Goal: Task Accomplishment & Management: Manage account settings

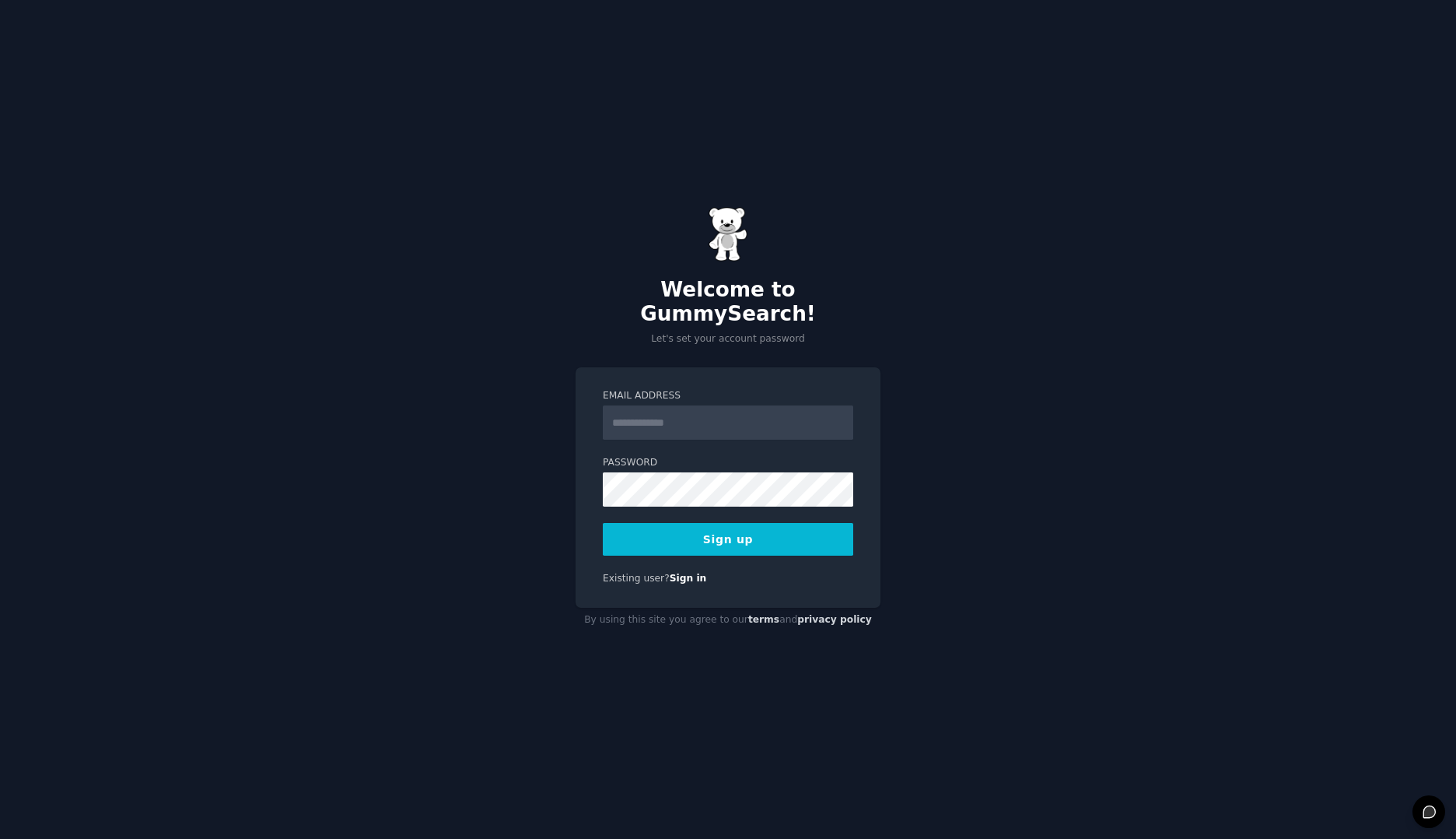
click at [611, 410] on input "Email Address" at bounding box center [727, 422] width 250 height 35
type input "**********"
click at [530, 482] on div "**********" at bounding box center [728, 419] width 1456 height 839
click at [443, 530] on div "**********" at bounding box center [728, 419] width 1456 height 839
click at [643, 528] on button "Sign up" at bounding box center [727, 539] width 250 height 33
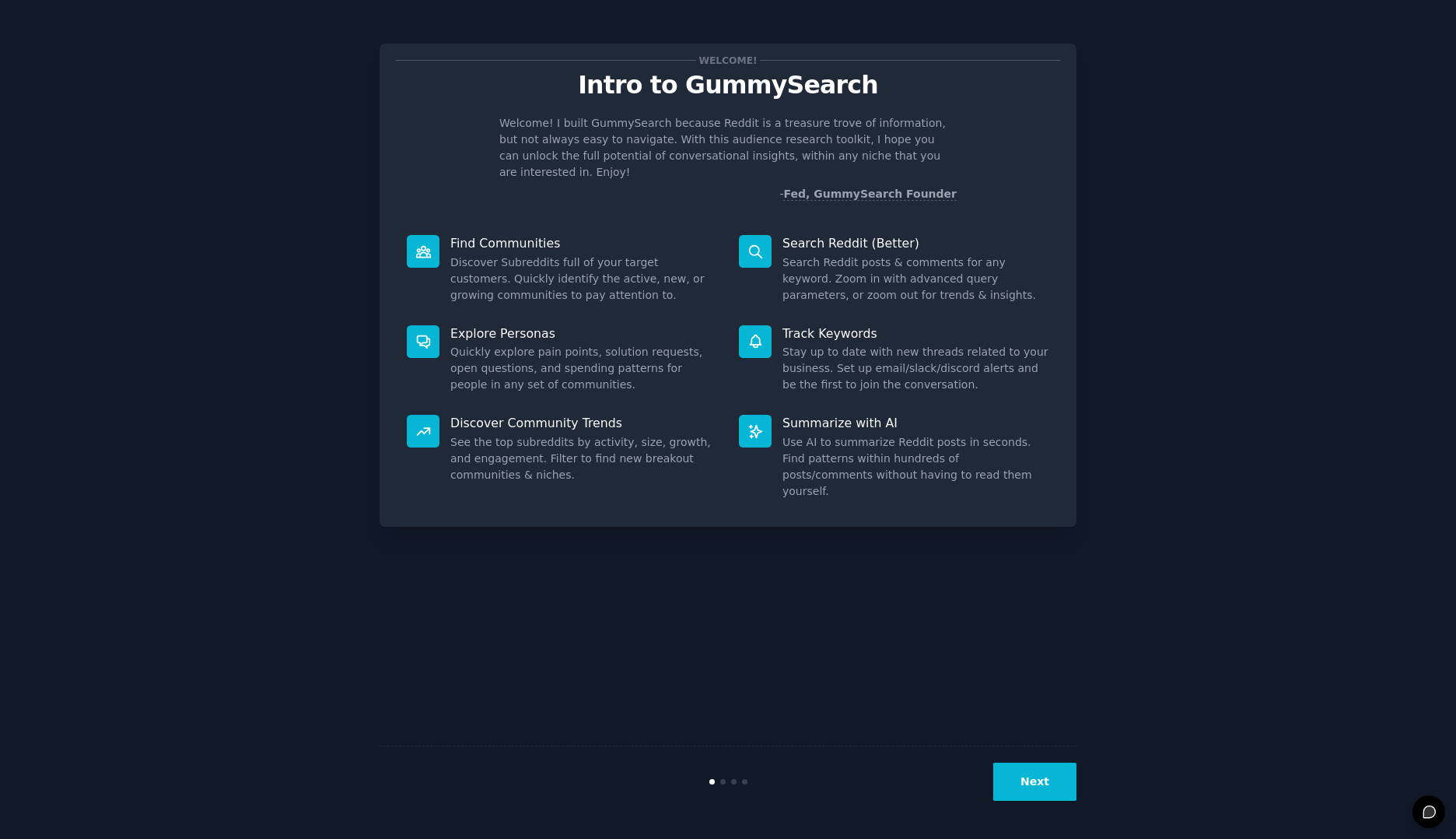
click at [1023, 773] on button "Next" at bounding box center [1035, 781] width 83 height 38
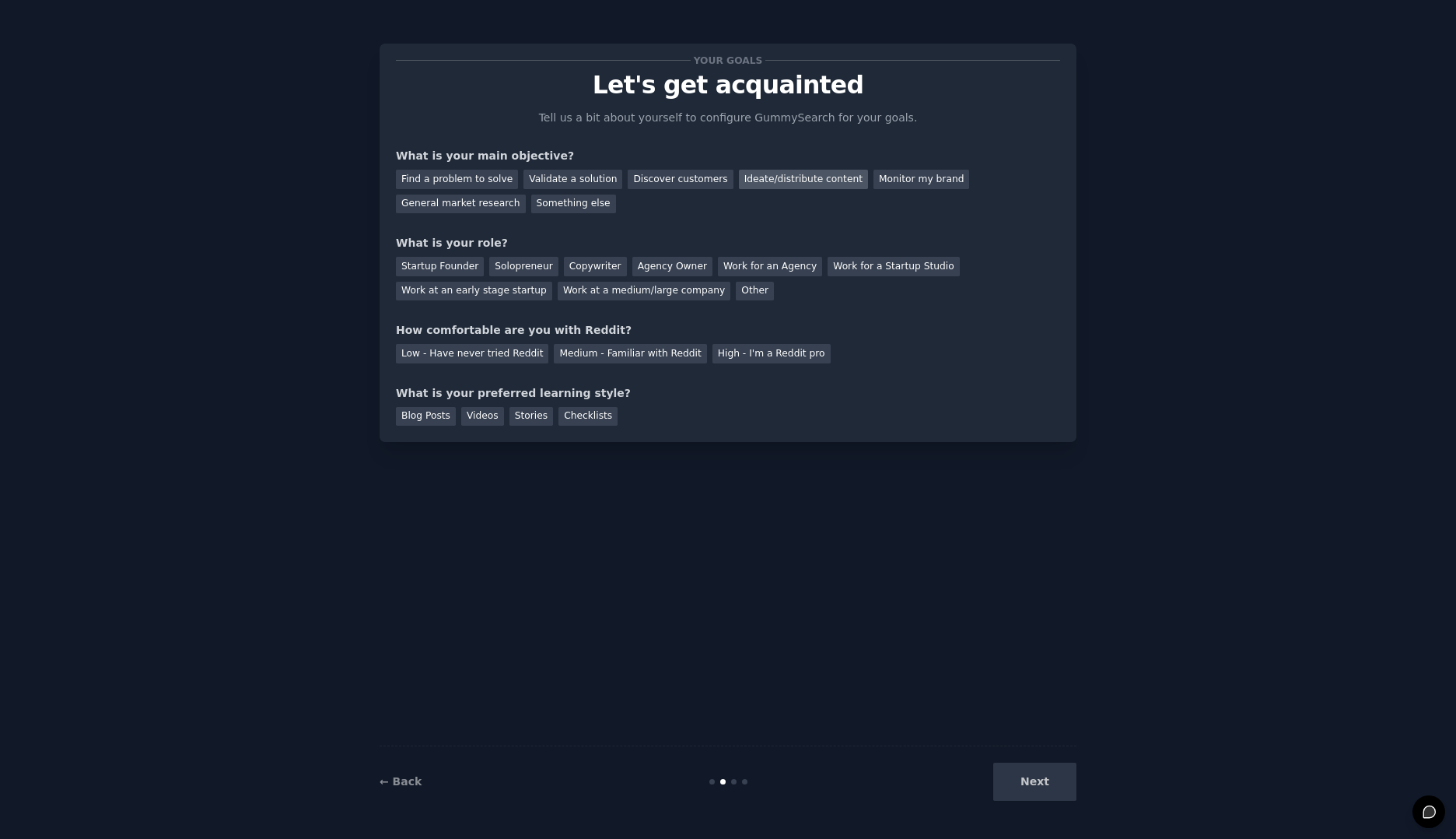
click at [739, 184] on div "Ideate/distribute content" at bounding box center [803, 179] width 129 height 20
click at [558, 285] on div "Work at a medium/large company" at bounding box center [644, 291] width 173 height 20
click at [556, 348] on div "Medium - Familiar with Reddit" at bounding box center [630, 353] width 152 height 20
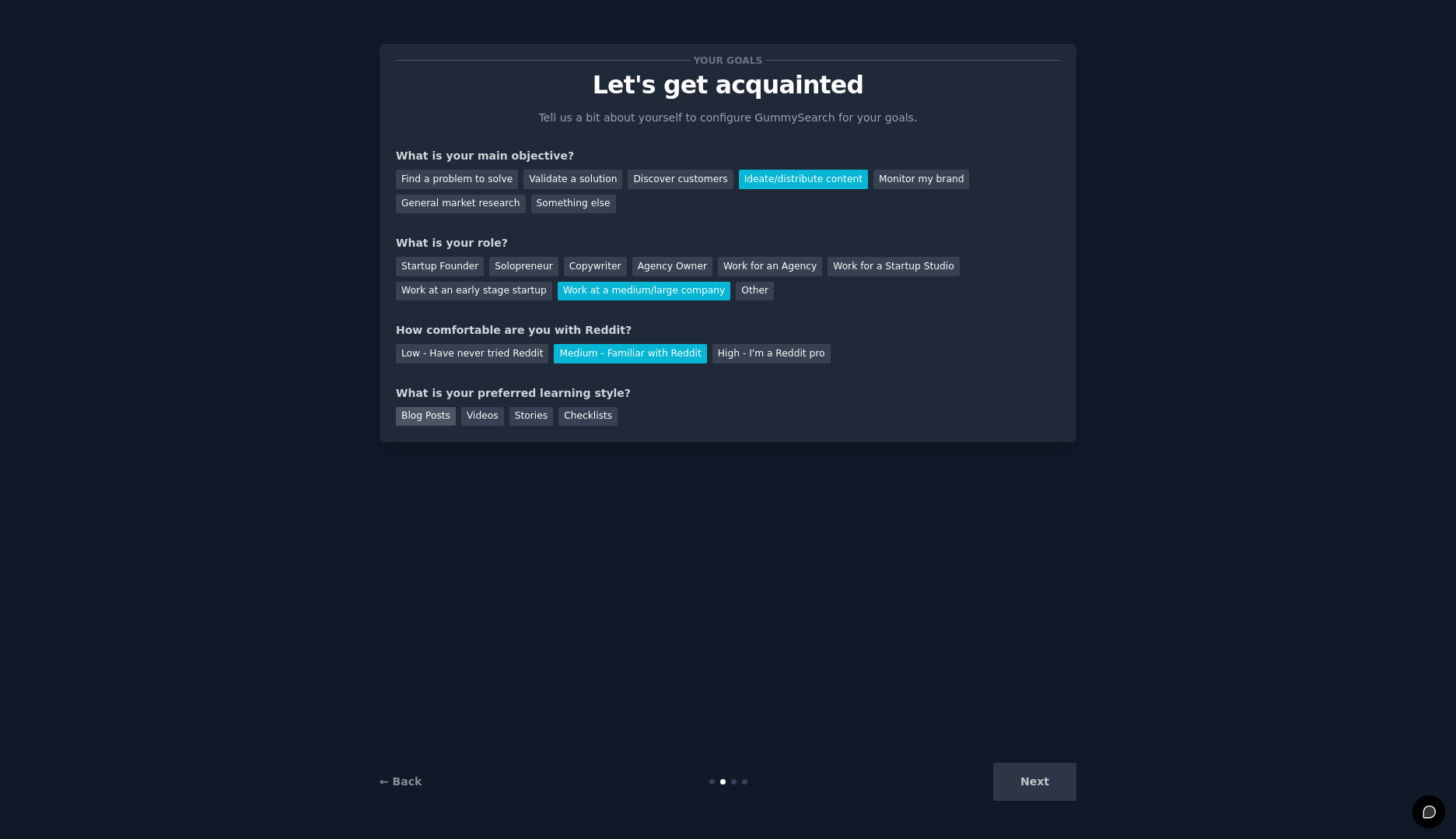
click at [408, 413] on div "Blog Posts" at bounding box center [426, 416] width 60 height 20
click at [1015, 775] on button "Next" at bounding box center [1035, 781] width 83 height 38
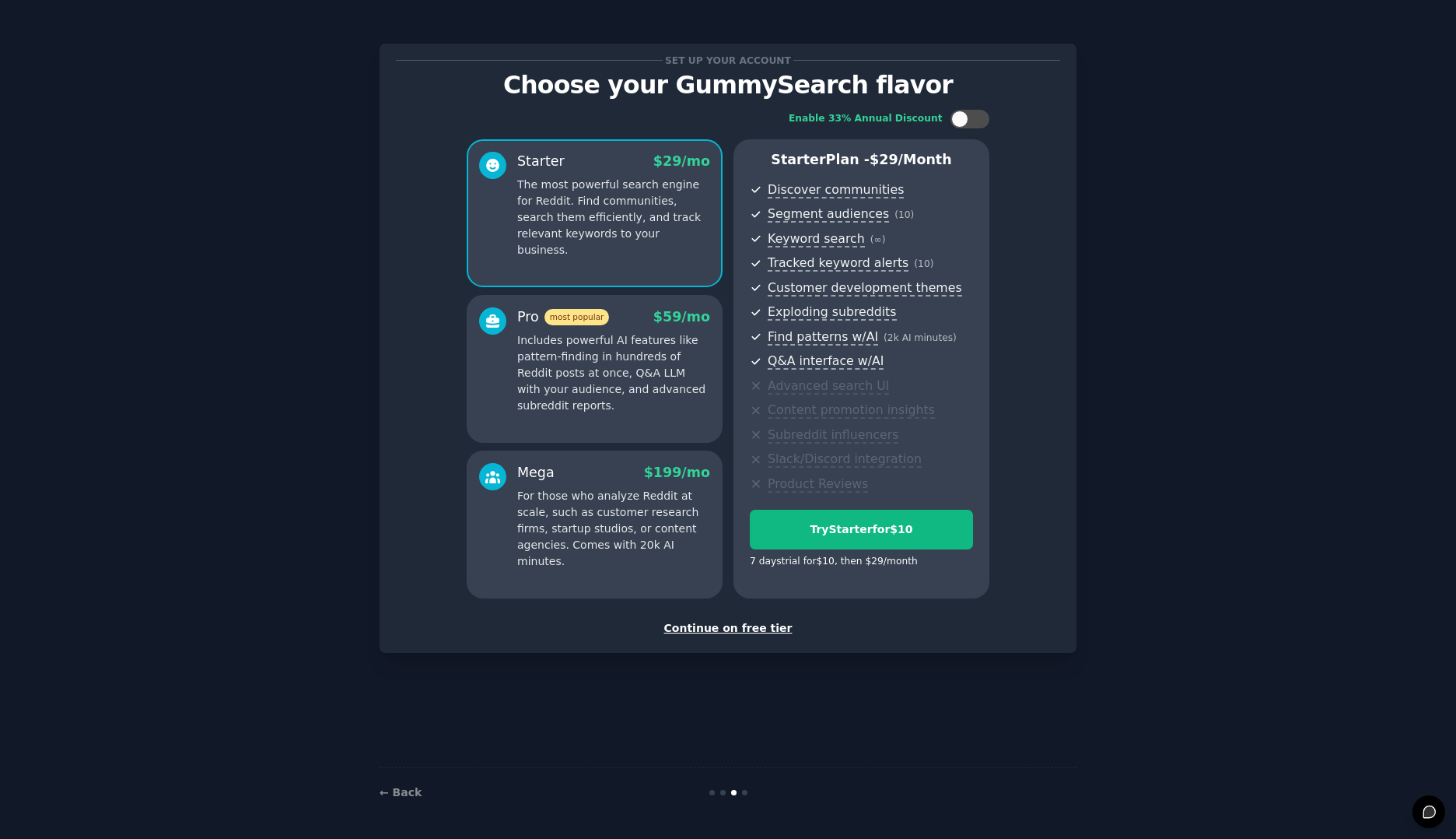
click at [753, 632] on div "Continue on free tier" at bounding box center [728, 628] width 664 height 16
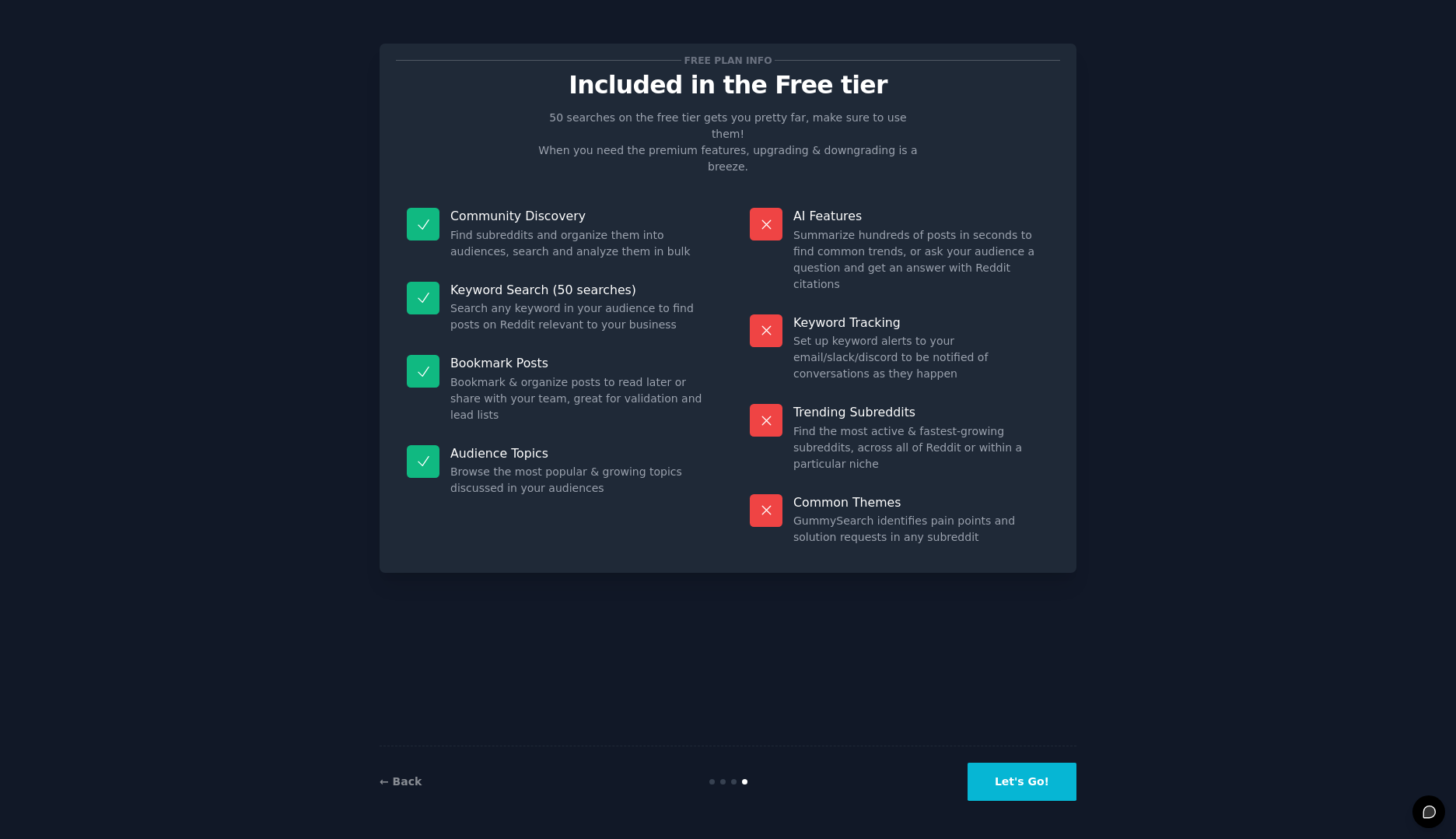
click at [1003, 775] on button "Let's Go!" at bounding box center [1021, 781] width 109 height 38
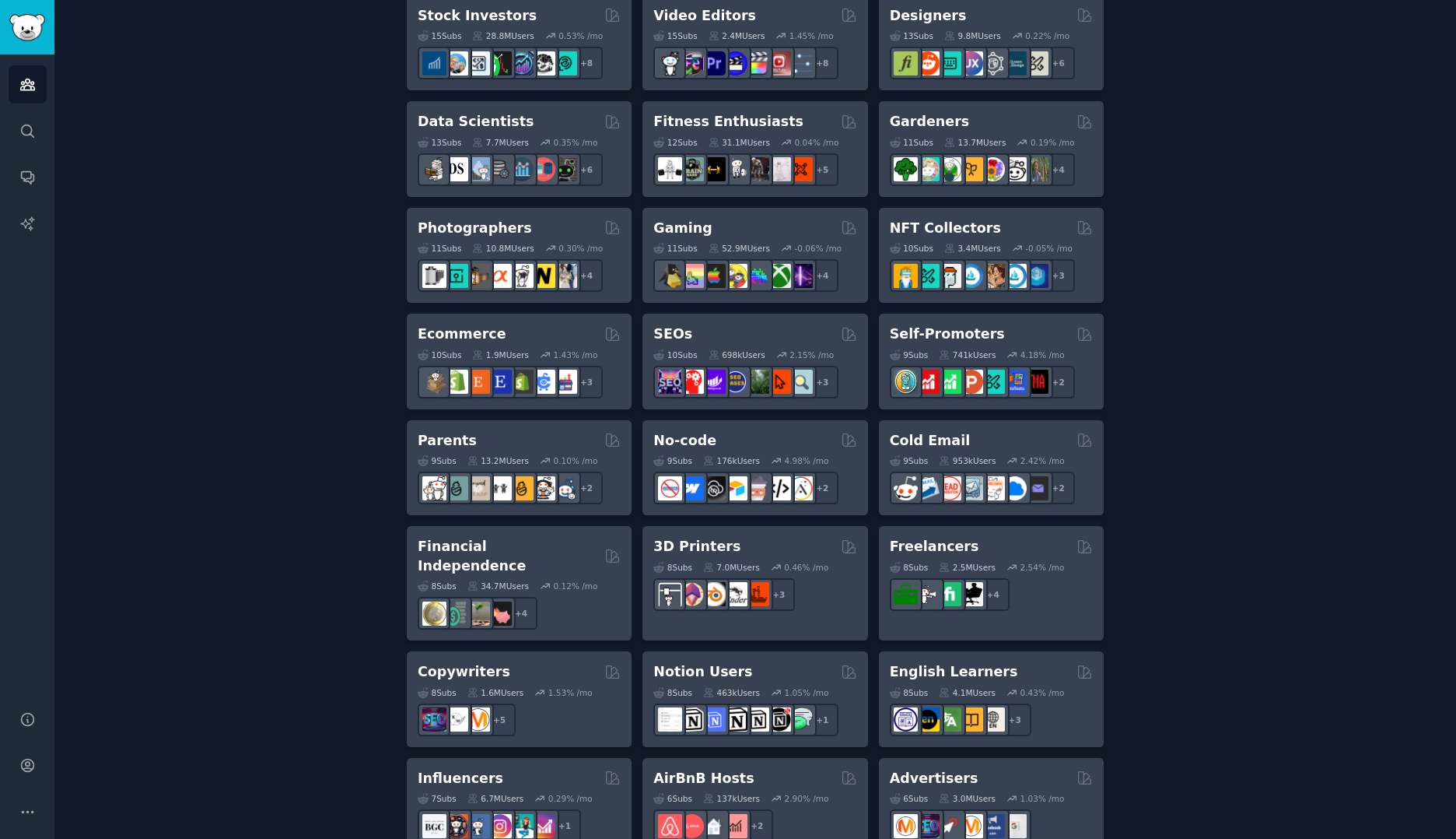
scroll to position [629, 0]
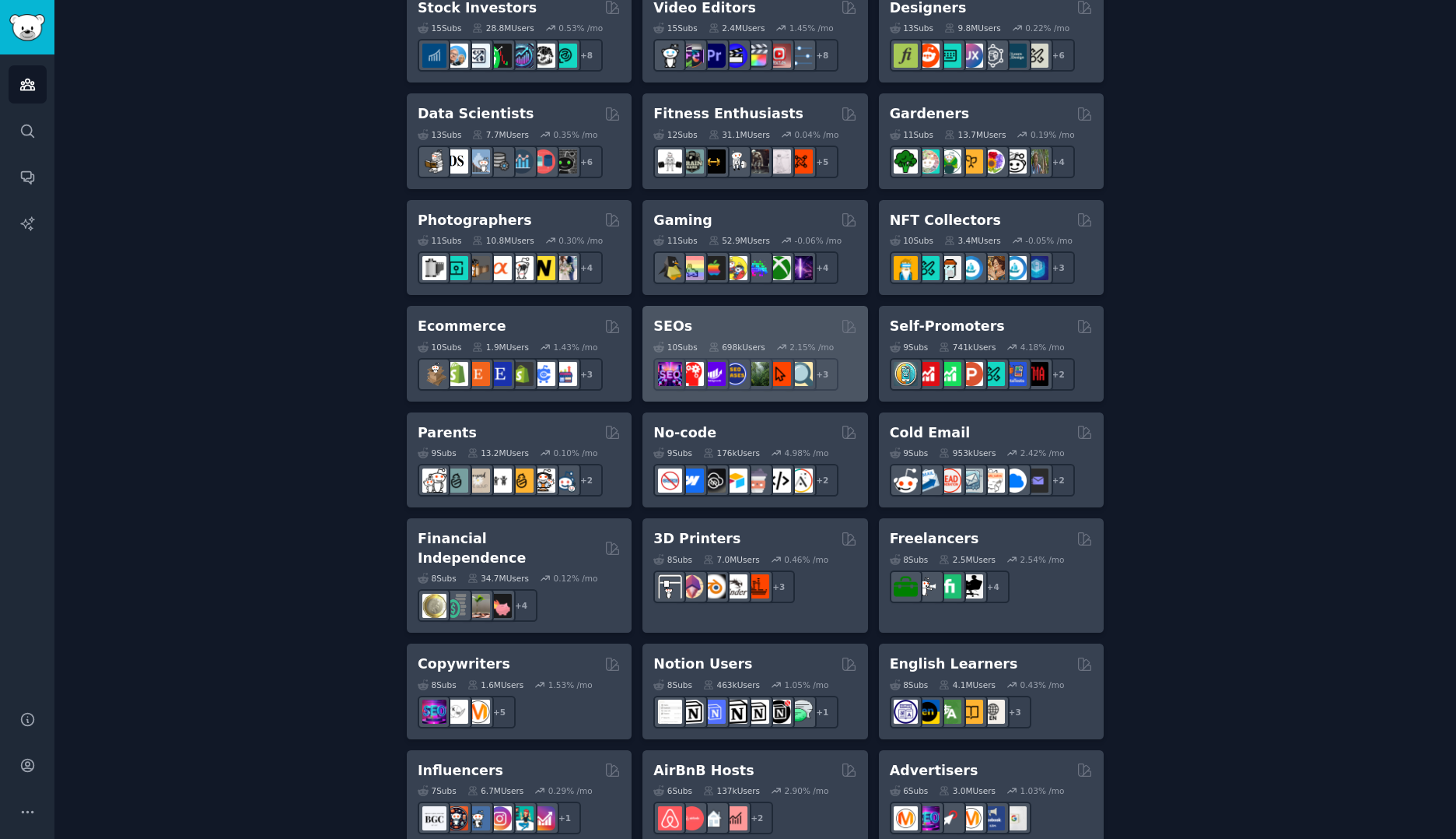
click at [763, 320] on div "SEOs" at bounding box center [755, 326] width 203 height 20
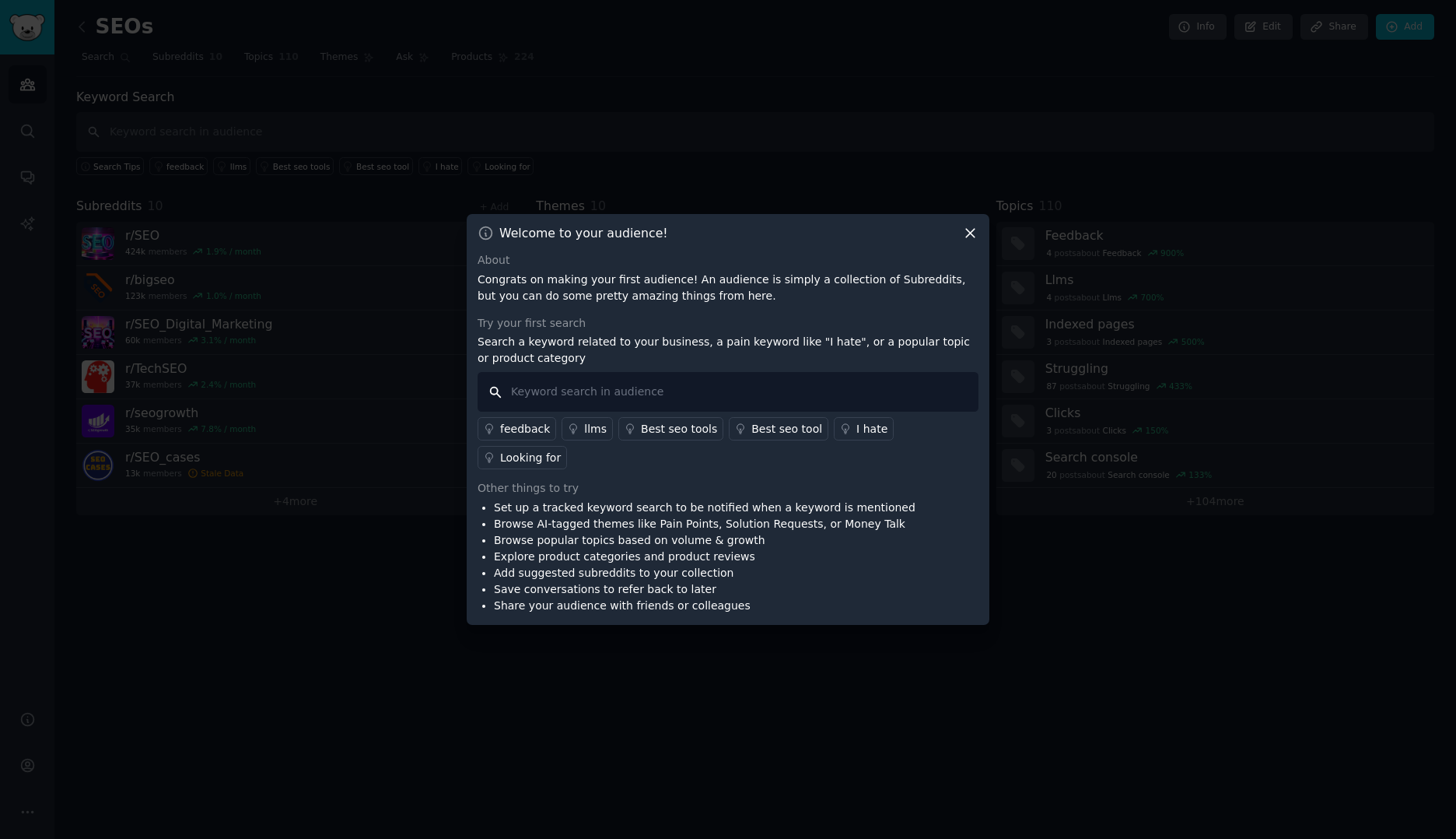
click at [544, 395] on input "text" at bounding box center [728, 392] width 500 height 40
type input "healthcare"
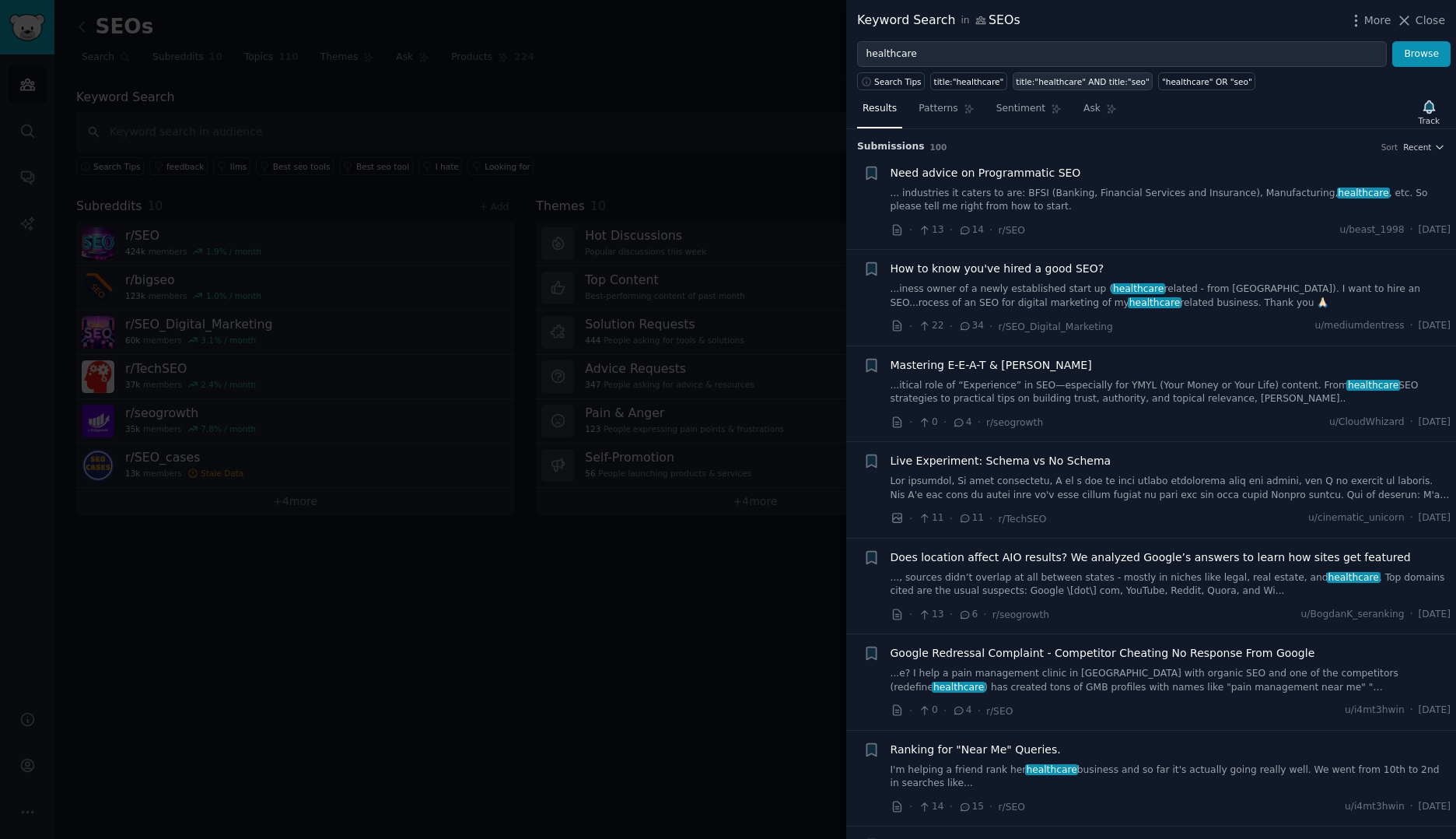
click at [1038, 86] on div "title:"healthcare" AND title:"seo"" at bounding box center [1083, 82] width 133 height 11
type input "title:"healthcare" AND title:"seo""
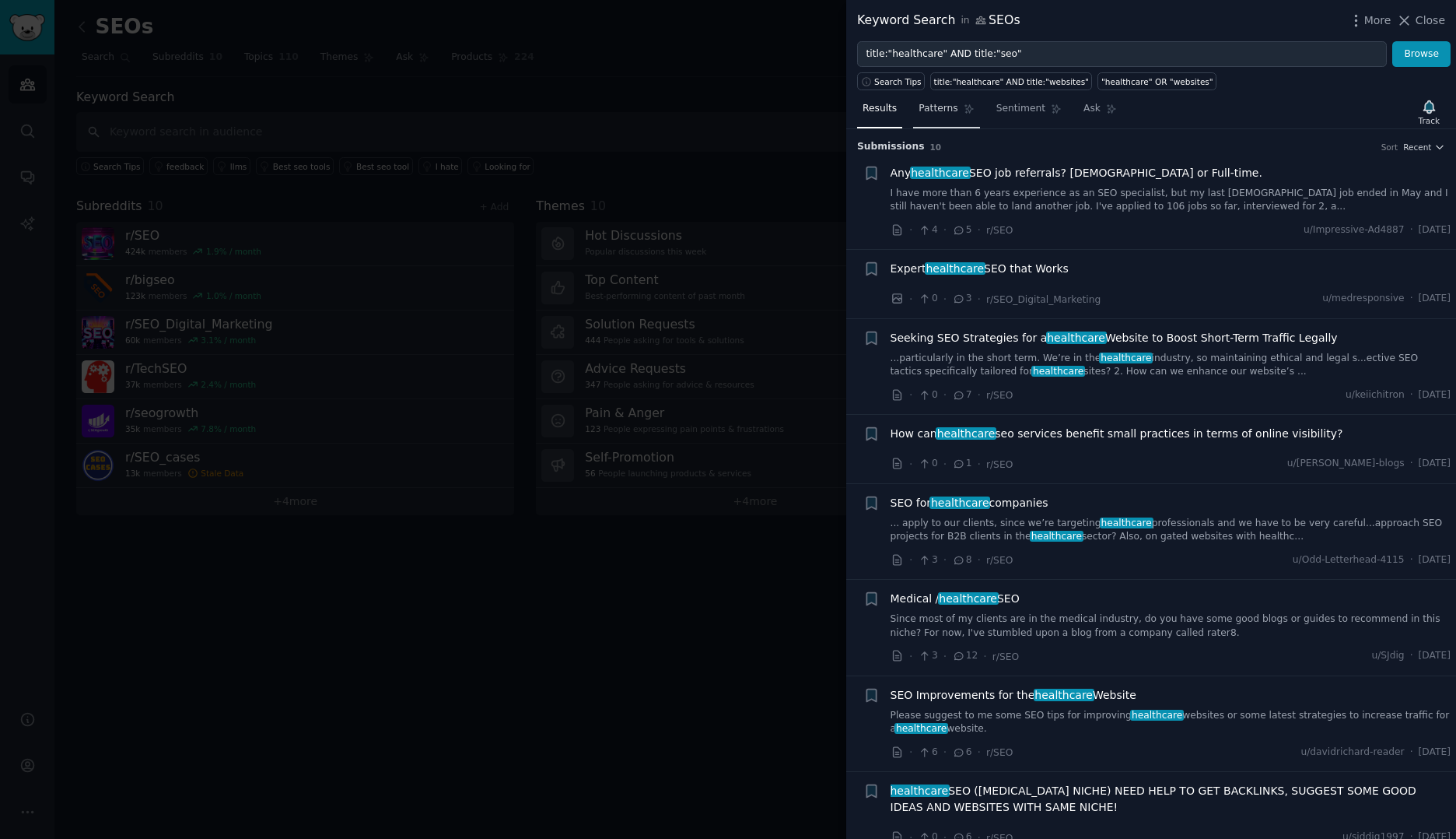
click at [944, 109] on span "Patterns" at bounding box center [938, 109] width 39 height 14
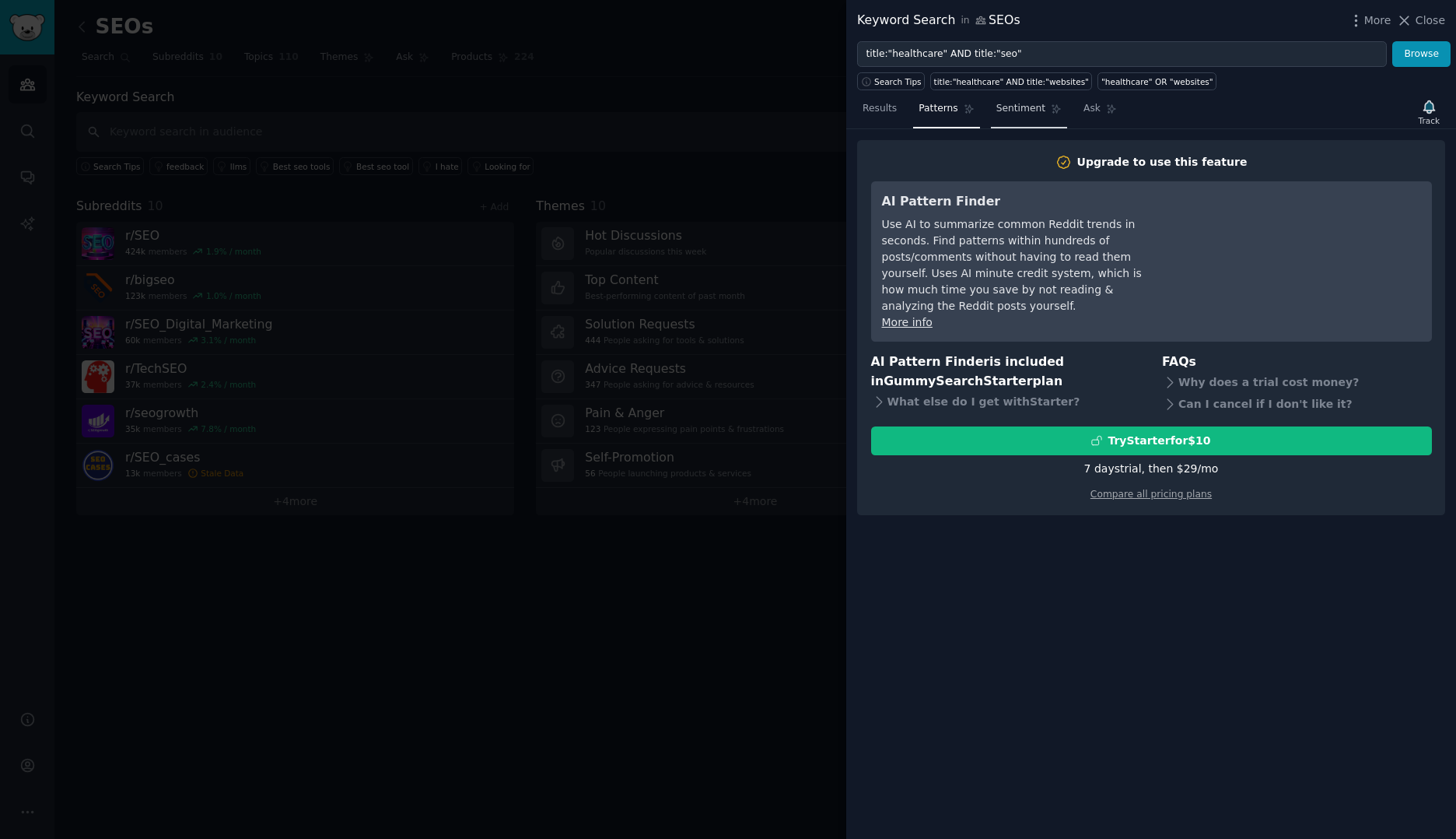
click at [999, 108] on span "Sentiment" at bounding box center [1021, 109] width 49 height 14
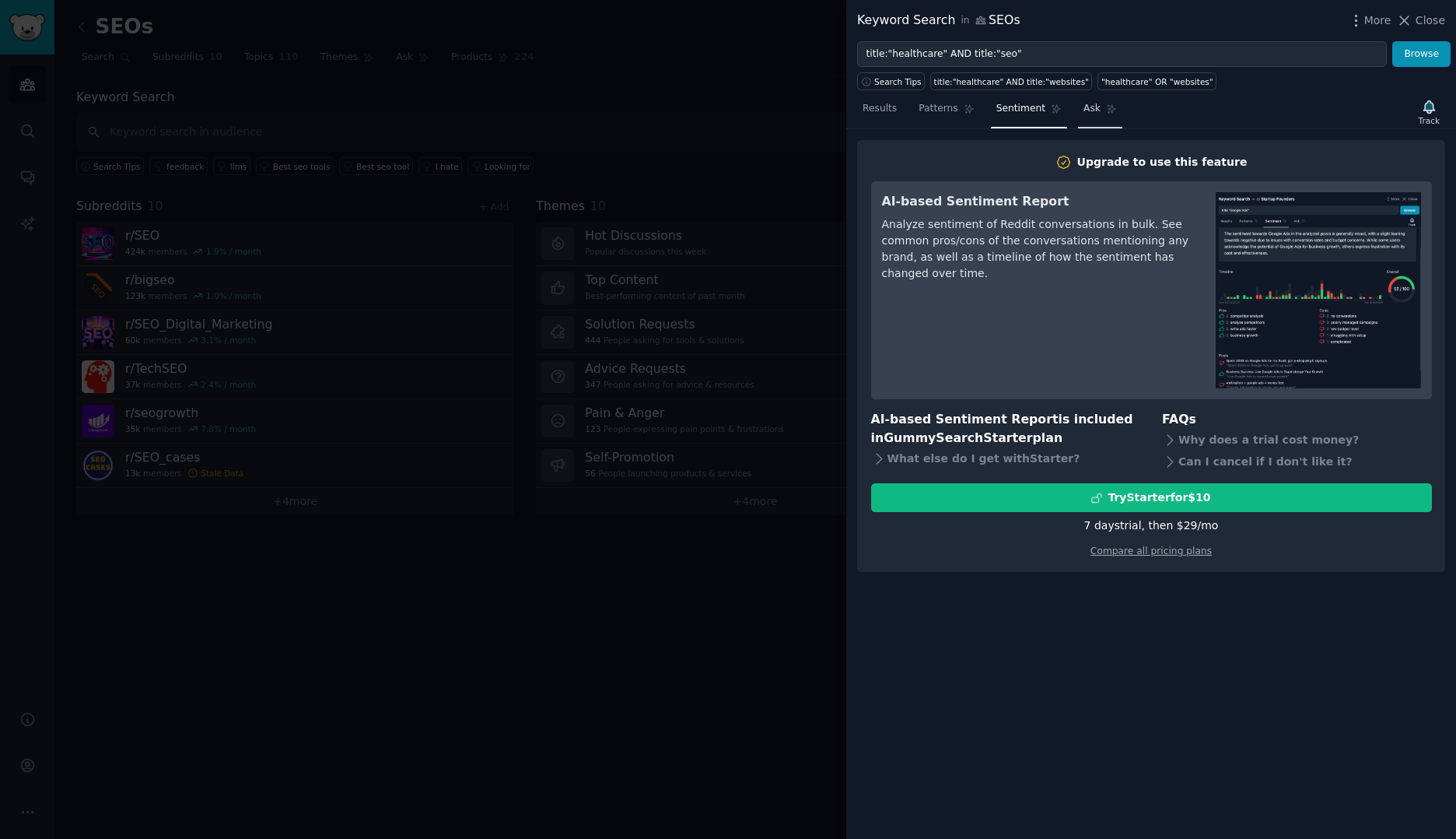
click at [1083, 111] on span "Ask" at bounding box center [1092, 109] width 17 height 14
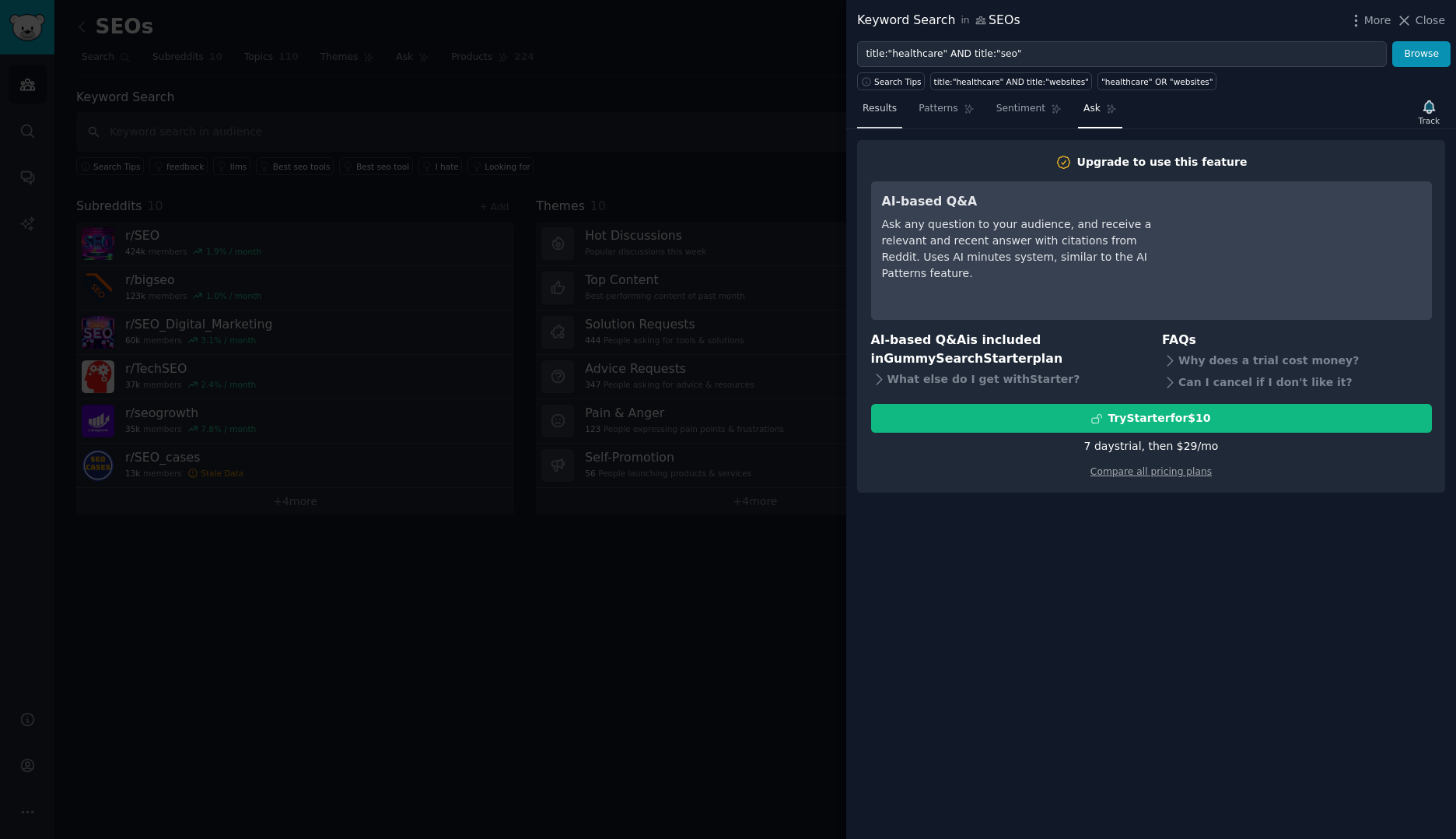
click at [893, 120] on link "Results" at bounding box center [879, 112] width 45 height 32
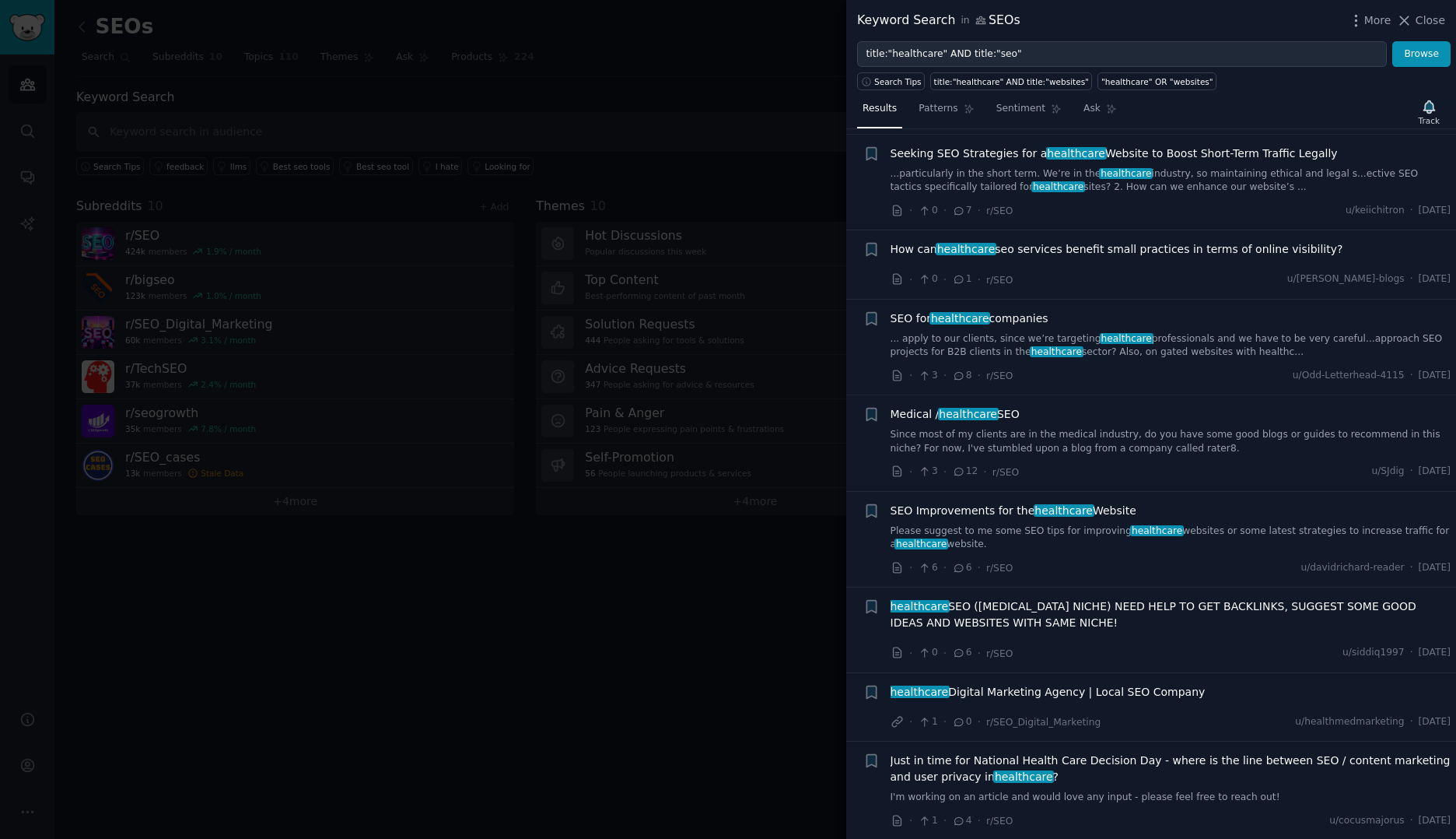
scroll to position [186, 0]
click at [1021, 695] on span "healthcare Digital Marketing Agency | Local SEO Company" at bounding box center [1047, 690] width 315 height 16
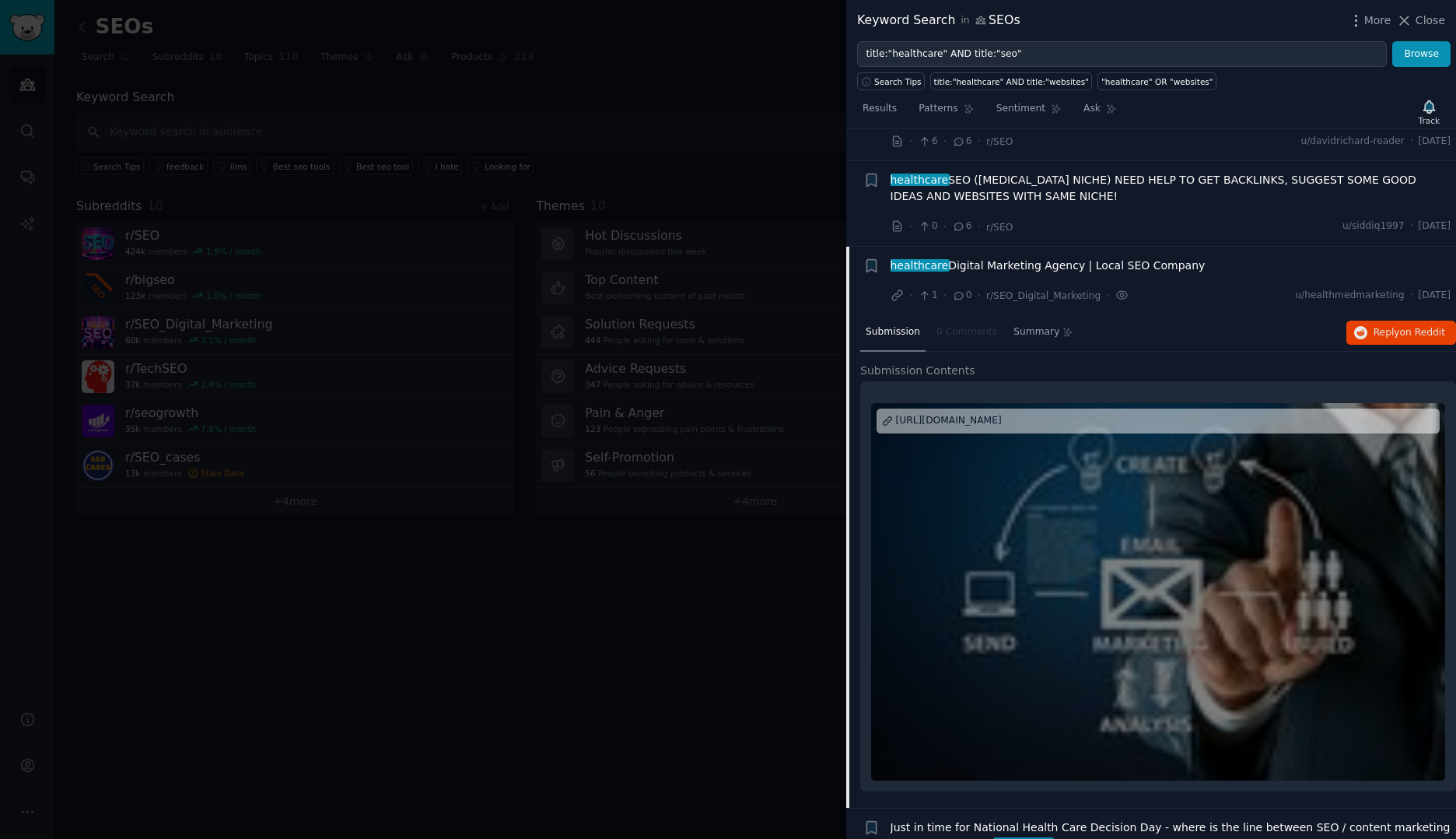
scroll to position [677, 0]
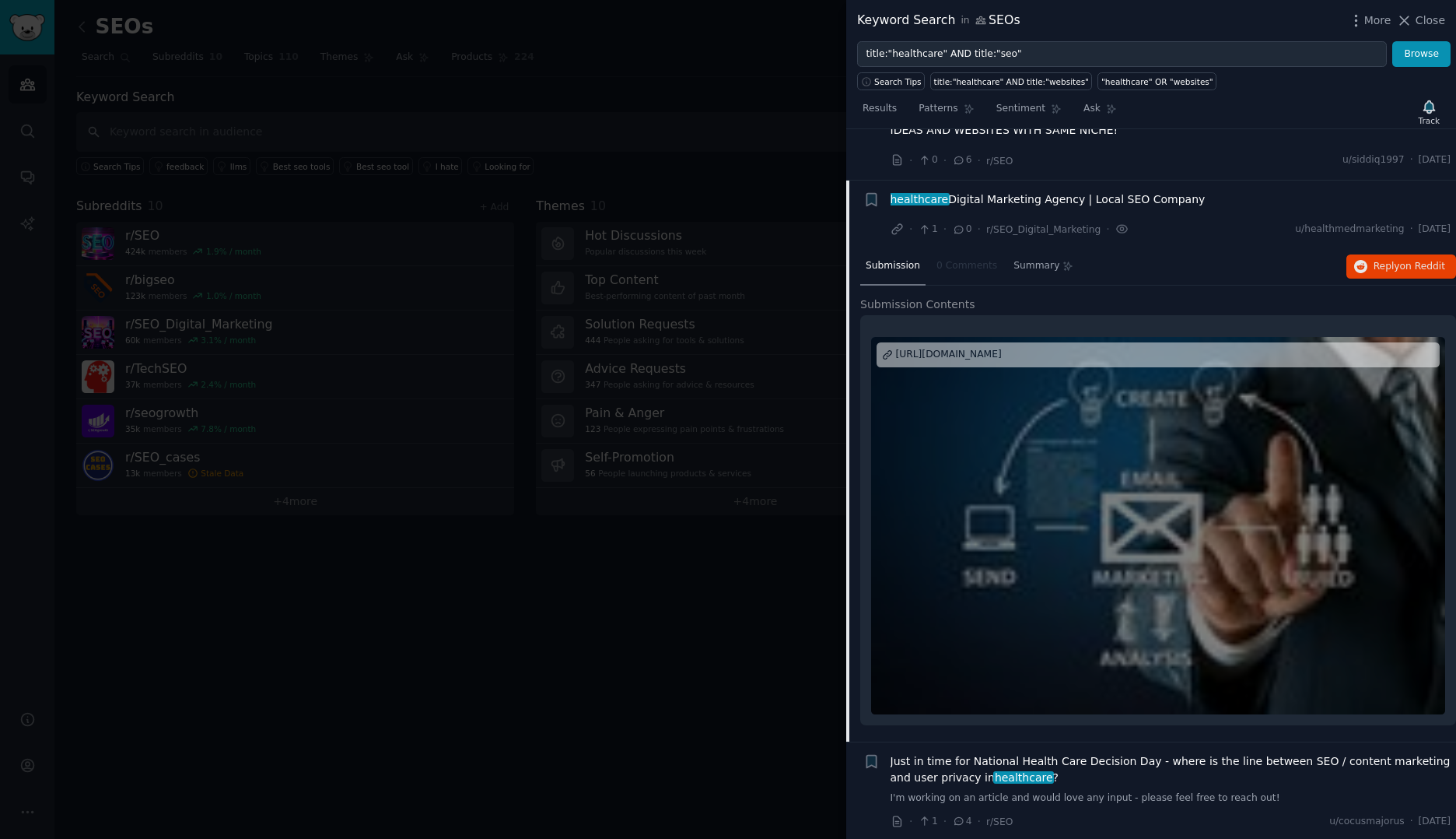
click at [930, 770] on span "Just in time for National Health Care Decision Day - where is the line between …" at bounding box center [1170, 770] width 561 height 33
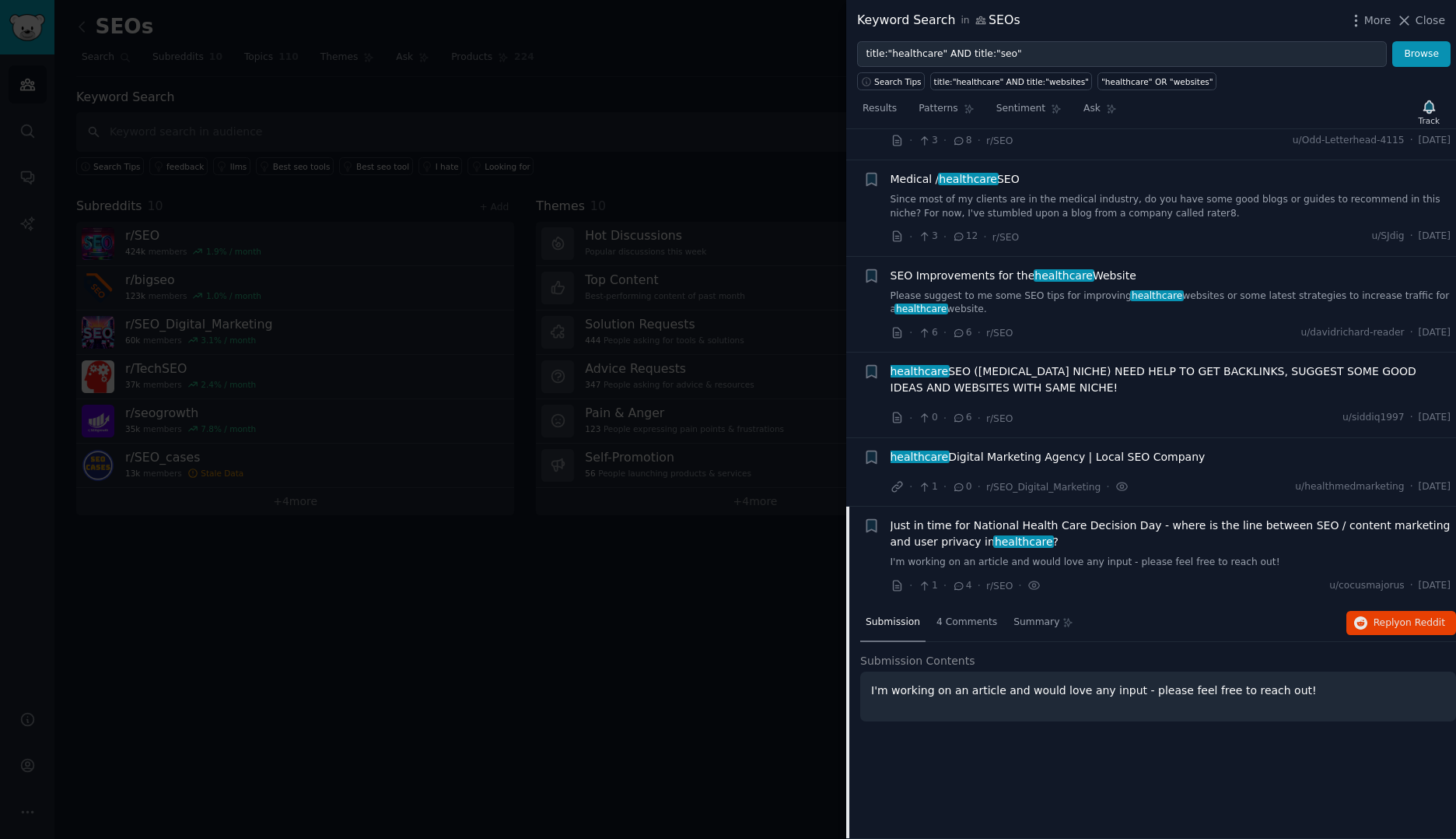
scroll to position [419, 0]
click at [1002, 462] on span "healthcare Digital Marketing Agency | Local SEO Company" at bounding box center [1047, 457] width 315 height 16
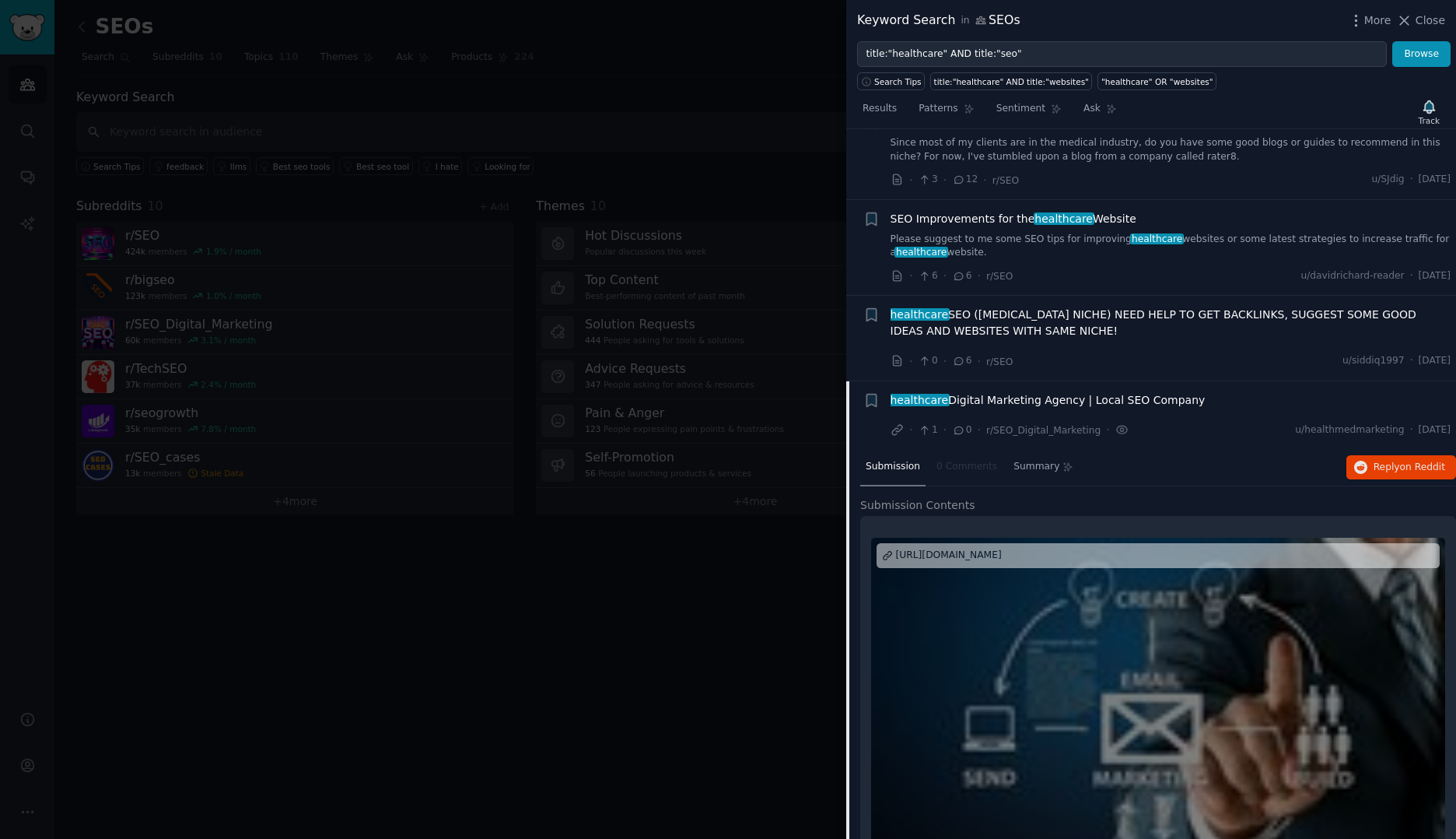
scroll to position [464, 0]
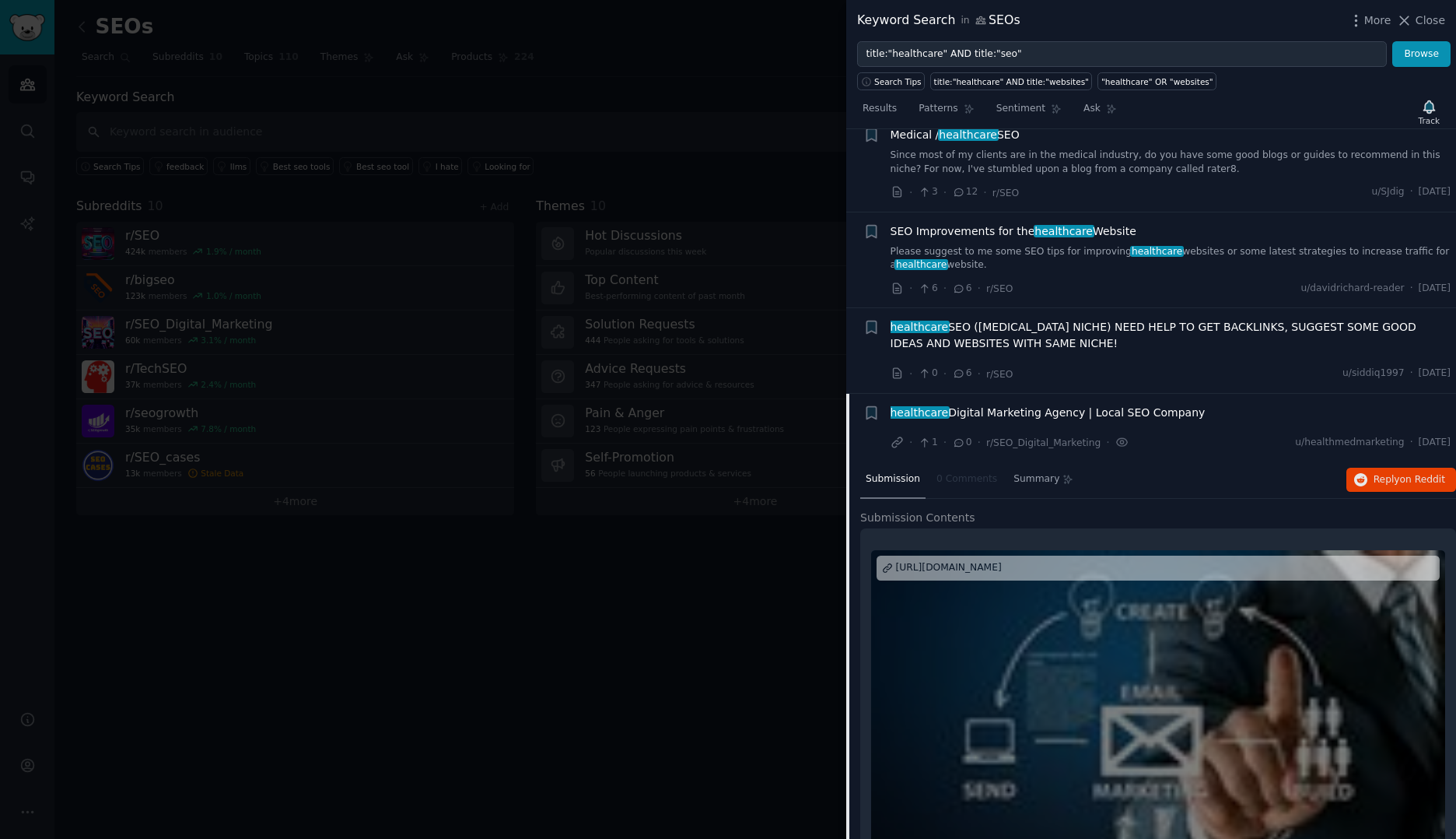
click at [1003, 322] on span "healthcare SEO (INFERTILITY NICHE) NEED HELP TO GET BACKLINKS, SUGGEST SOME GOO…" at bounding box center [1170, 335] width 561 height 33
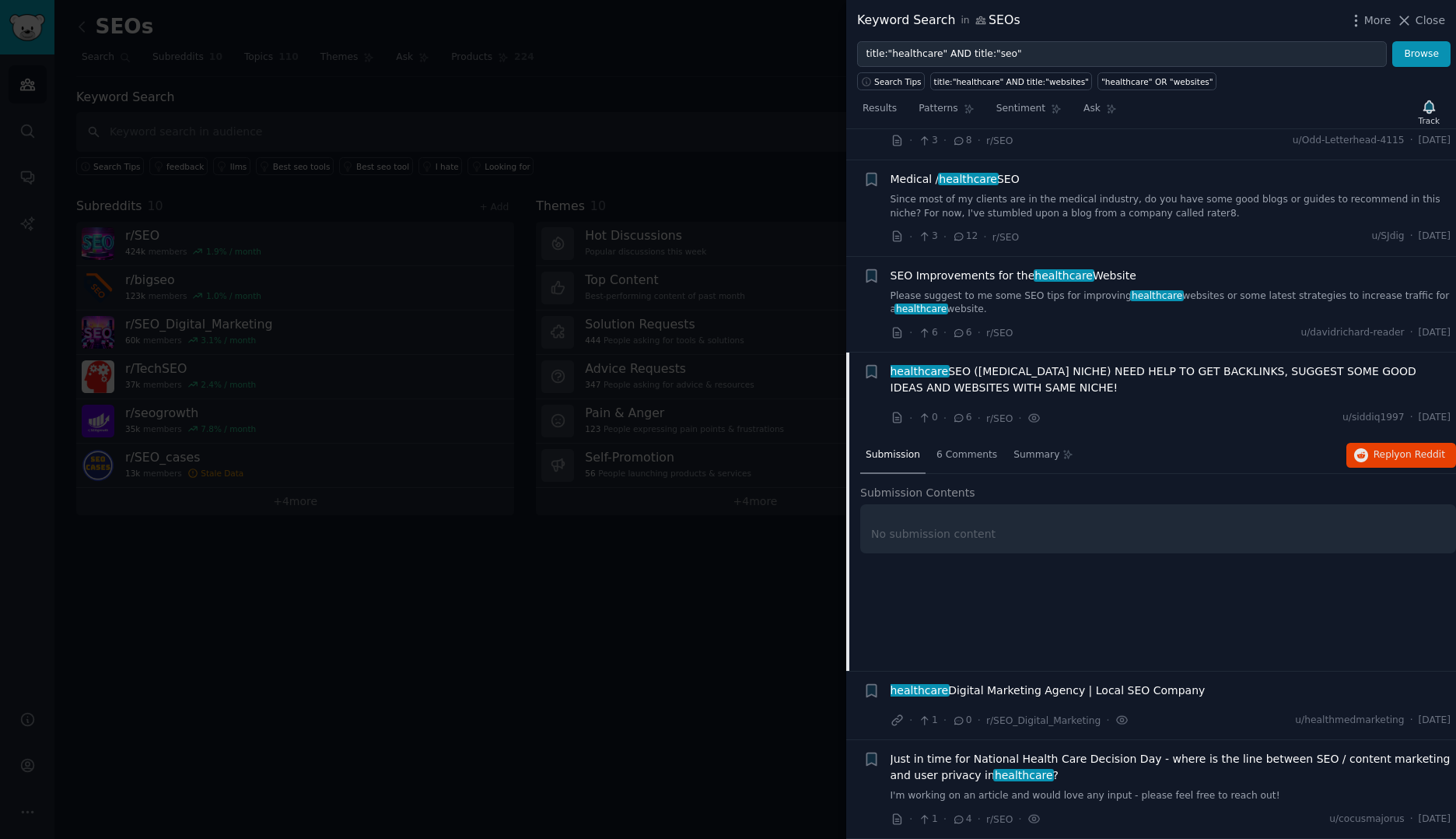
scroll to position [419, 0]
click at [959, 458] on span "6 Comments" at bounding box center [966, 455] width 60 height 14
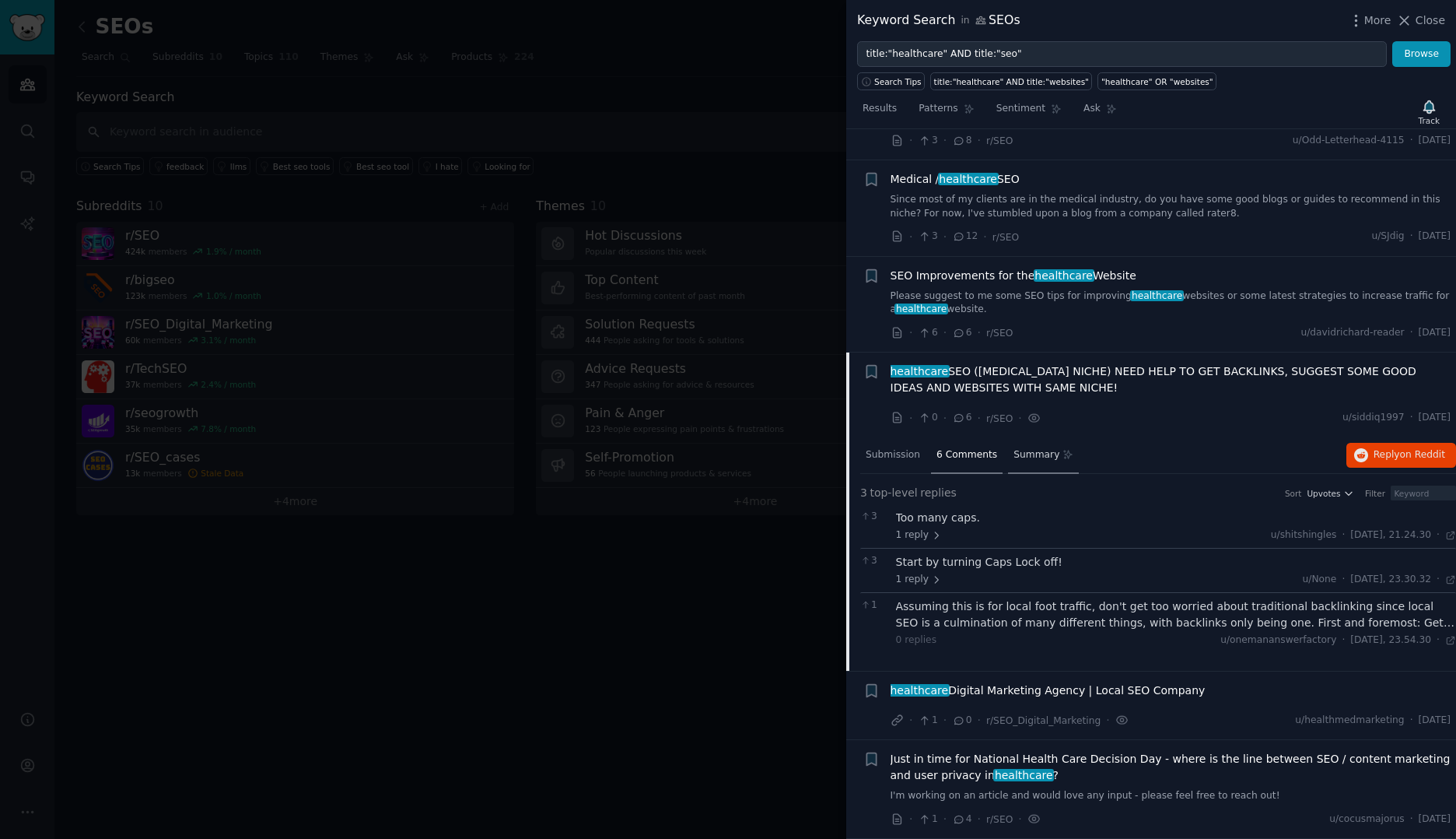
click at [1017, 461] on span "Summary" at bounding box center [1036, 455] width 46 height 14
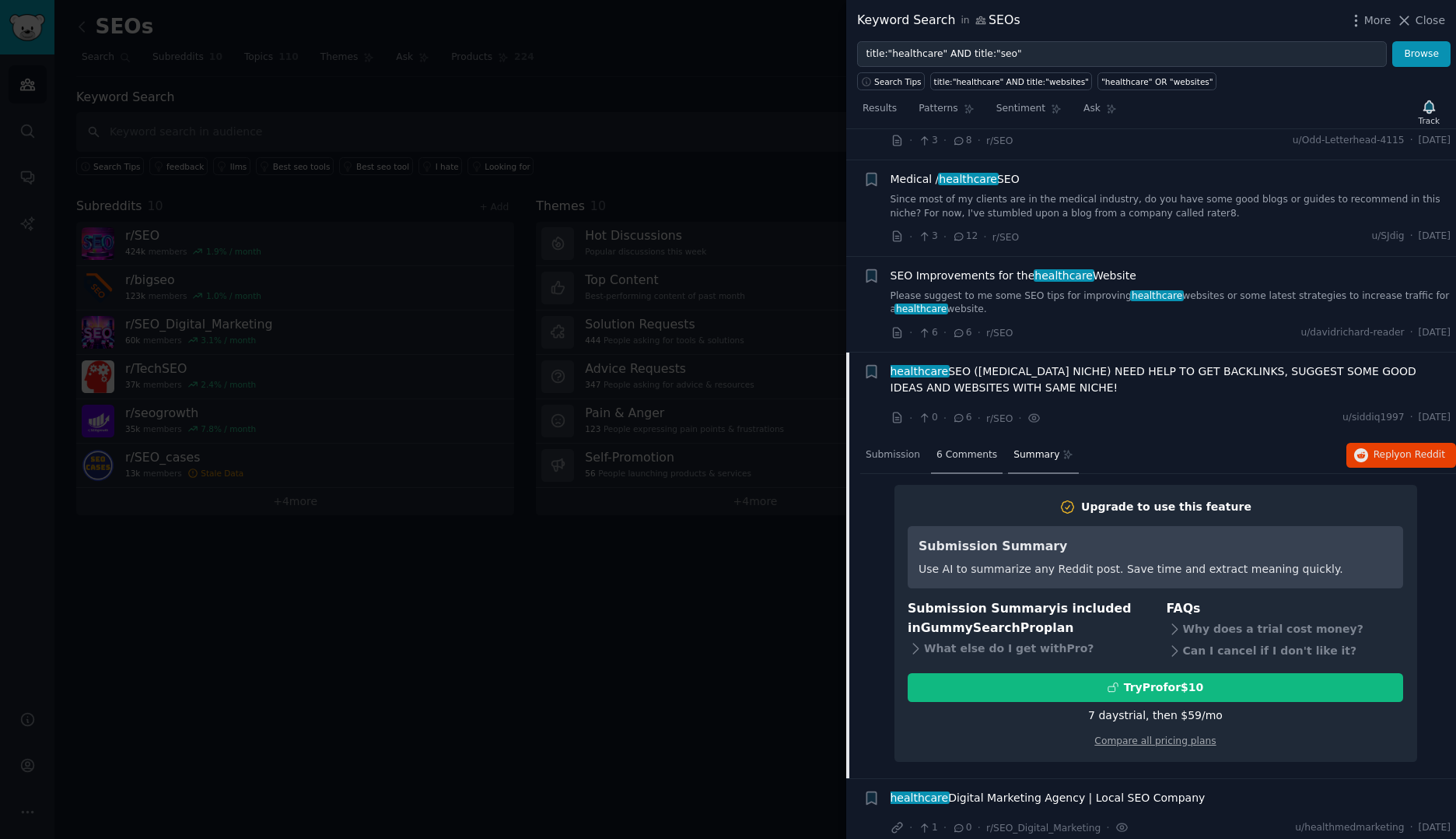
click at [963, 461] on span "6 Comments" at bounding box center [966, 455] width 60 height 14
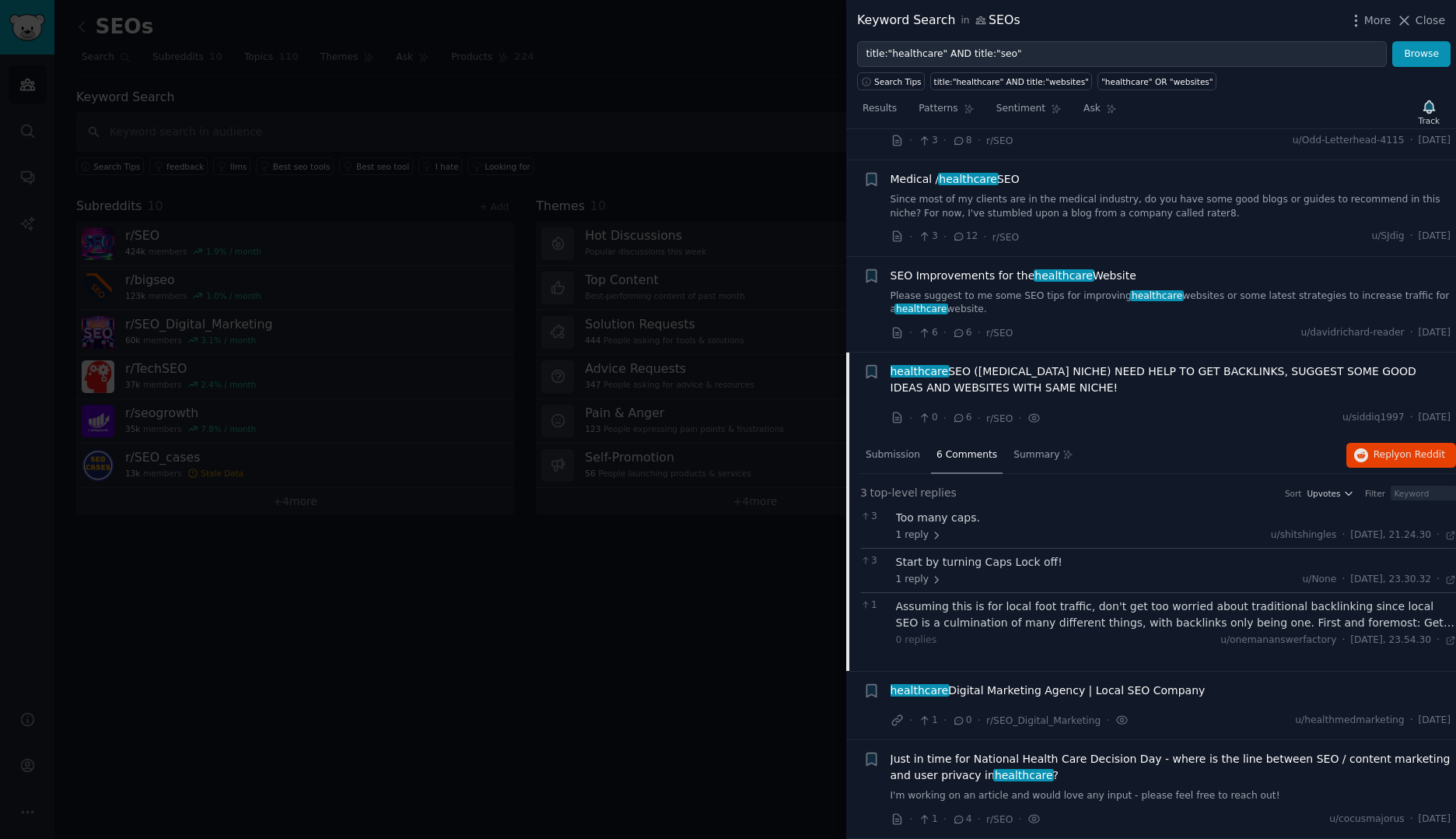
click at [968, 275] on span "SEO Improvements for the healthcare Website" at bounding box center [1013, 275] width 246 height 16
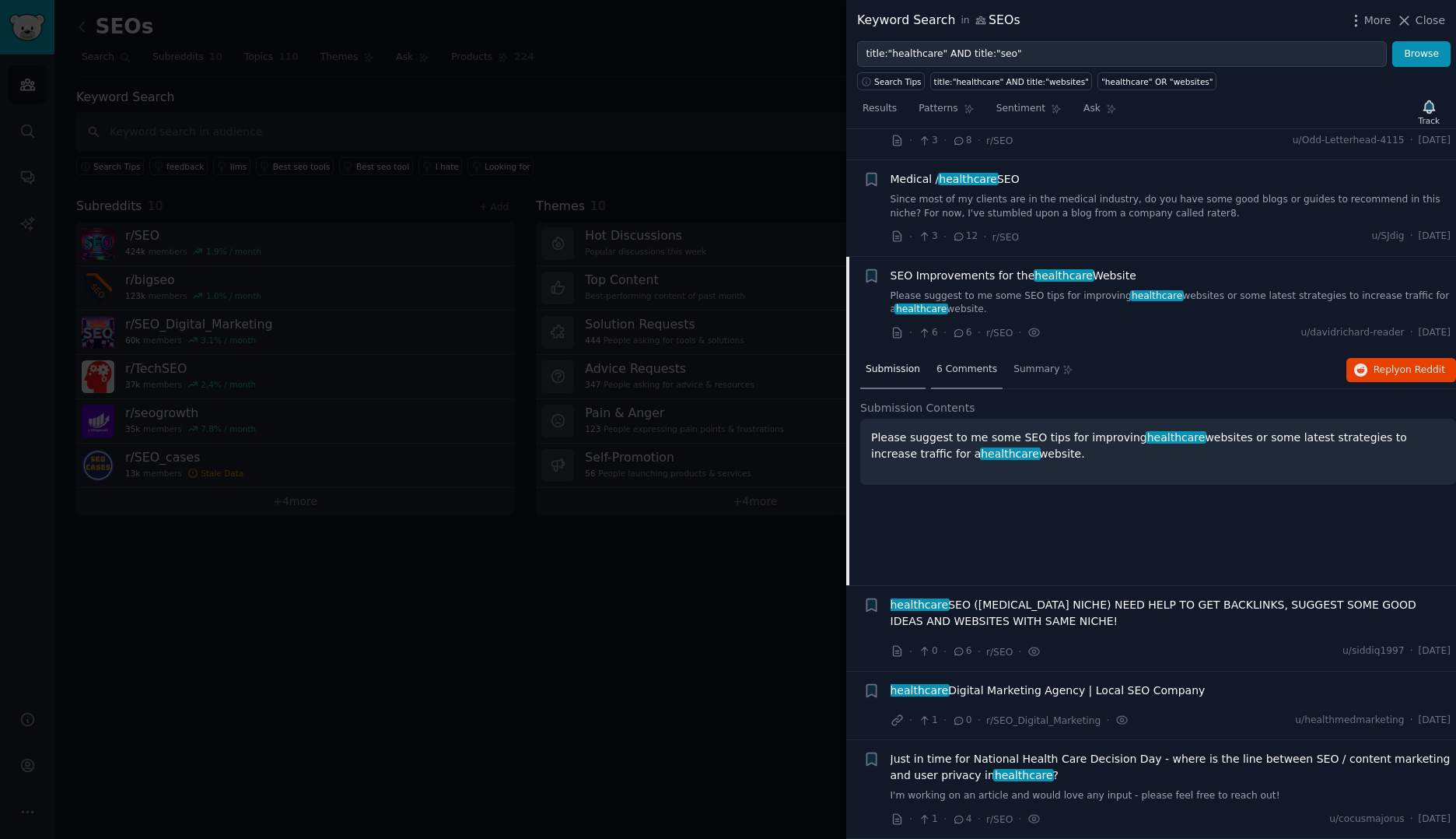
click at [970, 373] on span "6 Comments" at bounding box center [966, 370] width 60 height 14
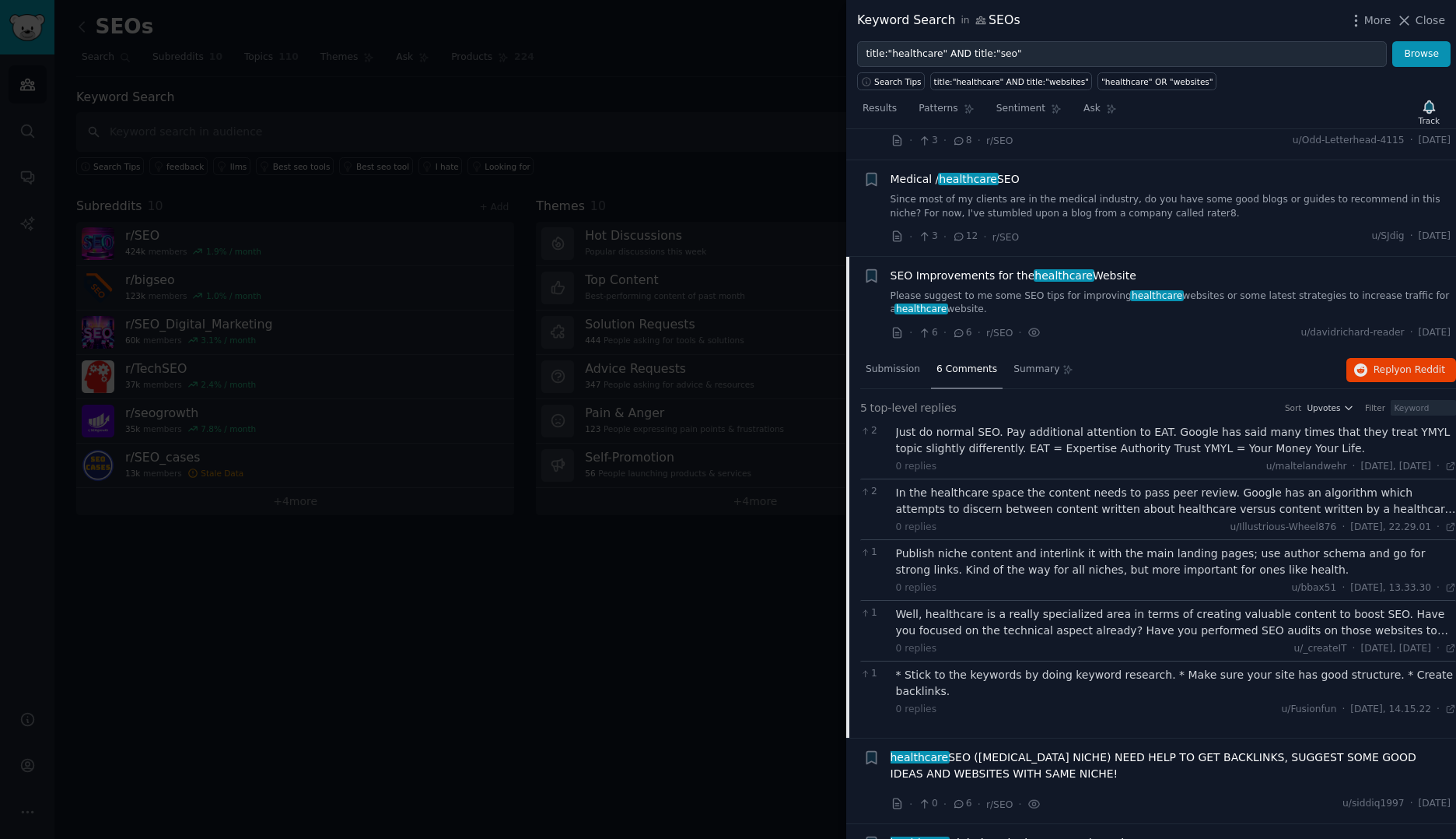
click at [1156, 494] on div "In the healthcare space the content needs to pass peer review. Google has an al…" at bounding box center [1176, 502] width 561 height 33
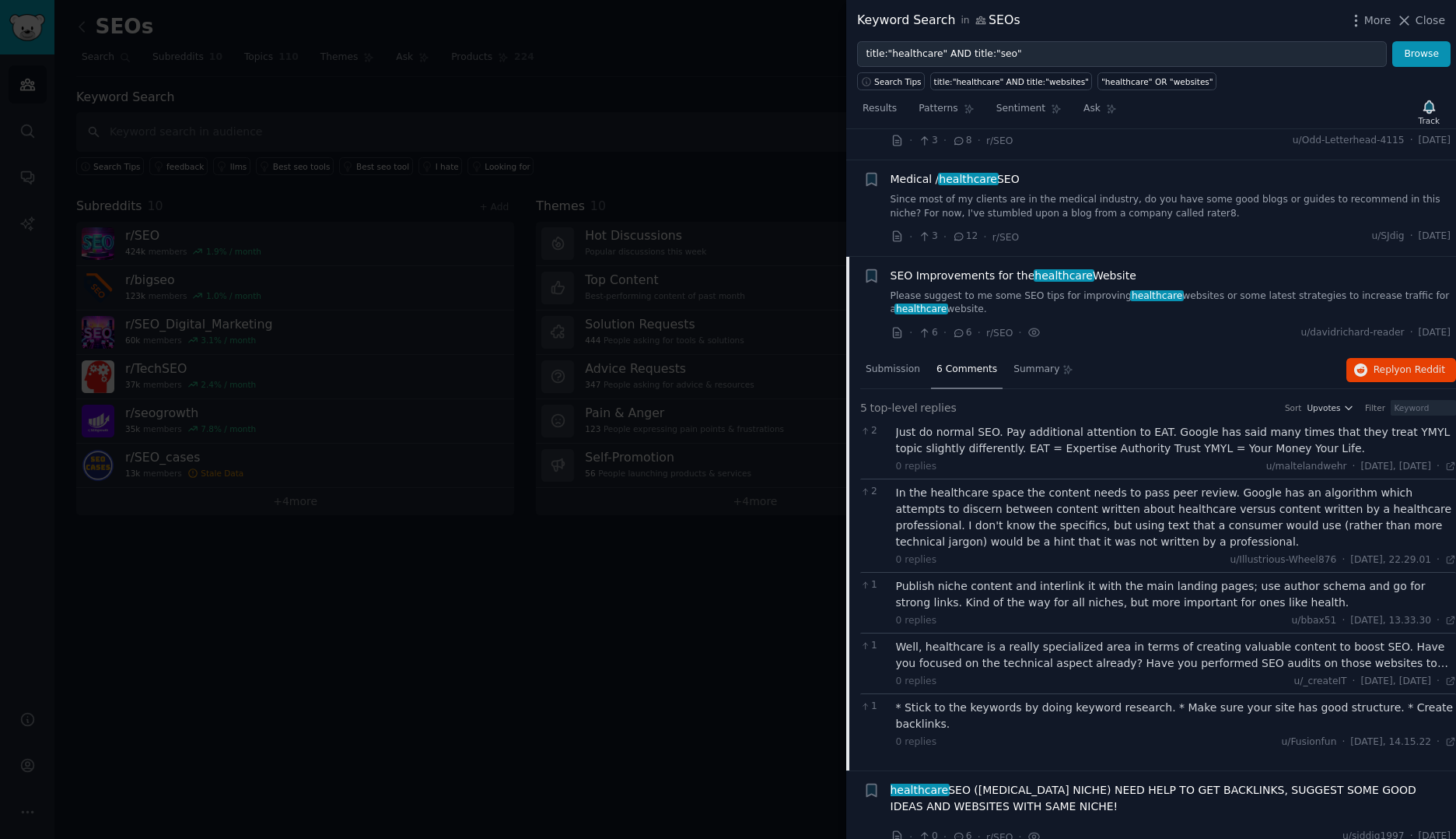
click at [1061, 596] on div "Publish niche content and interlink it with the main landing pages; use author …" at bounding box center [1176, 595] width 561 height 33
click at [1049, 654] on div "Well, healthcare is a really specialized area in terms of creating valuable con…" at bounding box center [1176, 655] width 561 height 33
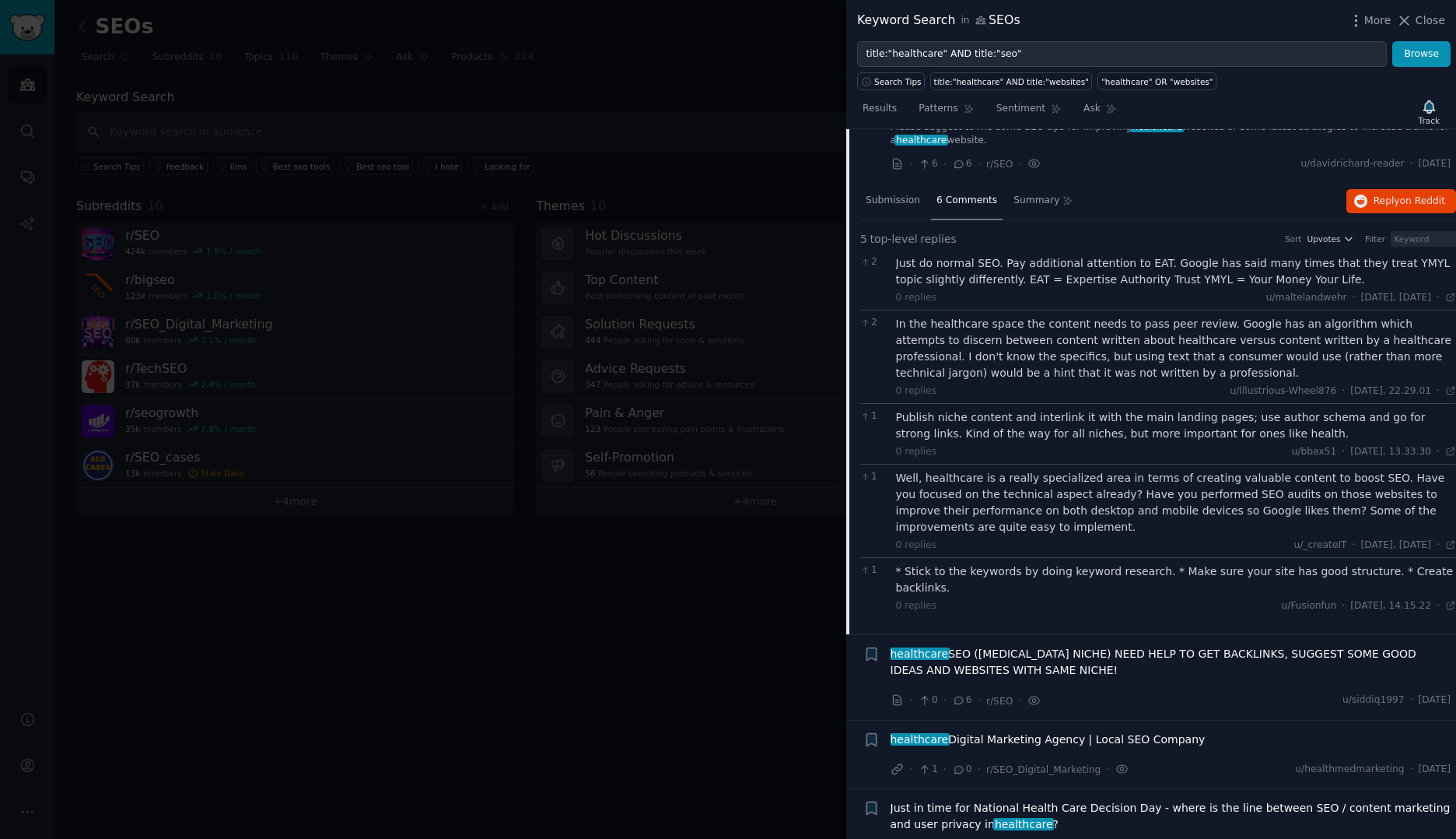
scroll to position [604, 0]
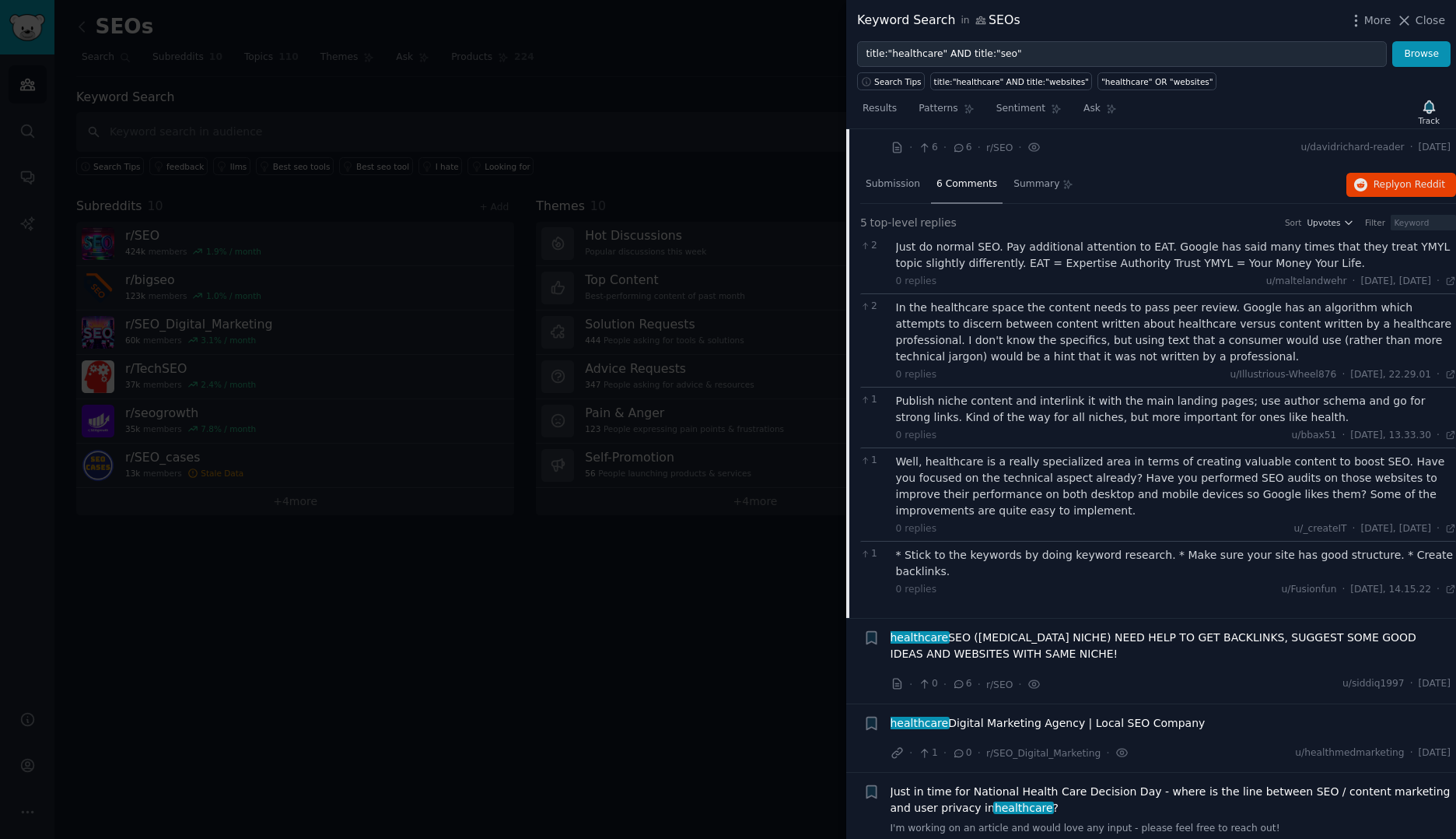
click at [1110, 547] on div "* Stick to the keywords by doing keyword research. * Make sure your site has go…" at bounding box center [1176, 564] width 561 height 33
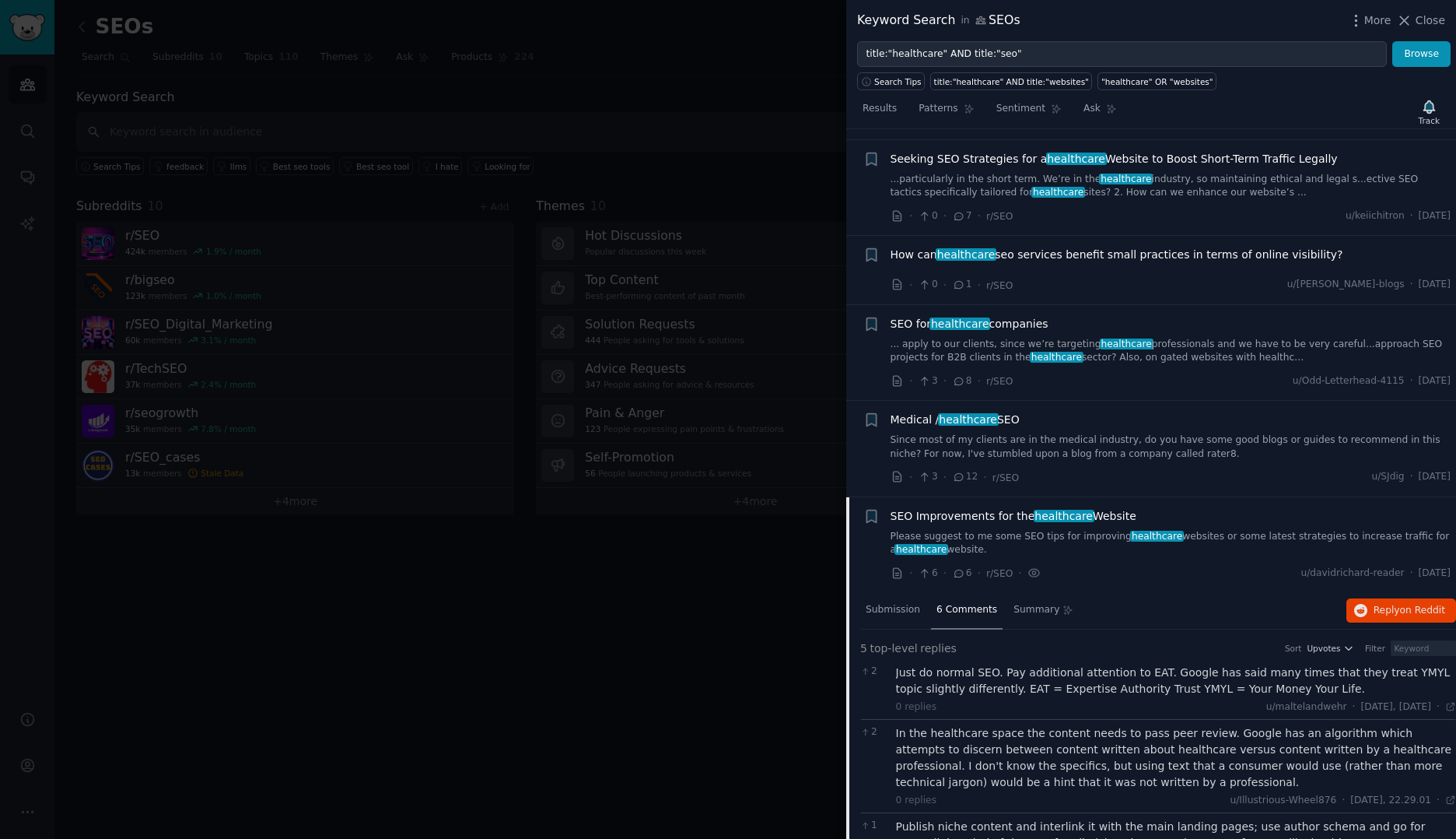
scroll to position [0, 0]
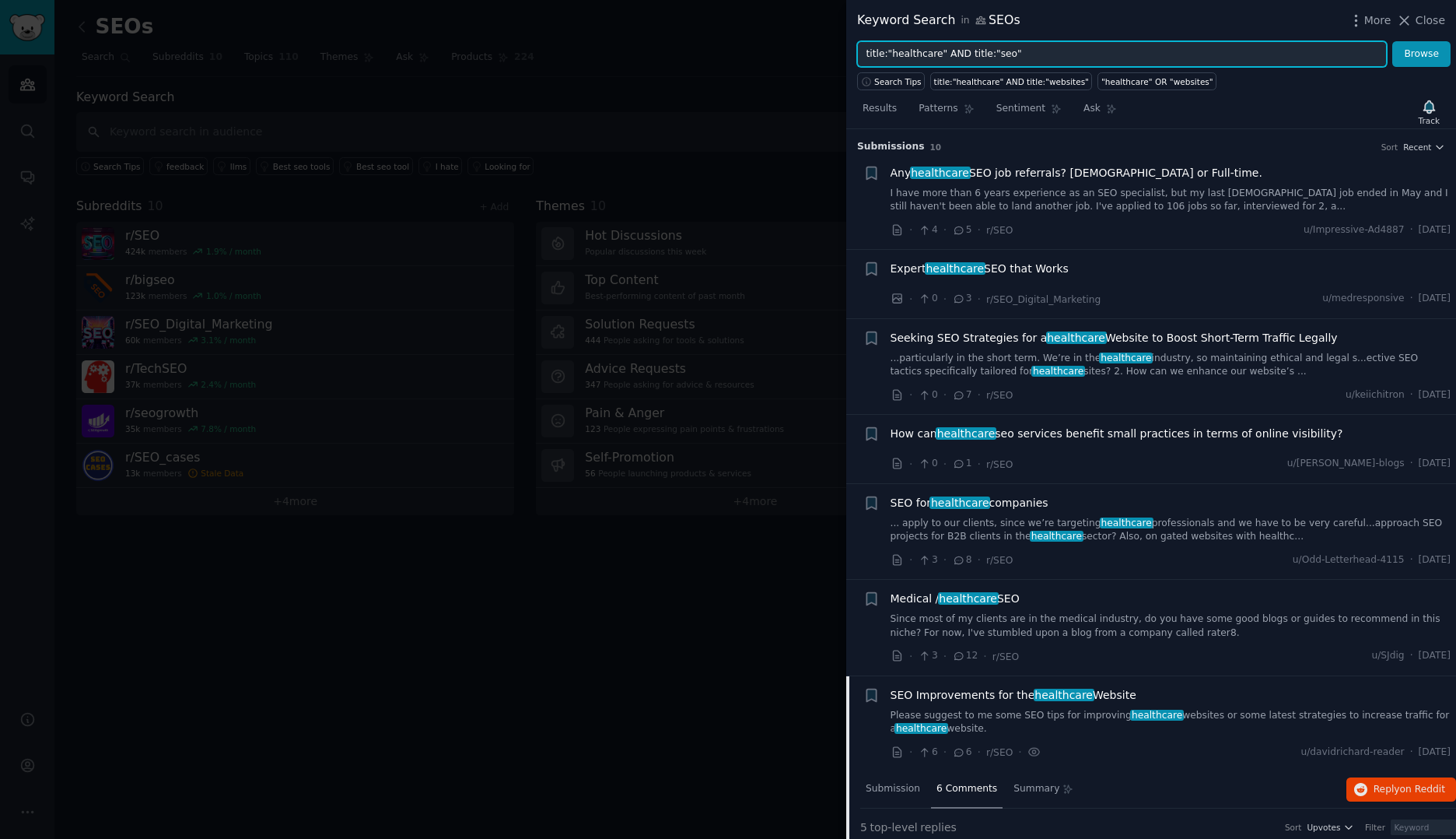
drag, startPoint x: 1019, startPoint y: 60, endPoint x: 845, endPoint y: 57, distance: 174.0
click at [845, 57] on div "Keyword Search in SEOs More Close title:"healthcare" AND title:"seo" Browse Sea…" at bounding box center [728, 419] width 1456 height 839
click at [1426, 10] on div "Keyword Search in SEOs More Close" at bounding box center [1150, 20] width 610 height 42
click at [1426, 19] on span "Close" at bounding box center [1430, 20] width 30 height 16
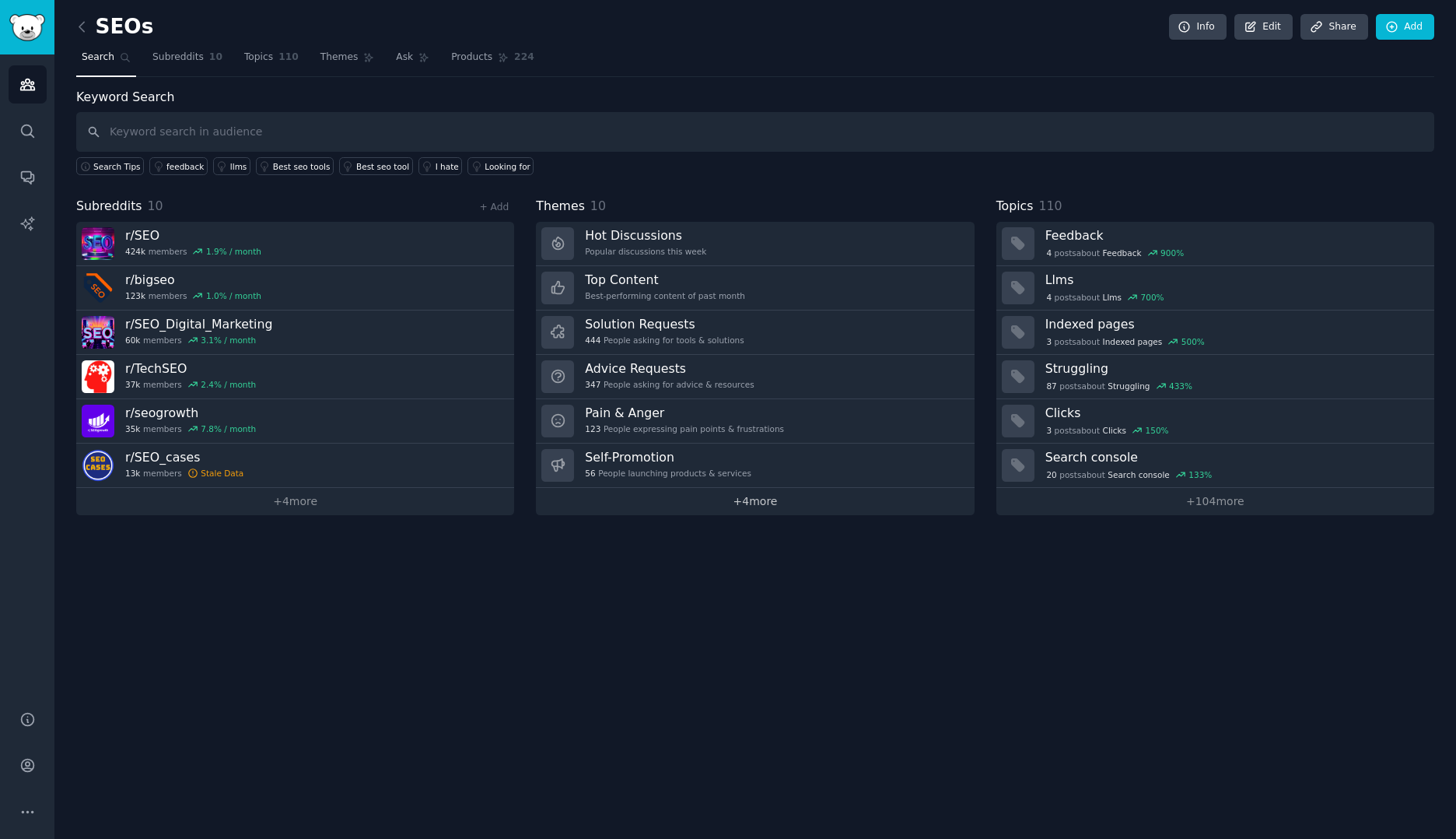
click at [765, 502] on link "+ 4 more" at bounding box center [755, 502] width 438 height 27
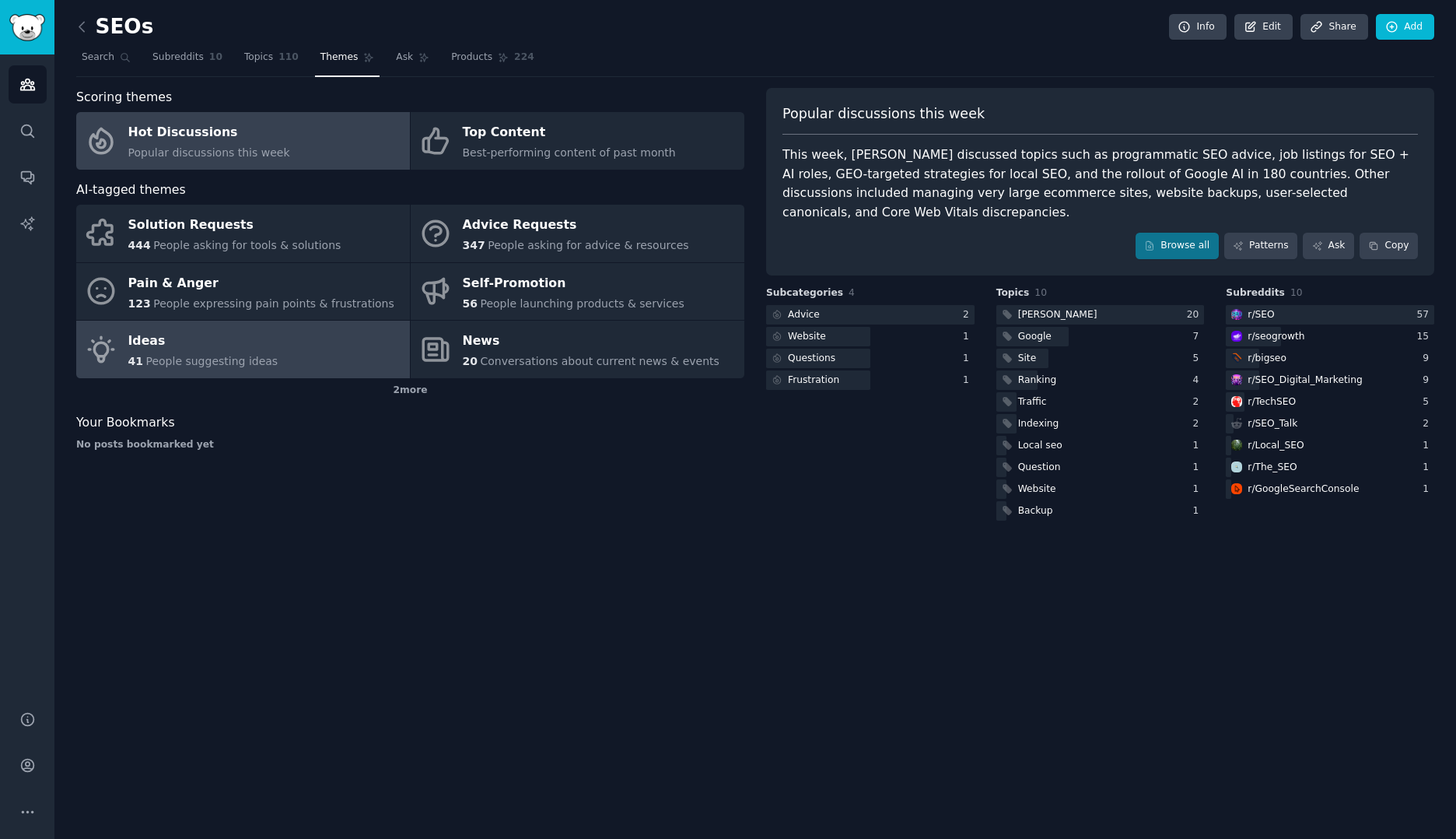
click at [194, 341] on div "Ideas" at bounding box center [203, 341] width 150 height 25
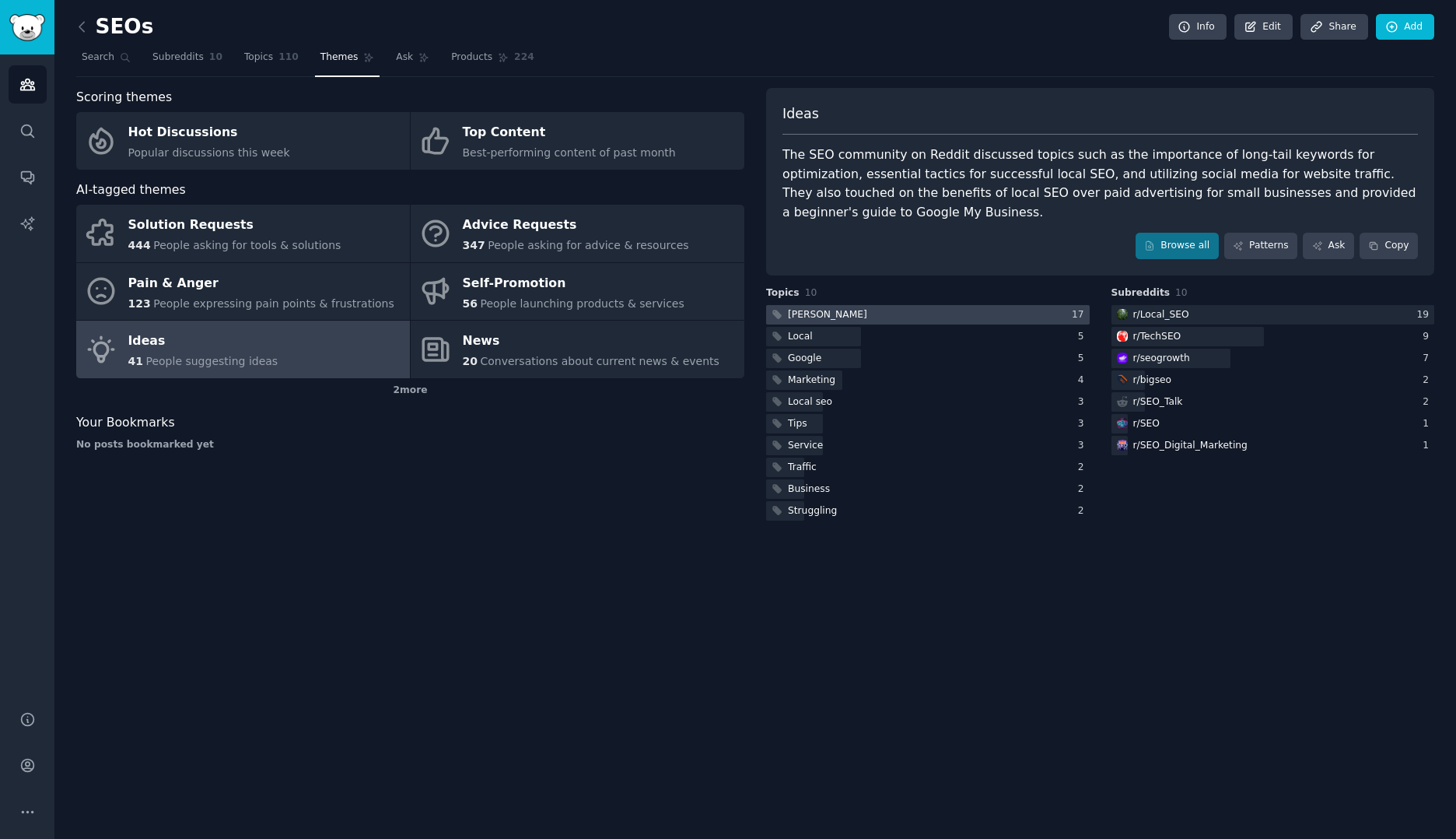
click at [824, 314] on div at bounding box center [927, 315] width 323 height 20
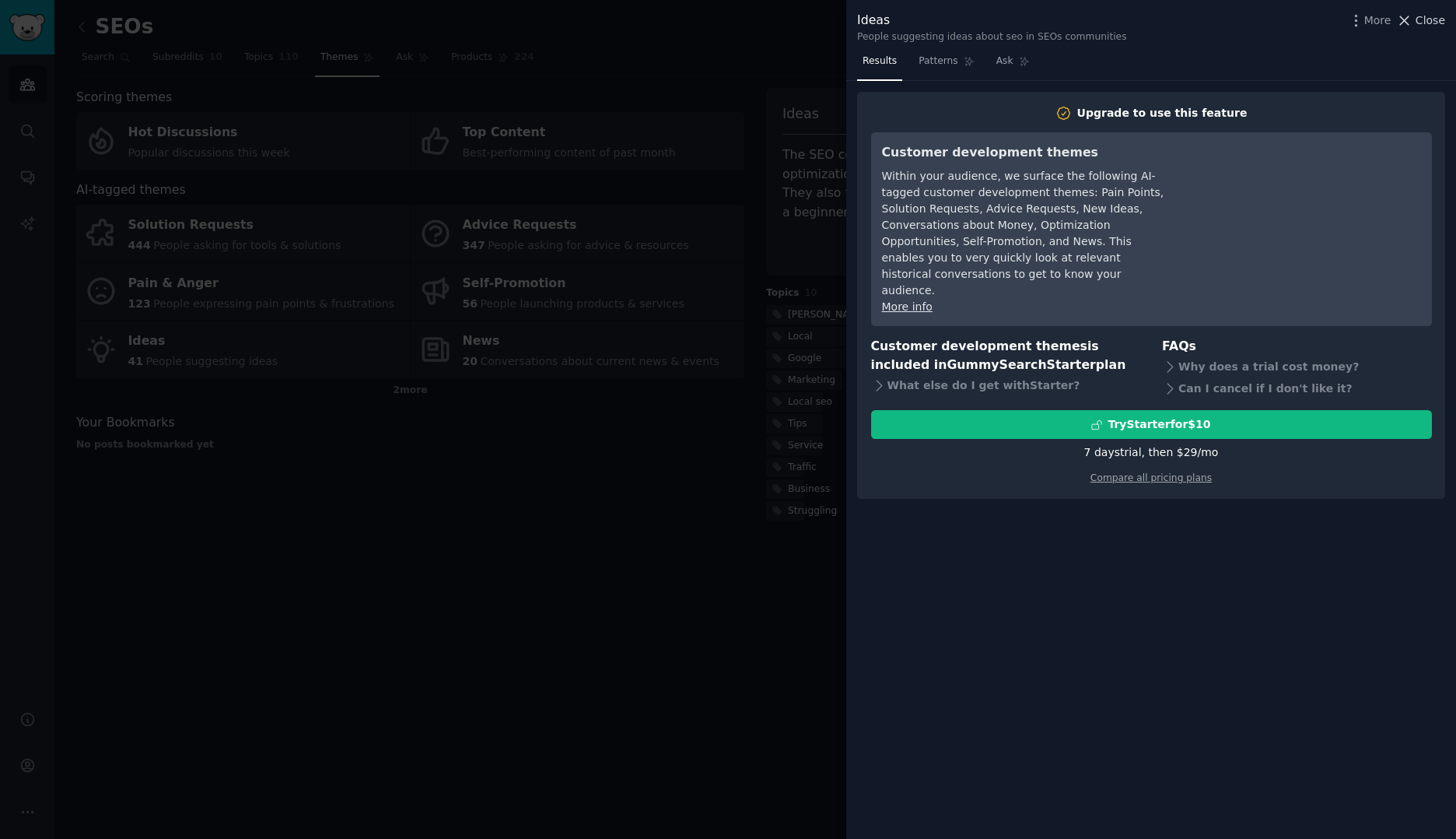
click at [1423, 16] on span "Close" at bounding box center [1430, 20] width 30 height 16
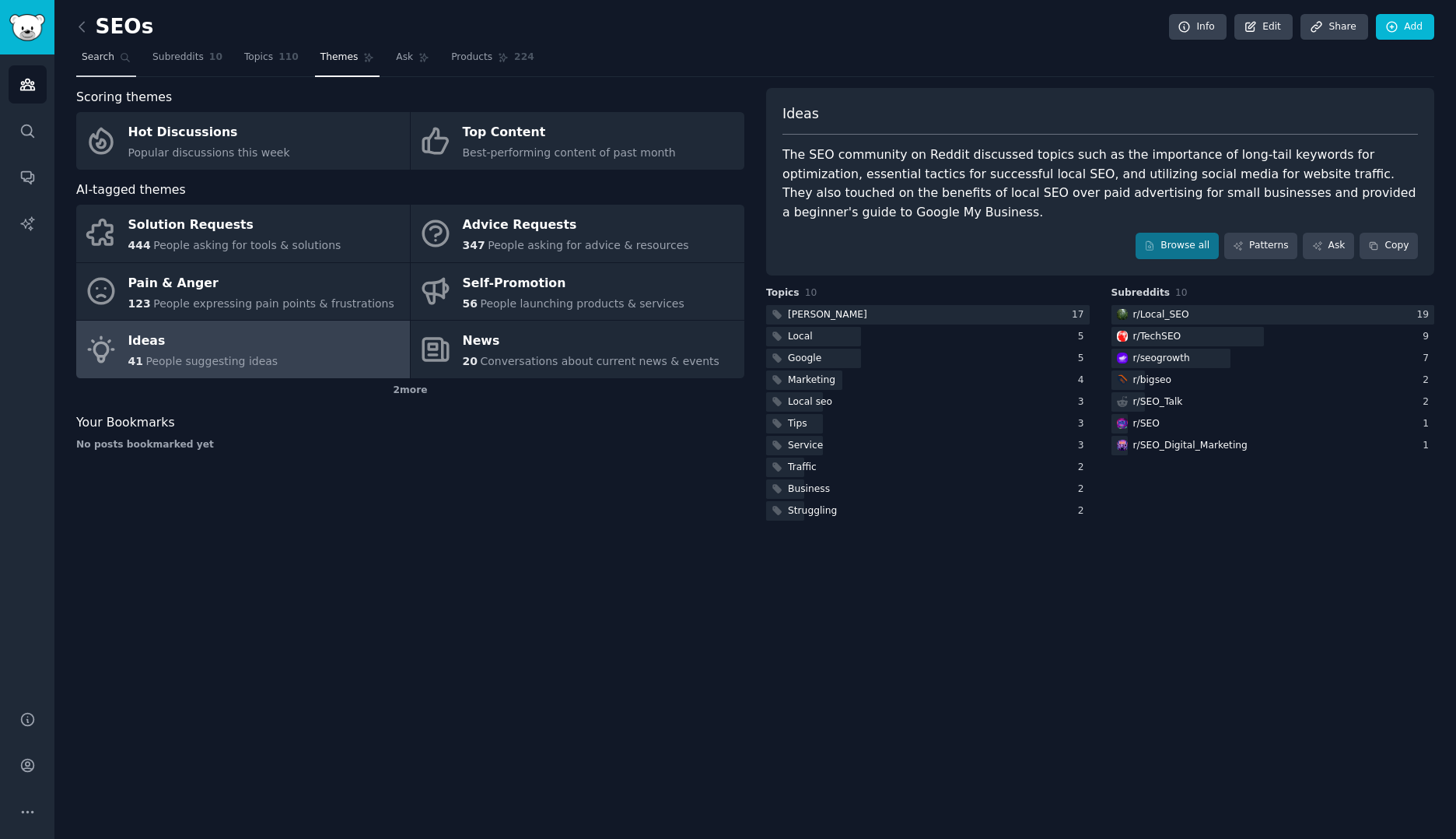
click at [102, 60] on span "Search" at bounding box center [98, 57] width 33 height 14
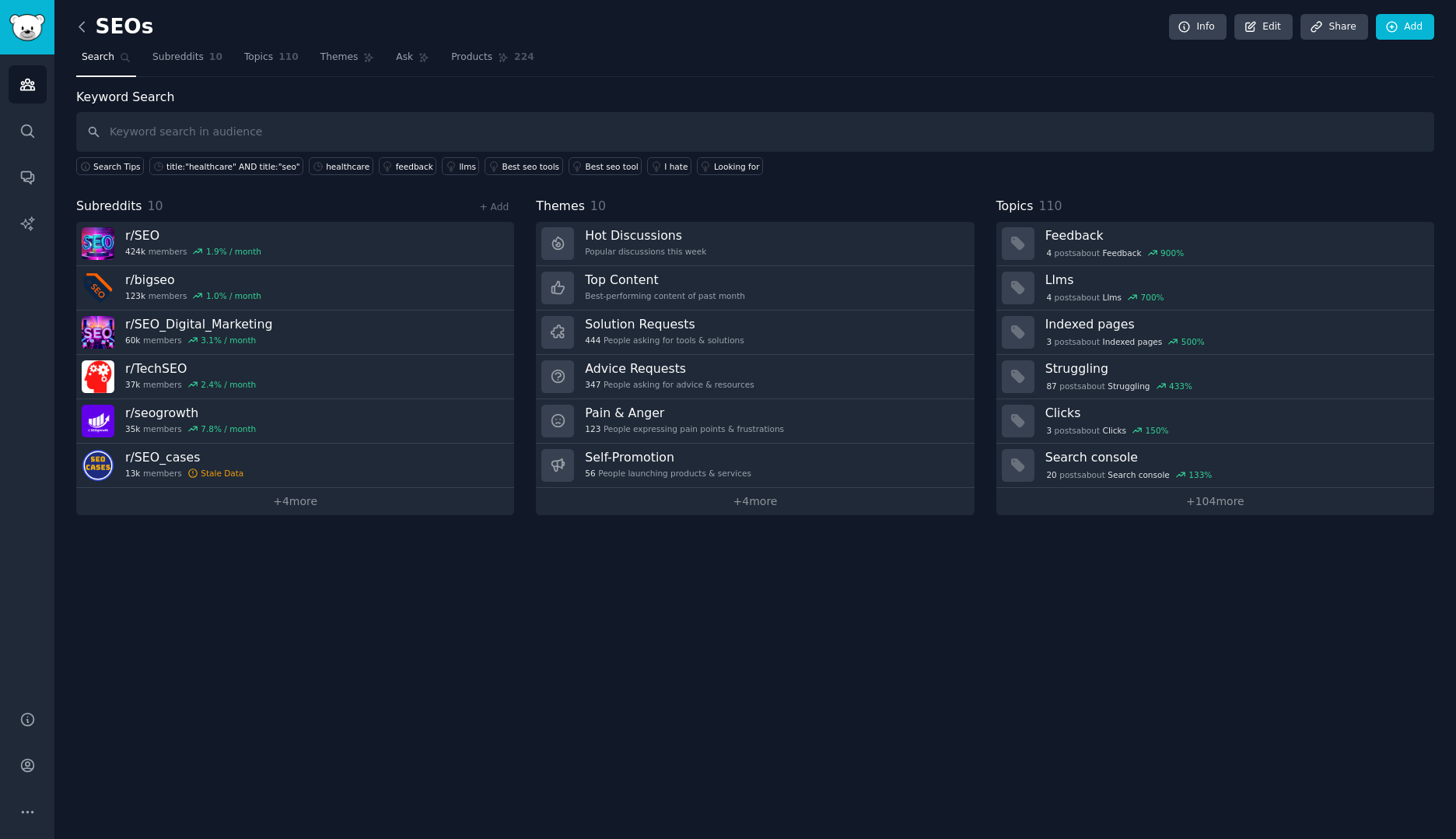
click at [77, 26] on icon at bounding box center [82, 27] width 16 height 16
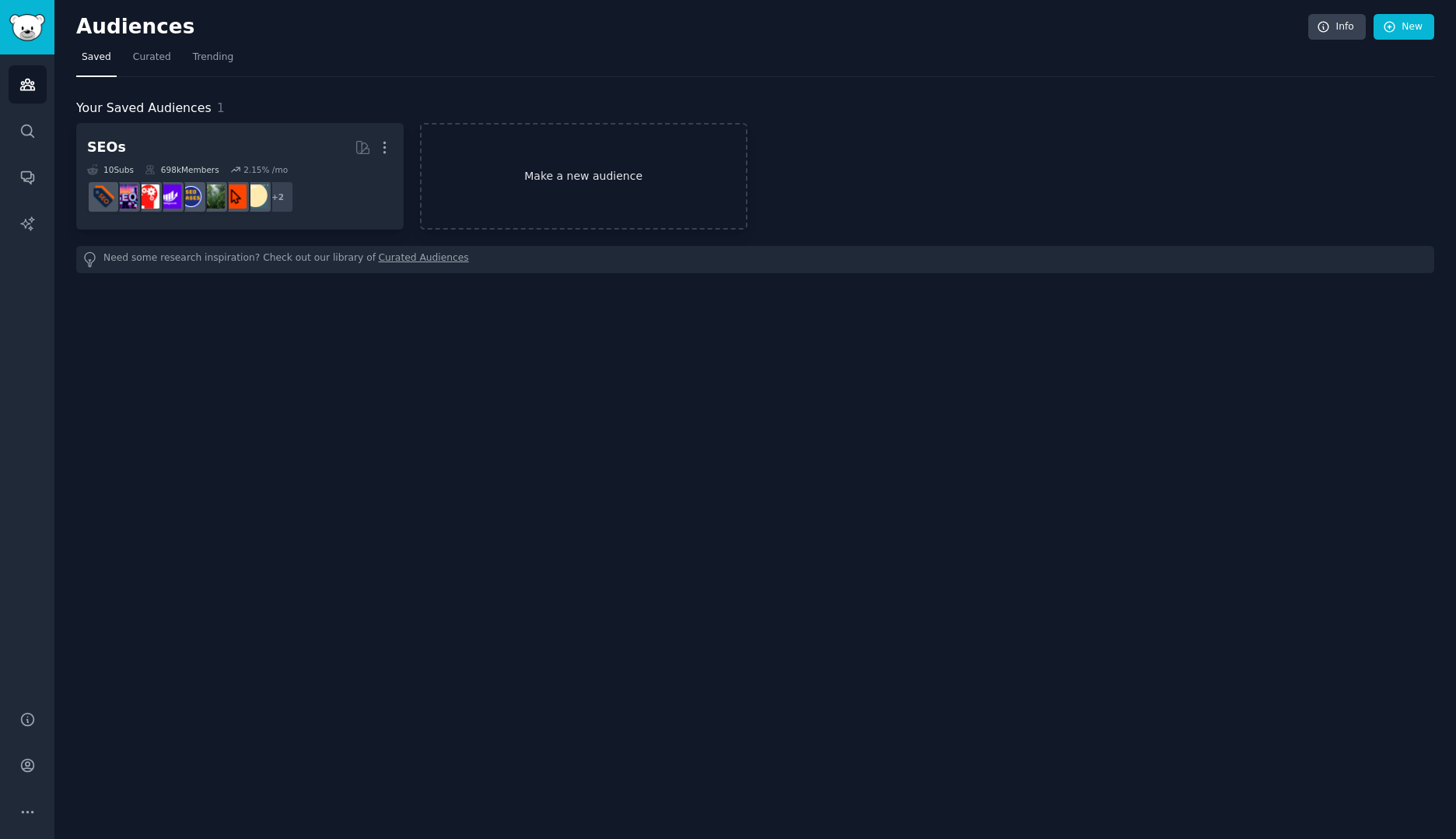
click at [593, 174] on link "Make a new audience" at bounding box center [583, 177] width 327 height 107
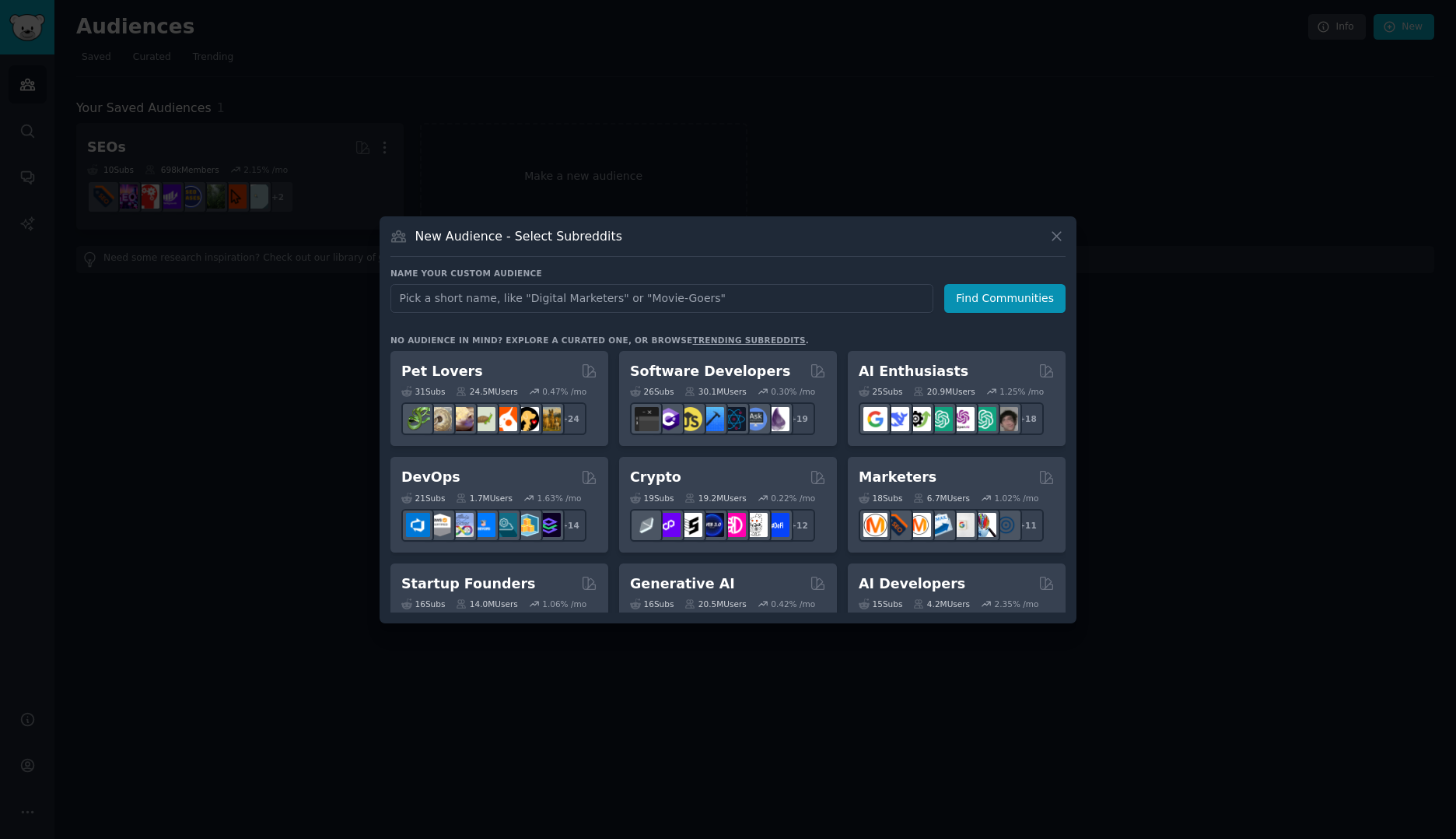
click at [287, 294] on div at bounding box center [728, 419] width 1456 height 839
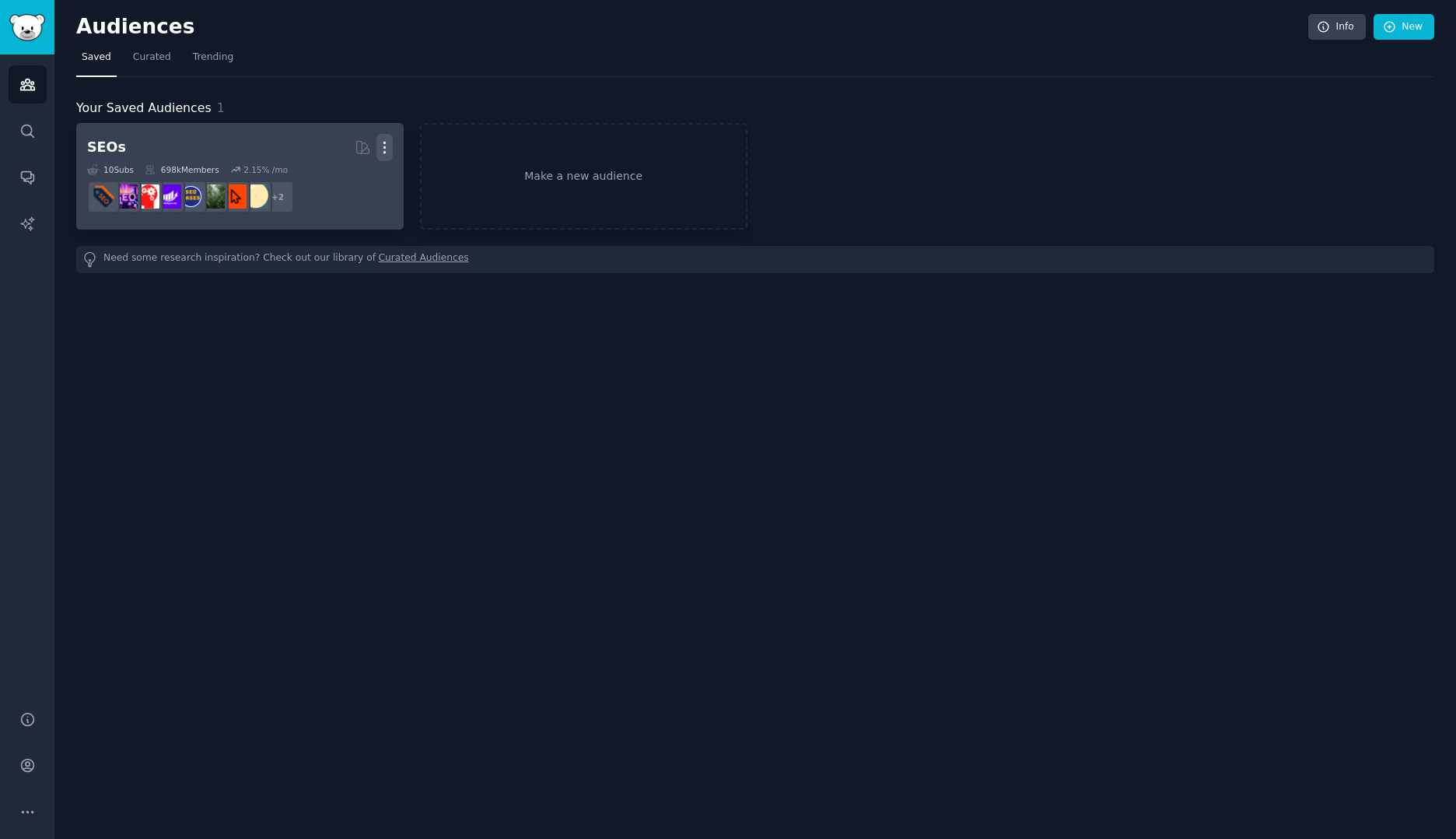
click at [383, 147] on icon "button" at bounding box center [384, 147] width 16 height 16
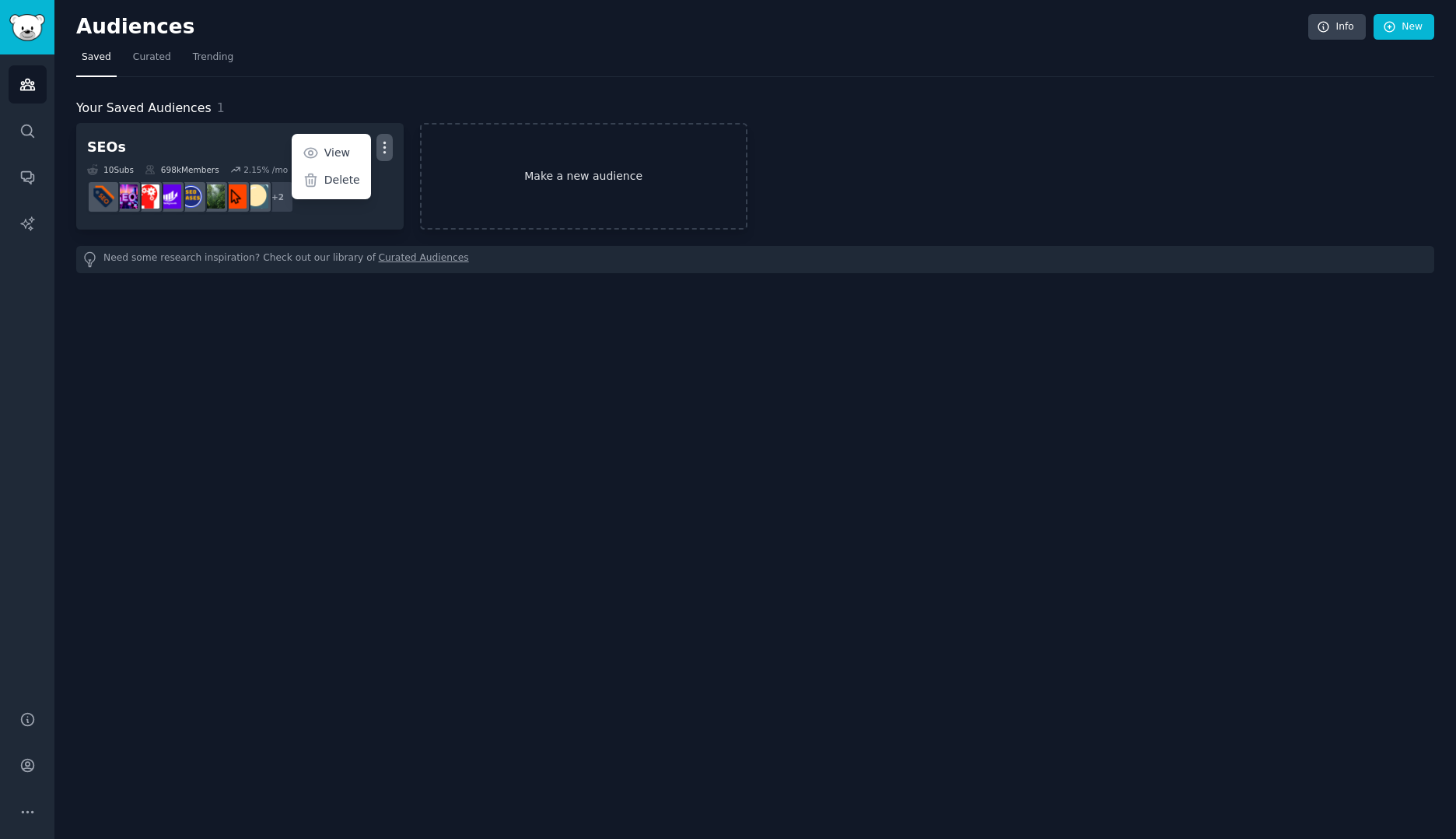
click at [539, 170] on link "Make a new audience" at bounding box center [583, 177] width 327 height 107
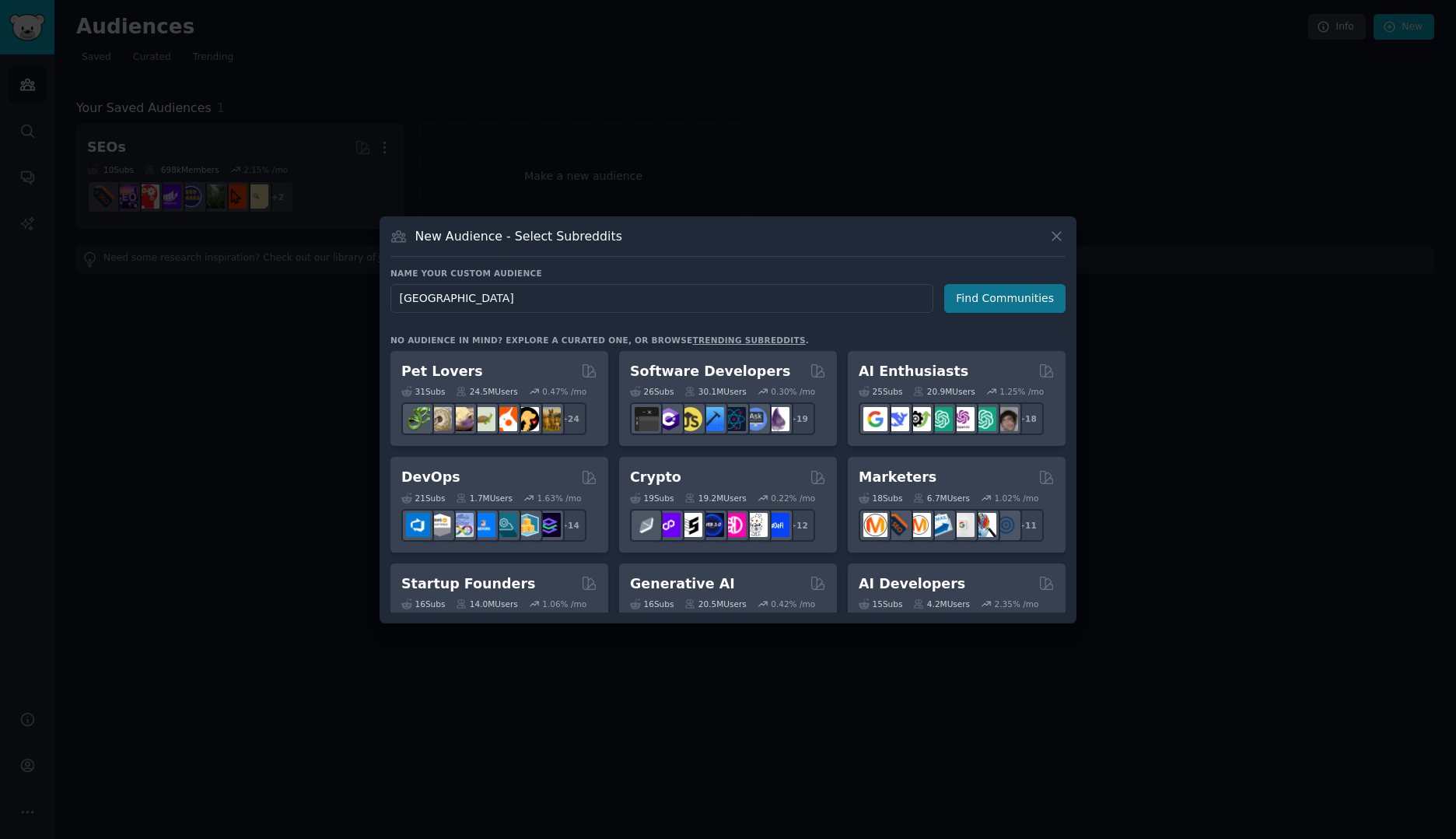
type input "kopenhagen"
click at [988, 285] on button "Find Communities" at bounding box center [1004, 298] width 122 height 29
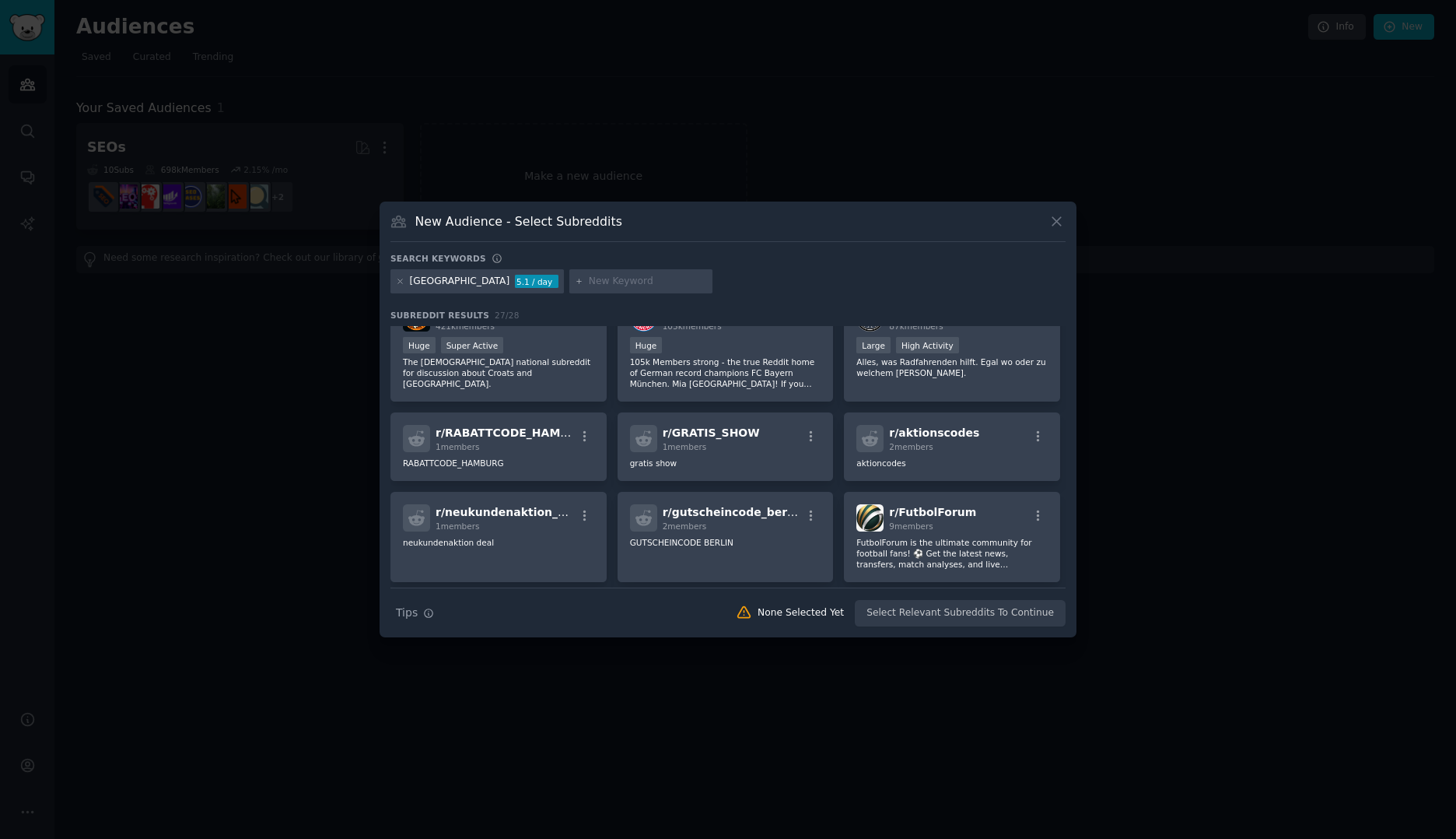
scroll to position [274, 0]
click at [1046, 221] on div "New Audience - Select Subreddits" at bounding box center [728, 228] width 675 height 30
click at [1057, 226] on icon at bounding box center [1056, 221] width 16 height 16
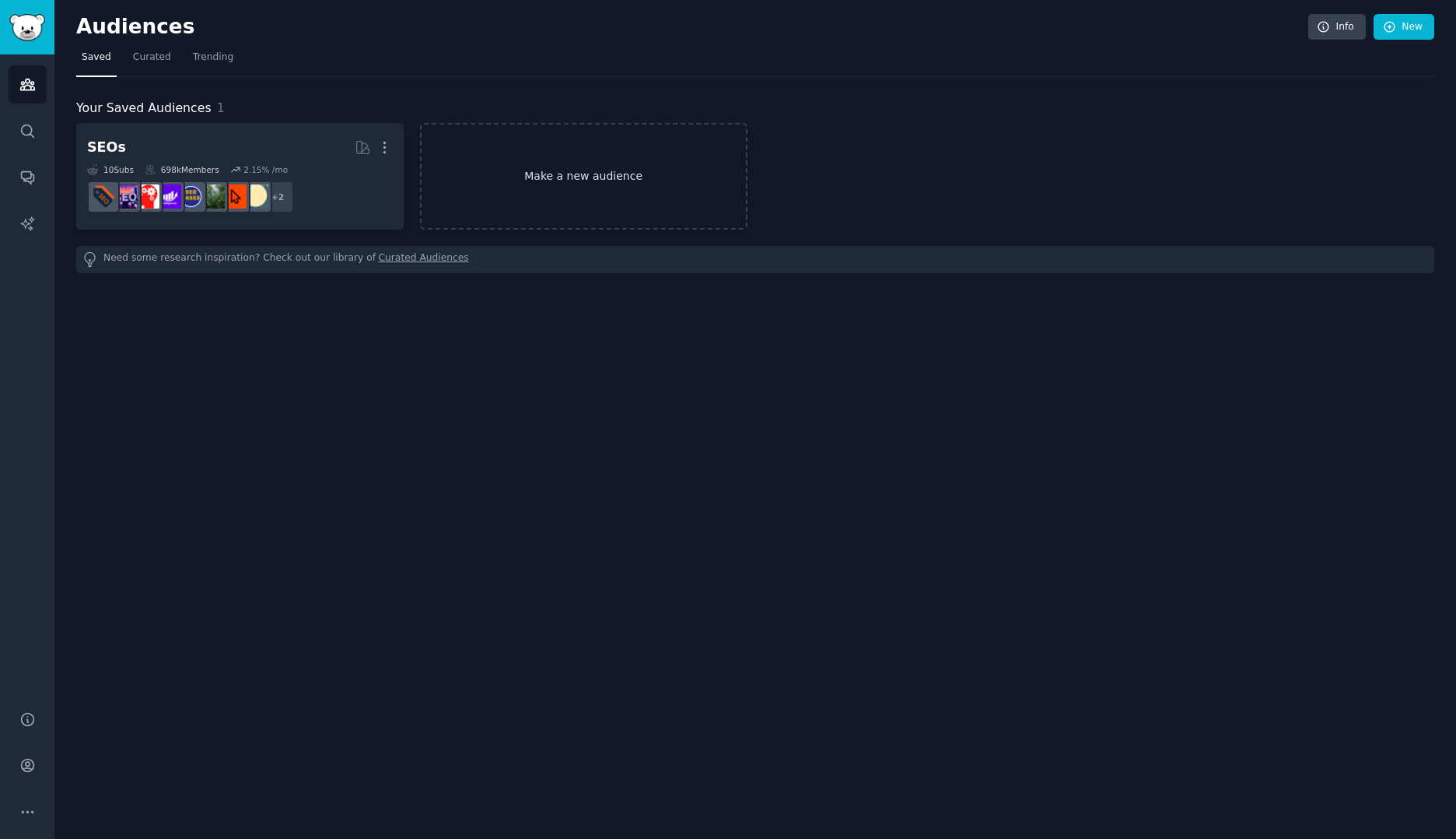
click at [592, 187] on link "Make a new audience" at bounding box center [583, 177] width 327 height 107
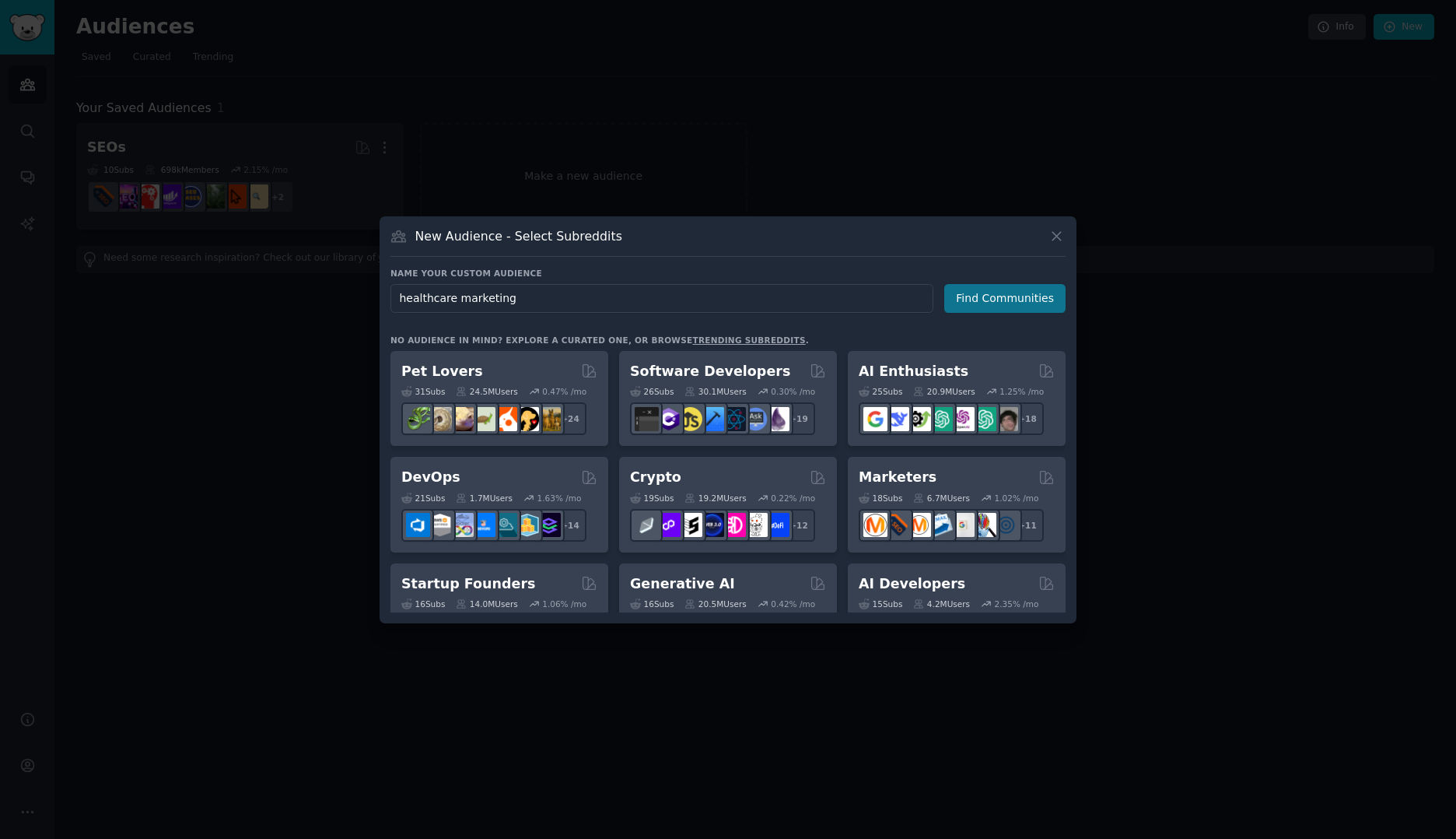
type input "healthcare marketing"
click at [976, 304] on button "Find Communities" at bounding box center [1004, 298] width 122 height 29
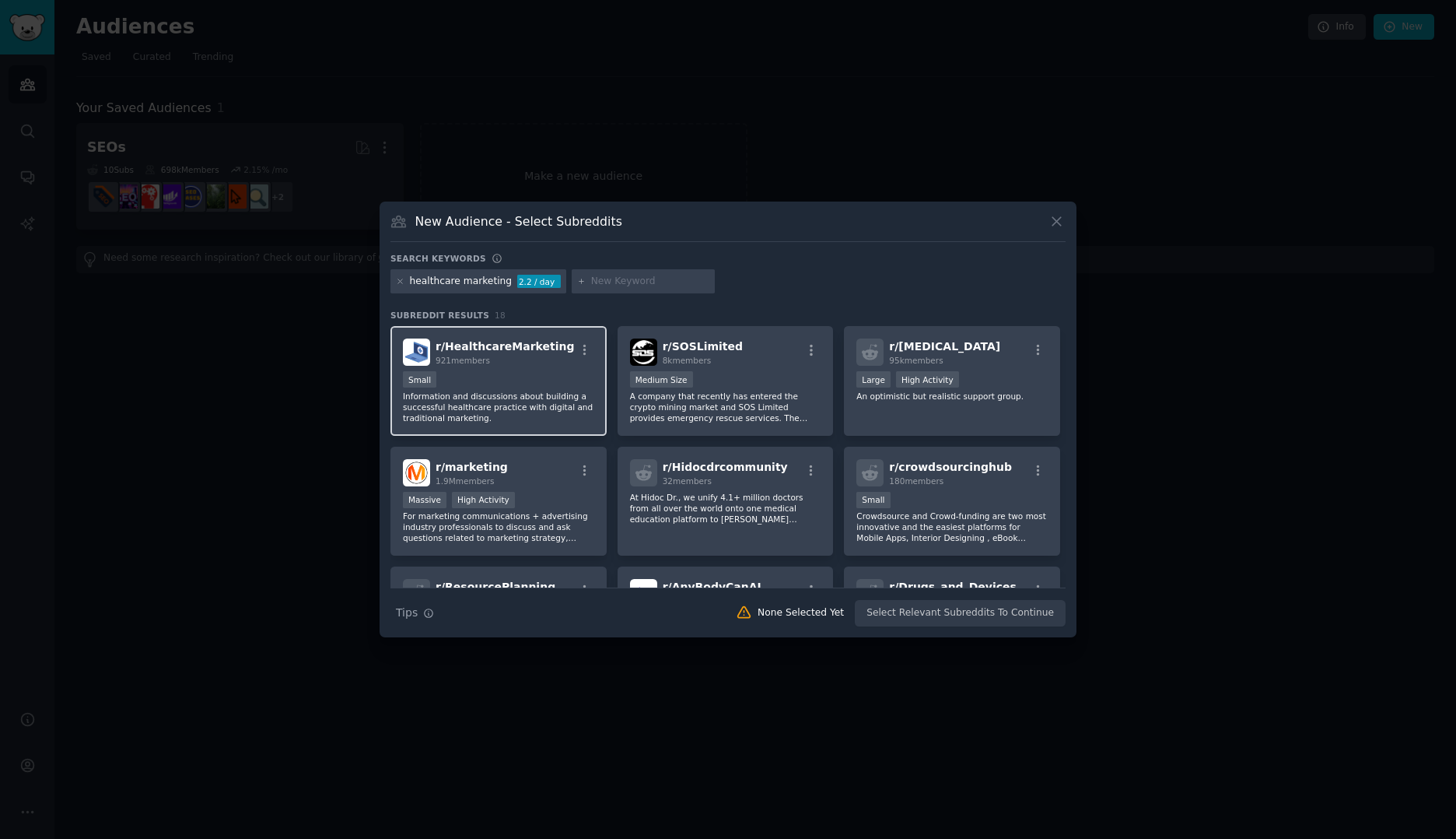
click at [482, 370] on div "r/ HealthcareMarketing 921 members Small Information and discussions about buil…" at bounding box center [499, 381] width 217 height 110
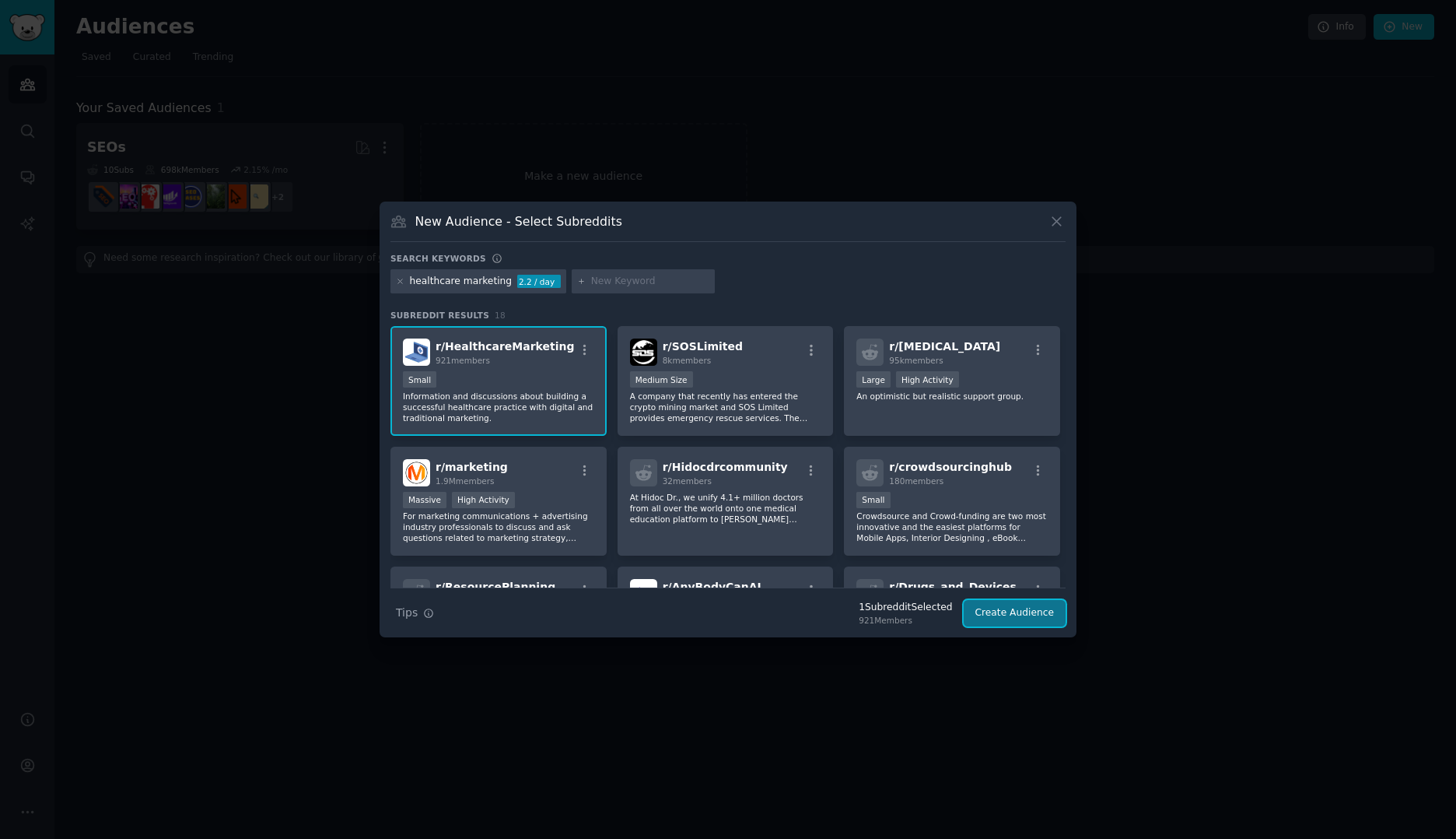
click at [996, 615] on button "Create Audience" at bounding box center [1014, 613] width 103 height 27
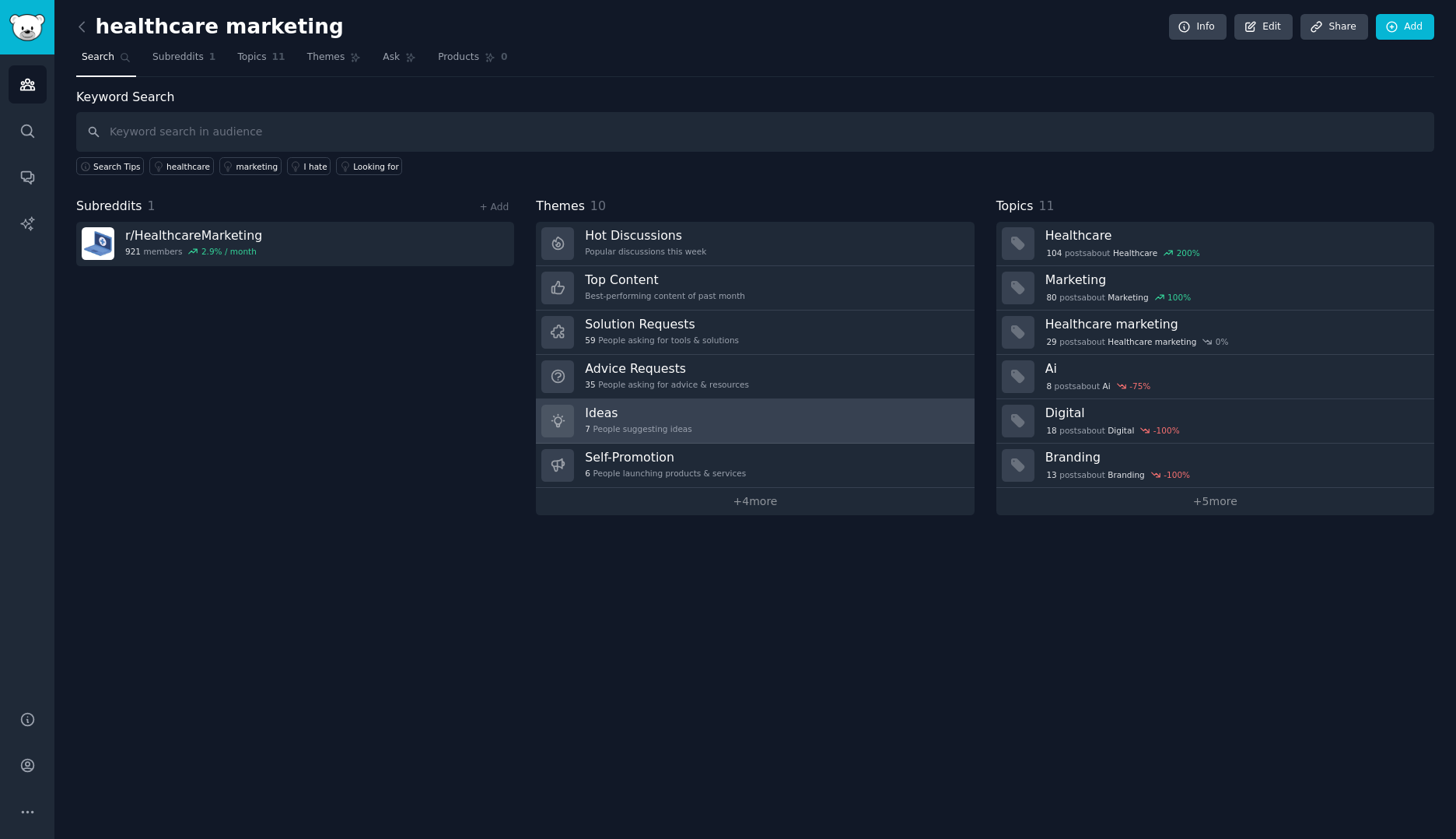
click at [635, 414] on h3 "Ideas" at bounding box center [638, 412] width 107 height 16
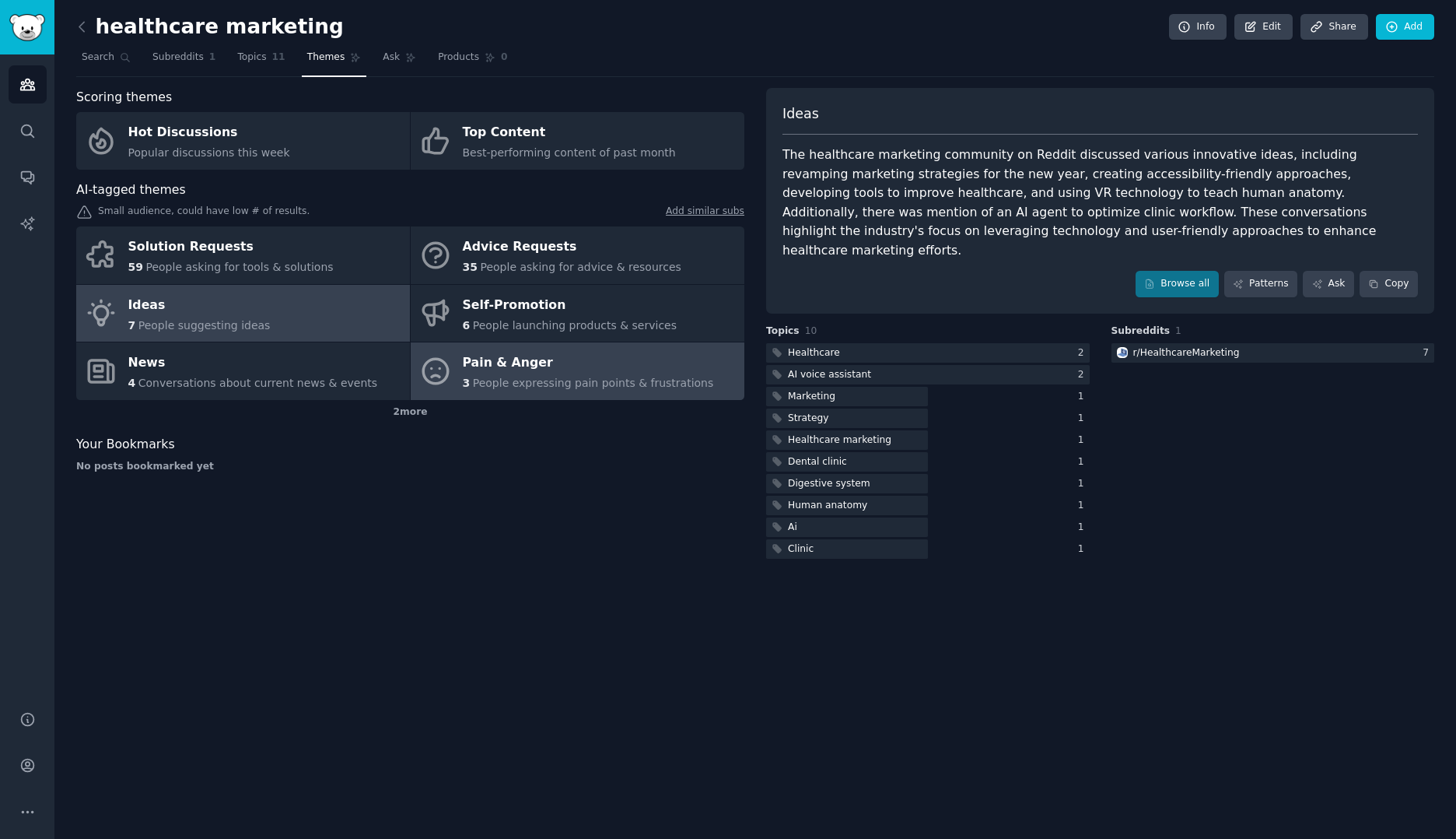
click at [431, 379] on icon at bounding box center [435, 371] width 33 height 33
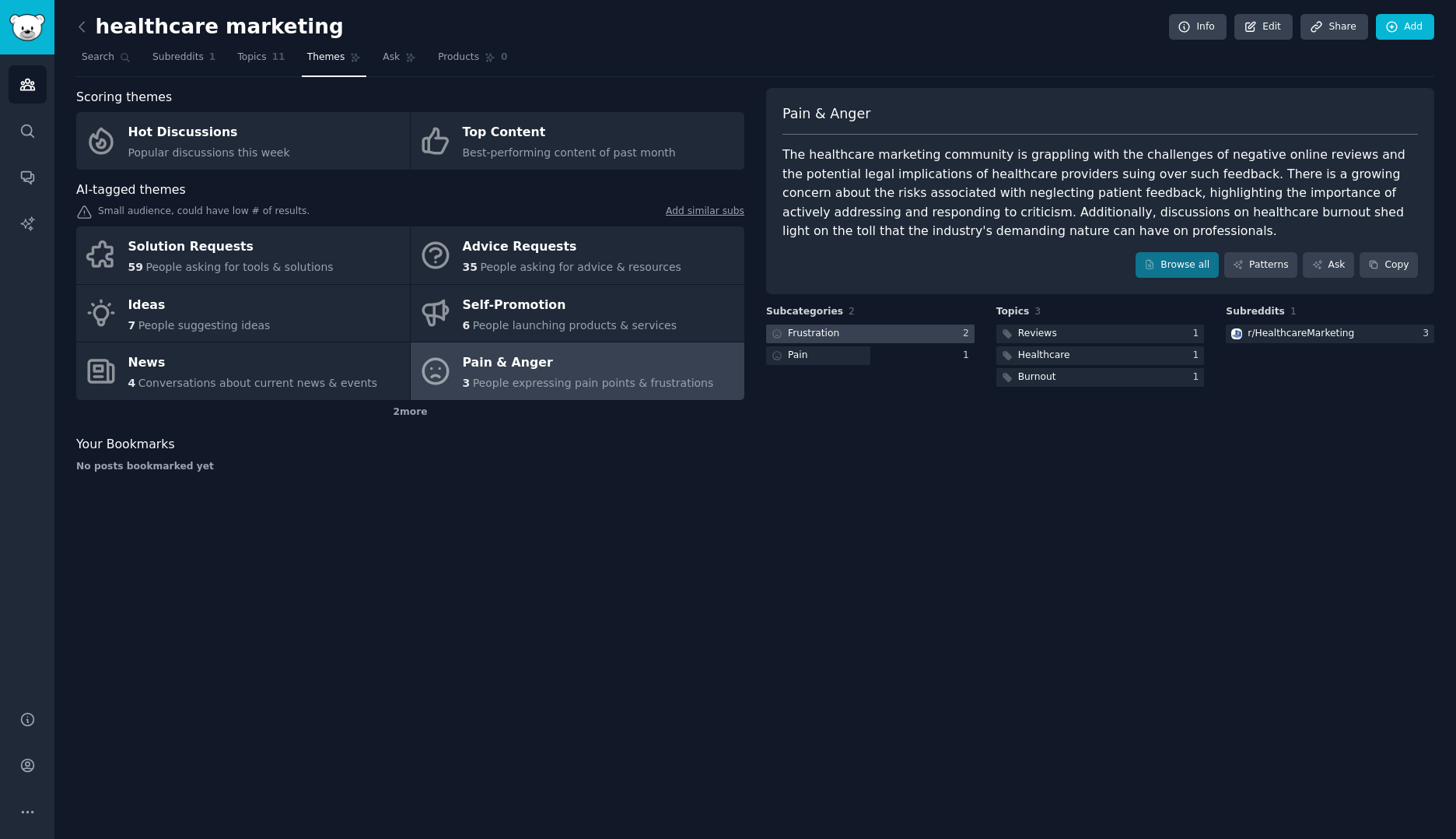
click at [810, 340] on div "Frustration" at bounding box center [813, 334] width 51 height 14
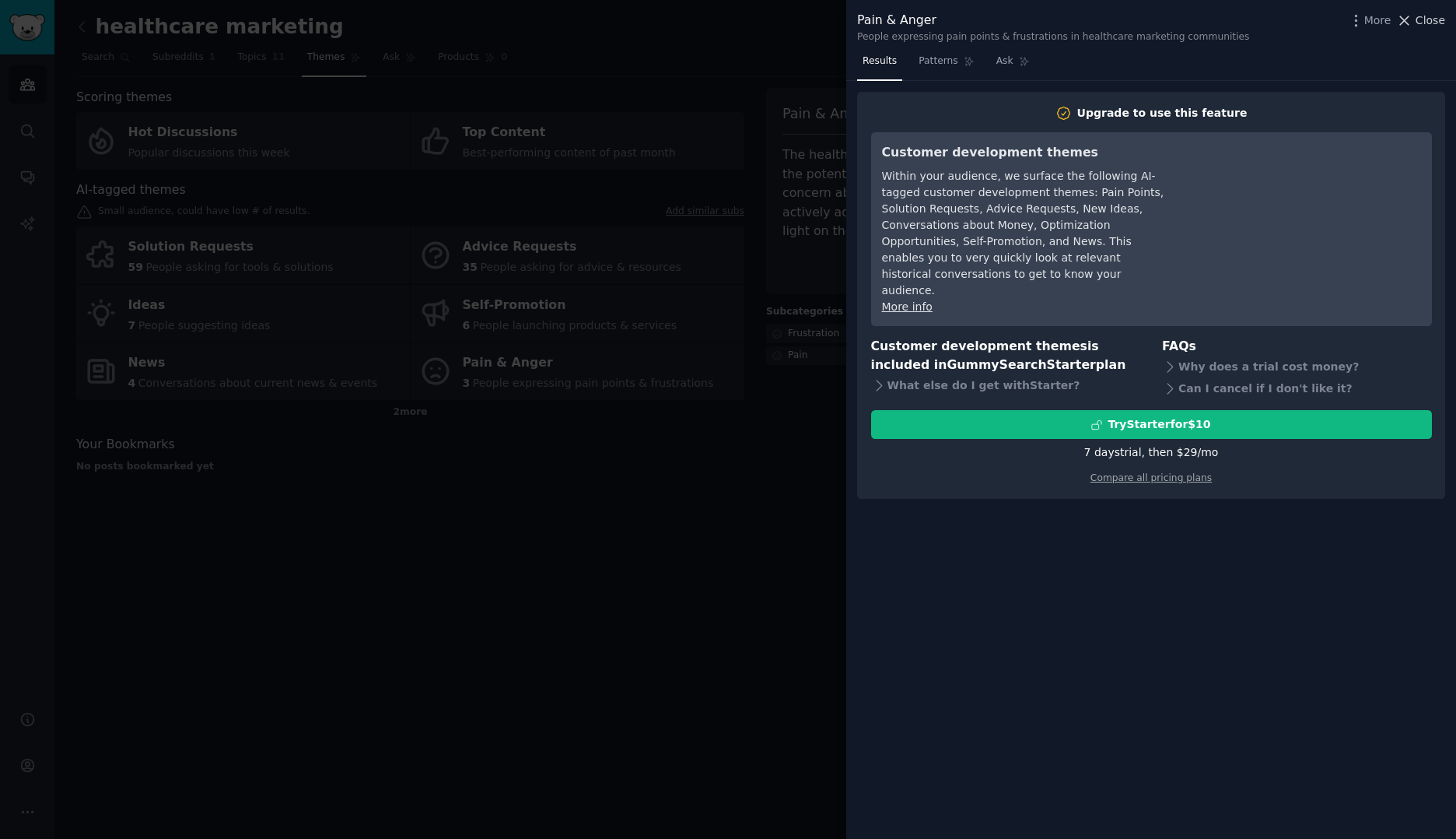
click at [1412, 16] on icon at bounding box center [1403, 20] width 16 height 16
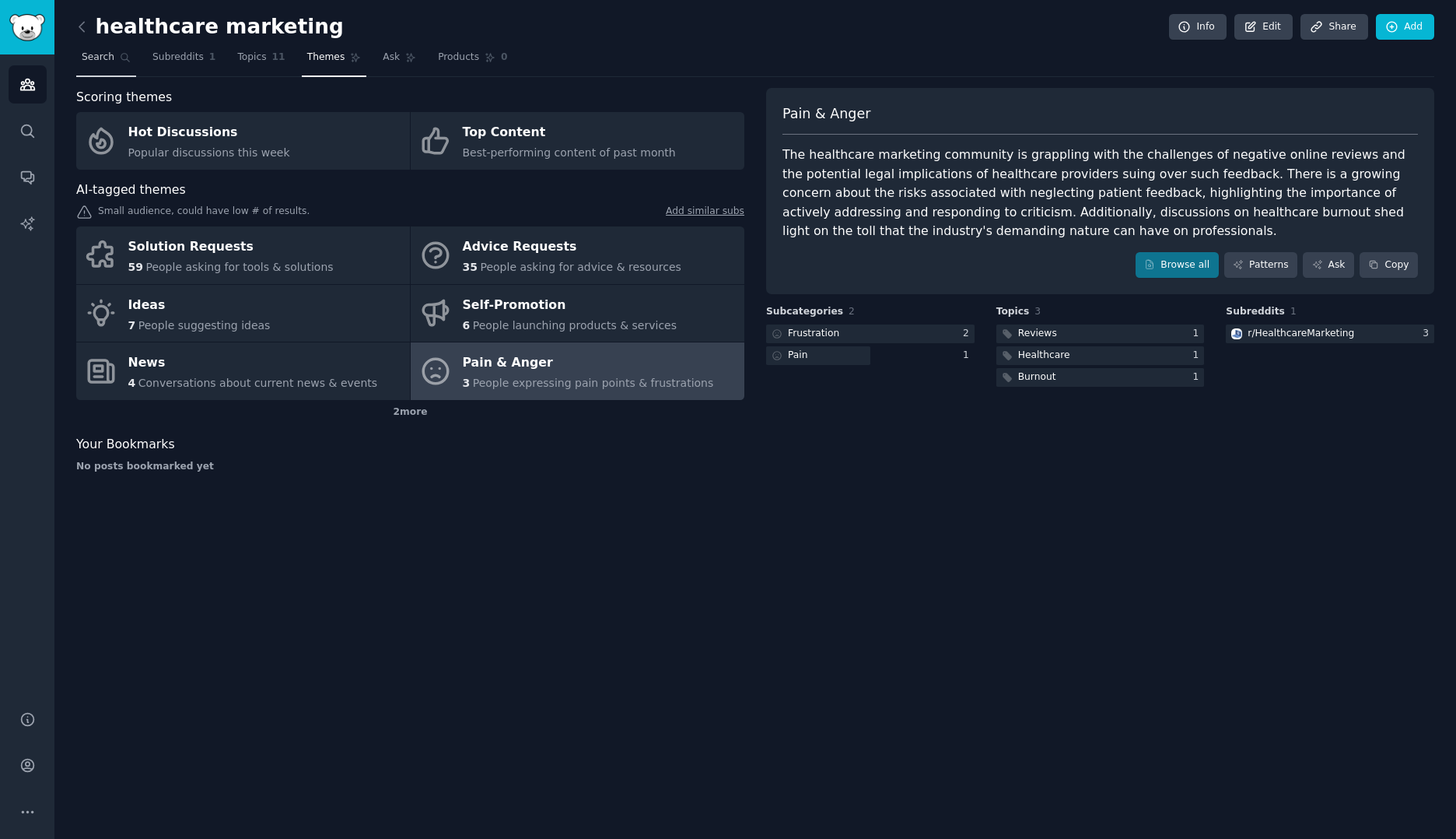
click at [93, 62] on span "Search" at bounding box center [98, 57] width 33 height 14
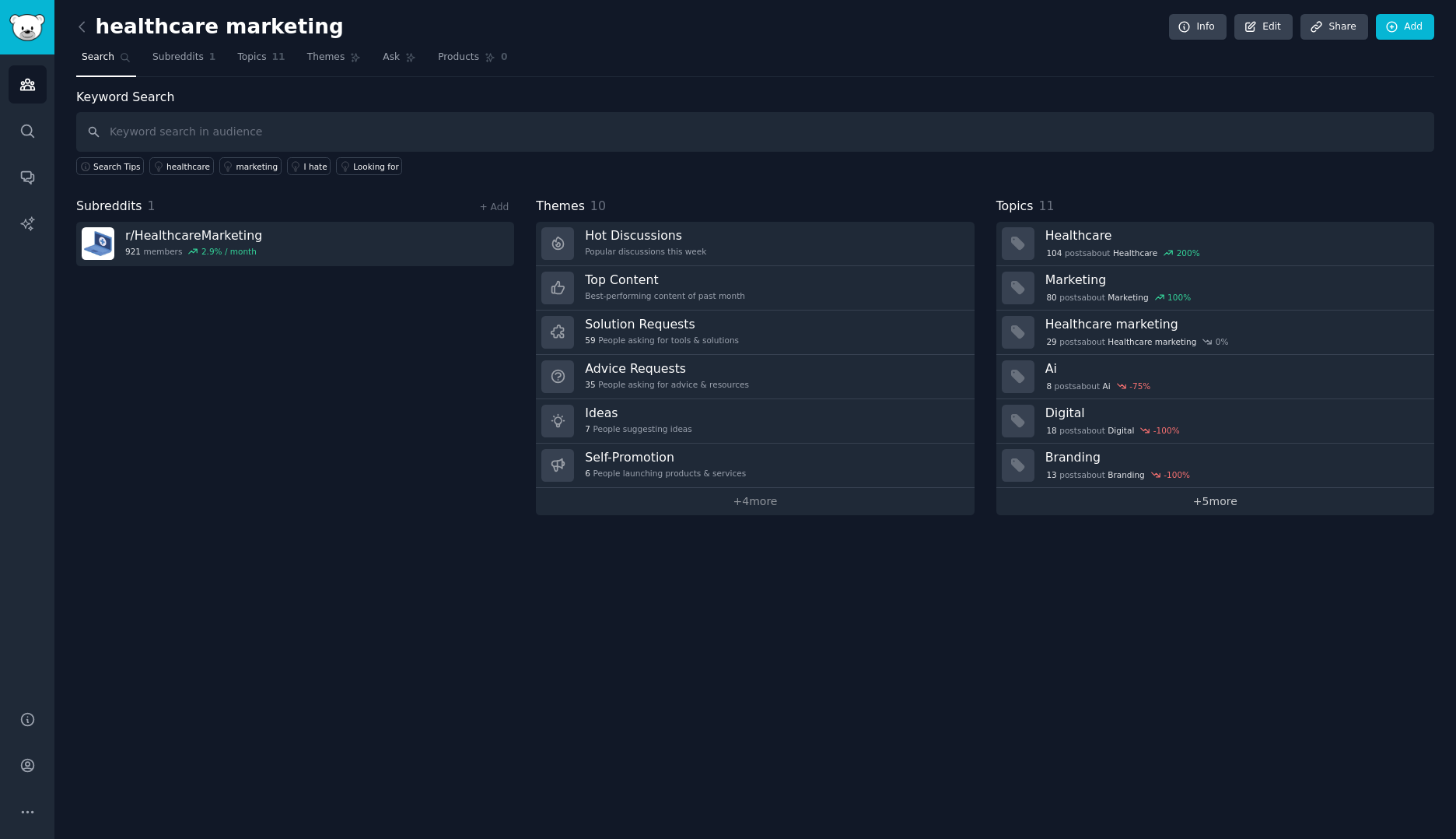
click at [1231, 509] on link "+ 5 more" at bounding box center [1215, 502] width 438 height 27
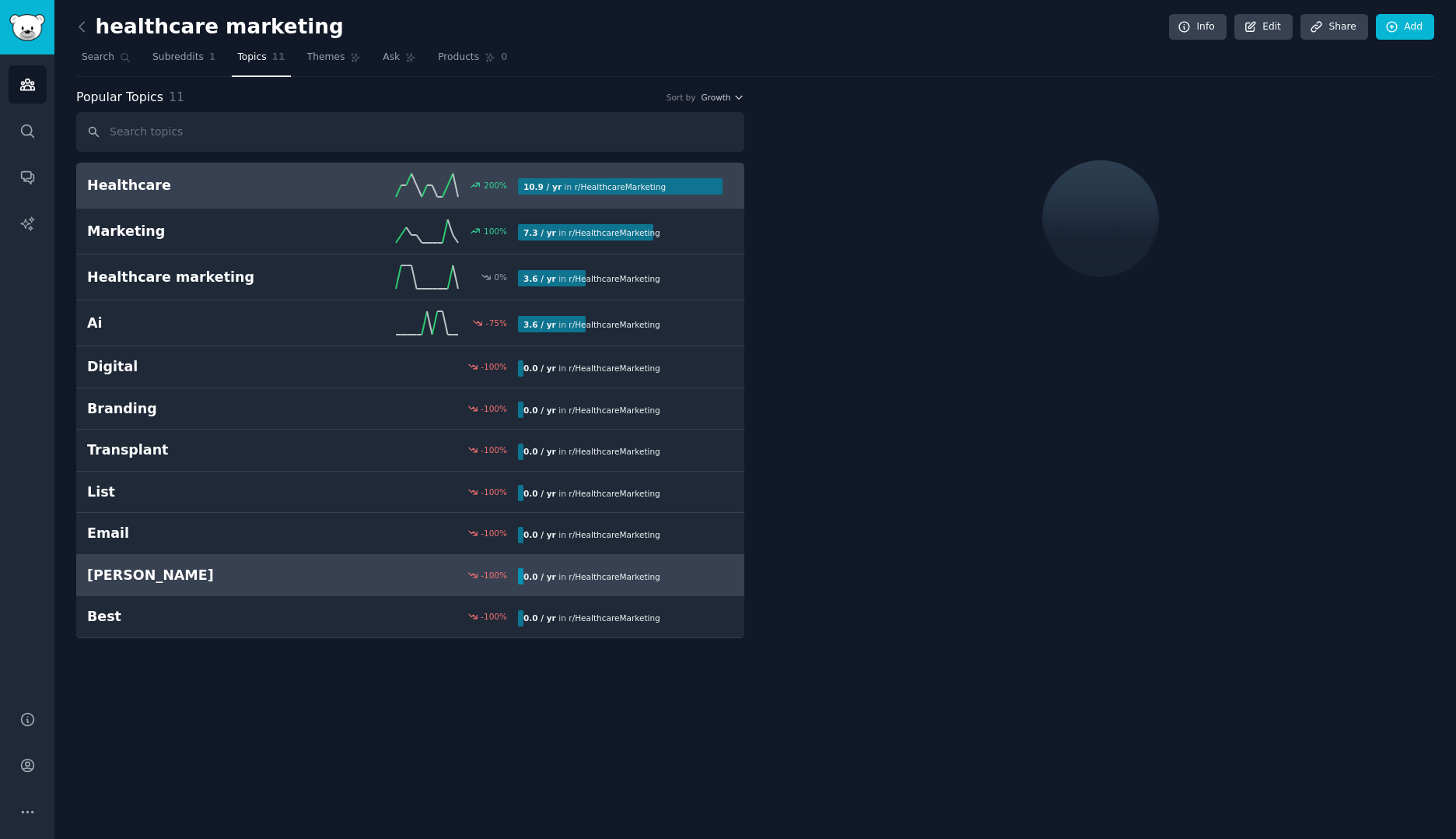
click at [213, 592] on link "Seo -100 % 0.0 / yr in r/ HealthcareMarketing" at bounding box center [410, 576] width 668 height 42
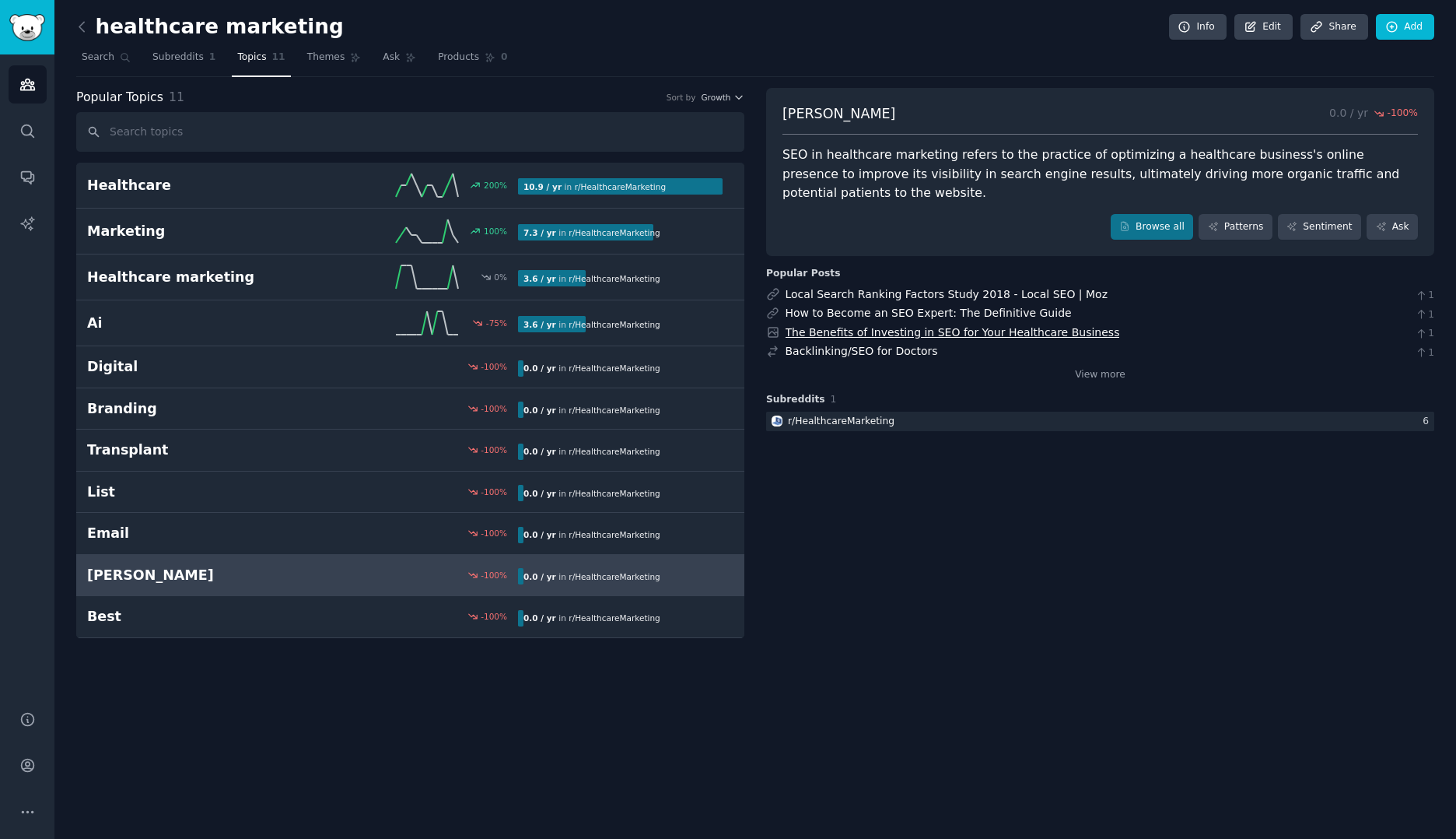
click at [849, 326] on link "The Benefits of Investing in SEO for Your Healthcare Business" at bounding box center [952, 332] width 334 height 13
click at [1194, 214] on link "Browse all" at bounding box center [1152, 228] width 83 height 27
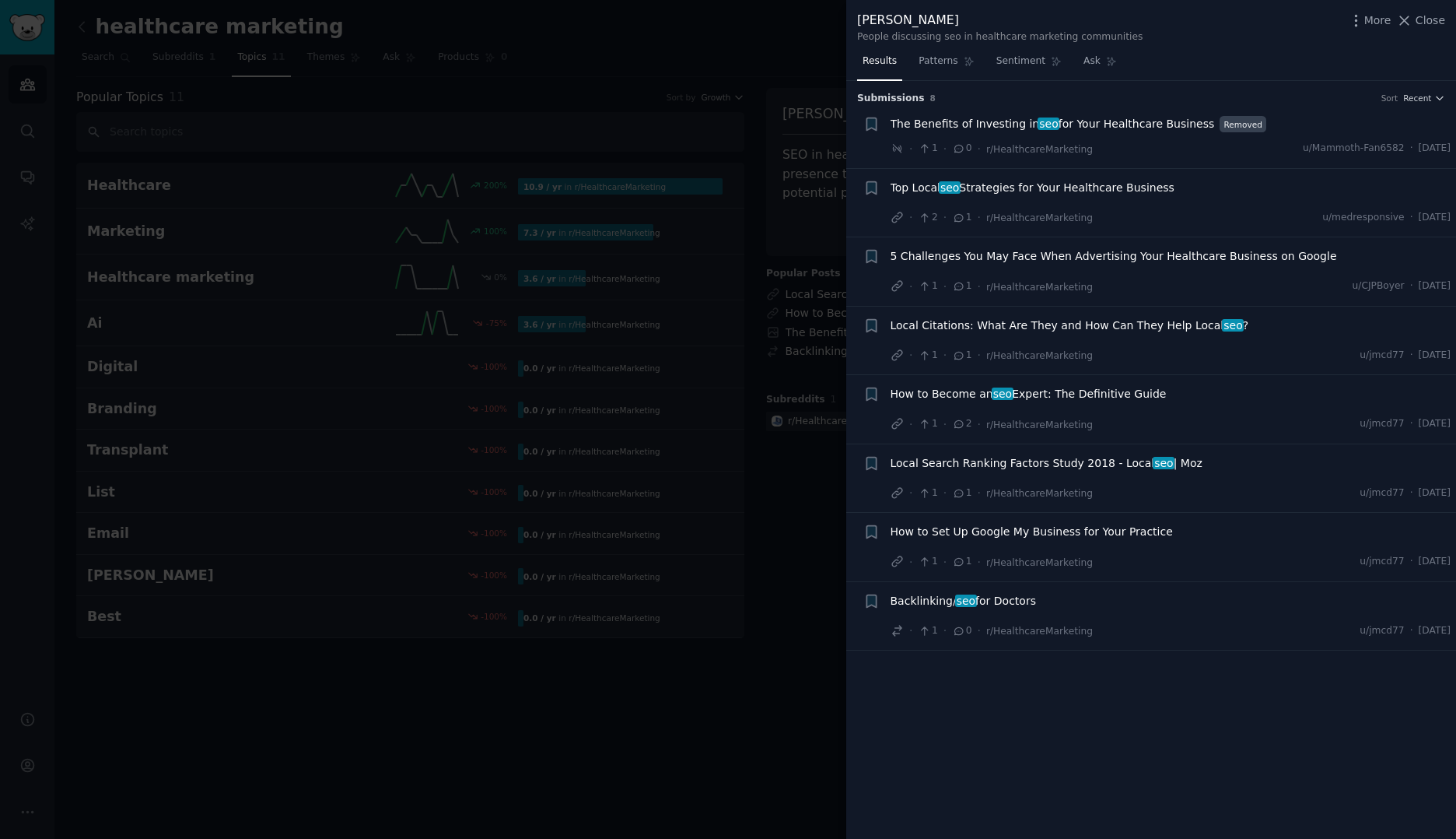
click at [1048, 534] on span "How to Set Up Google My Business for Your Practice" at bounding box center [1032, 531] width 282 height 16
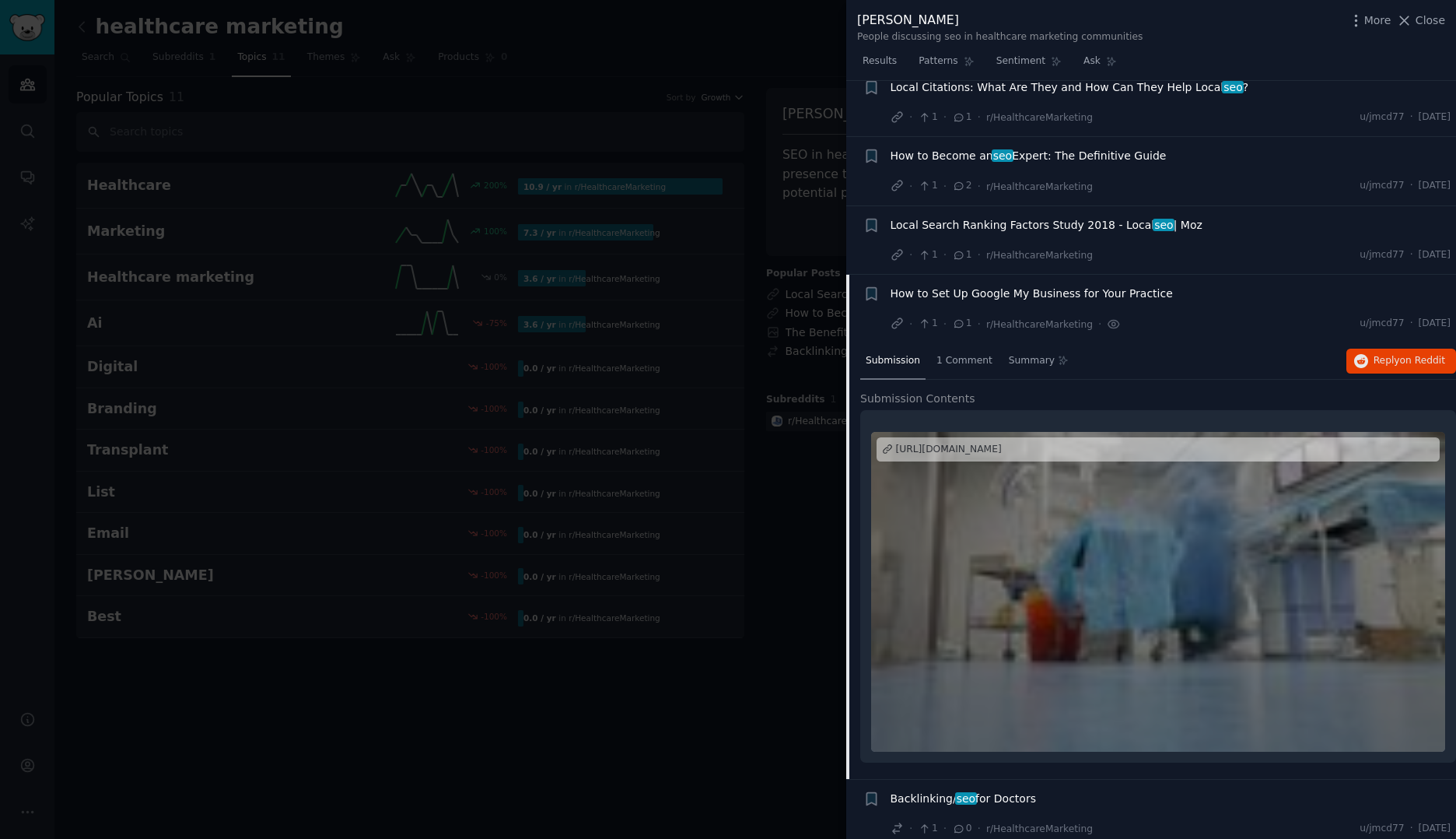
scroll to position [245, 0]
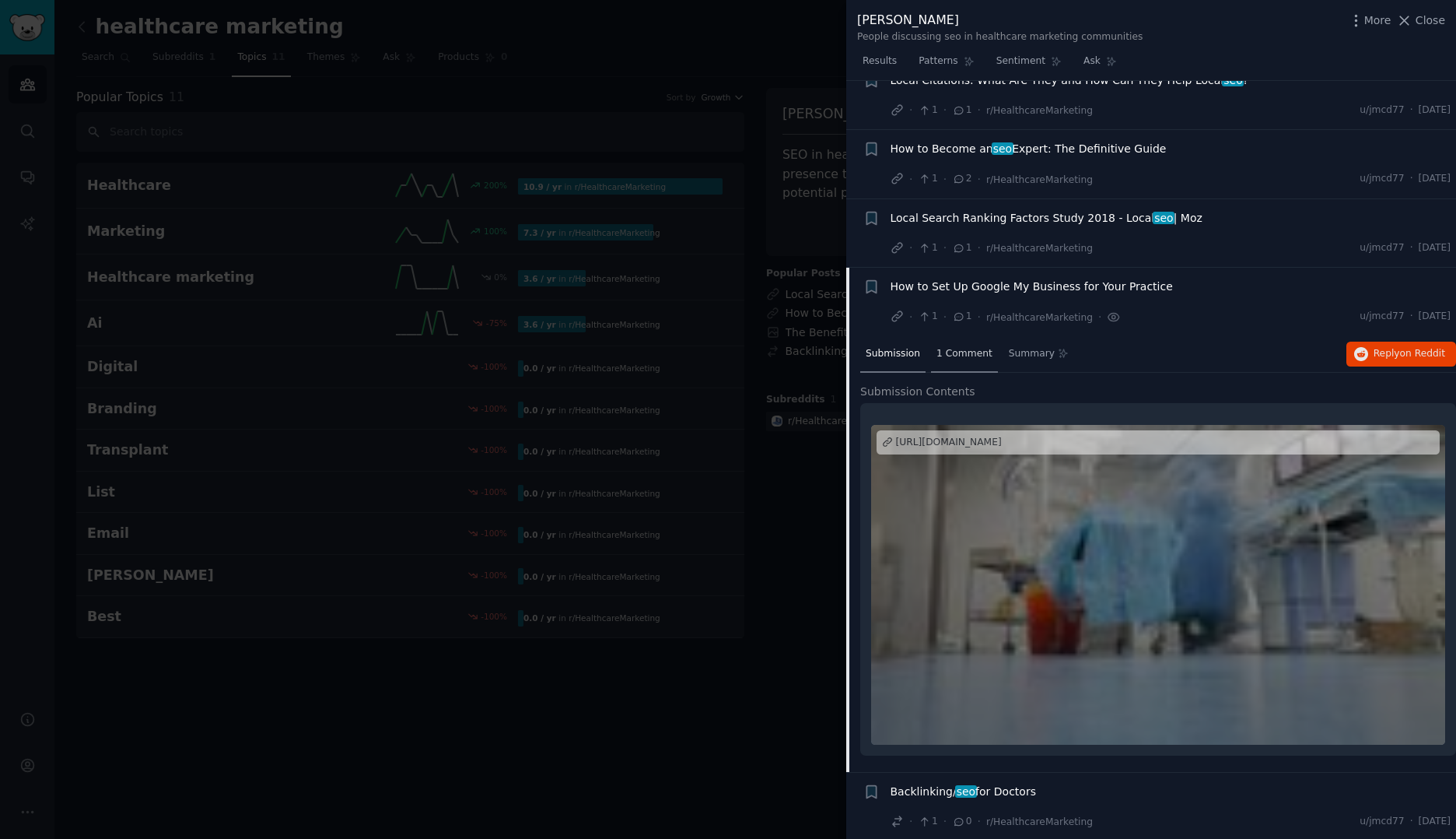
click at [963, 360] on div "1 Comment" at bounding box center [964, 355] width 67 height 38
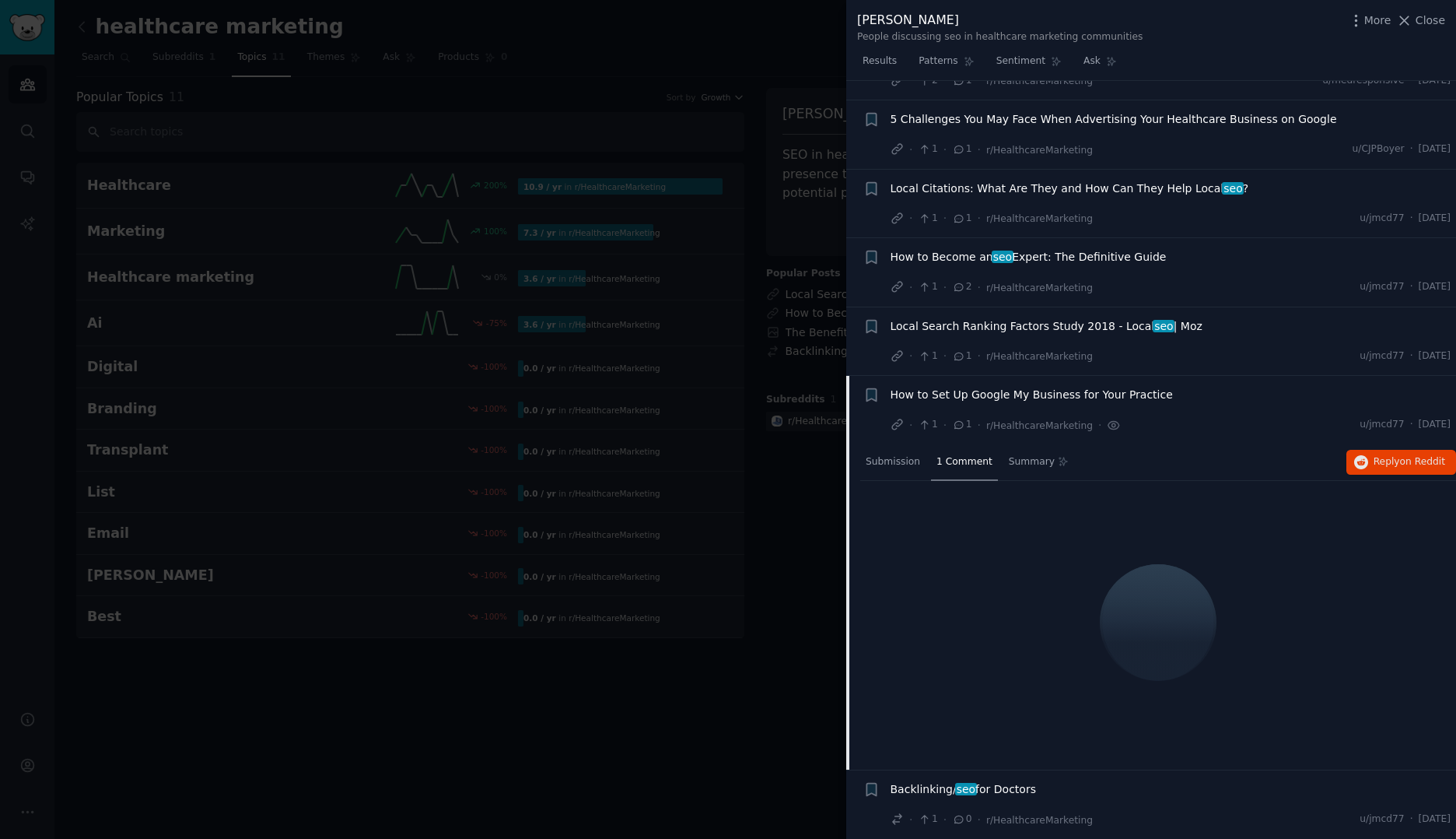
scroll to position [45, 0]
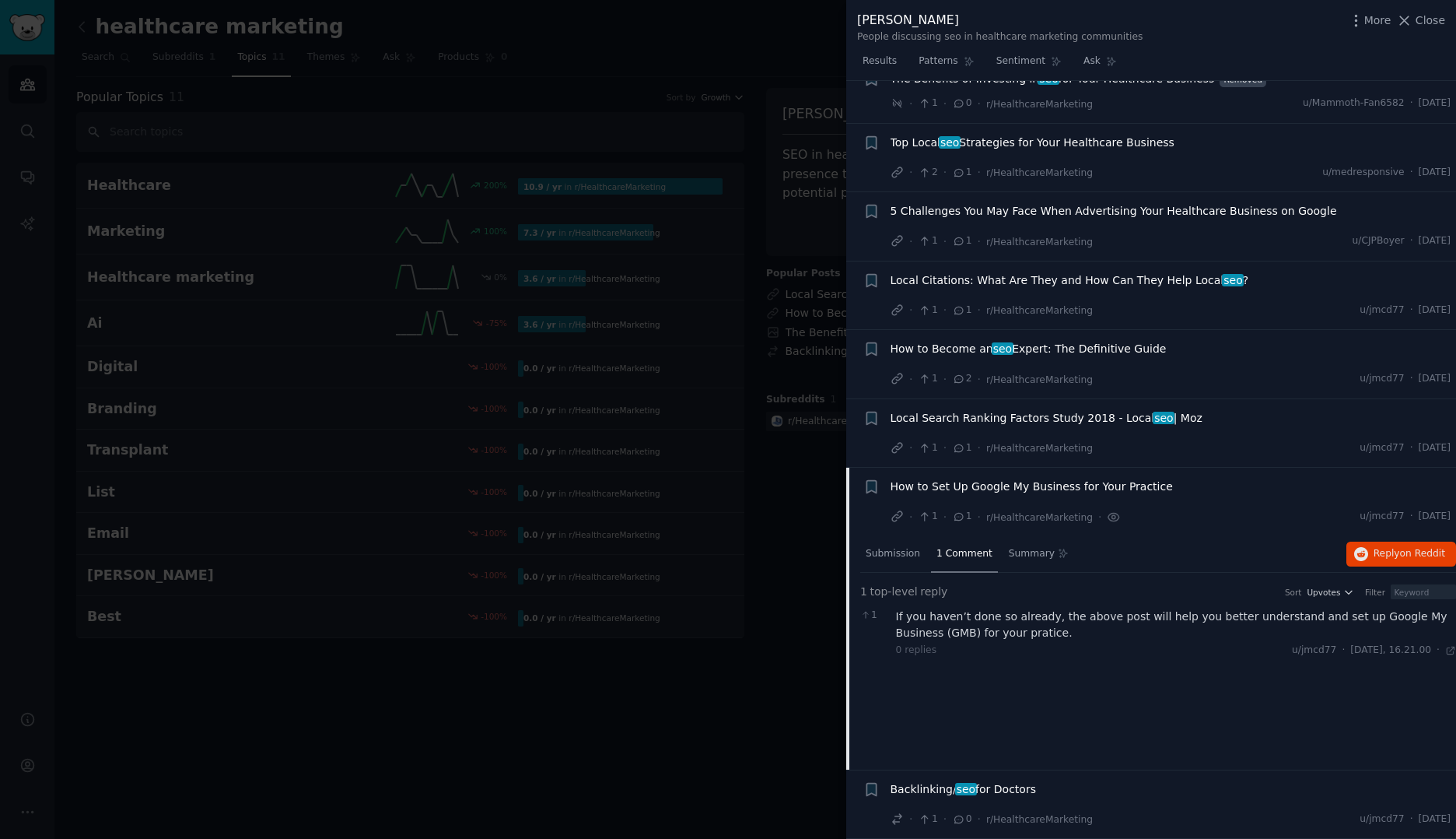
click at [969, 419] on span "Local Search Ranking Factors Study 2018 - Local seo | Moz" at bounding box center [1046, 418] width 311 height 16
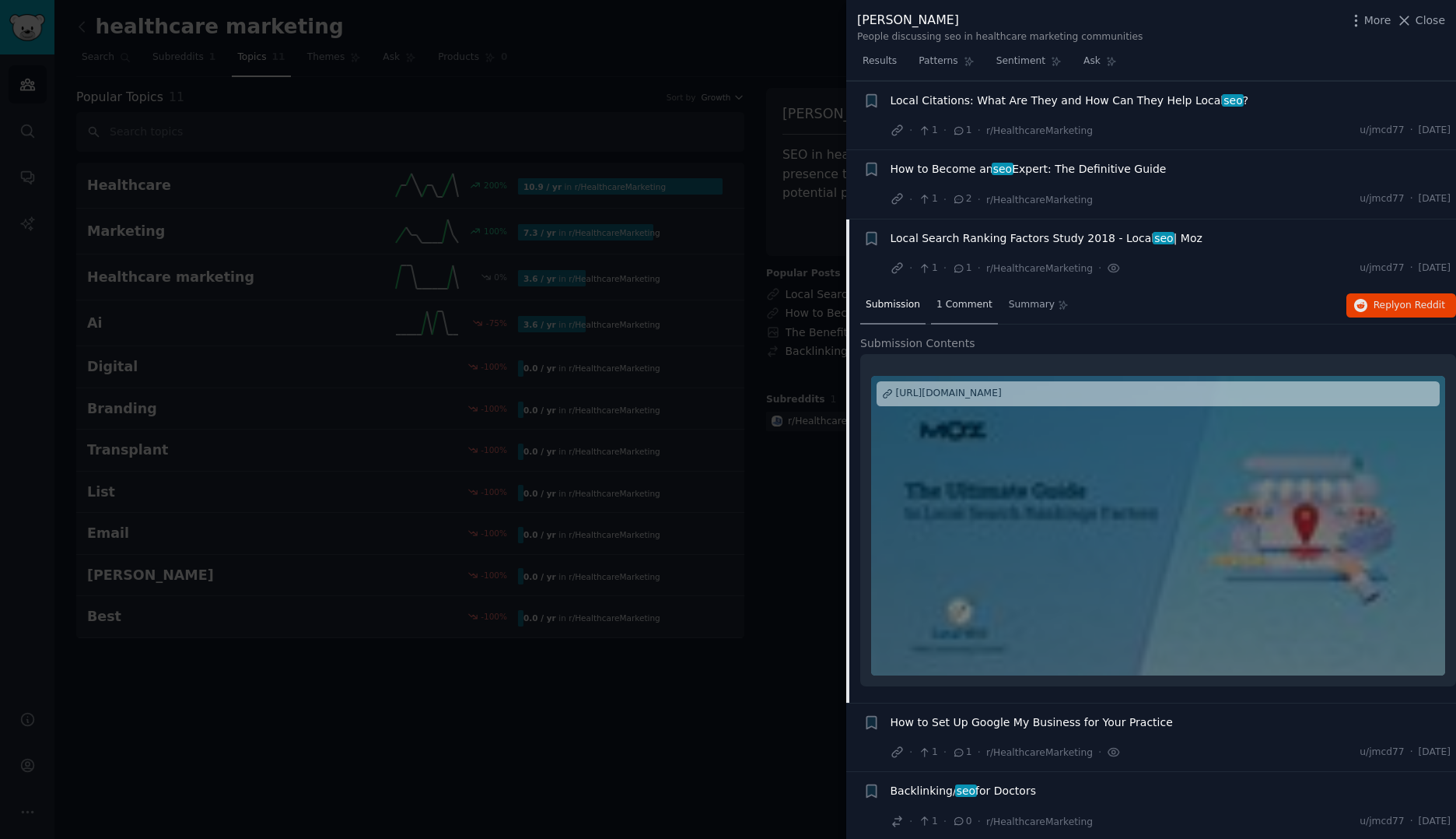
click at [977, 305] on span "1 Comment" at bounding box center [963, 305] width 56 height 14
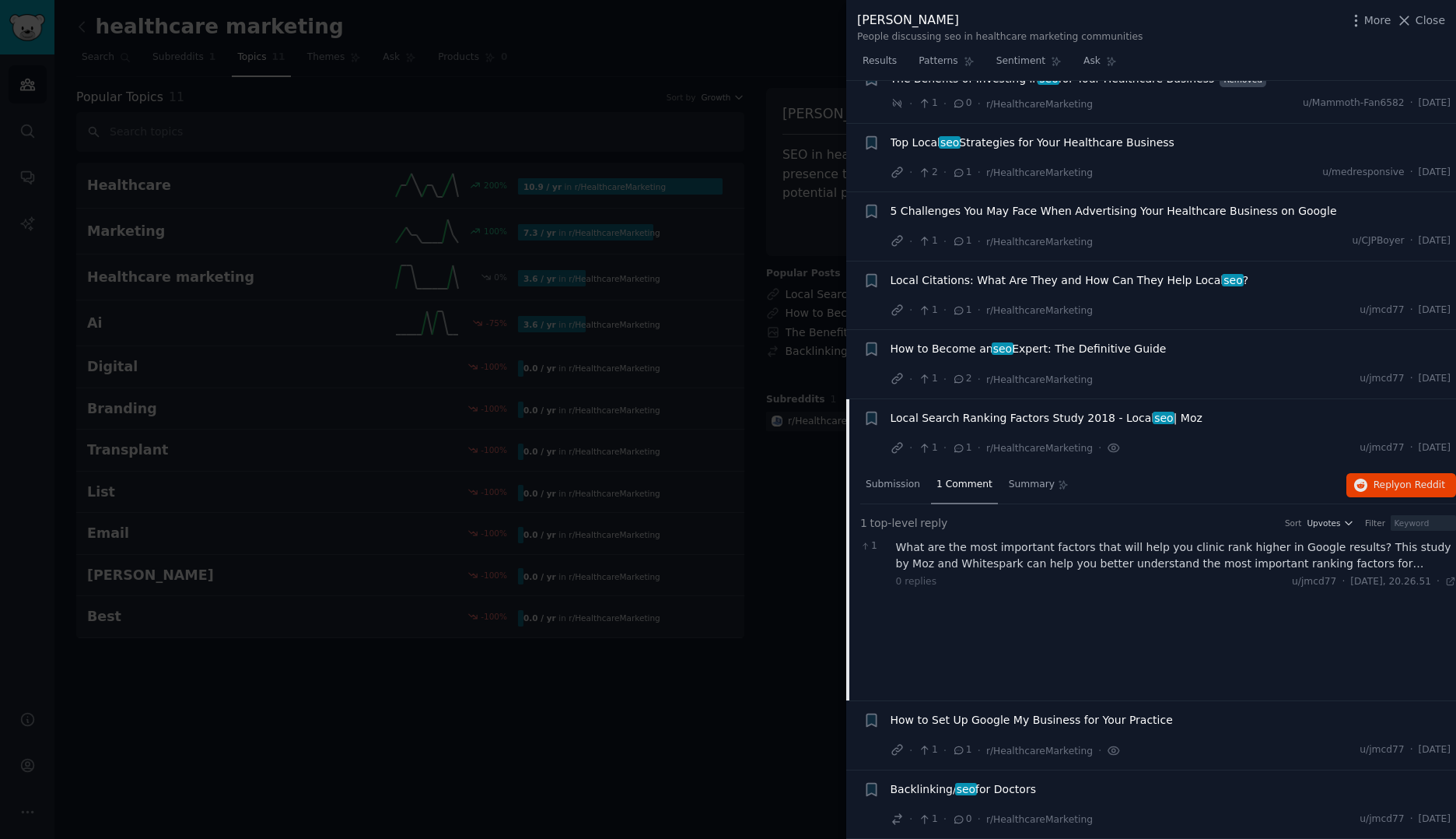
scroll to position [45, 0]
click at [940, 354] on span "How to Become an seo Expert: The Definitive Guide" at bounding box center [1028, 348] width 276 height 16
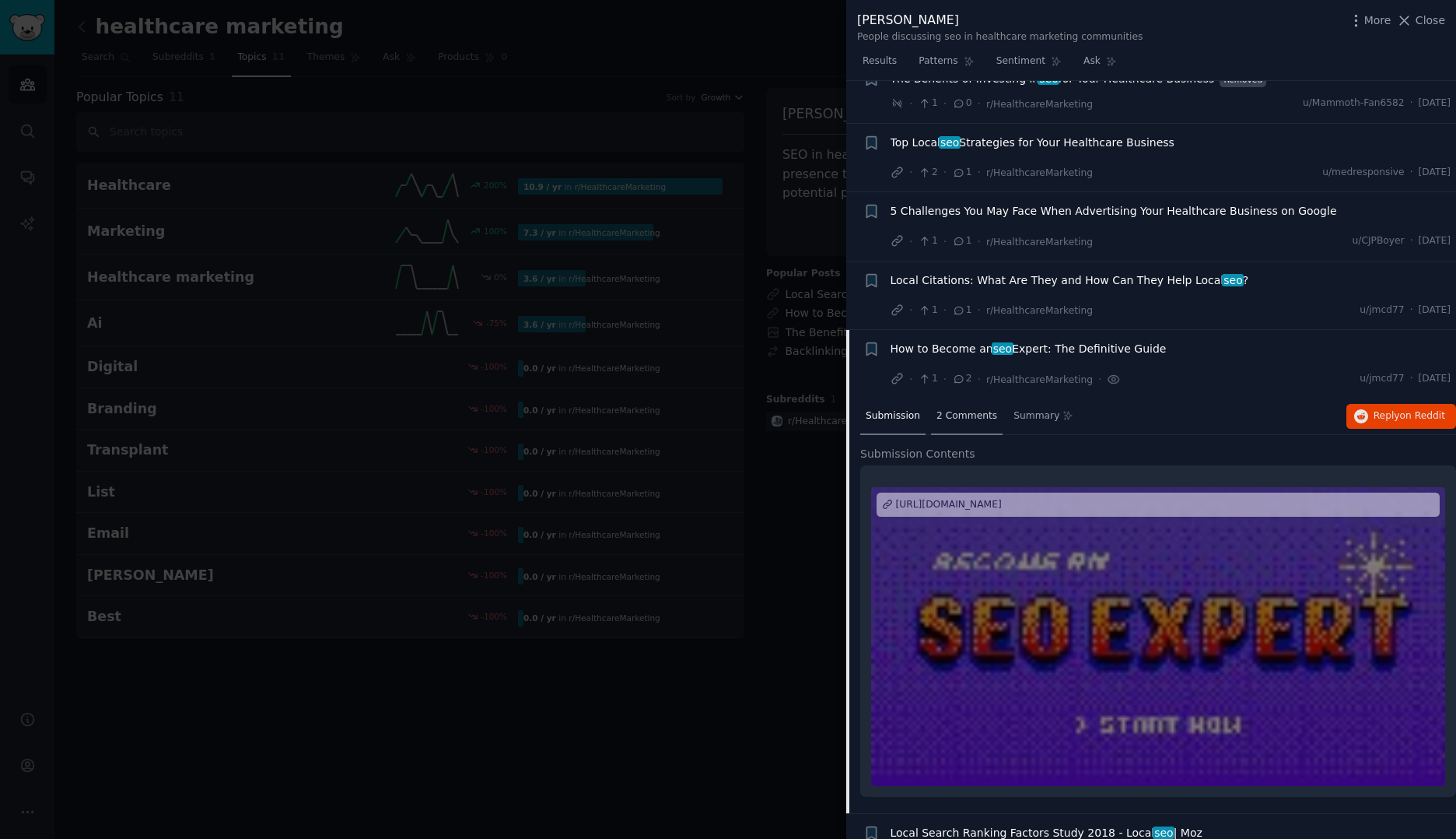
click at [956, 429] on div "2 Comments" at bounding box center [966, 418] width 71 height 38
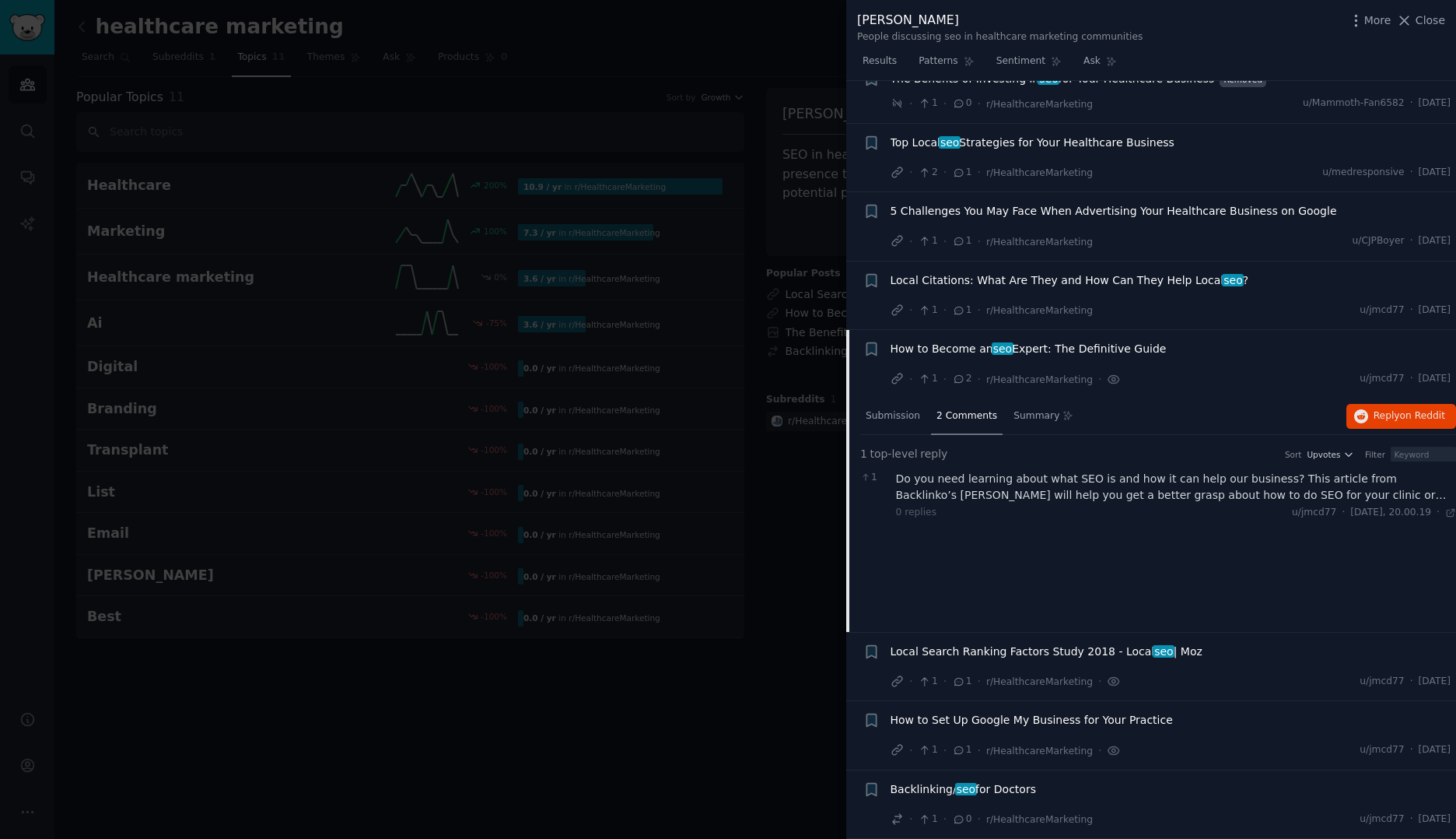
click at [1204, 494] on div "Do you need learning about what SEO is and how it can help our business? This a…" at bounding box center [1176, 487] width 561 height 33
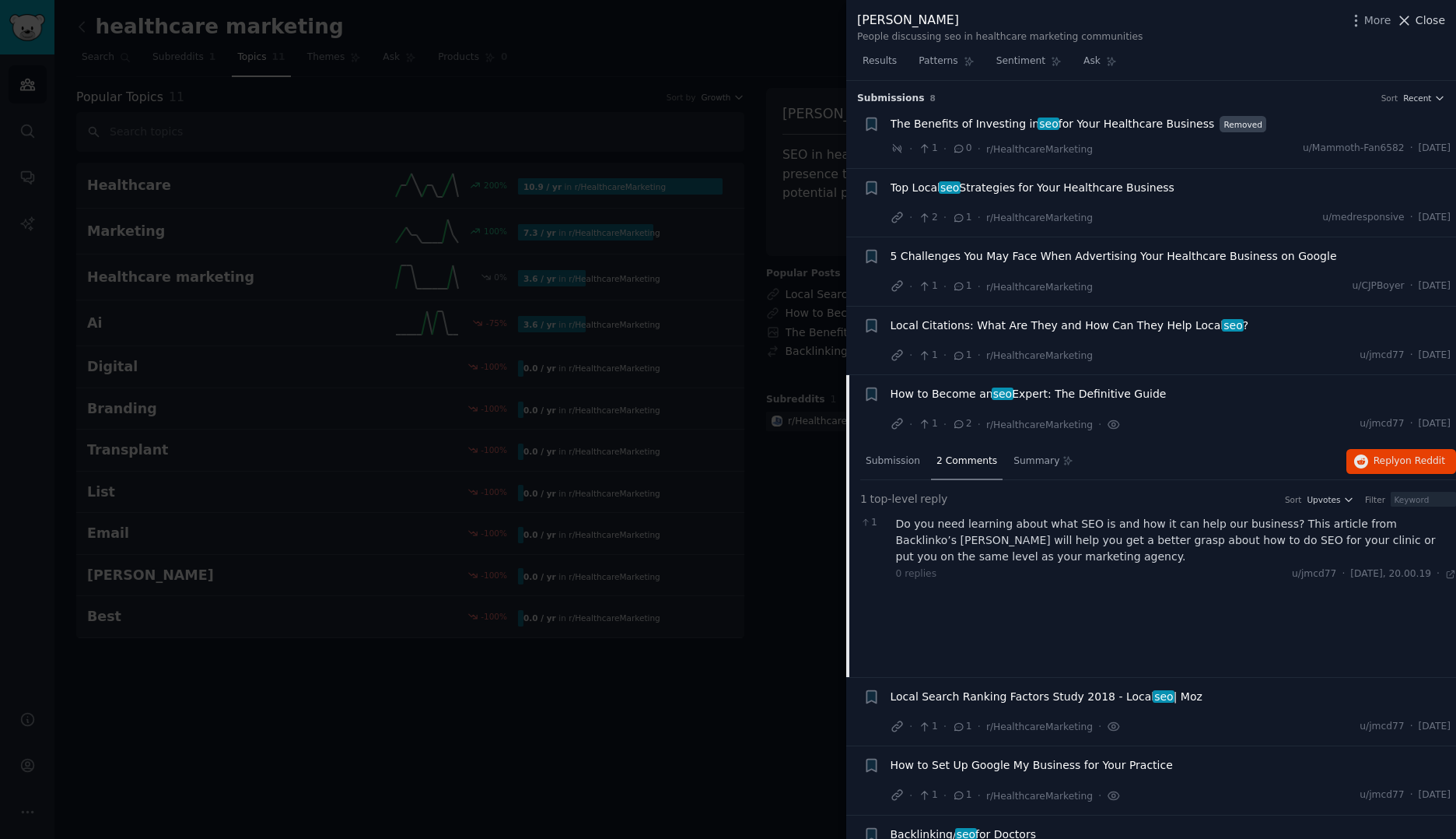
click at [1424, 27] on span "Close" at bounding box center [1430, 20] width 30 height 16
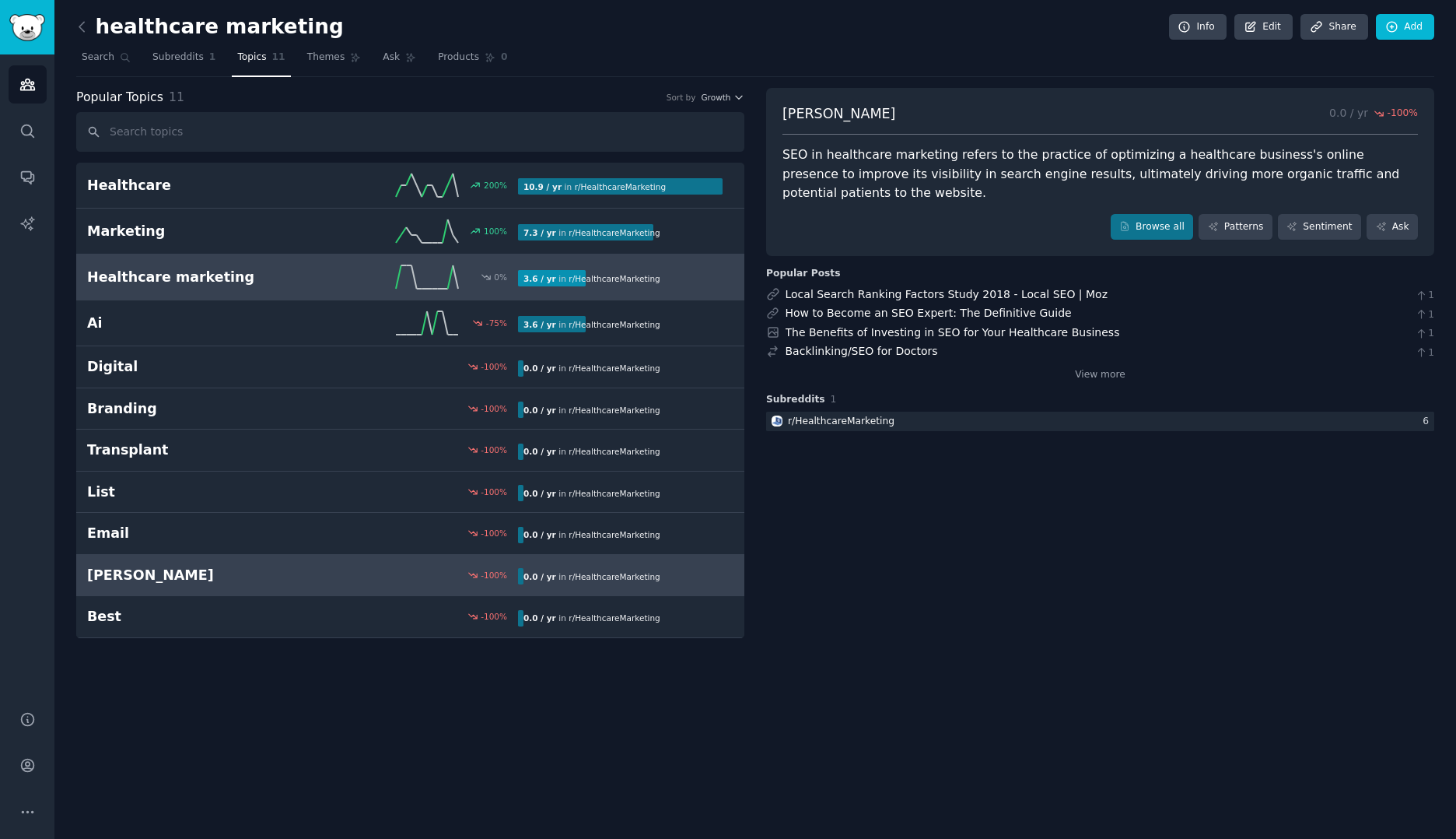
click at [246, 286] on h2 "Healthcare marketing" at bounding box center [195, 277] width 216 height 20
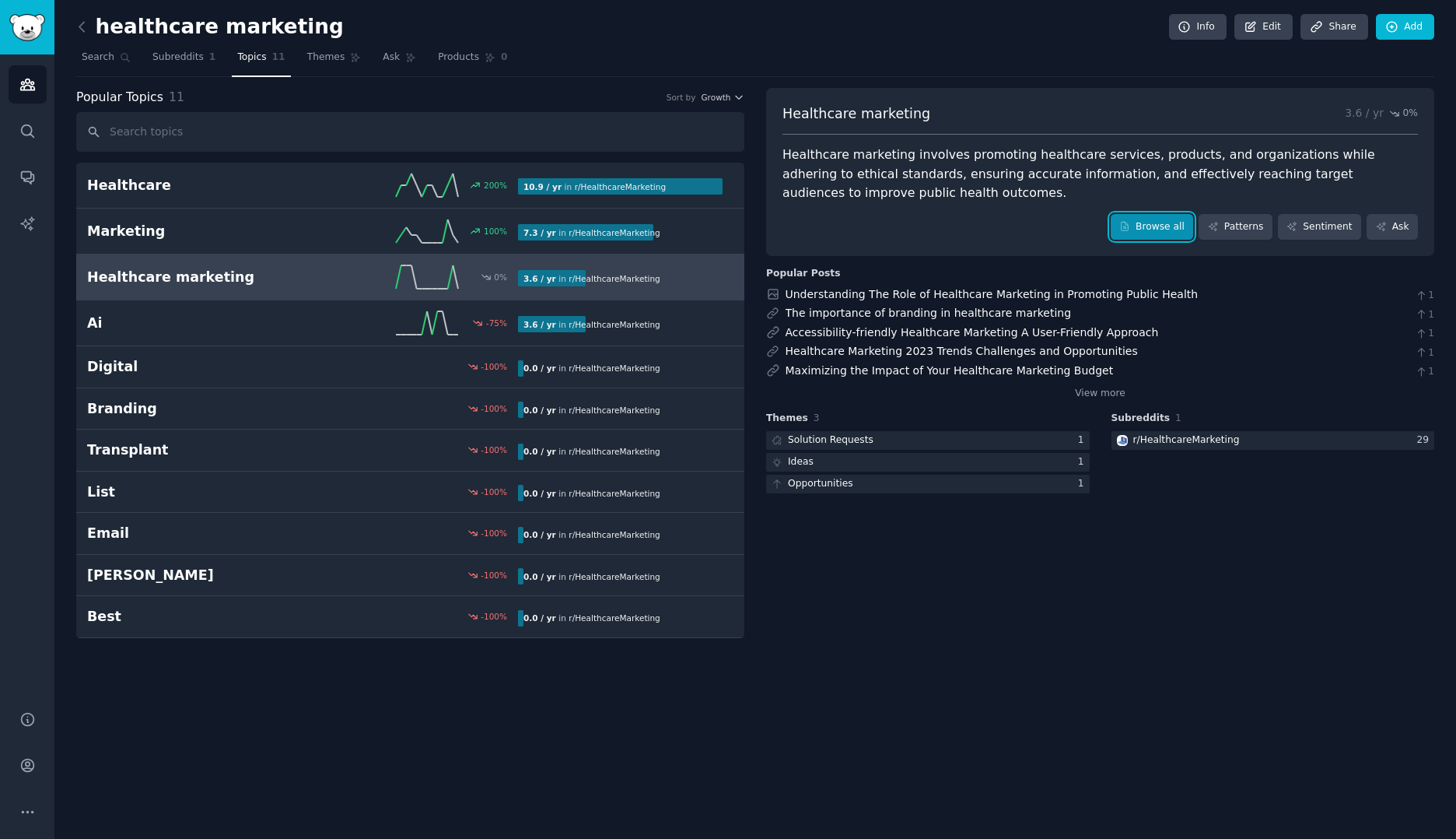
click at [1148, 222] on link "Browse all" at bounding box center [1152, 228] width 83 height 27
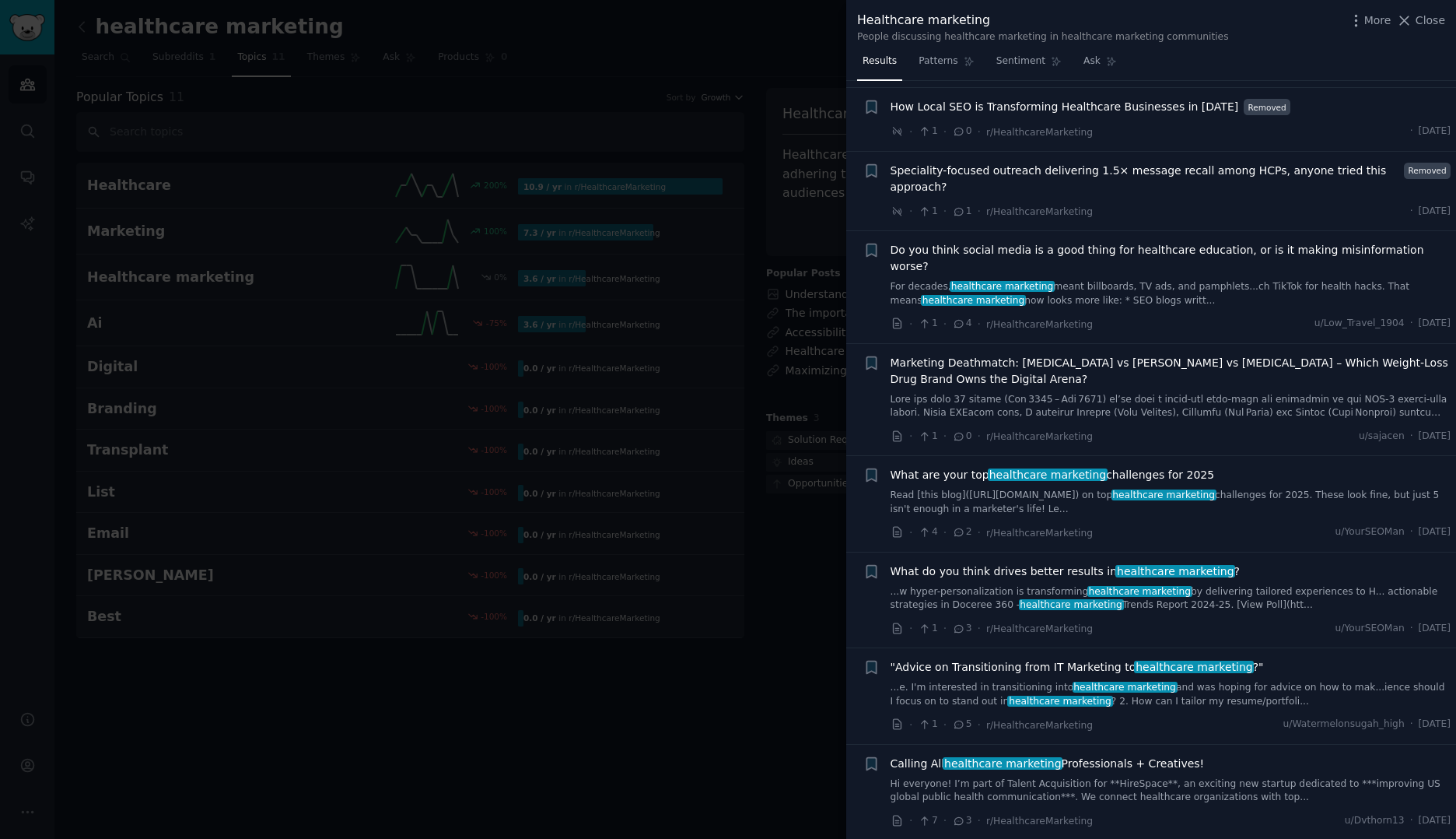
scroll to position [454, 0]
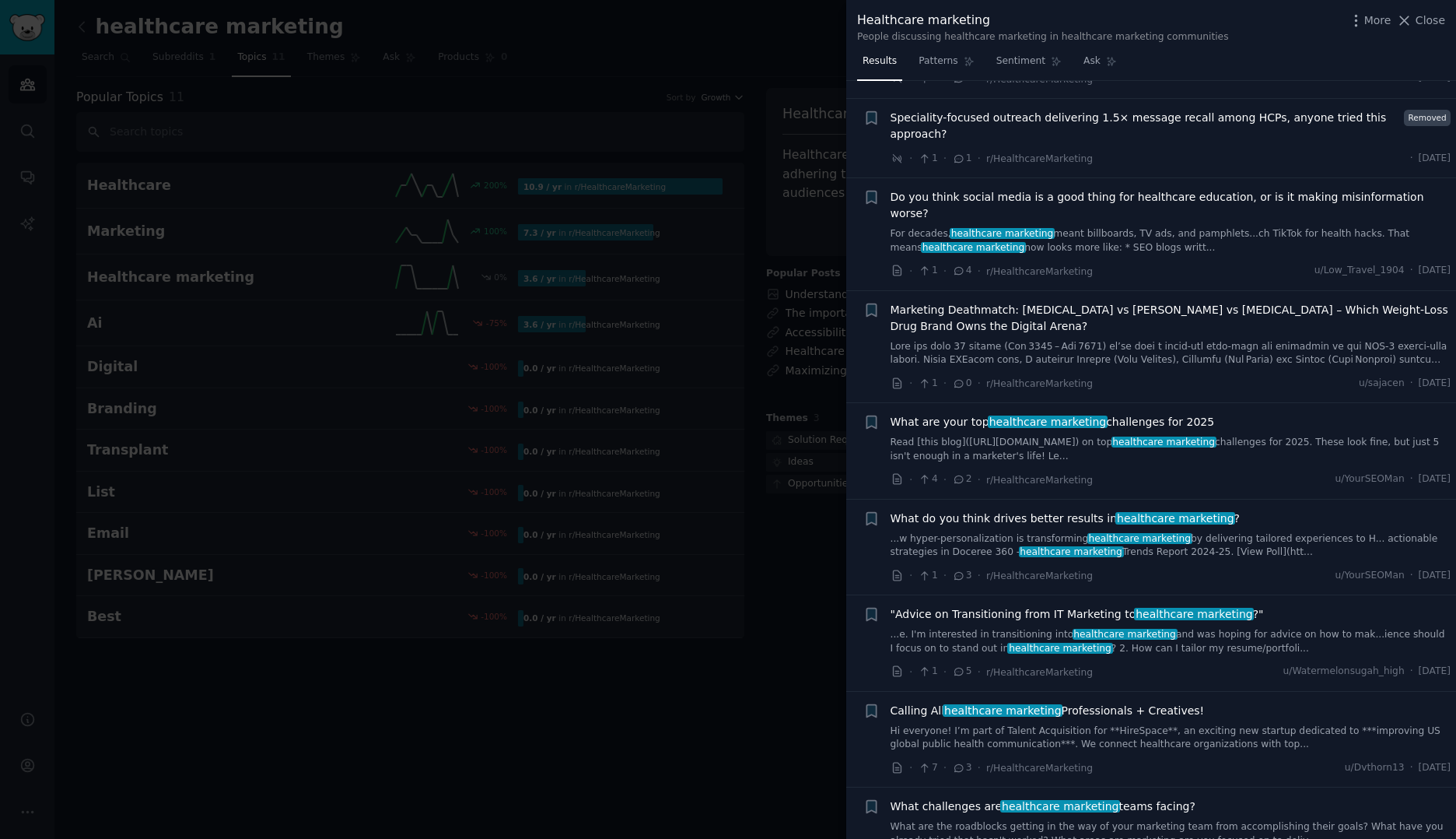
click at [978, 414] on span "What are your top healthcare marketing challenges for 2025" at bounding box center [1052, 421] width 324 height 16
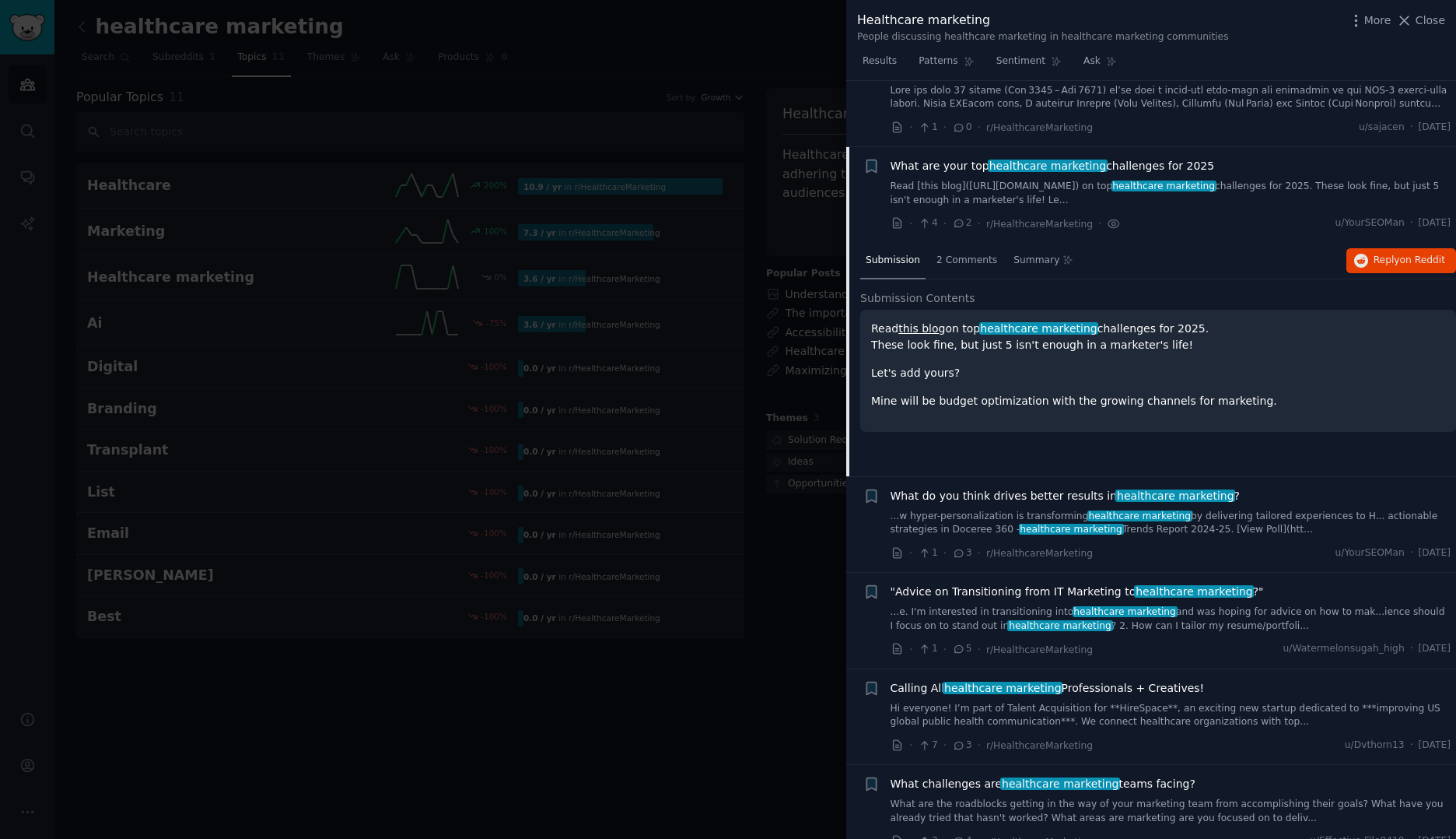
scroll to position [712, 0]
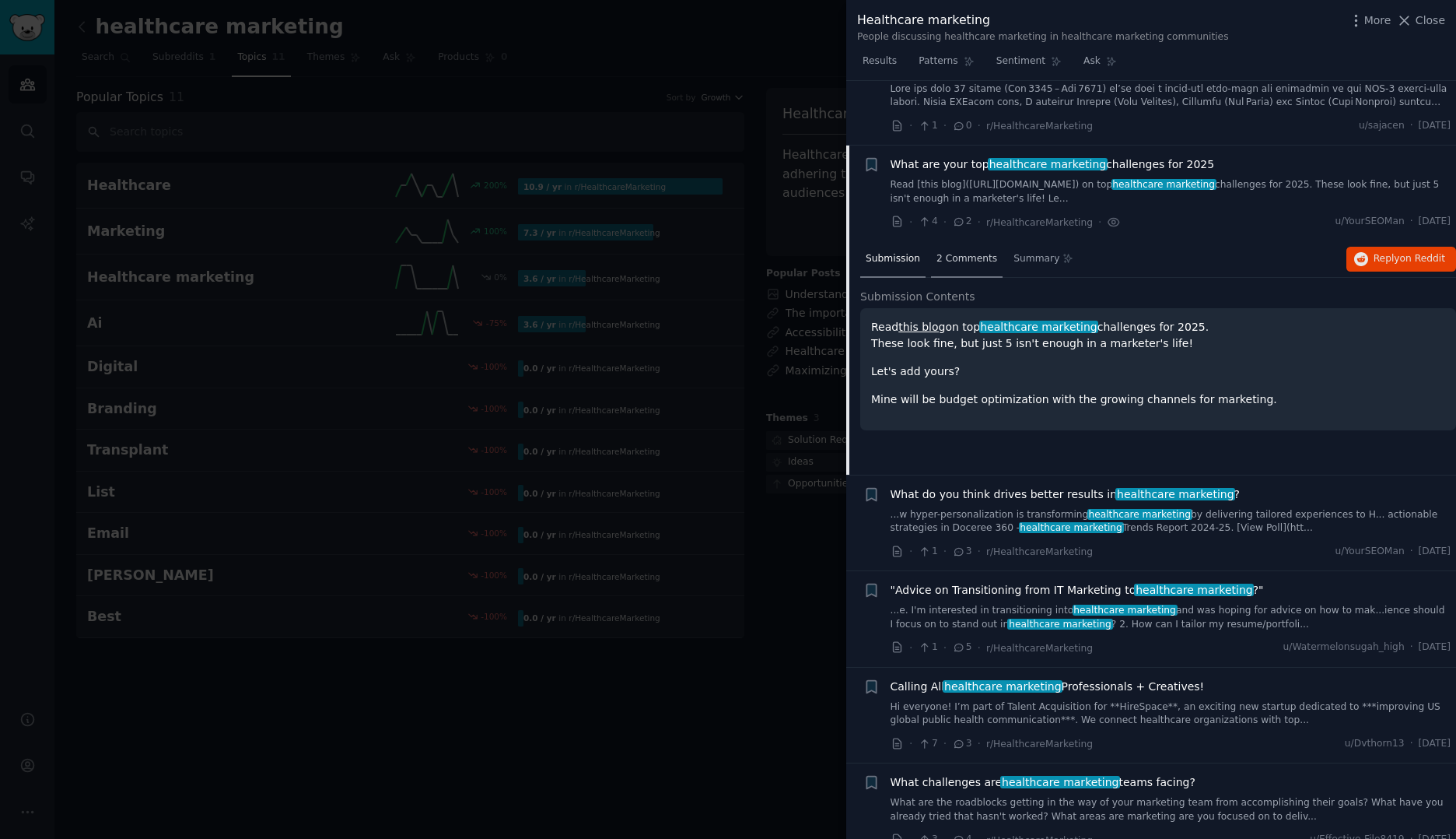
click at [963, 241] on div "2 Comments" at bounding box center [966, 260] width 71 height 38
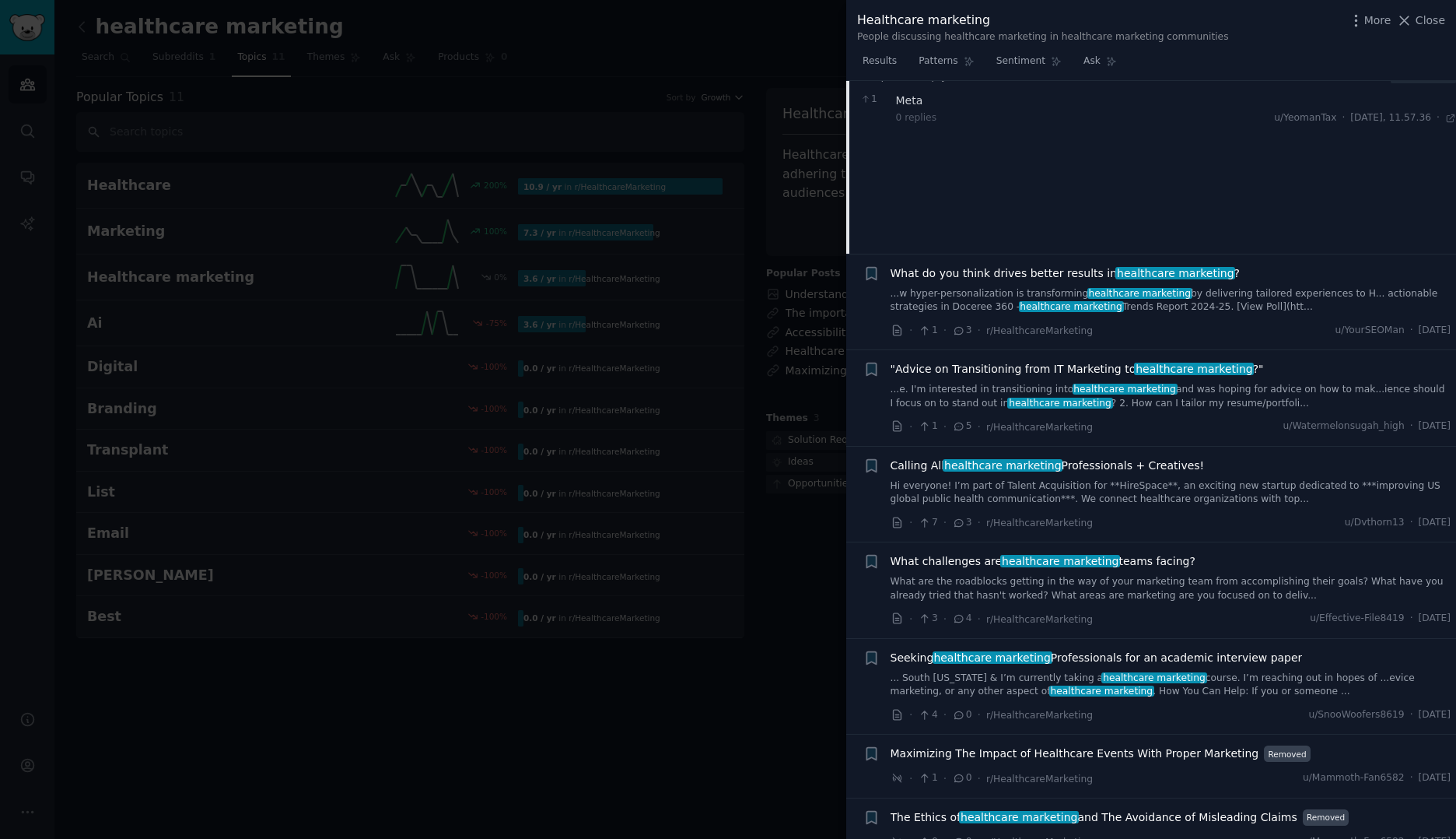
scroll to position [939, 0]
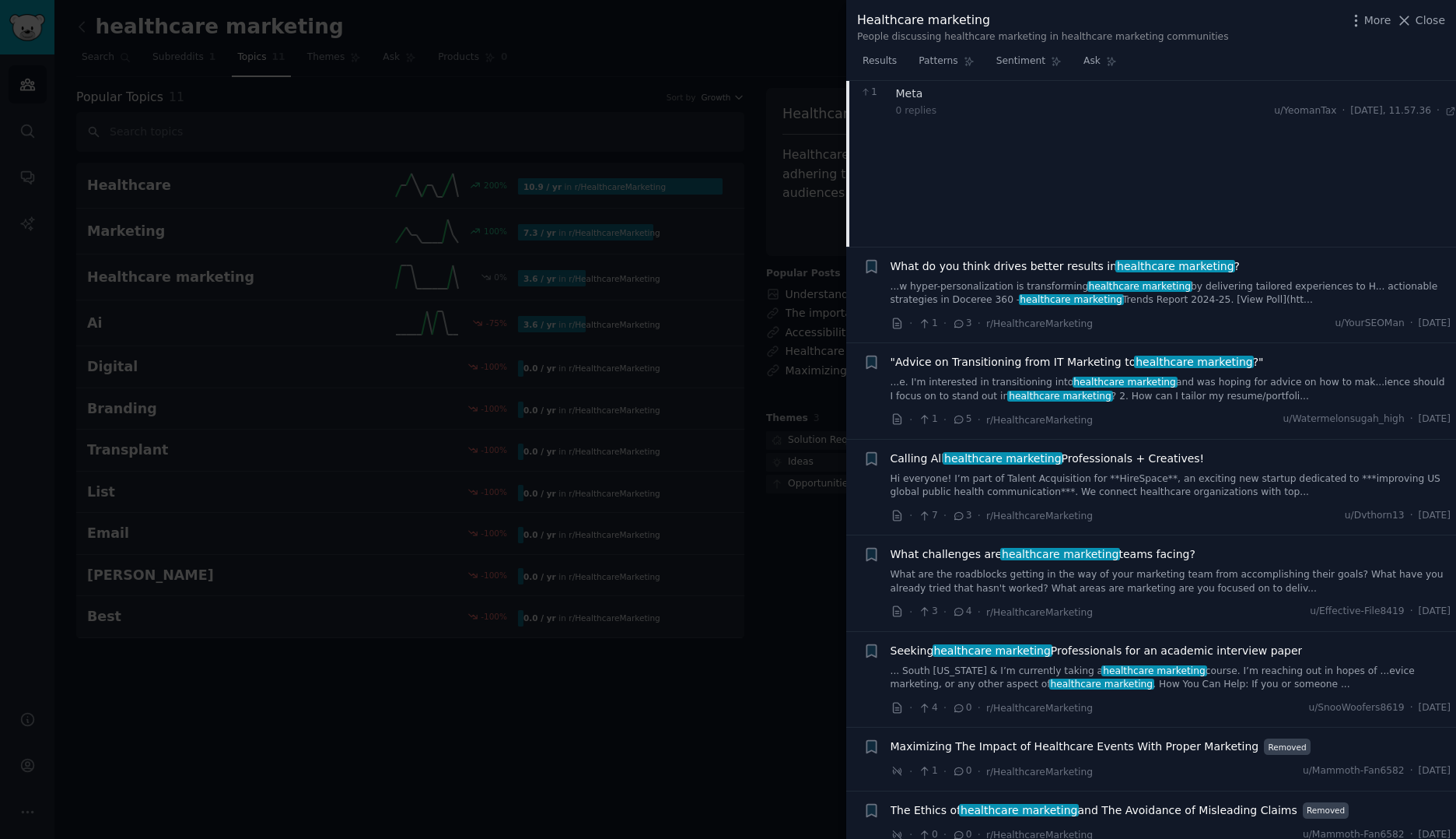
click at [971, 258] on div "What do you think drives better results in healthcare marketing ? ...w hyper-pe…" at bounding box center [1170, 283] width 561 height 49
click at [971, 258] on span "What do you think drives better results in healthcare marketing ?" at bounding box center [1065, 266] width 349 height 16
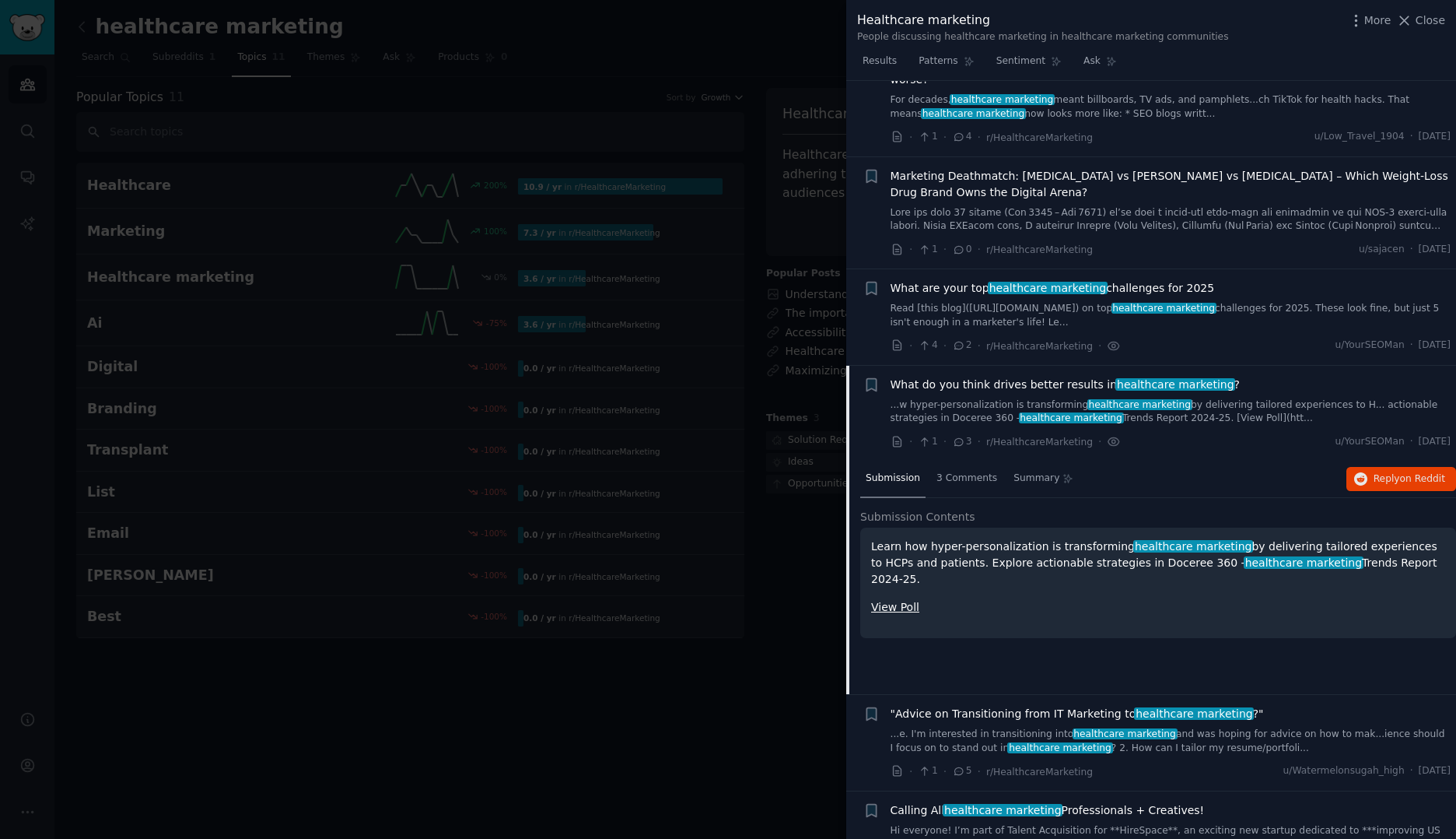
scroll to position [579, 0]
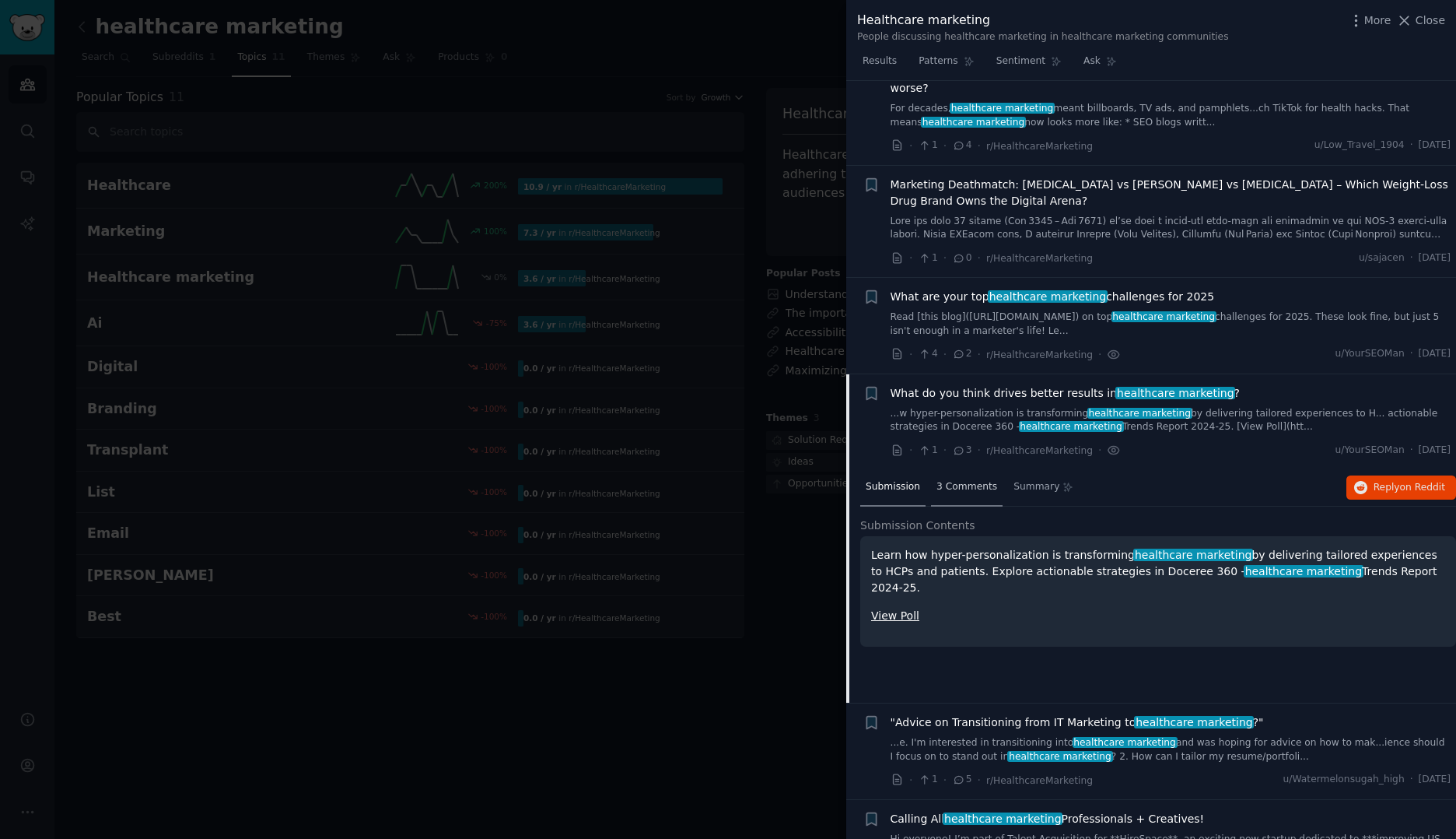
click at [966, 480] on span "3 Comments" at bounding box center [966, 487] width 60 height 14
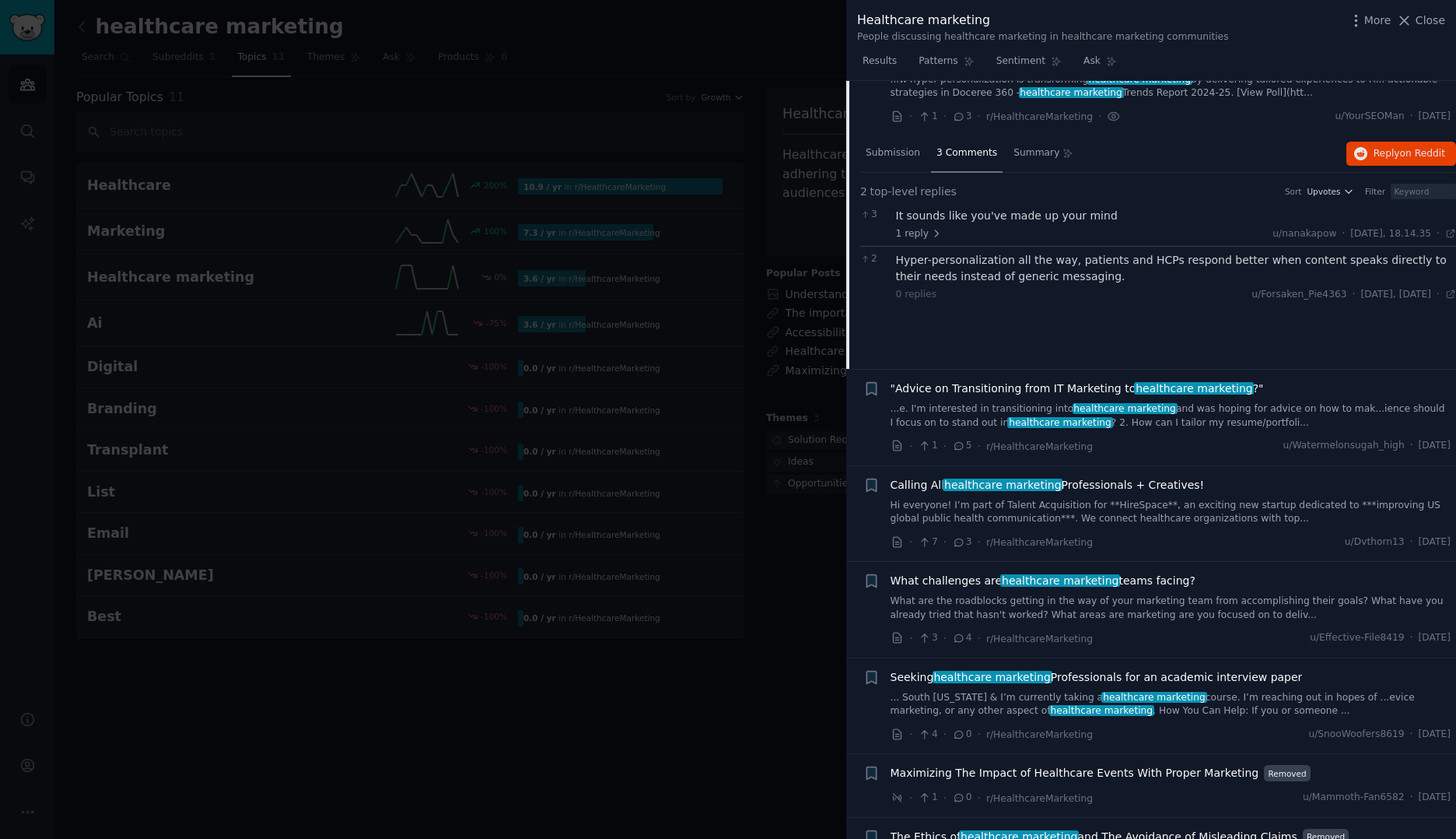
scroll to position [921, 0]
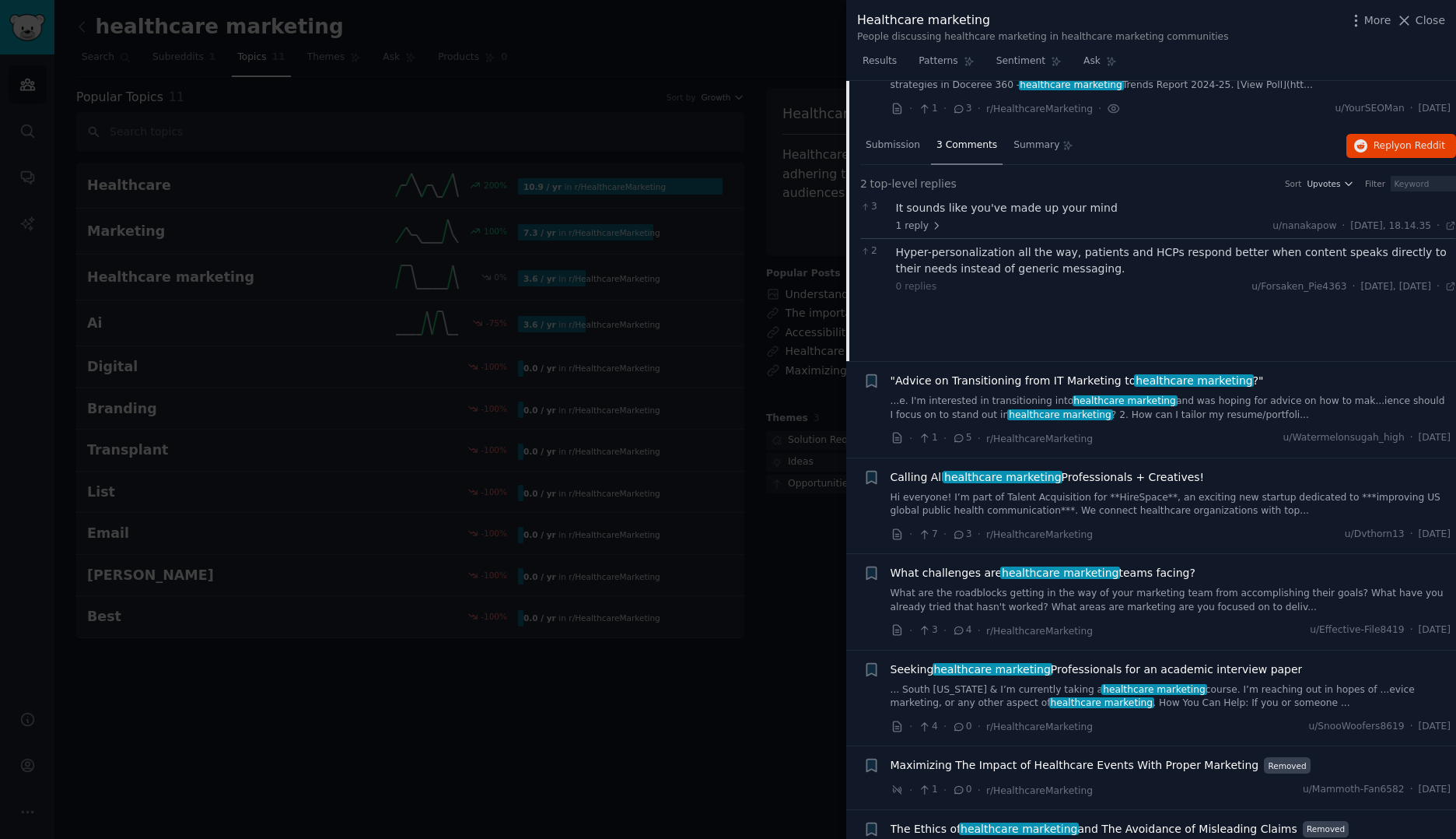
click at [1083, 491] on link "Hi everyone! I’m part of Talent Acquisition for **HireSpace**, an exciting new …" at bounding box center [1170, 504] width 561 height 27
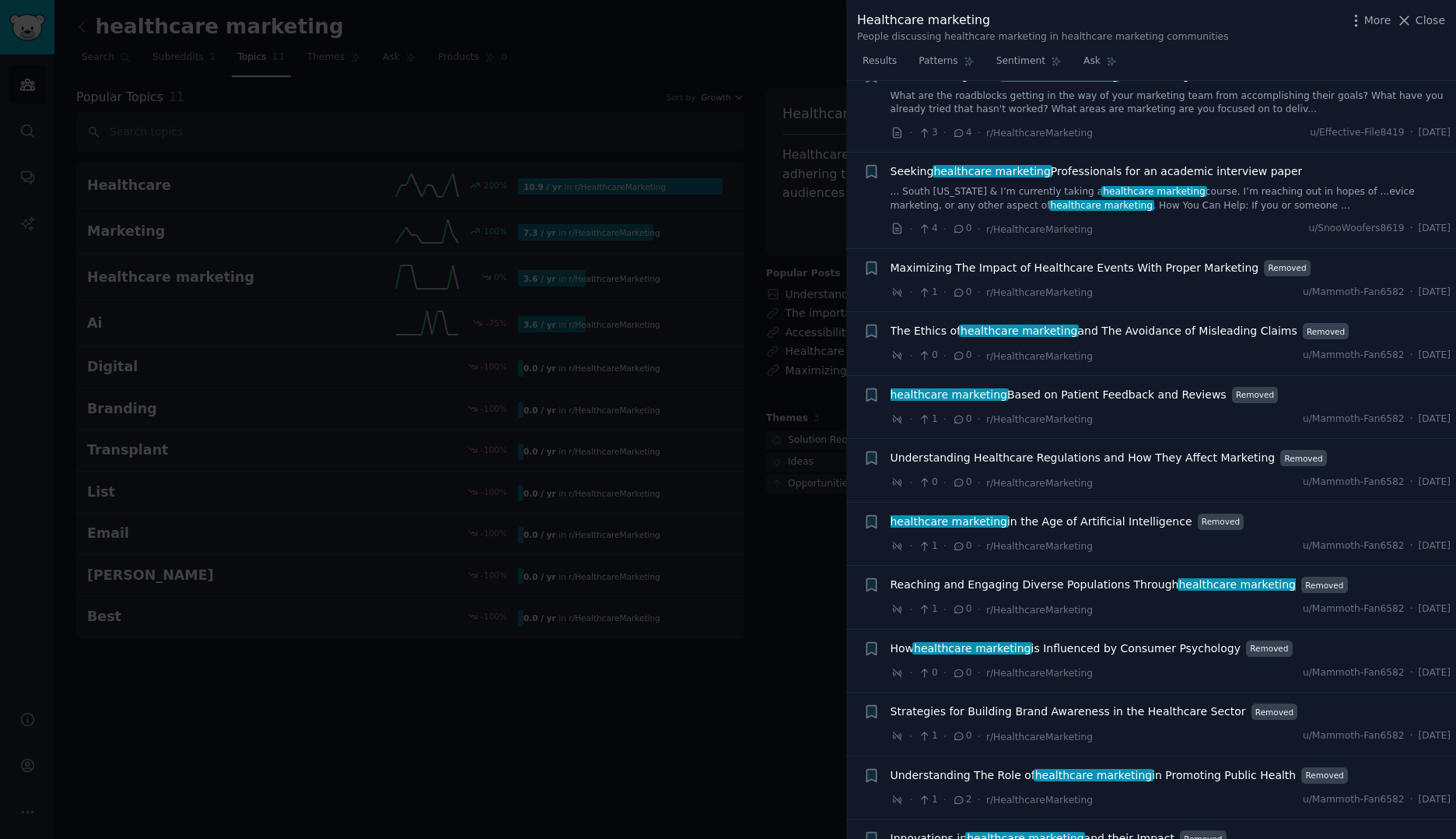
scroll to position [1681, 0]
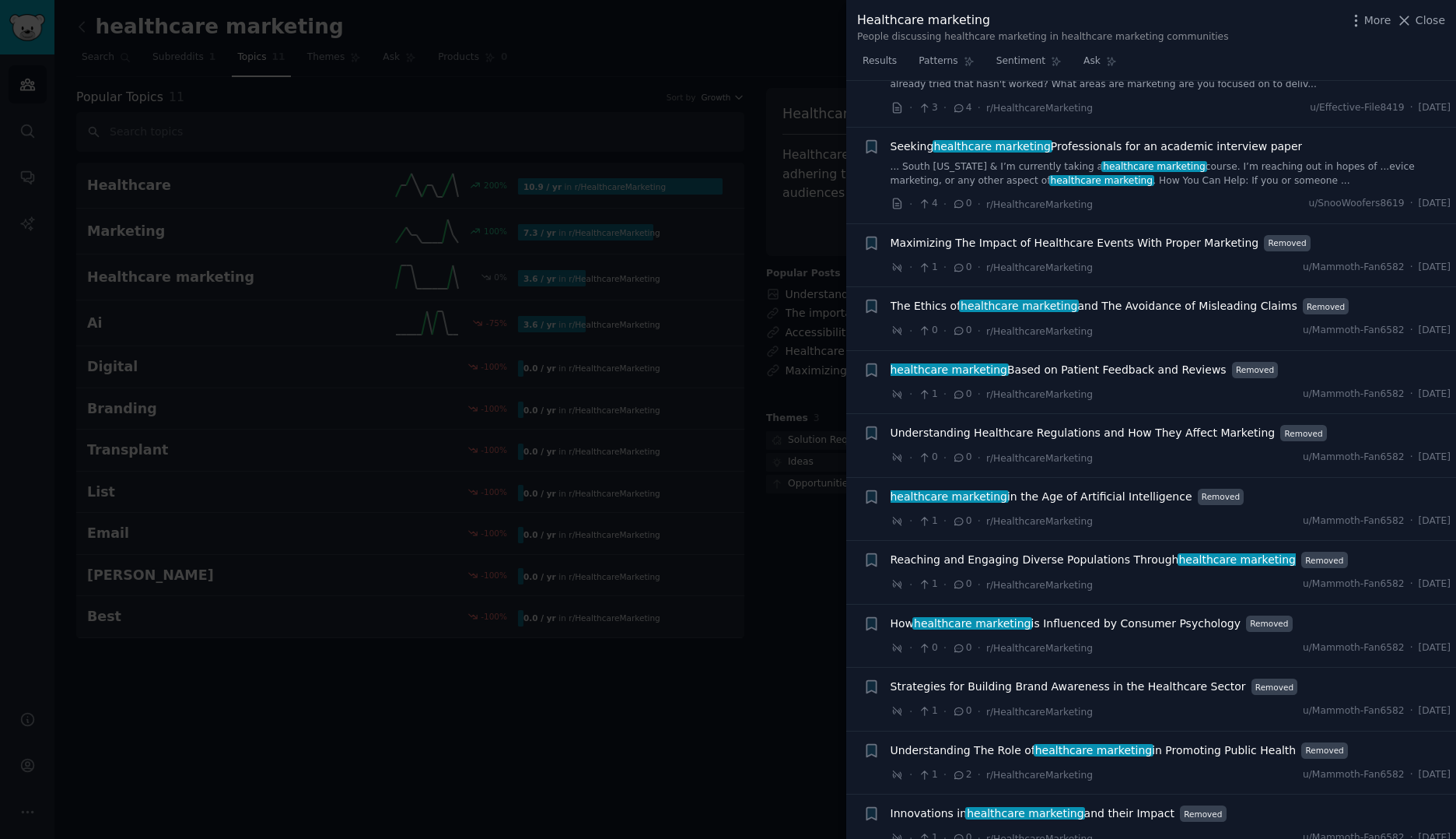
click at [957, 678] on span "Strategies for Building Brand Awareness in the Healthcare Sector" at bounding box center [1068, 686] width 355 height 16
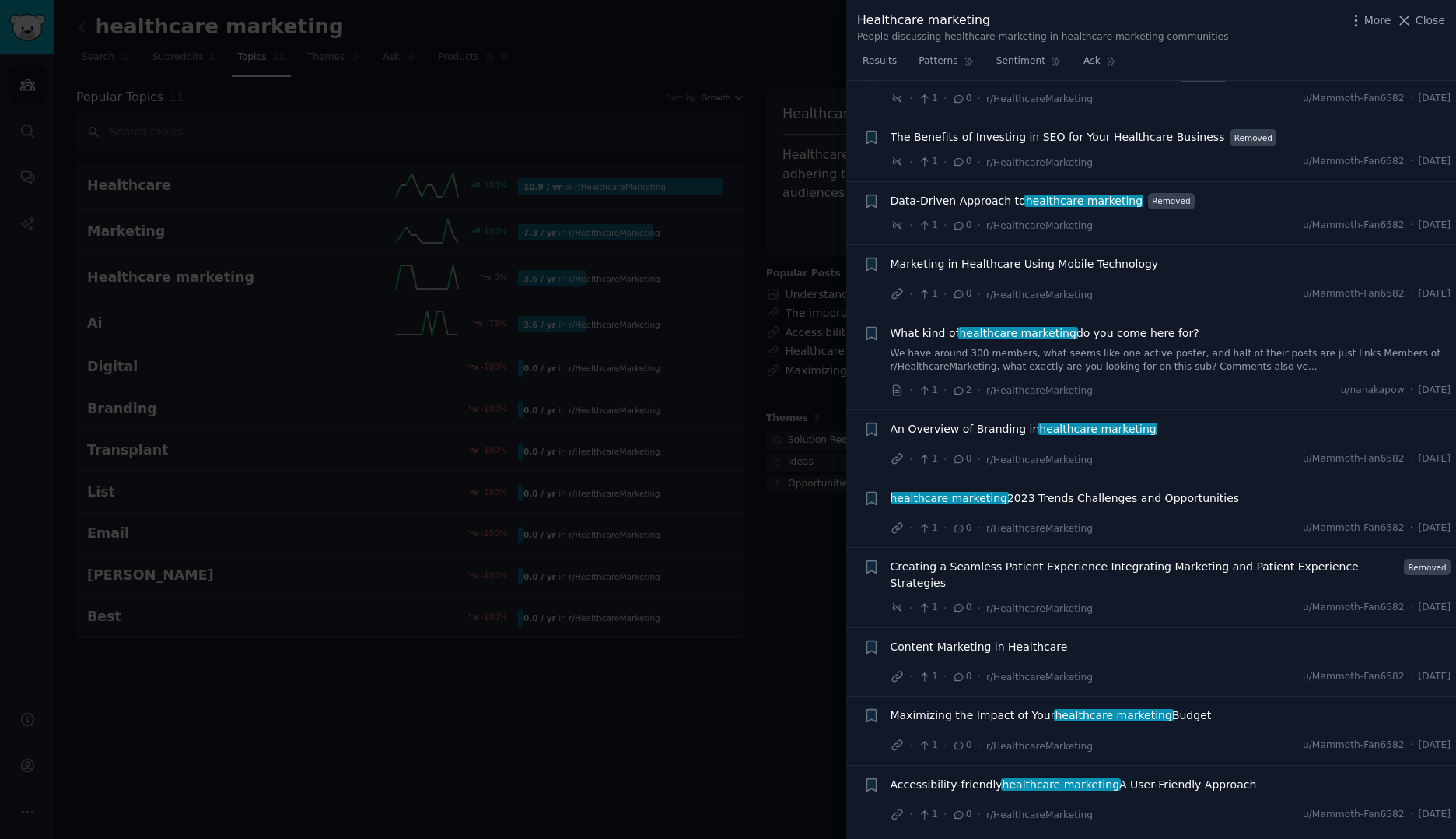
scroll to position [2187, 0]
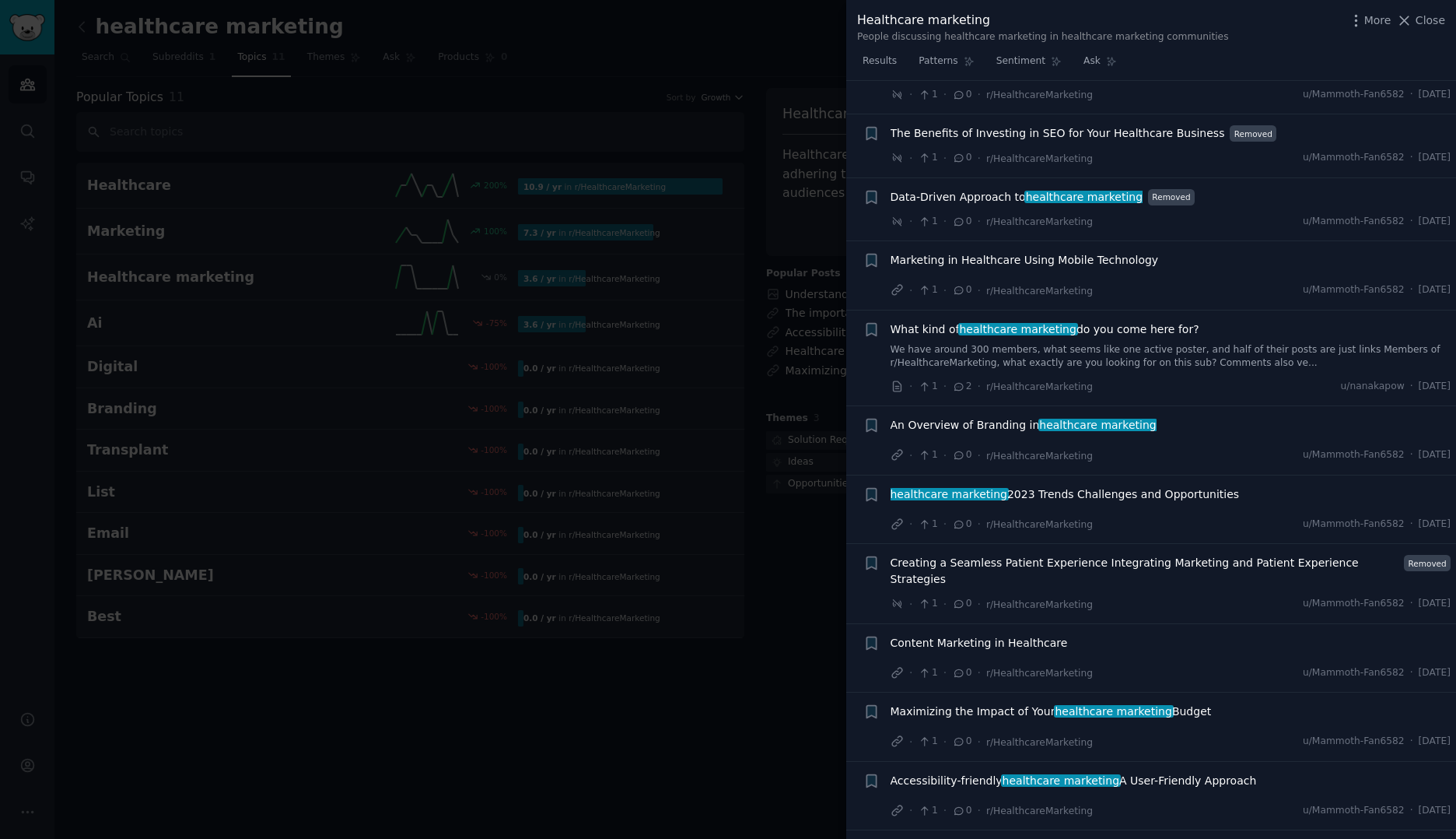
click at [1122, 343] on link "We have around 300 members, what seems like one active poster, and half of thei…" at bounding box center [1170, 356] width 561 height 27
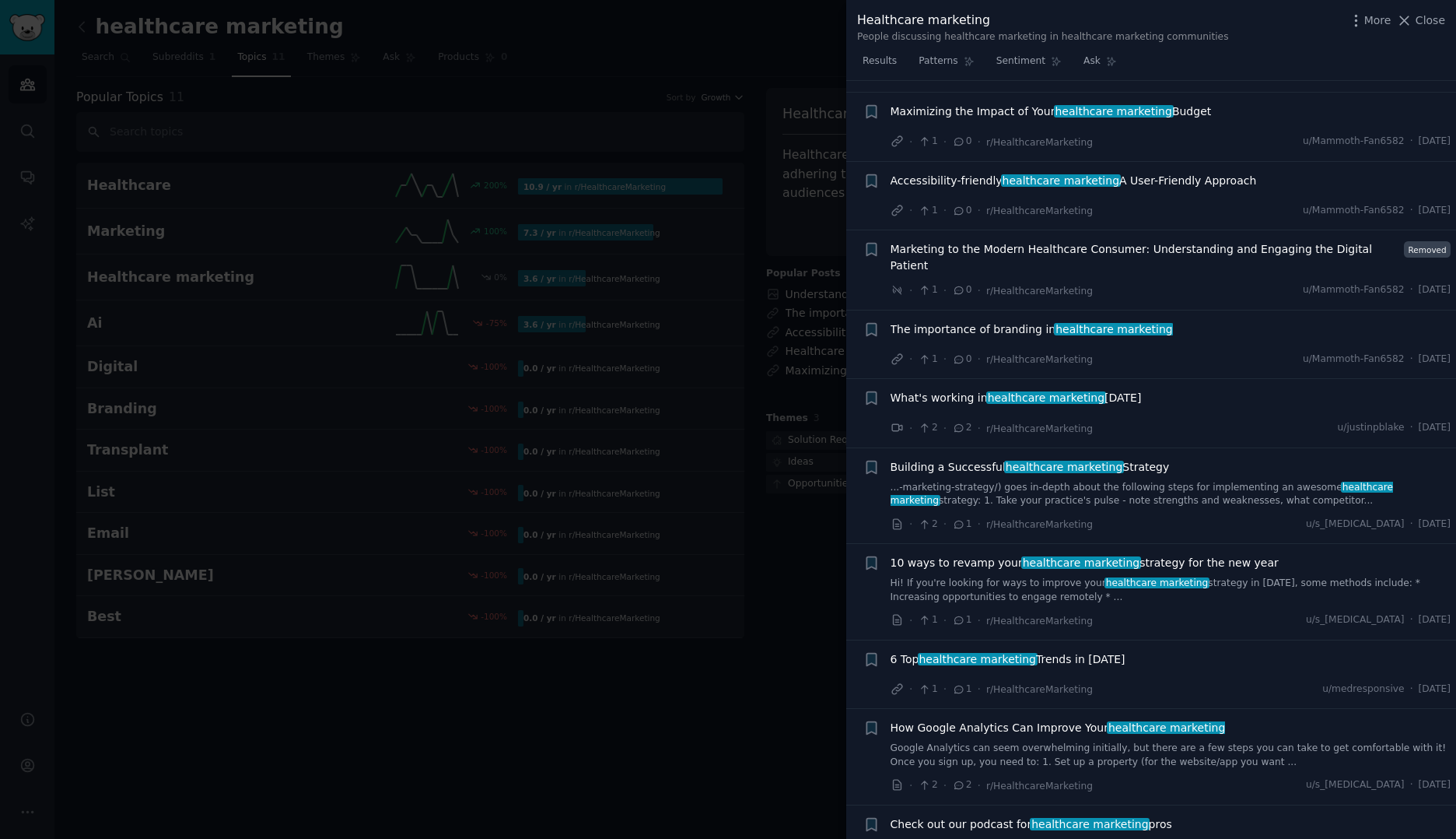
scroll to position [2800, 0]
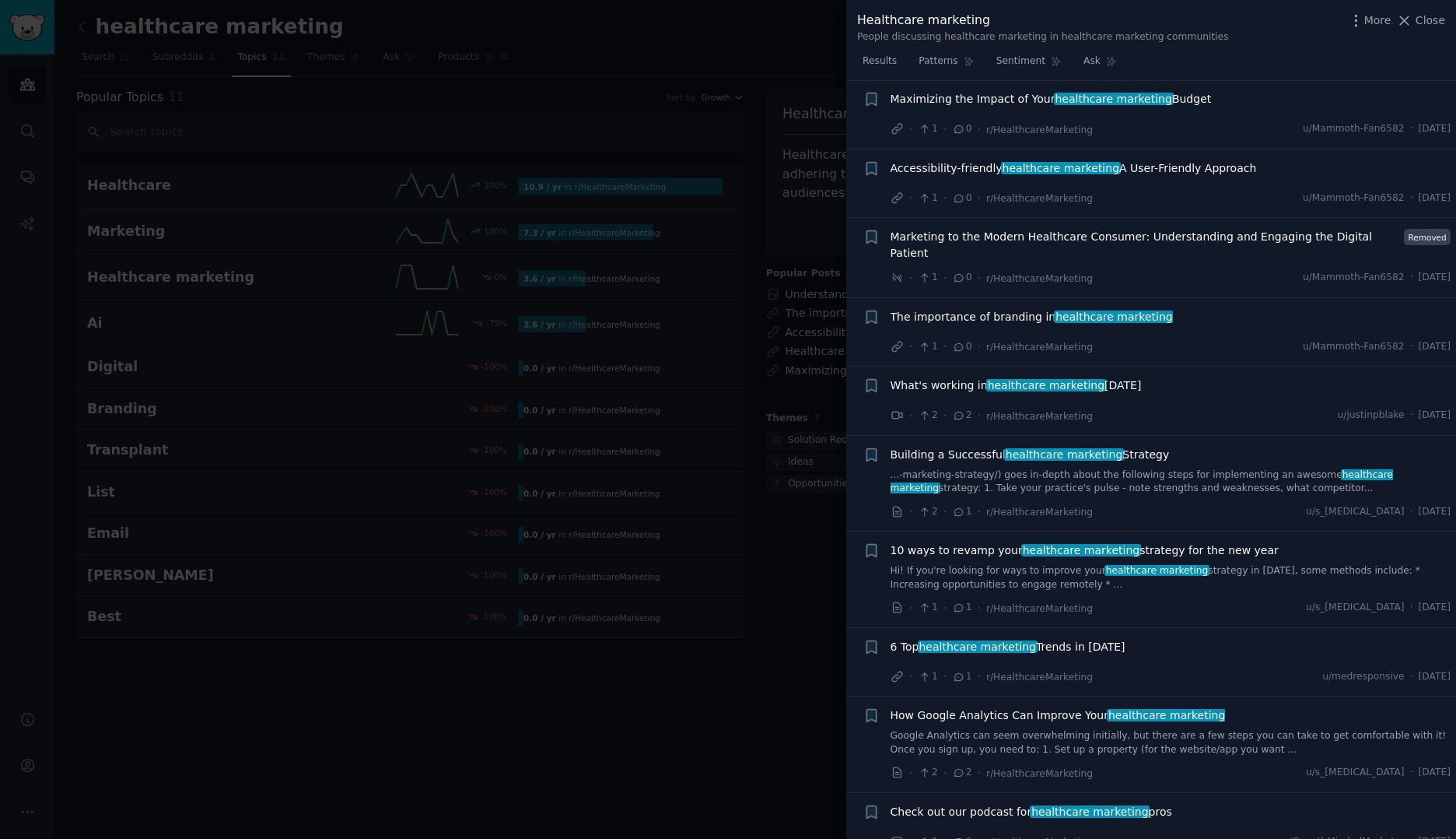
click at [1064, 378] on span "What's working in healthcare marketing today" at bounding box center [1016, 385] width 251 height 16
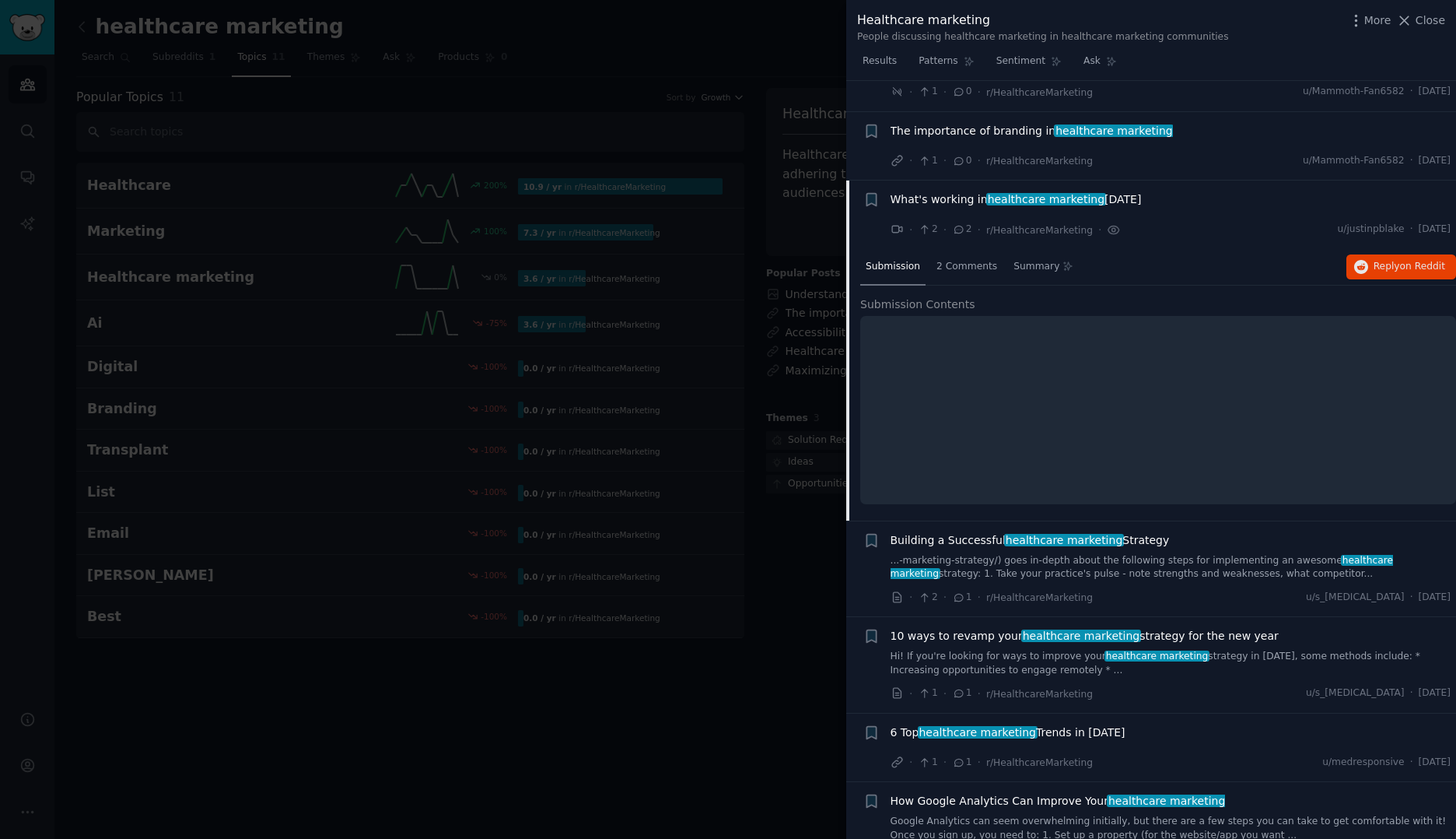
scroll to position [2754, 0]
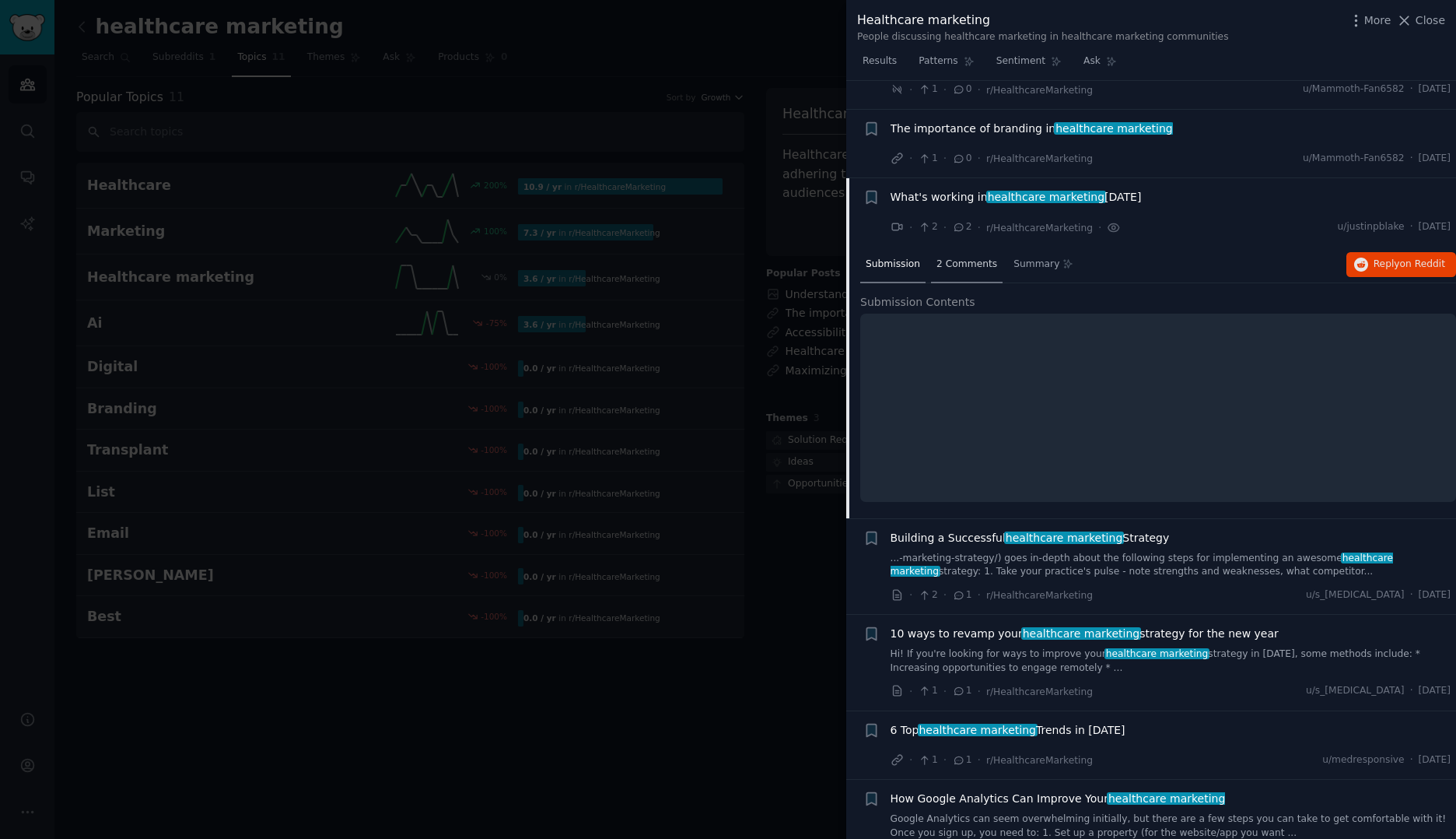
click at [960, 246] on div "2 Comments" at bounding box center [966, 265] width 71 height 38
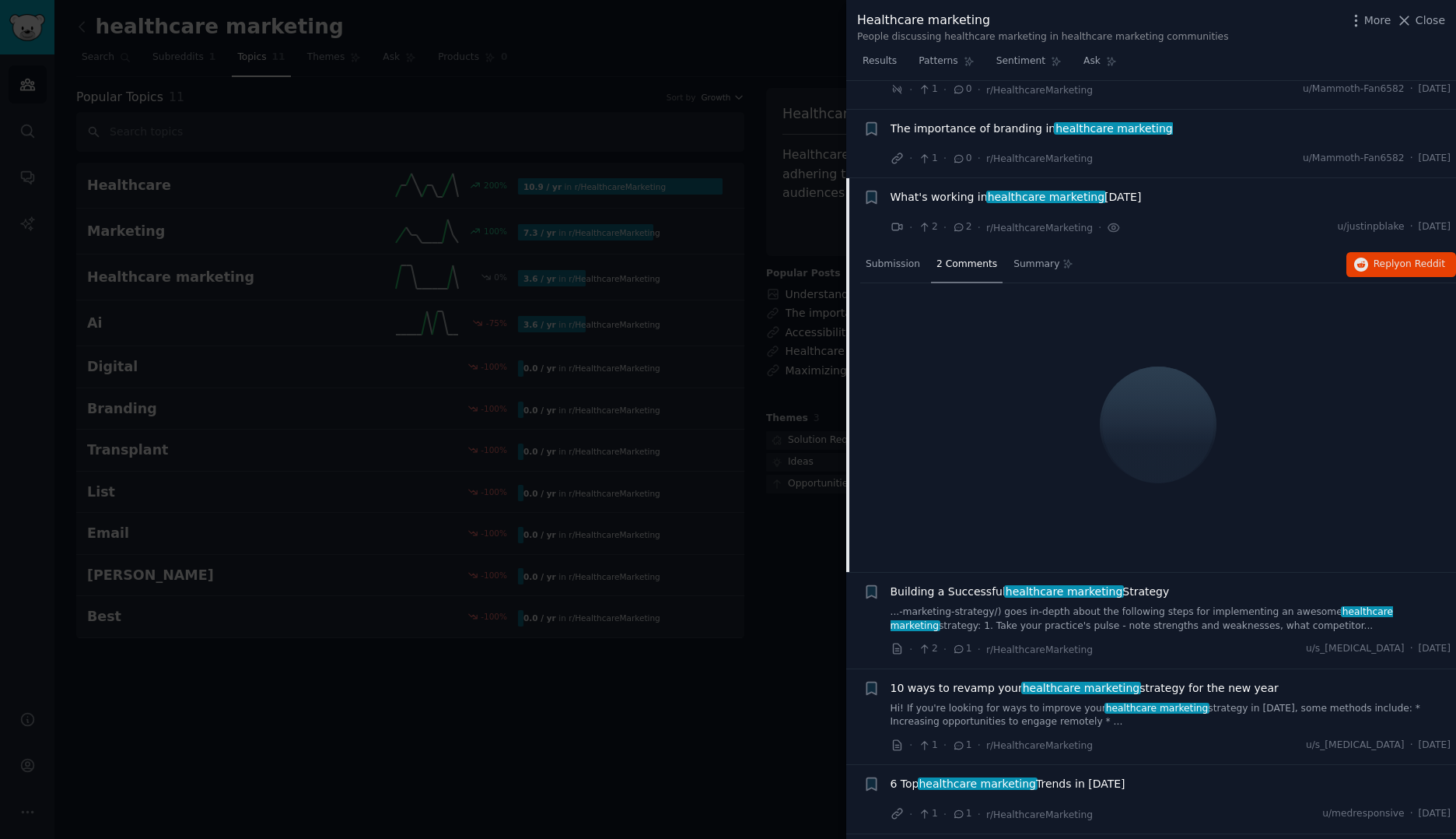
click at [1004, 585] on span "healthcare marketing" at bounding box center [1064, 591] width 120 height 13
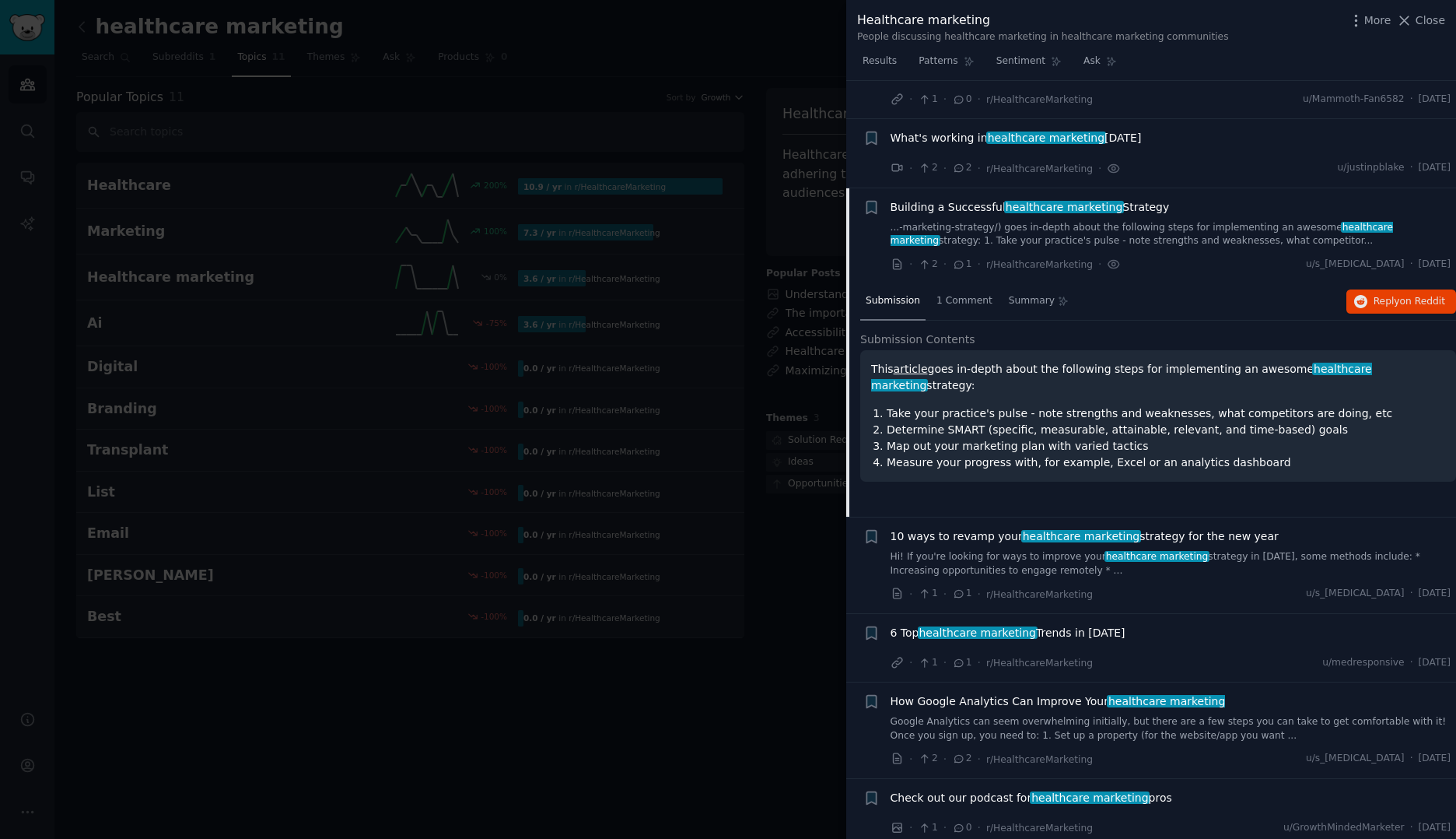
scroll to position [2819, 0]
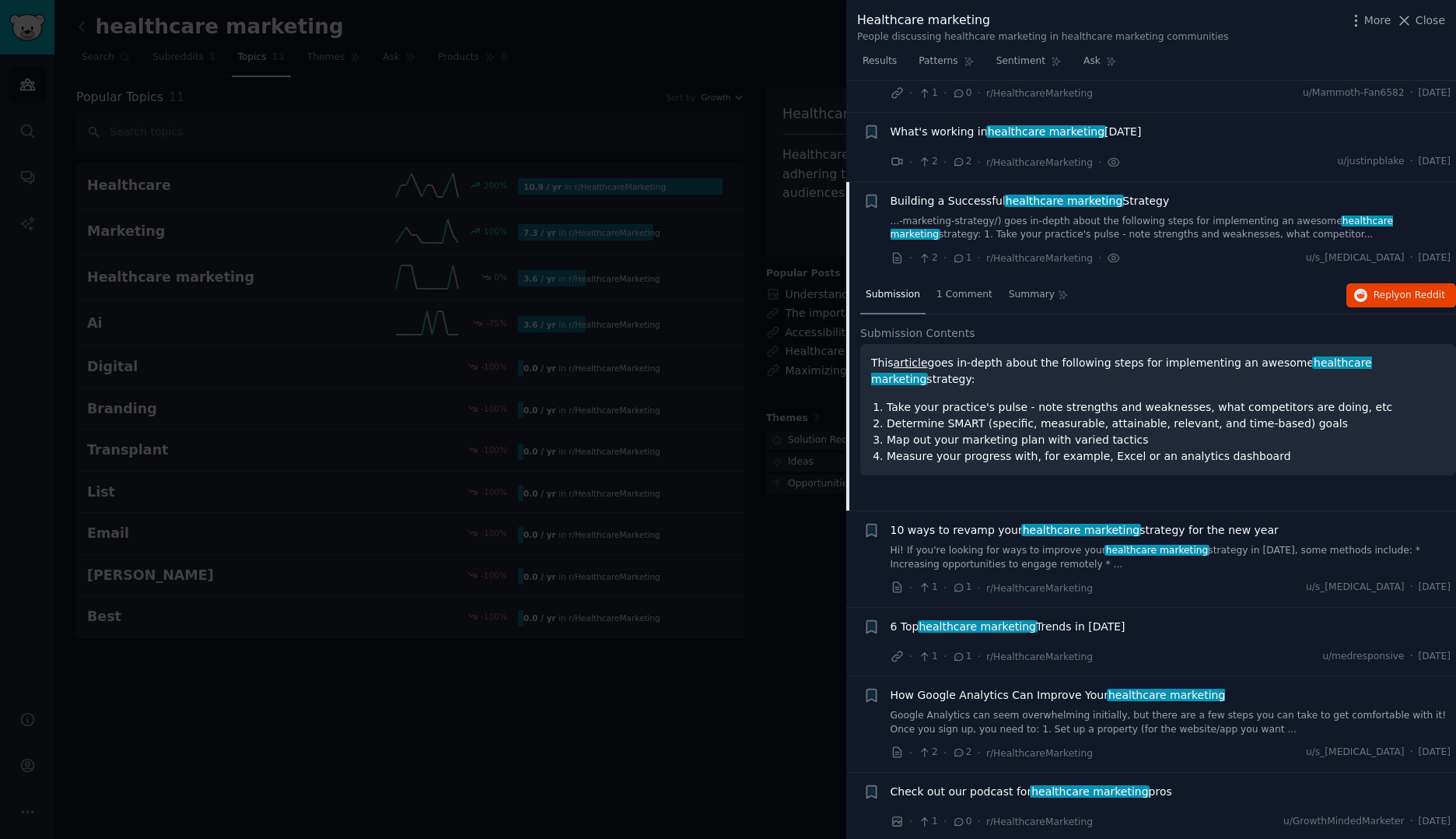
click at [999, 215] on link "...-marketing-strategy/) goes in-depth about the following steps for implementi…" at bounding box center [1170, 228] width 561 height 27
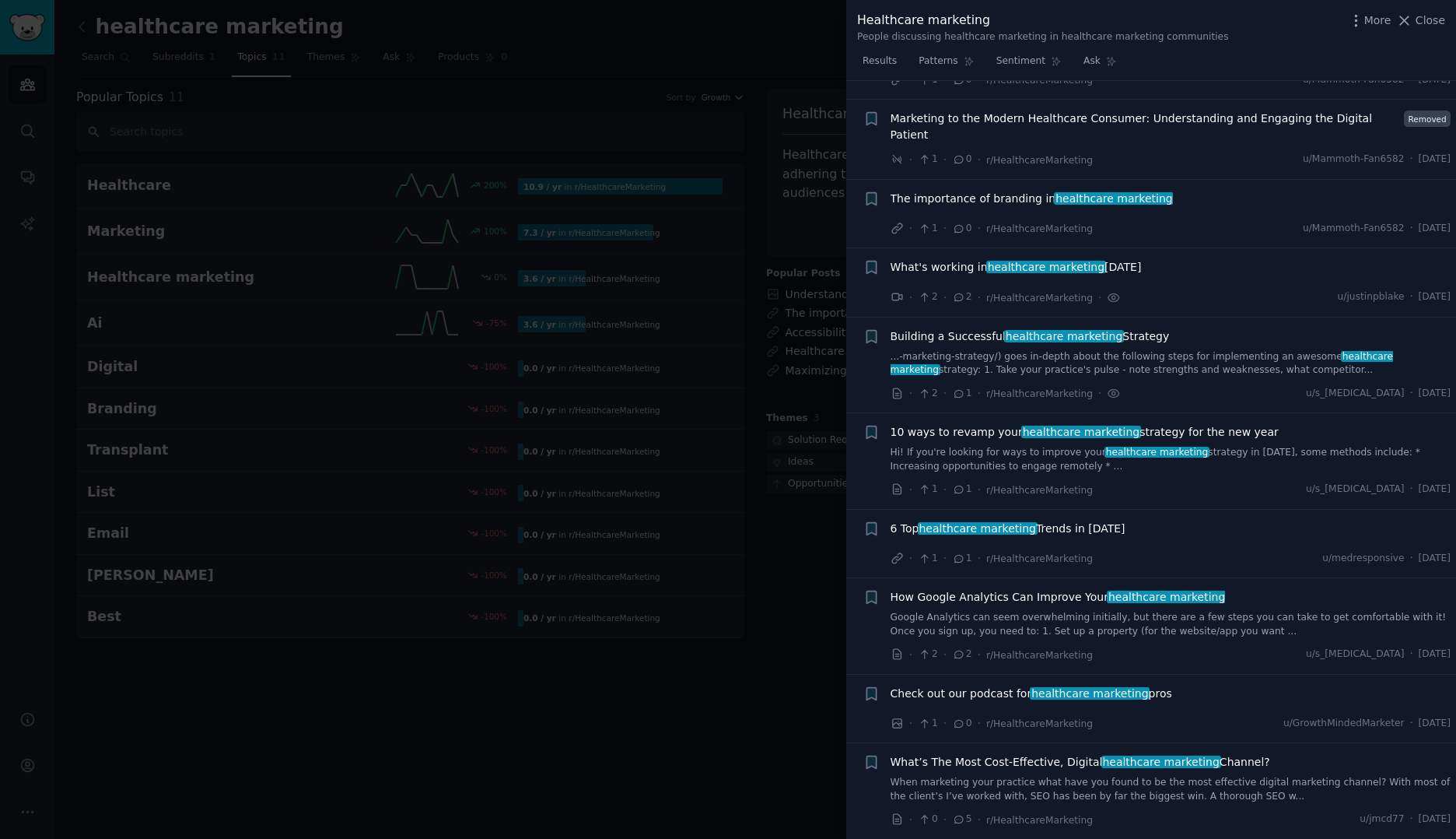
scroll to position [2586, 0]
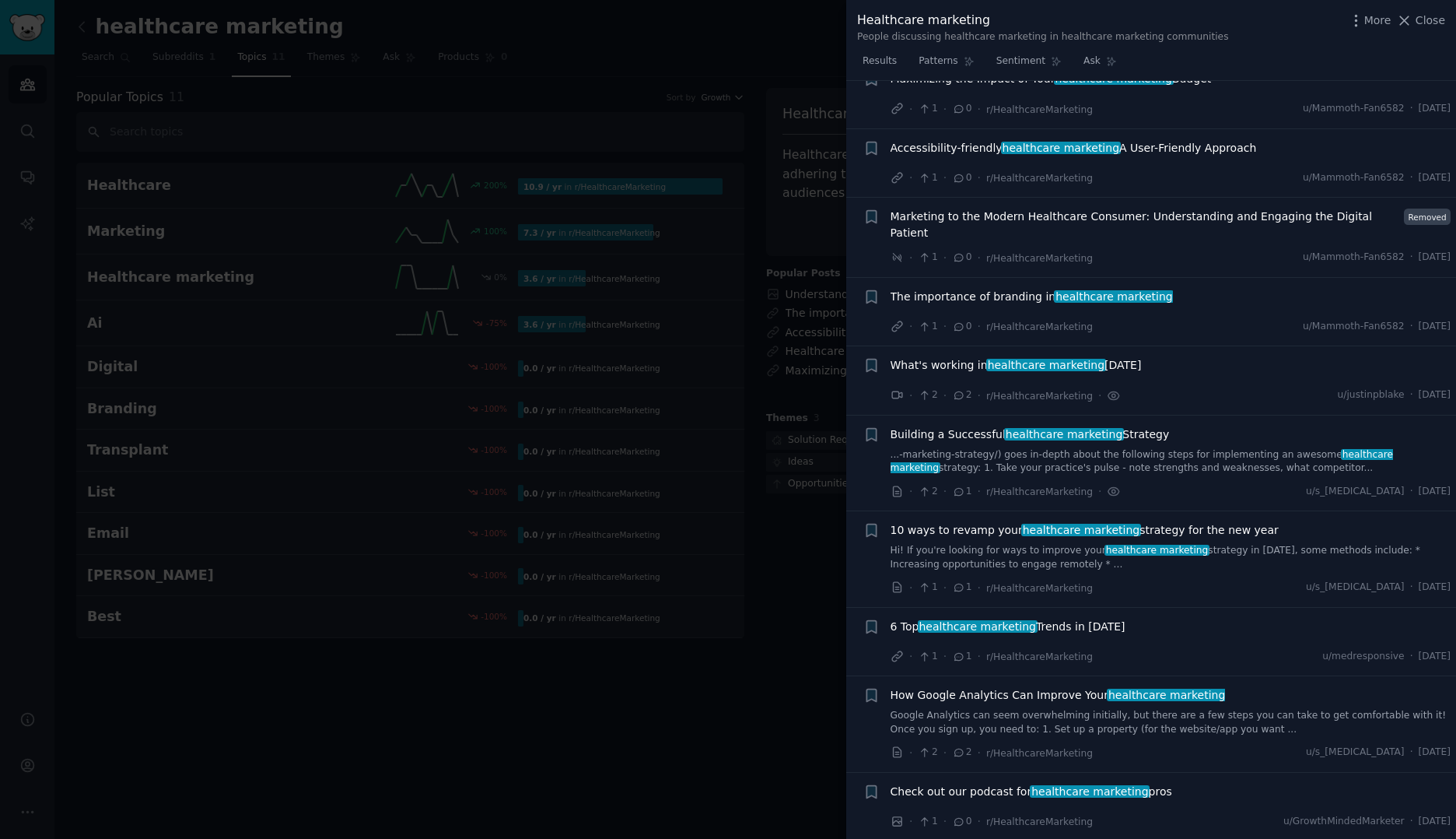
click at [978, 357] on span "What's working in healthcare marketing today" at bounding box center [1016, 365] width 251 height 16
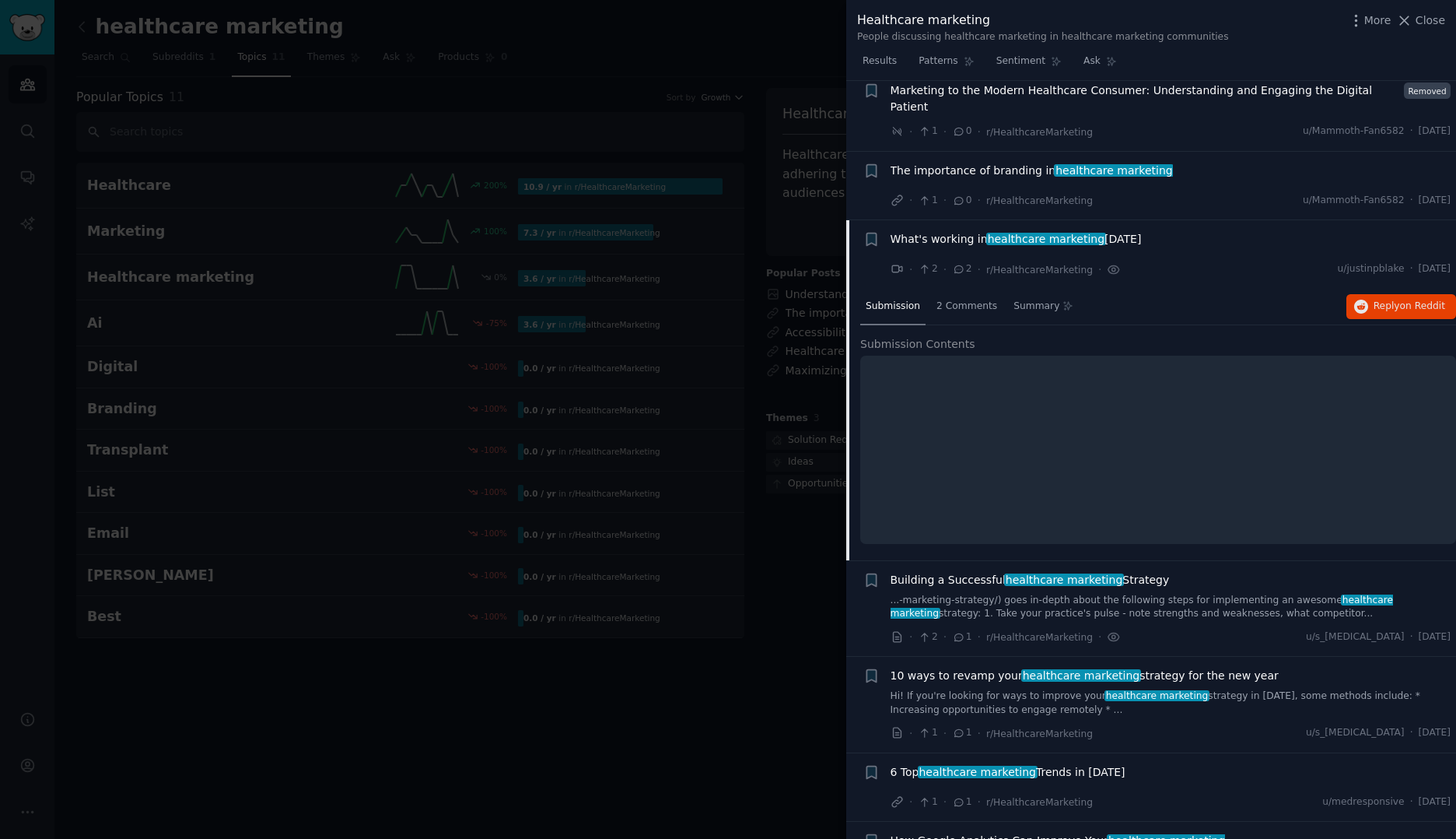
scroll to position [2754, 0]
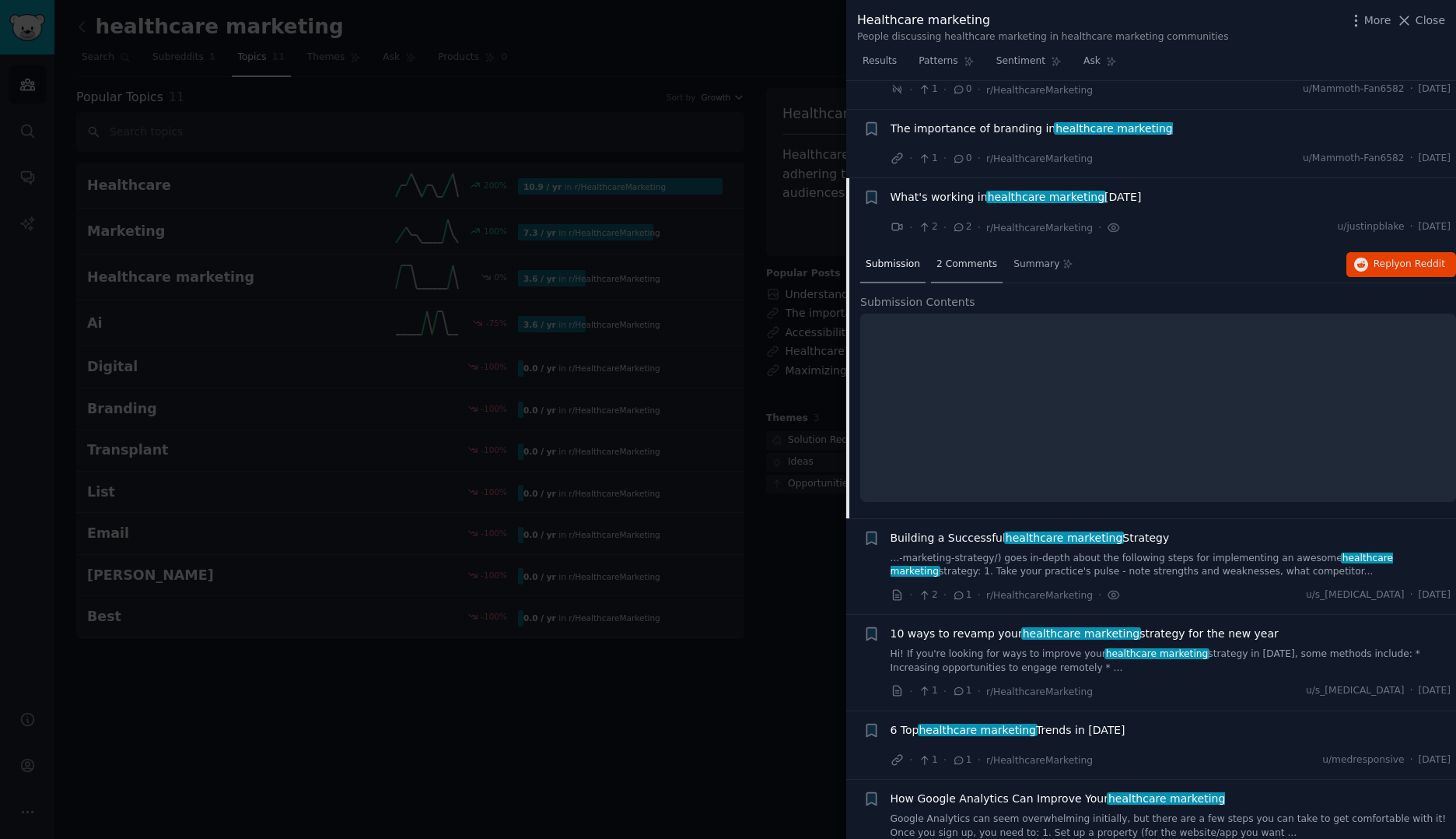
click at [963, 257] on span "2 Comments" at bounding box center [966, 264] width 60 height 14
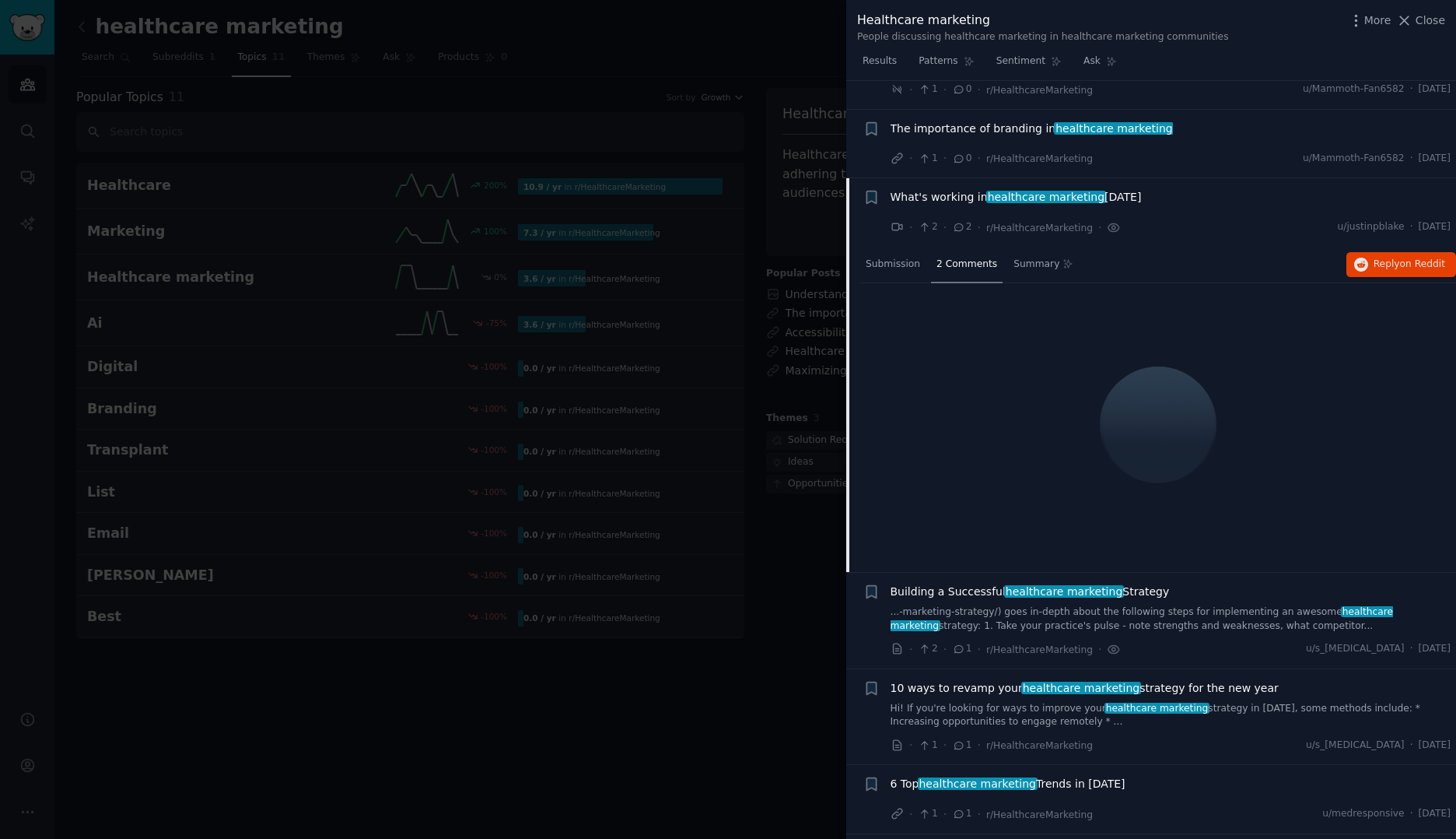
click at [948, 583] on span "Building a Successful healthcare marketing Strategy" at bounding box center [1030, 591] width 279 height 16
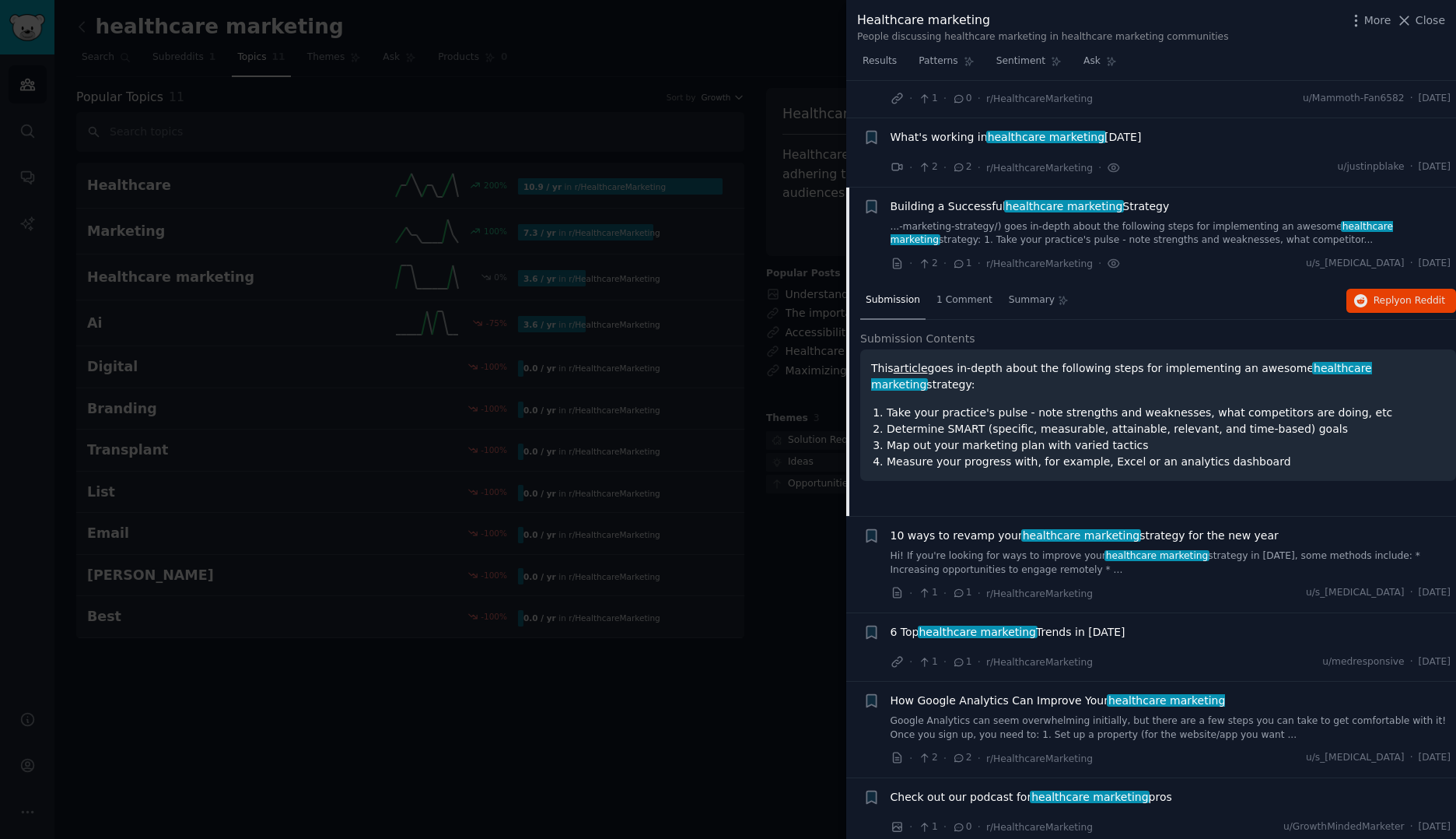
scroll to position [2819, 0]
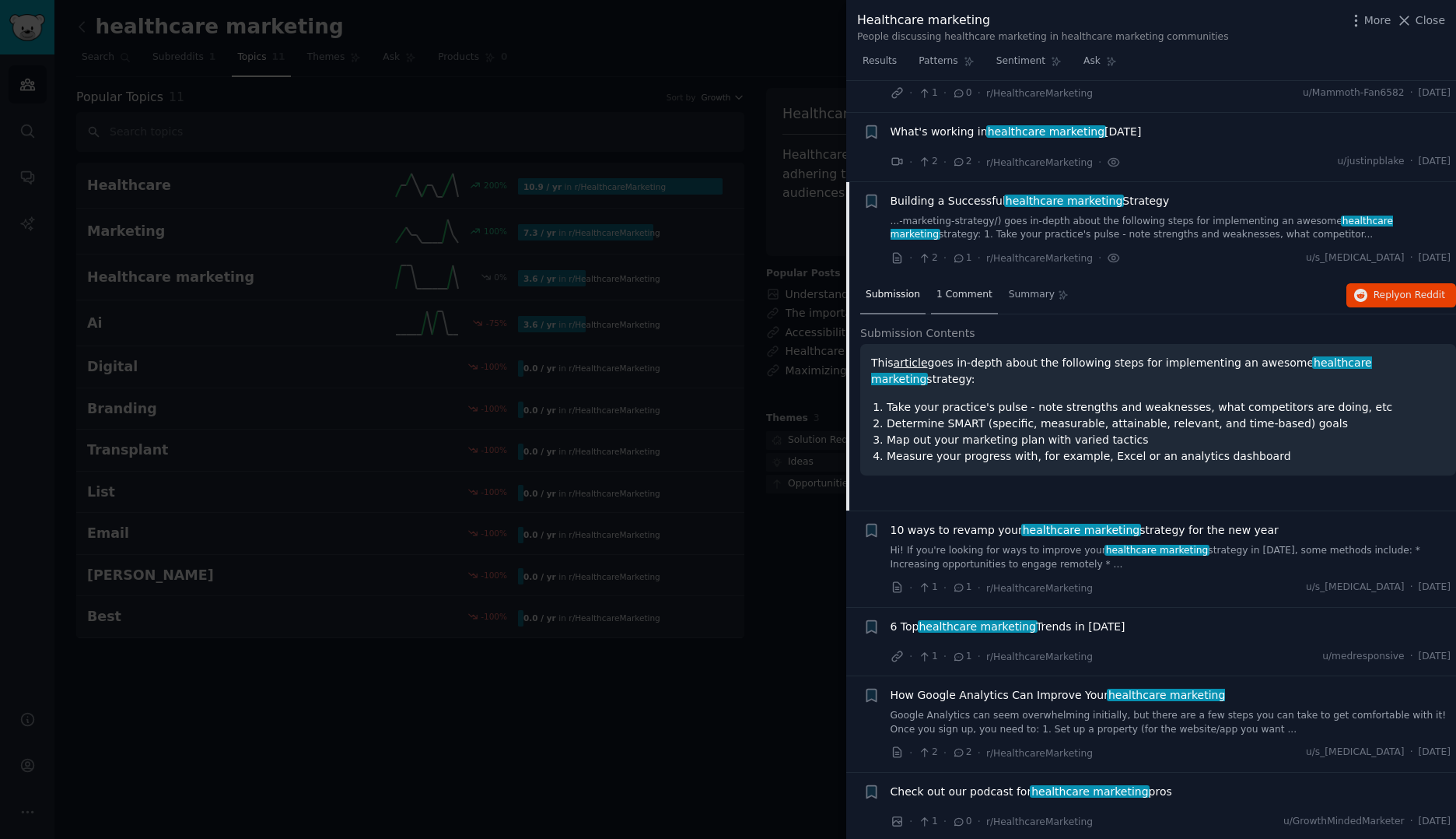
click at [963, 288] on span "1 Comment" at bounding box center [963, 295] width 56 height 14
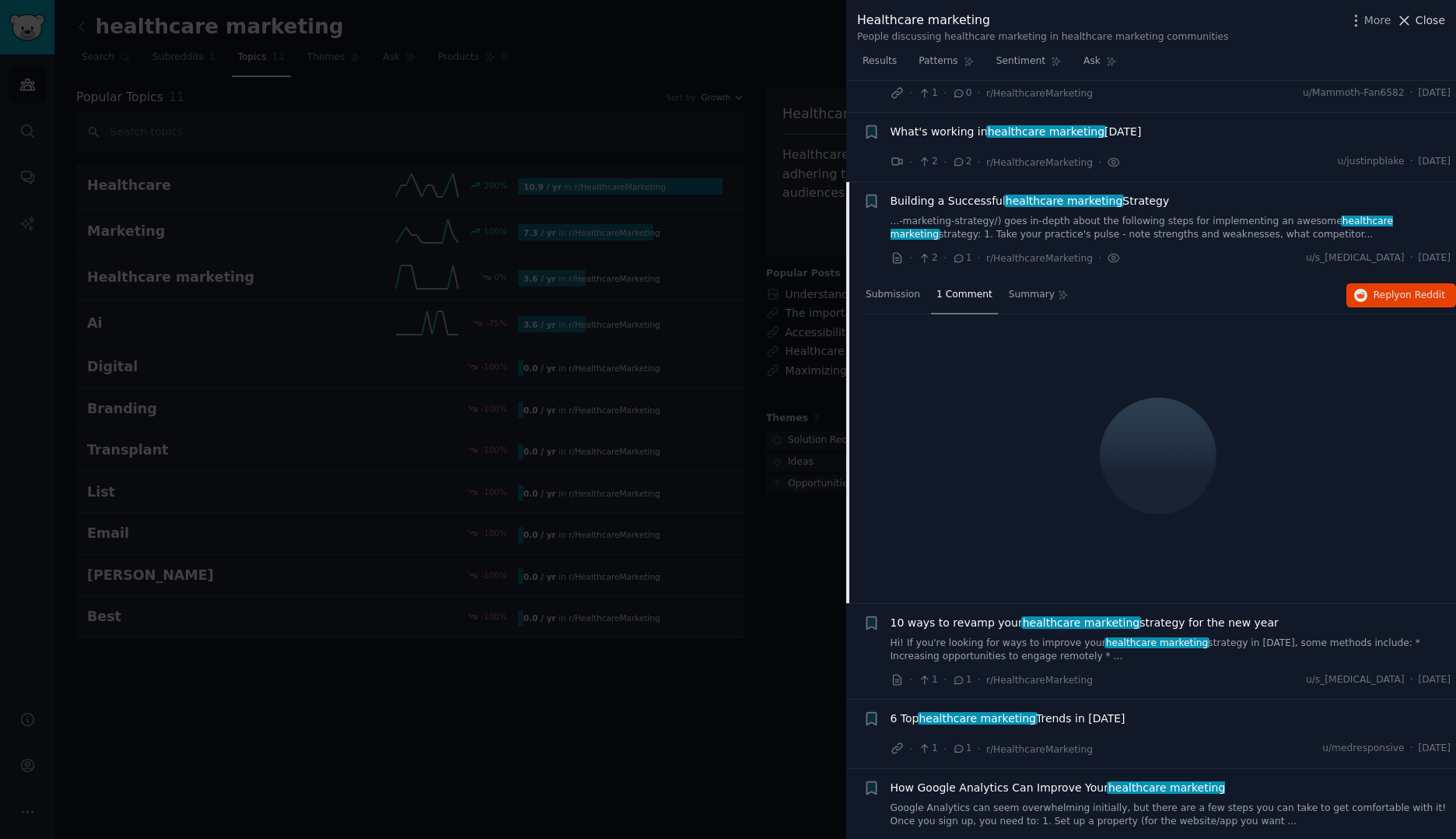
click at [1429, 13] on span "Close" at bounding box center [1430, 20] width 30 height 16
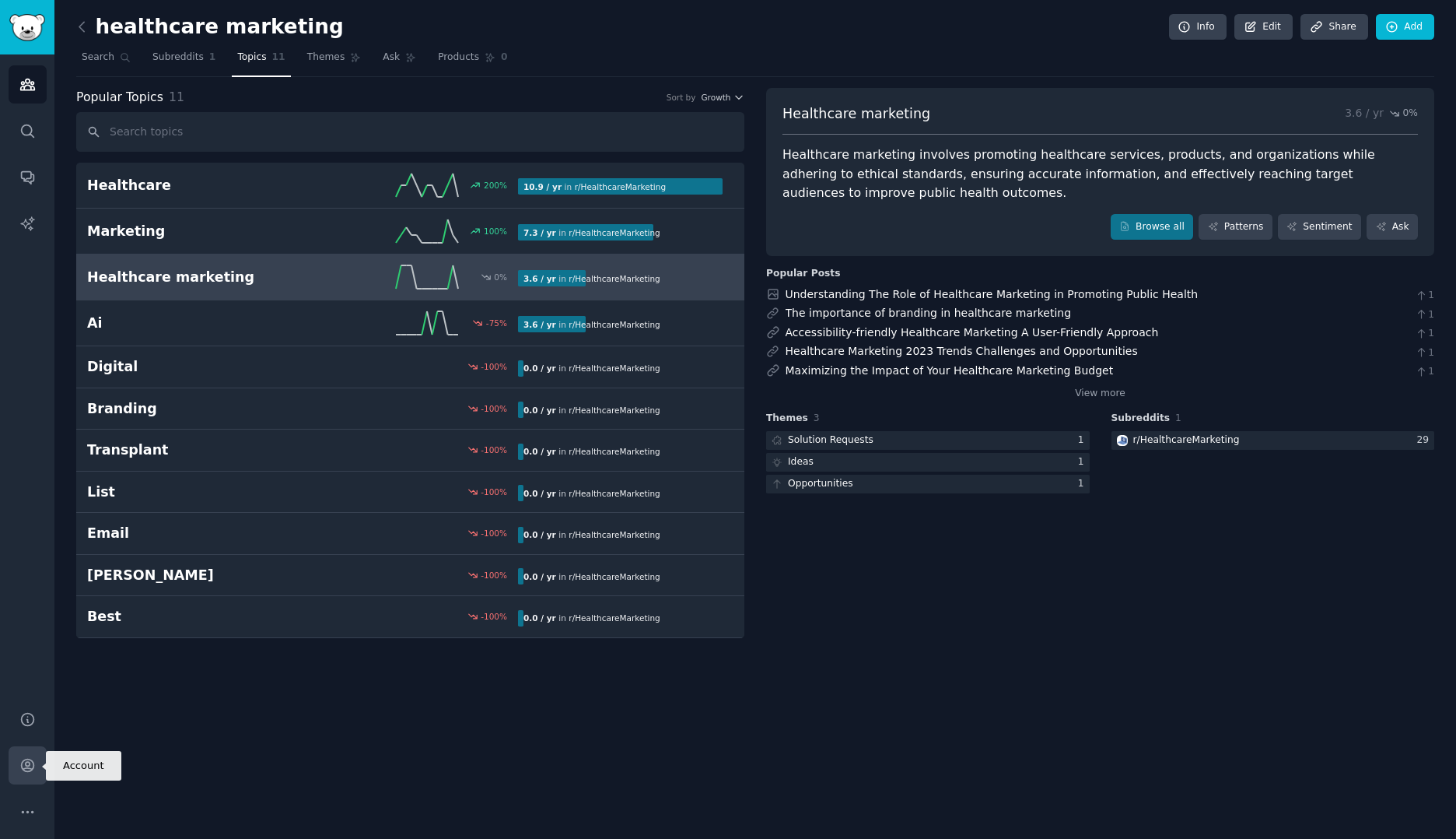
click at [26, 757] on icon "Sidebar" at bounding box center [27, 764] width 16 height 16
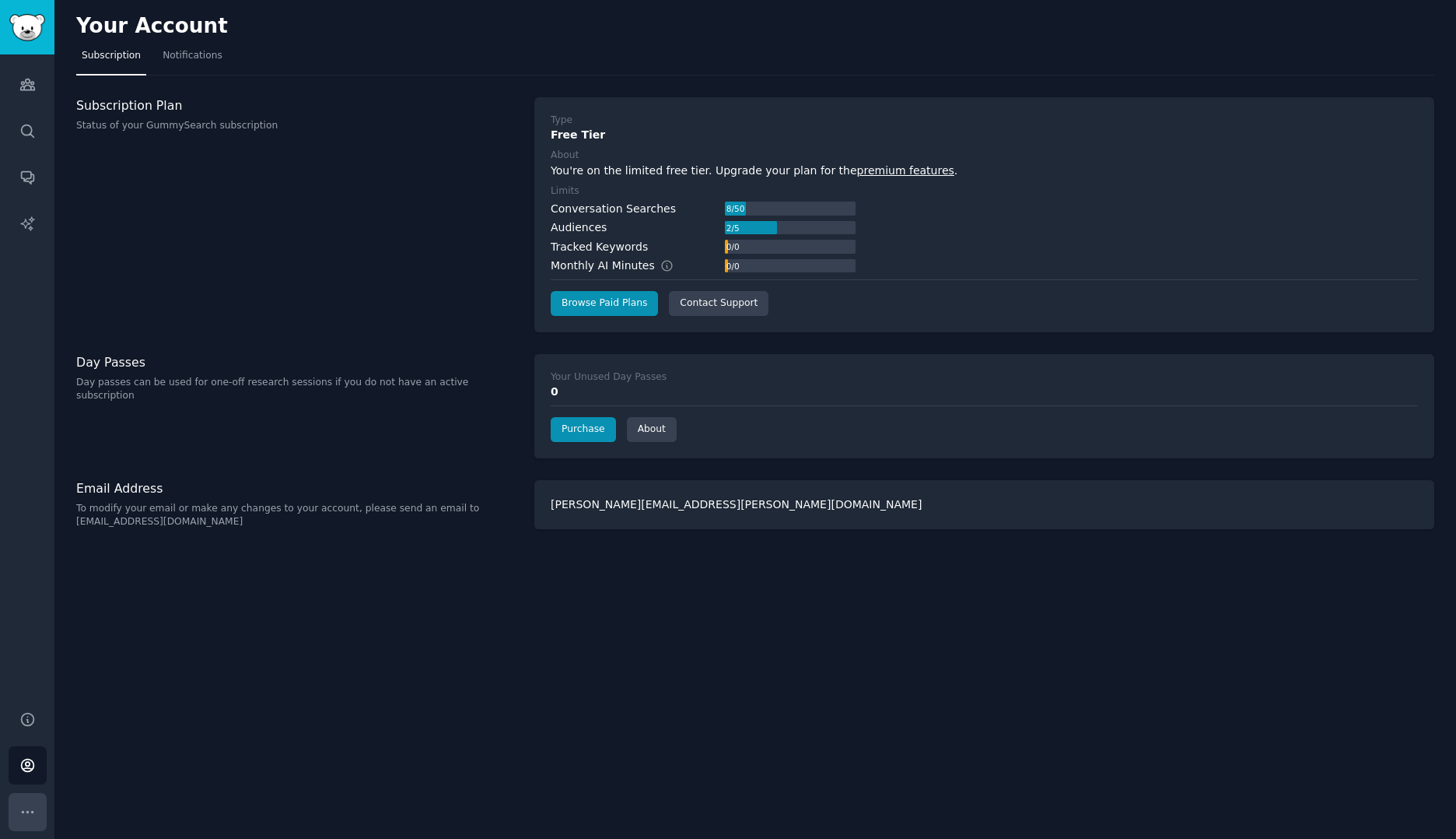
click at [27, 806] on icon "Sidebar" at bounding box center [27, 812] width 16 height 16
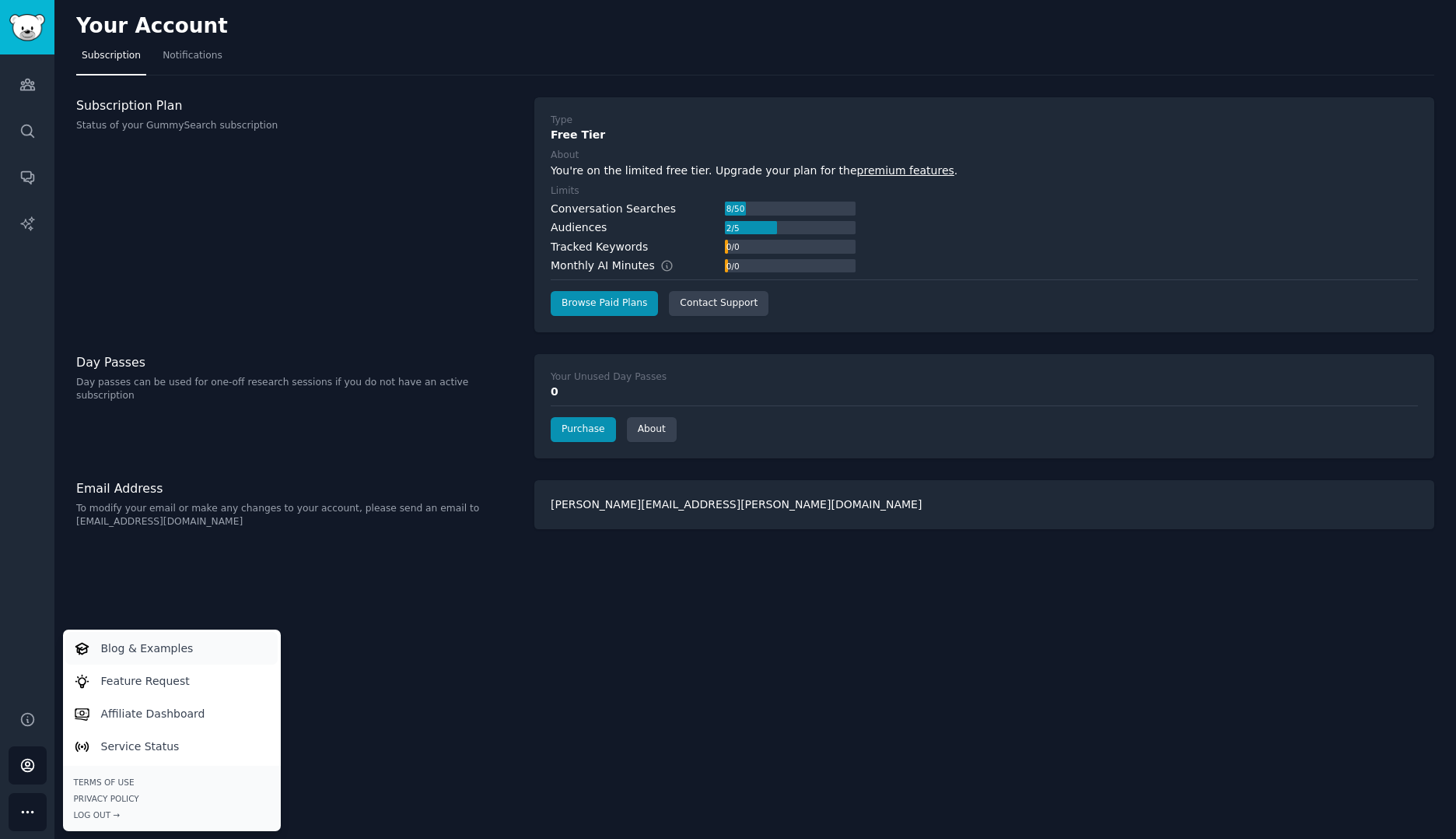
click at [149, 638] on link "Blog & Examples" at bounding box center [171, 648] width 213 height 33
click at [13, 137] on link "Search" at bounding box center [27, 131] width 38 height 38
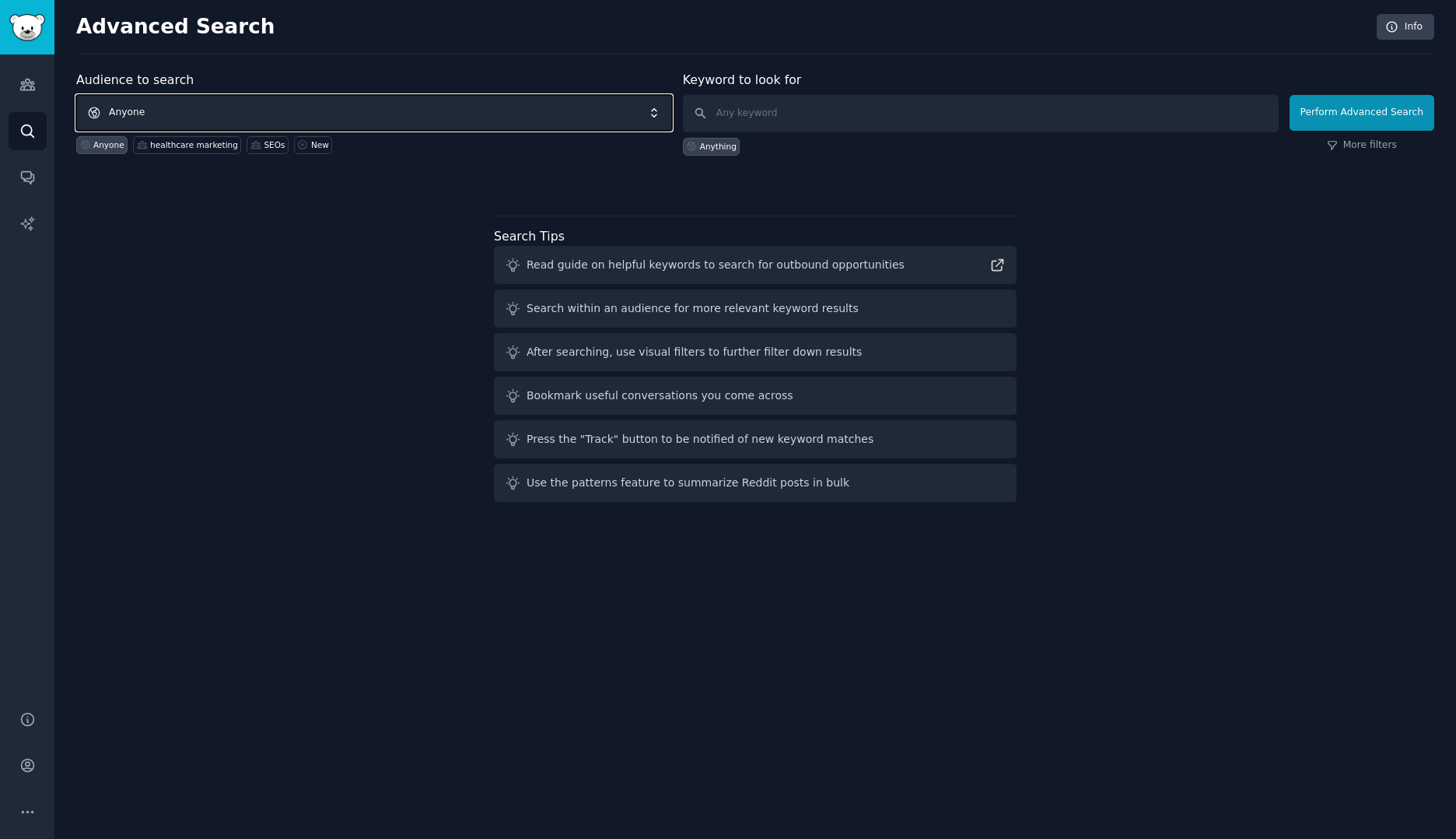
click at [190, 111] on span "Anyone" at bounding box center [373, 113] width 595 height 36
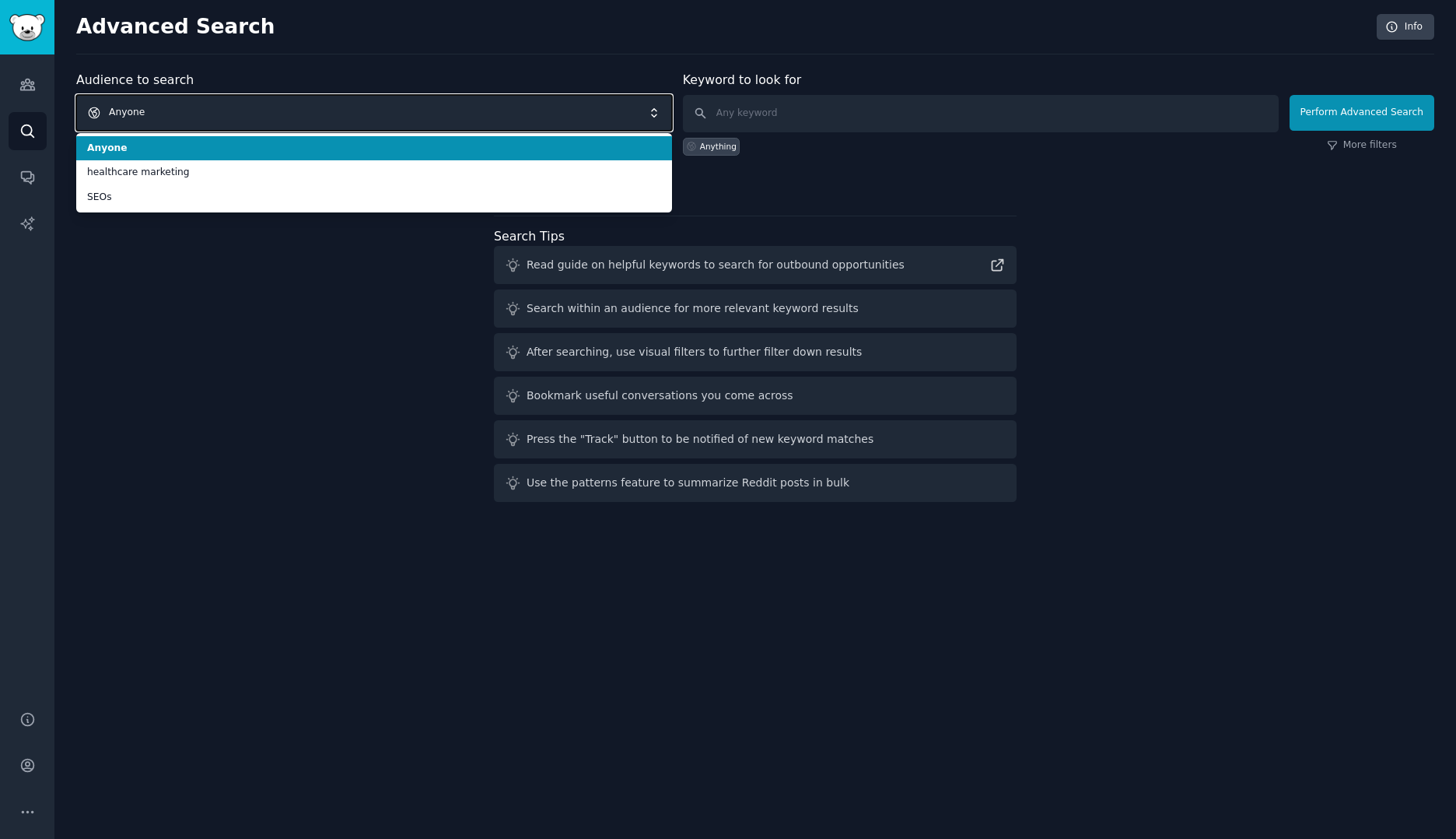
click at [190, 111] on span "Anyone" at bounding box center [373, 113] width 595 height 36
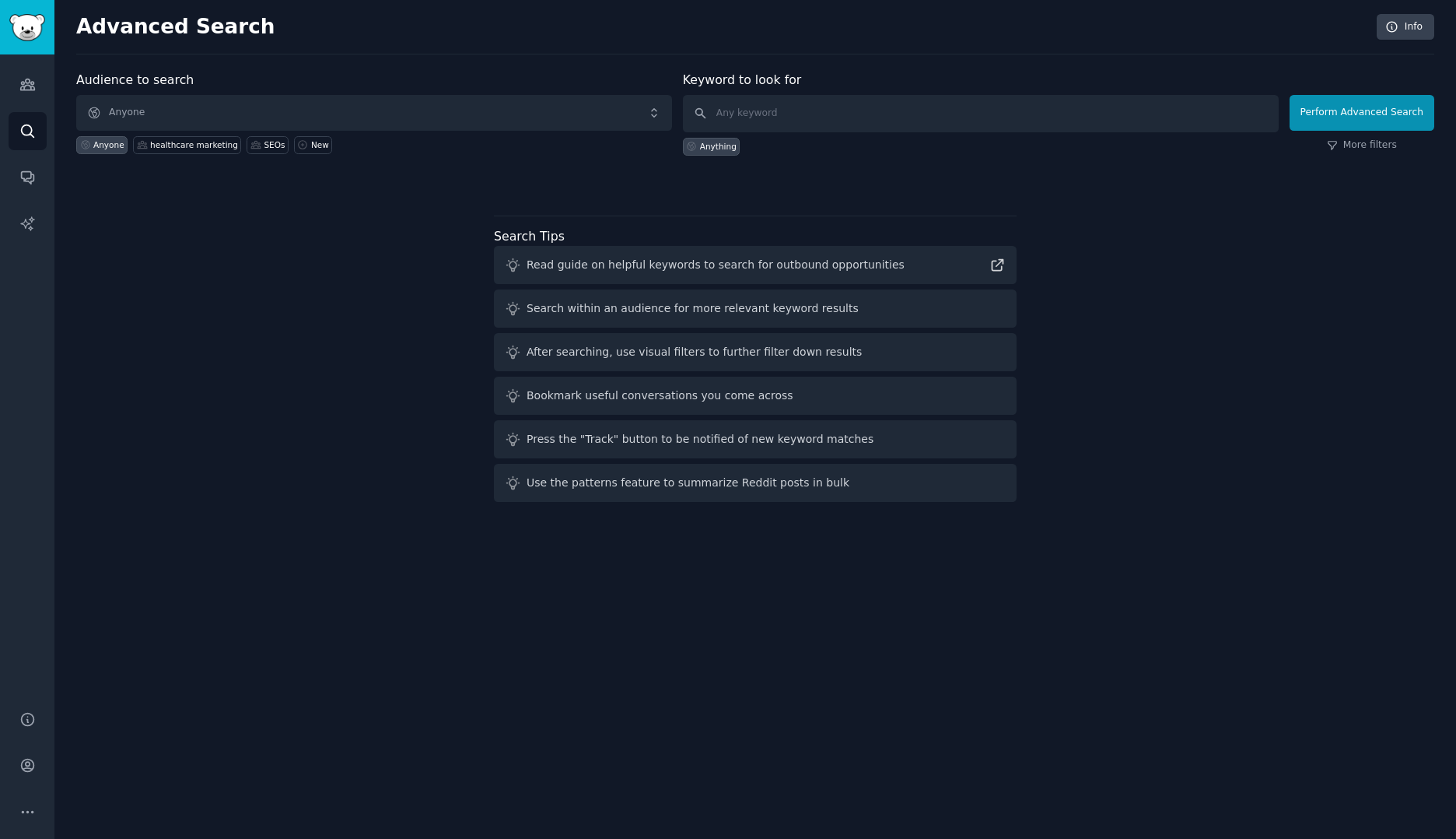
click at [177, 276] on div "Audience to search Anyone Anyone healthcare marketing SEOs New Keyword to look …" at bounding box center [755, 289] width 1358 height 437
click at [34, 87] on icon "Sidebar" at bounding box center [27, 85] width 14 height 11
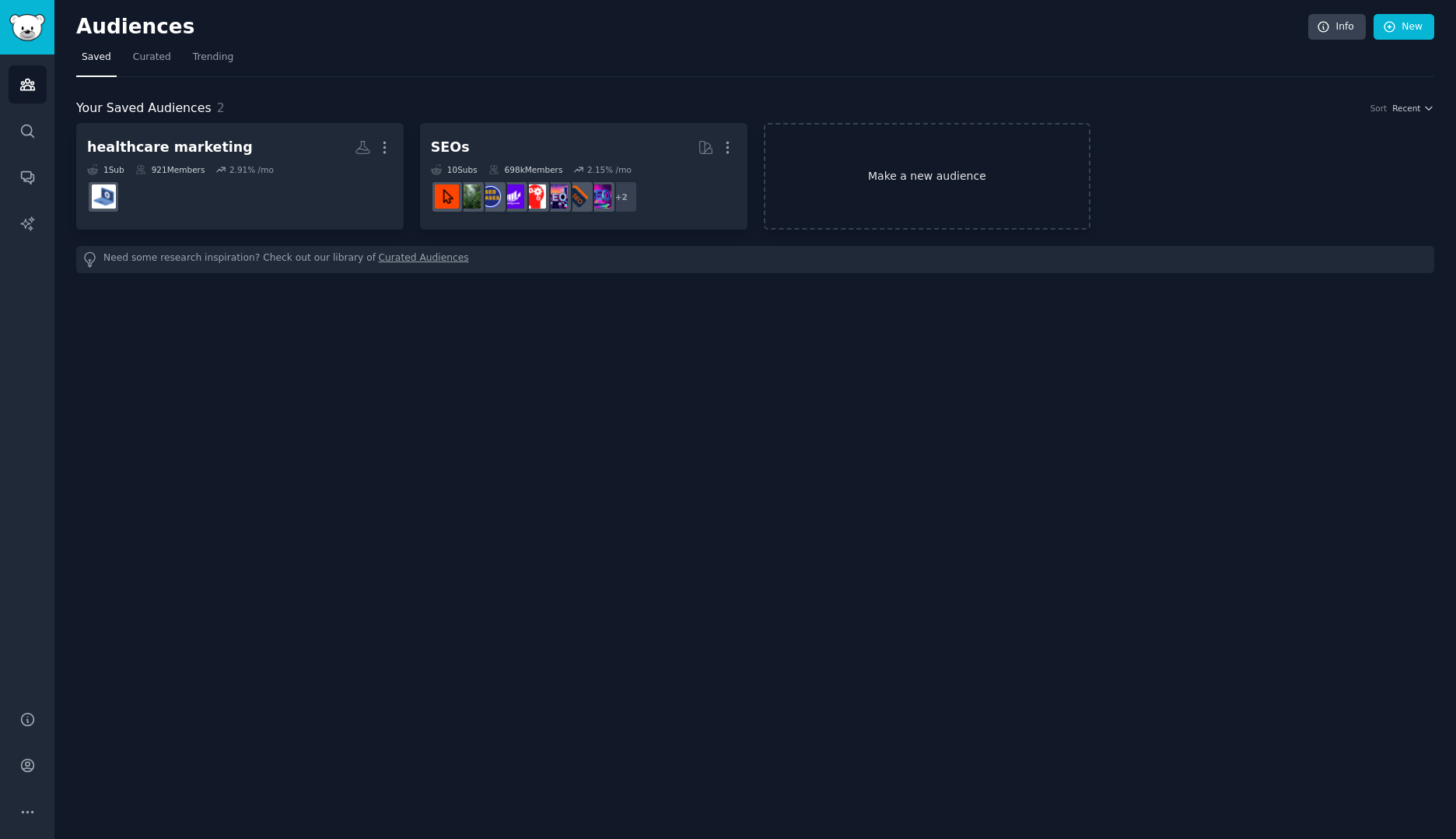
click at [831, 195] on link "Make a new audience" at bounding box center [926, 177] width 327 height 107
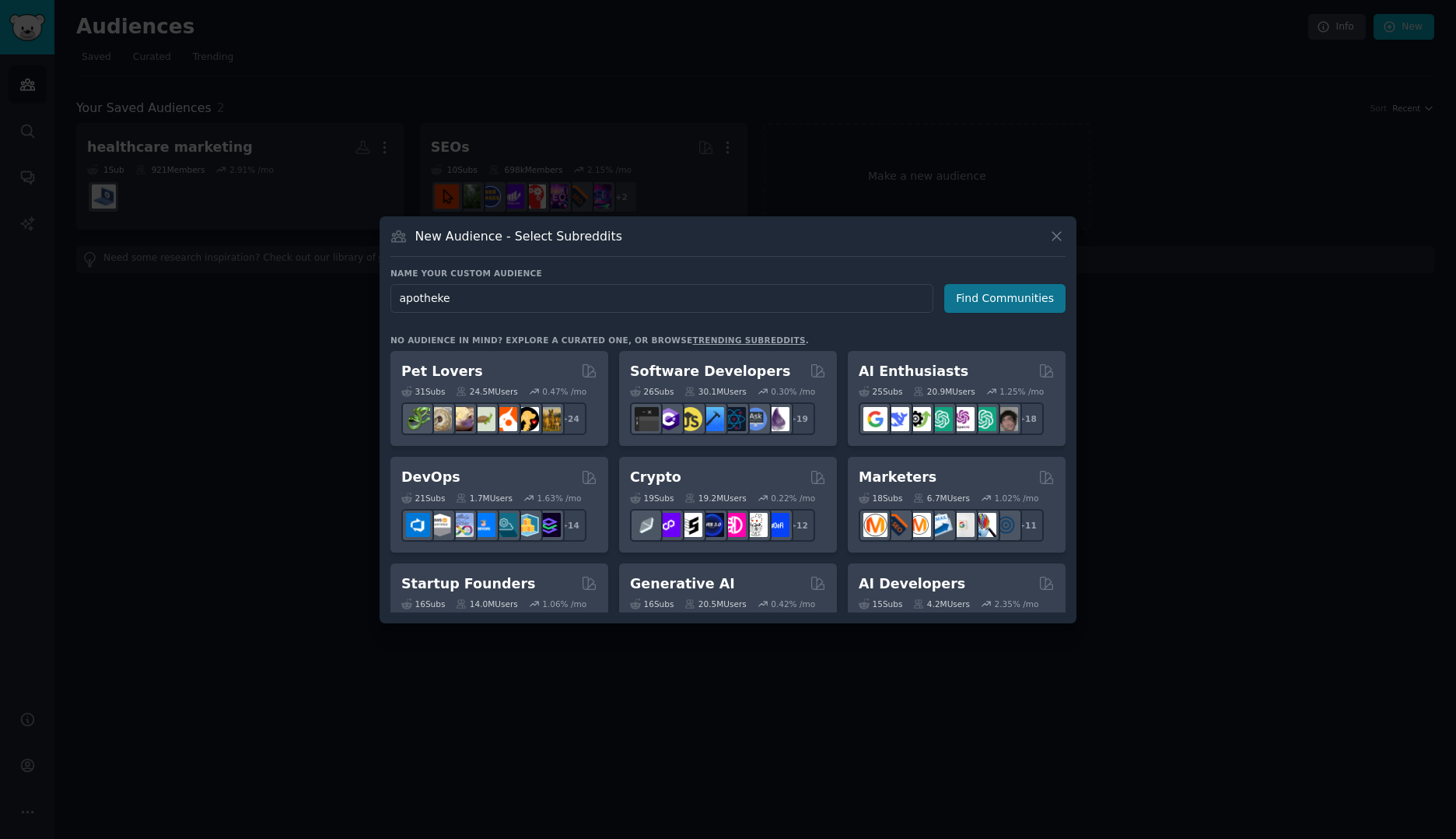
type input "apotheke"
click at [973, 305] on button "Find Communities" at bounding box center [1004, 298] width 122 height 29
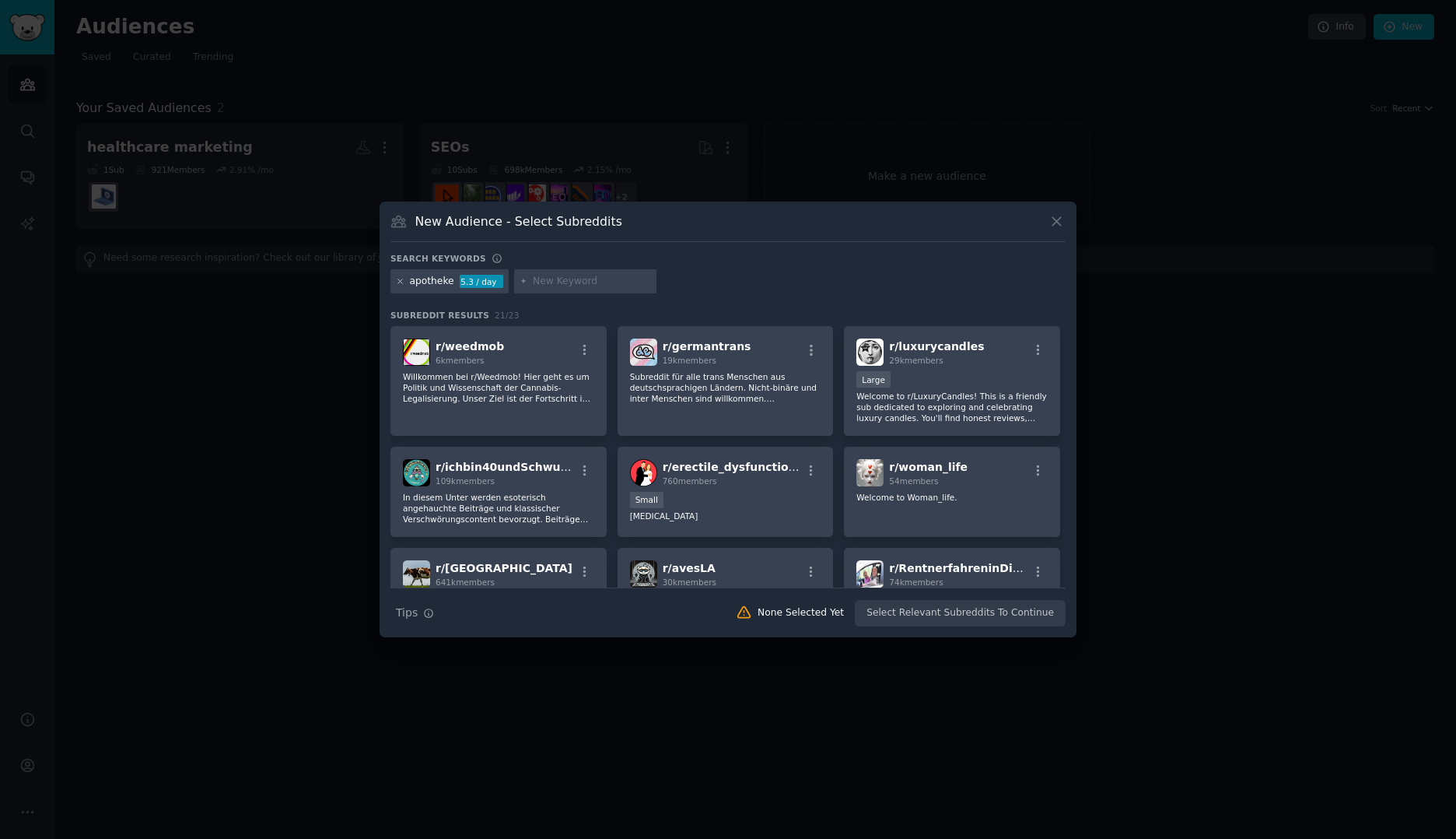
click at [397, 284] on icon at bounding box center [400, 281] width 9 height 9
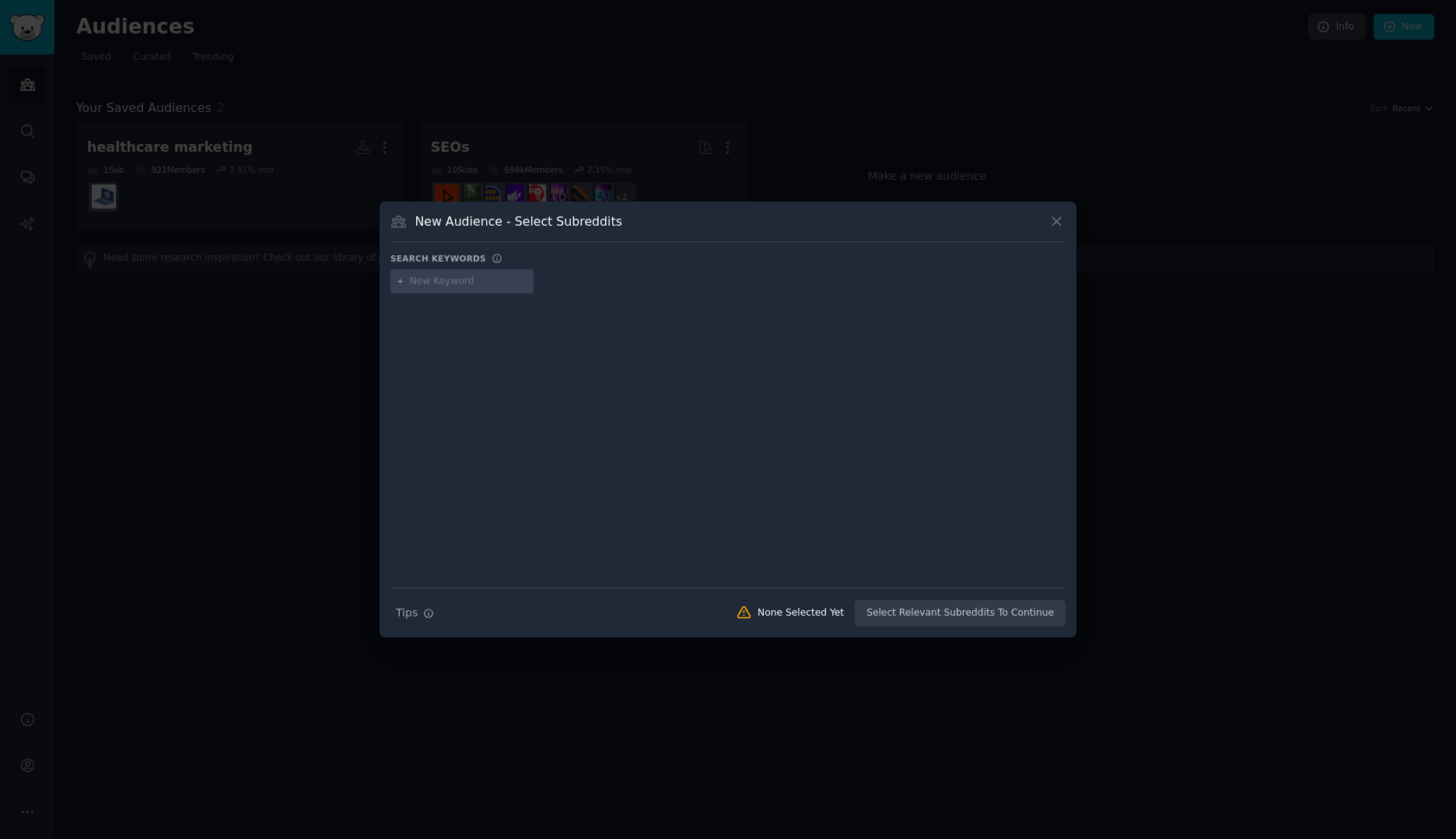
click at [417, 283] on input "text" at bounding box center [468, 282] width 118 height 14
type input "apotheken"
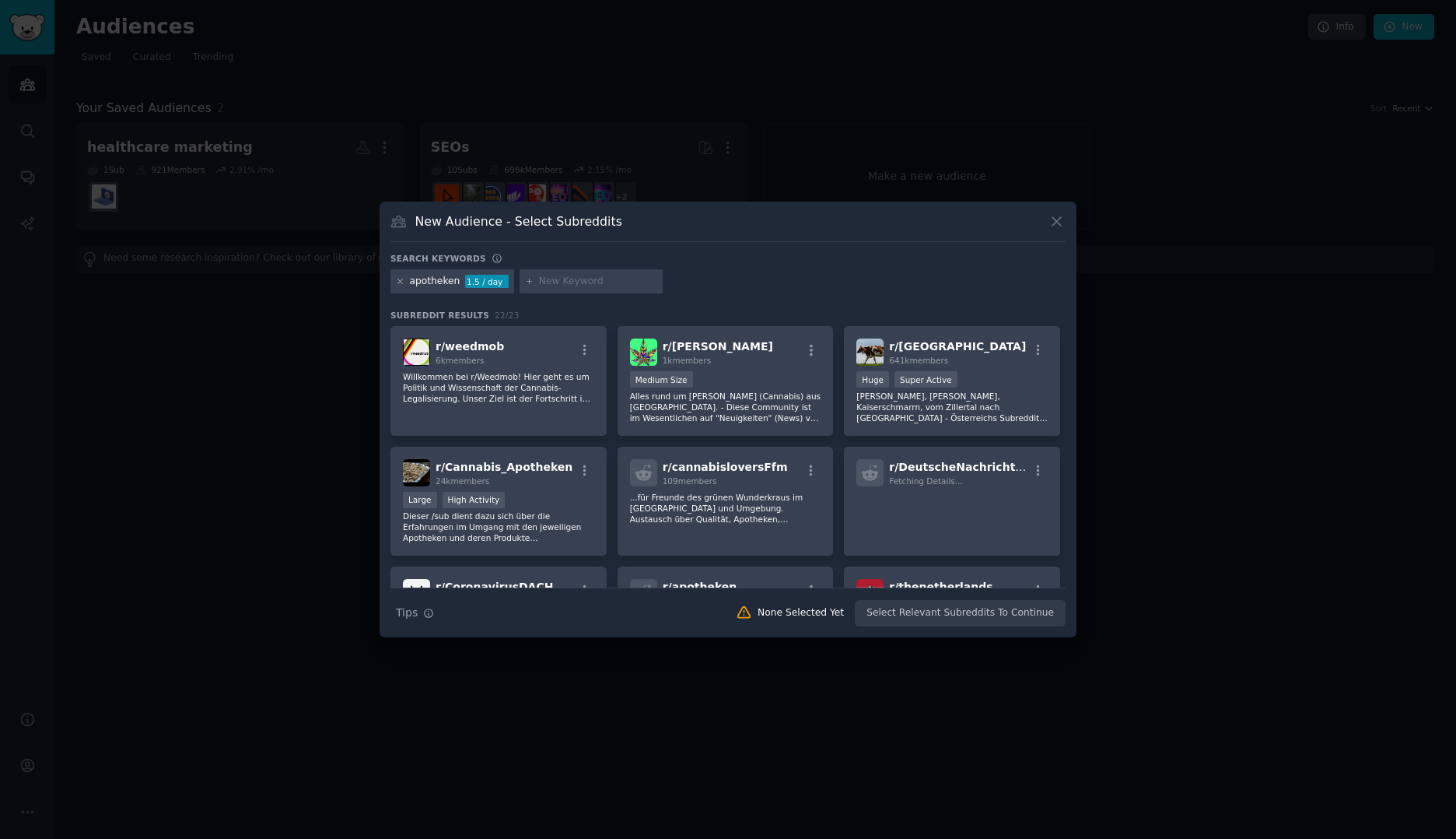
click at [401, 279] on icon at bounding box center [400, 281] width 9 height 9
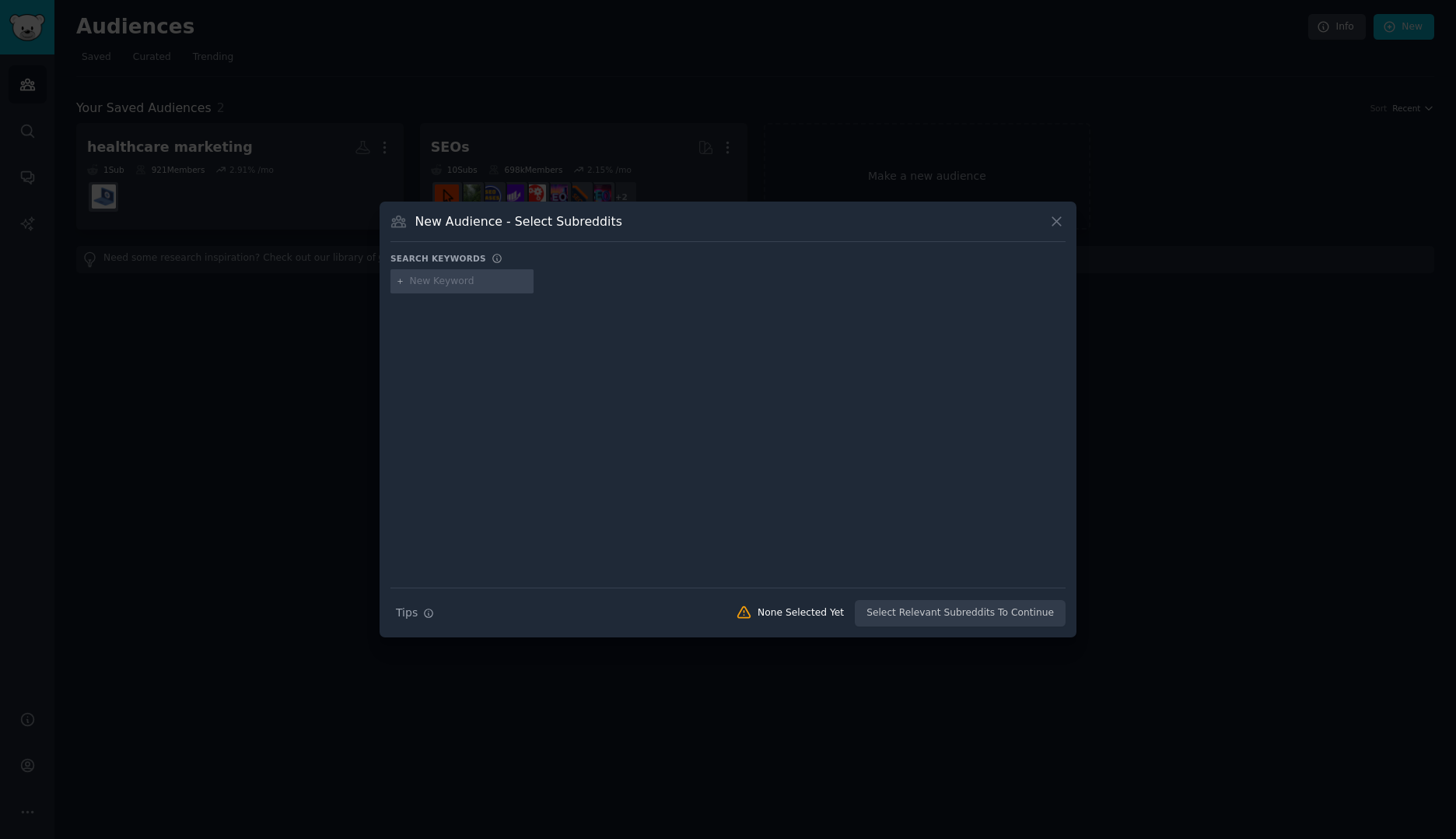
click at [425, 283] on input "text" at bounding box center [468, 282] width 118 height 14
type input "pka"
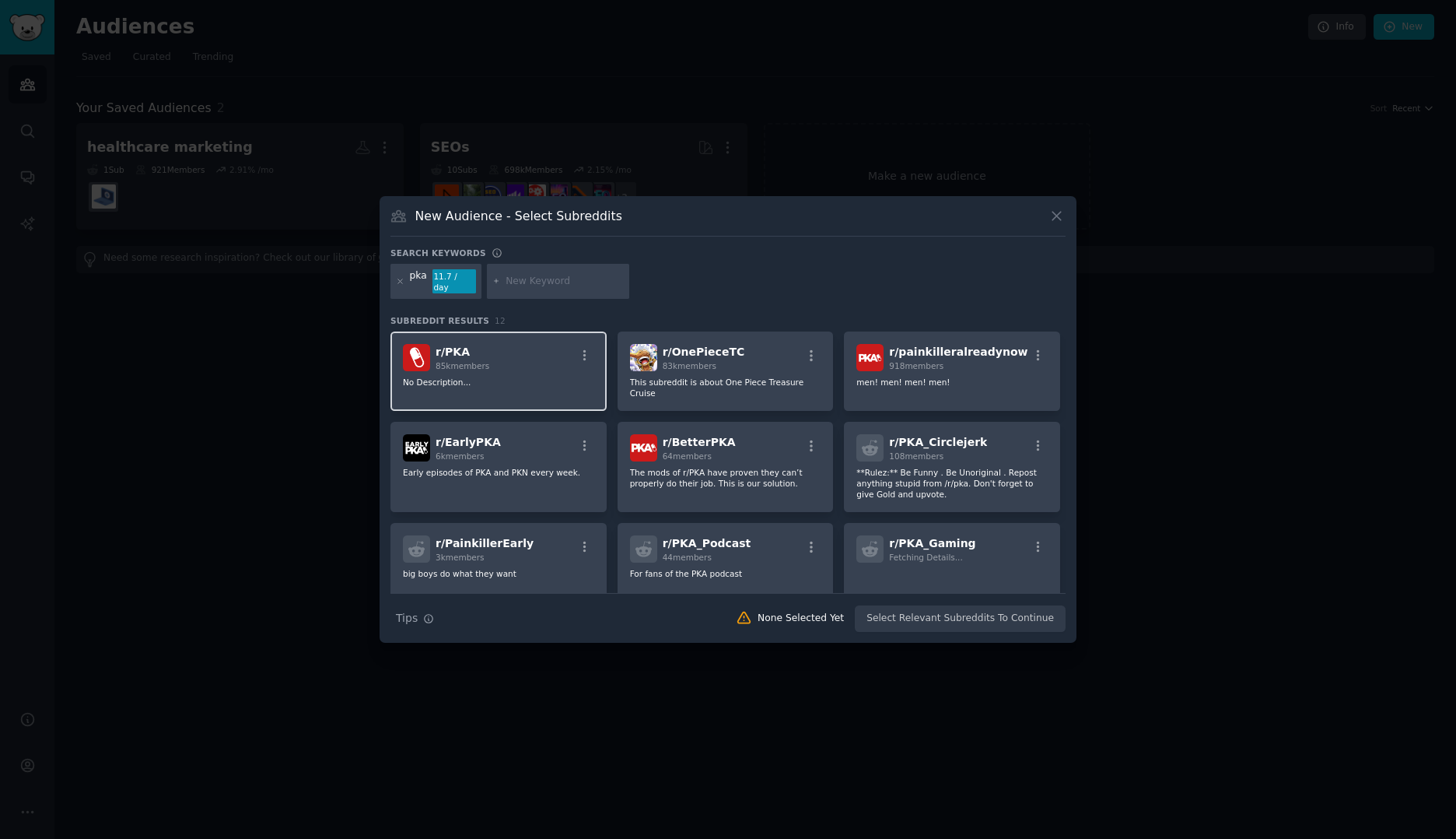
click at [544, 377] on p "No Description..." at bounding box center [498, 382] width 191 height 11
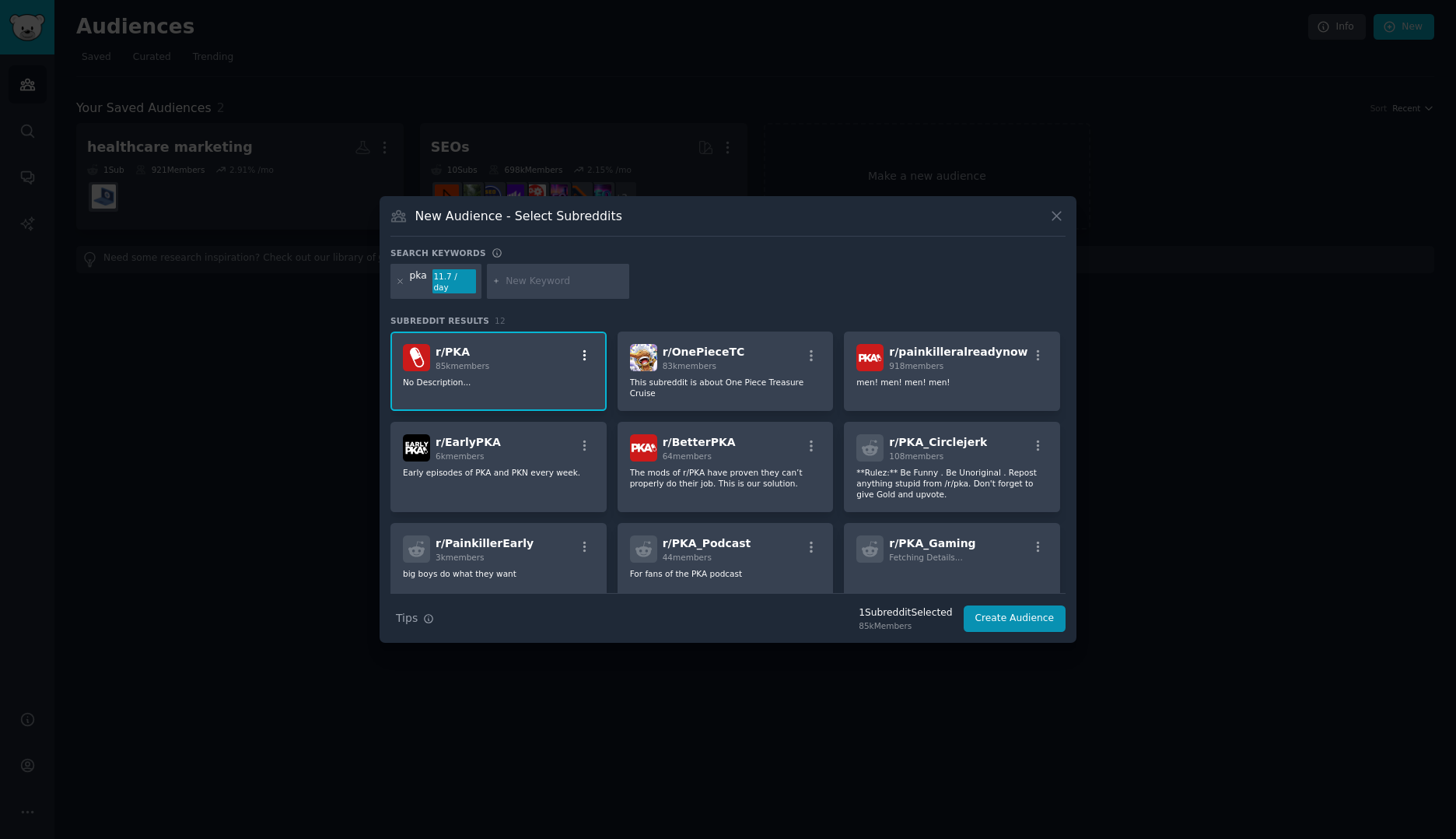
click at [581, 353] on icon "button" at bounding box center [585, 356] width 14 height 14
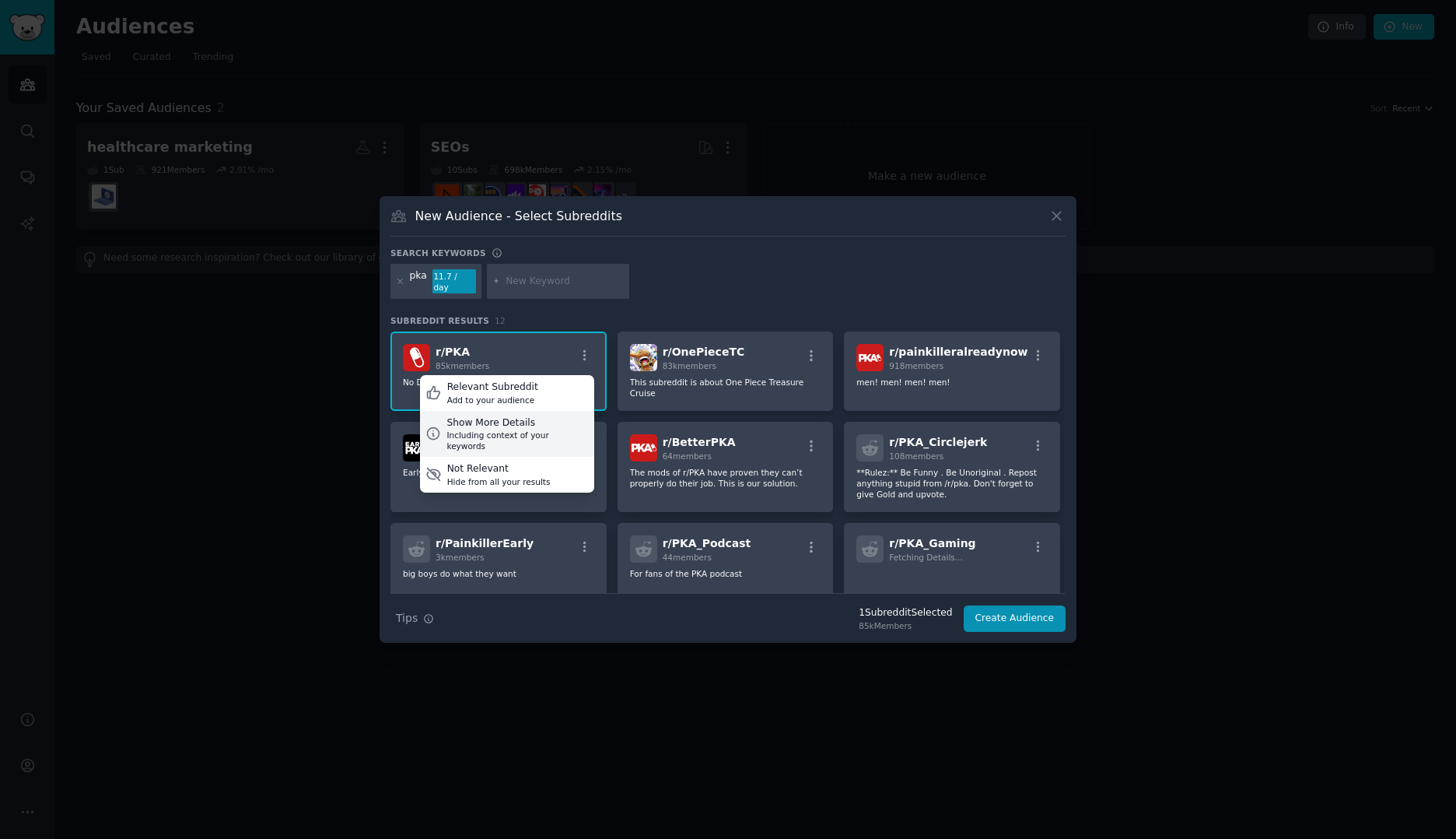
click at [548, 429] on div "Including context of your keywords" at bounding box center [517, 440] width 141 height 22
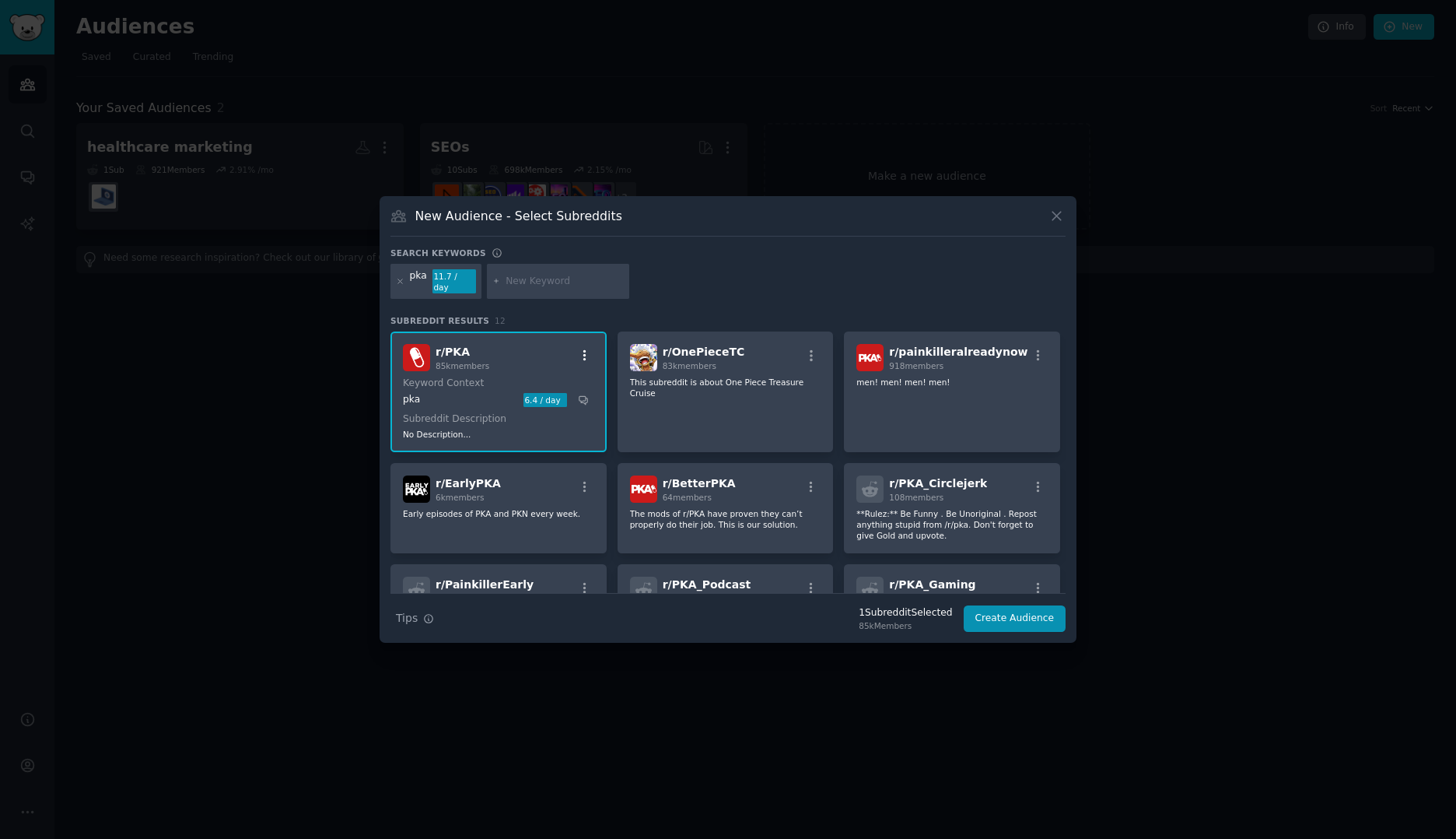
click at [588, 355] on icon "button" at bounding box center [585, 356] width 14 height 14
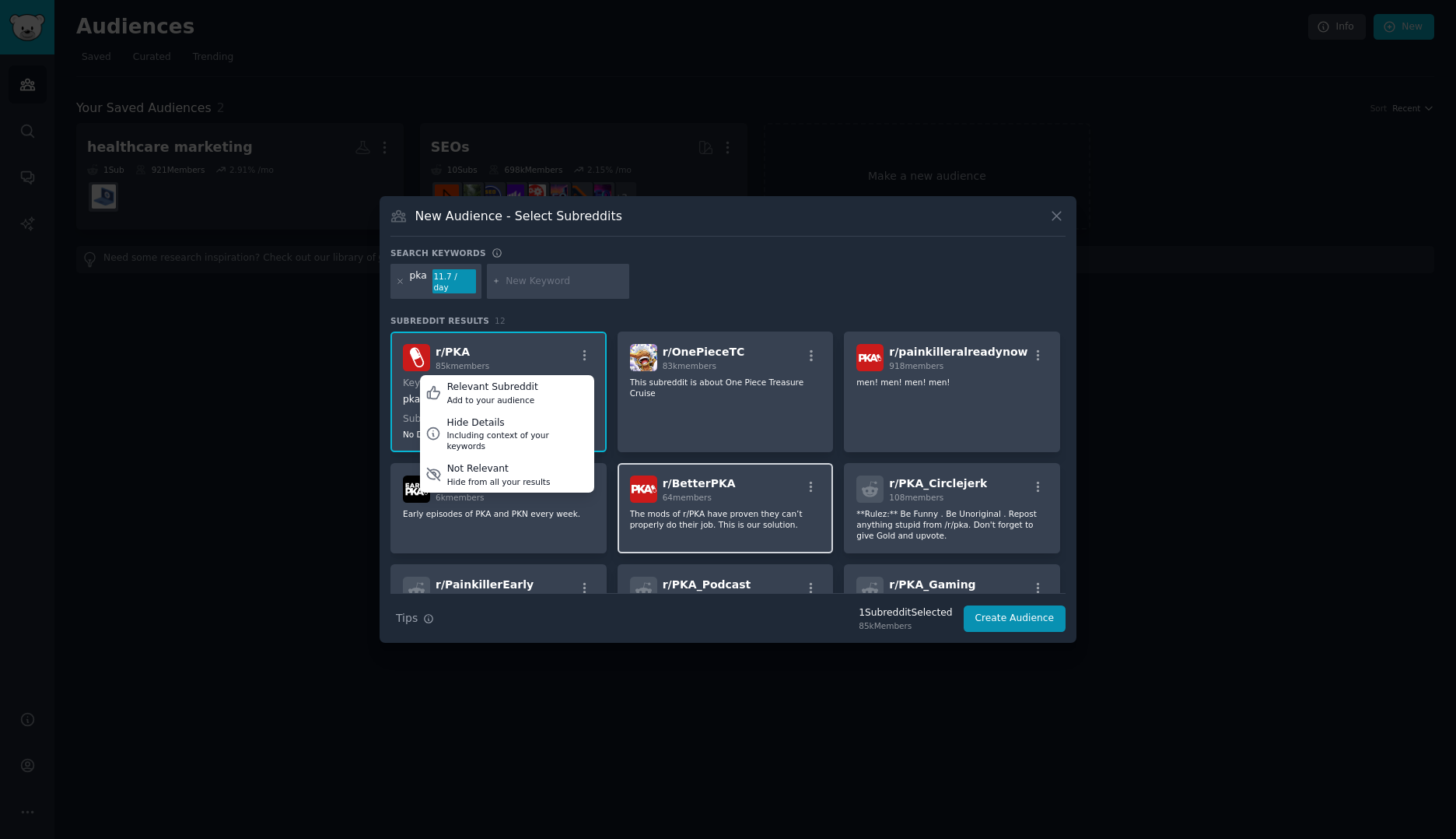
click at [780, 511] on p "The mods of r/PKA have proven they can’t properly do their job. This is our sol…" at bounding box center [726, 519] width 191 height 22
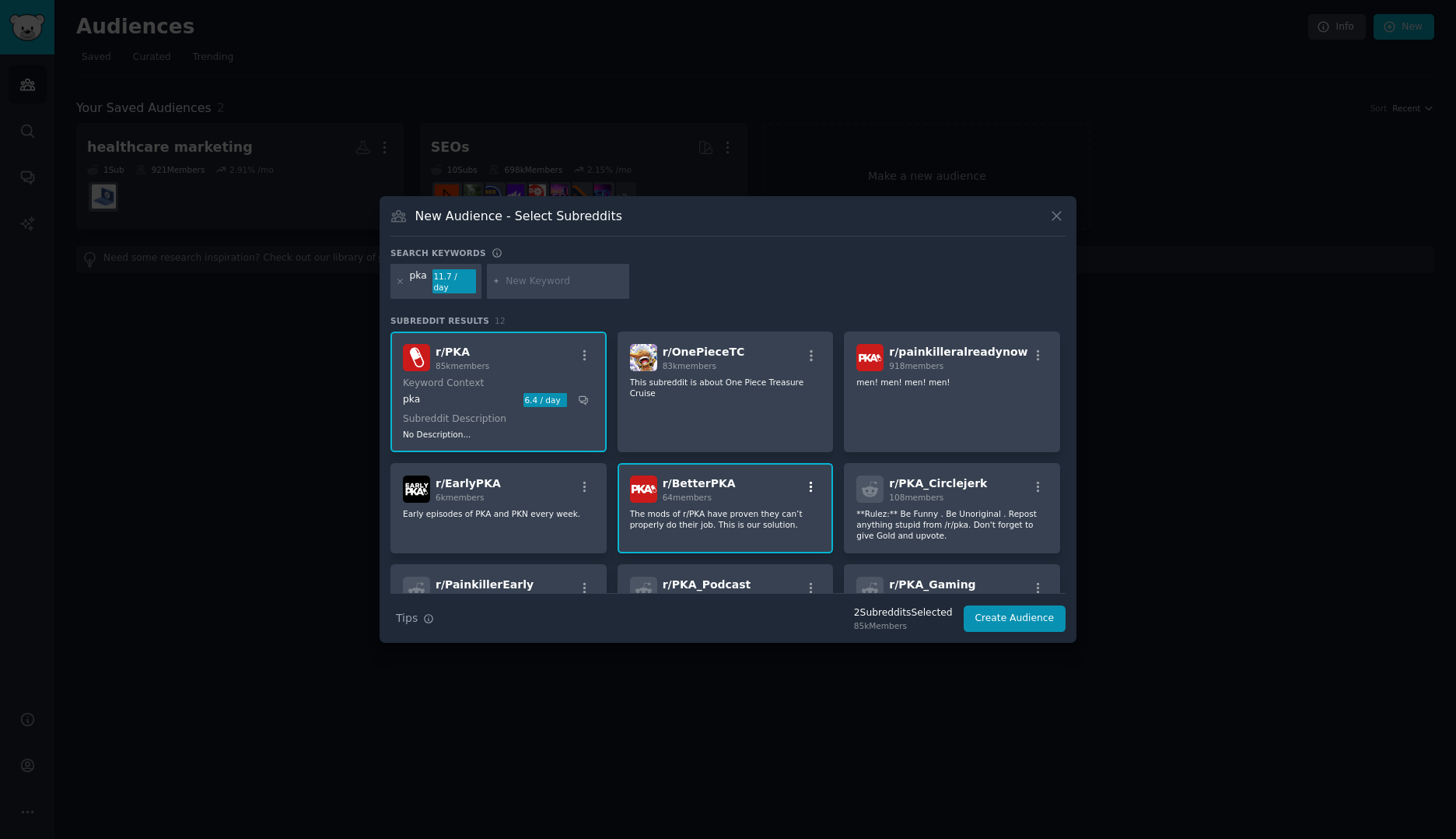
click at [805, 480] on icon "button" at bounding box center [811, 487] width 14 height 14
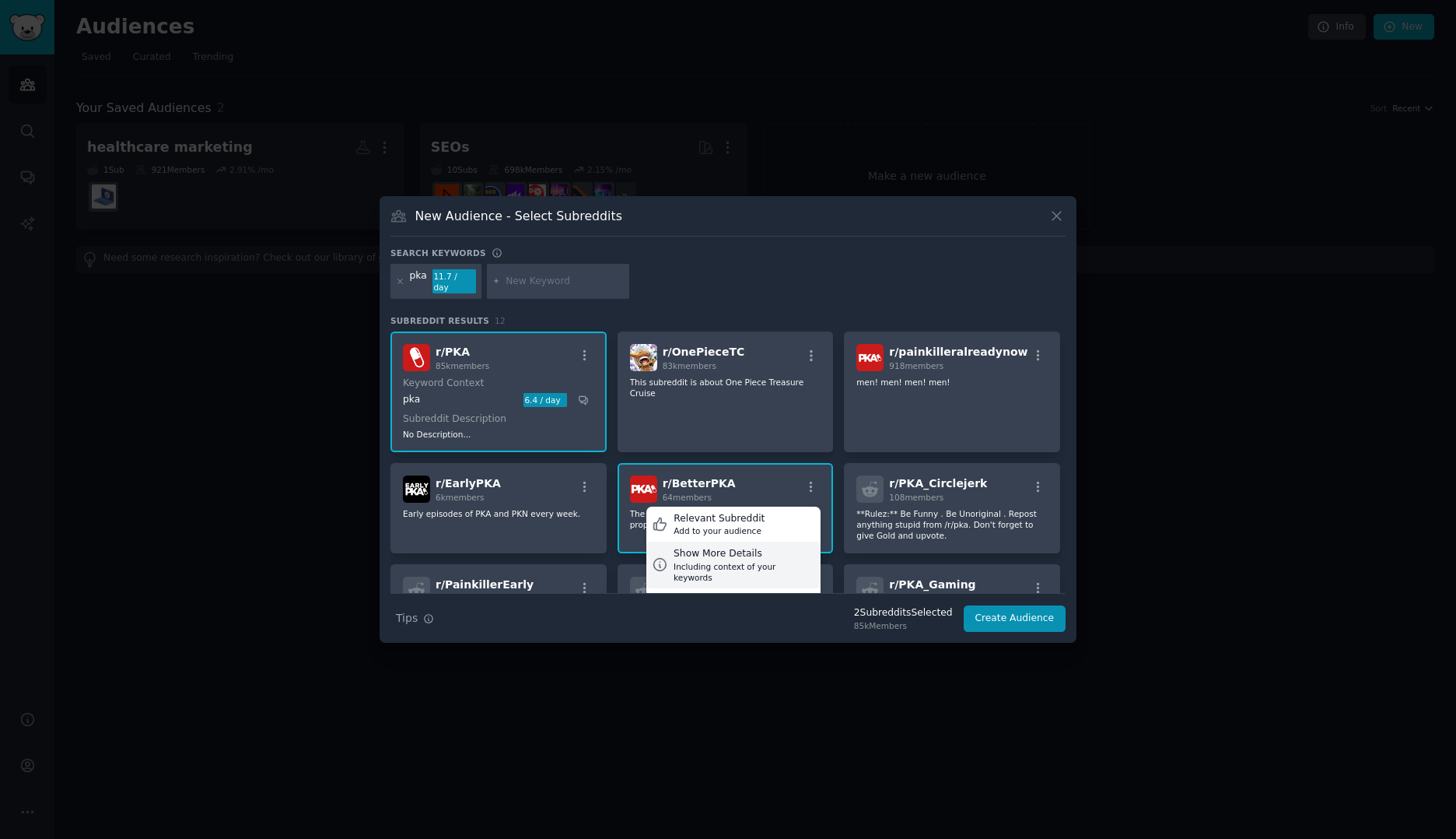
click at [739, 552] on div "Show More Details" at bounding box center [744, 554] width 141 height 14
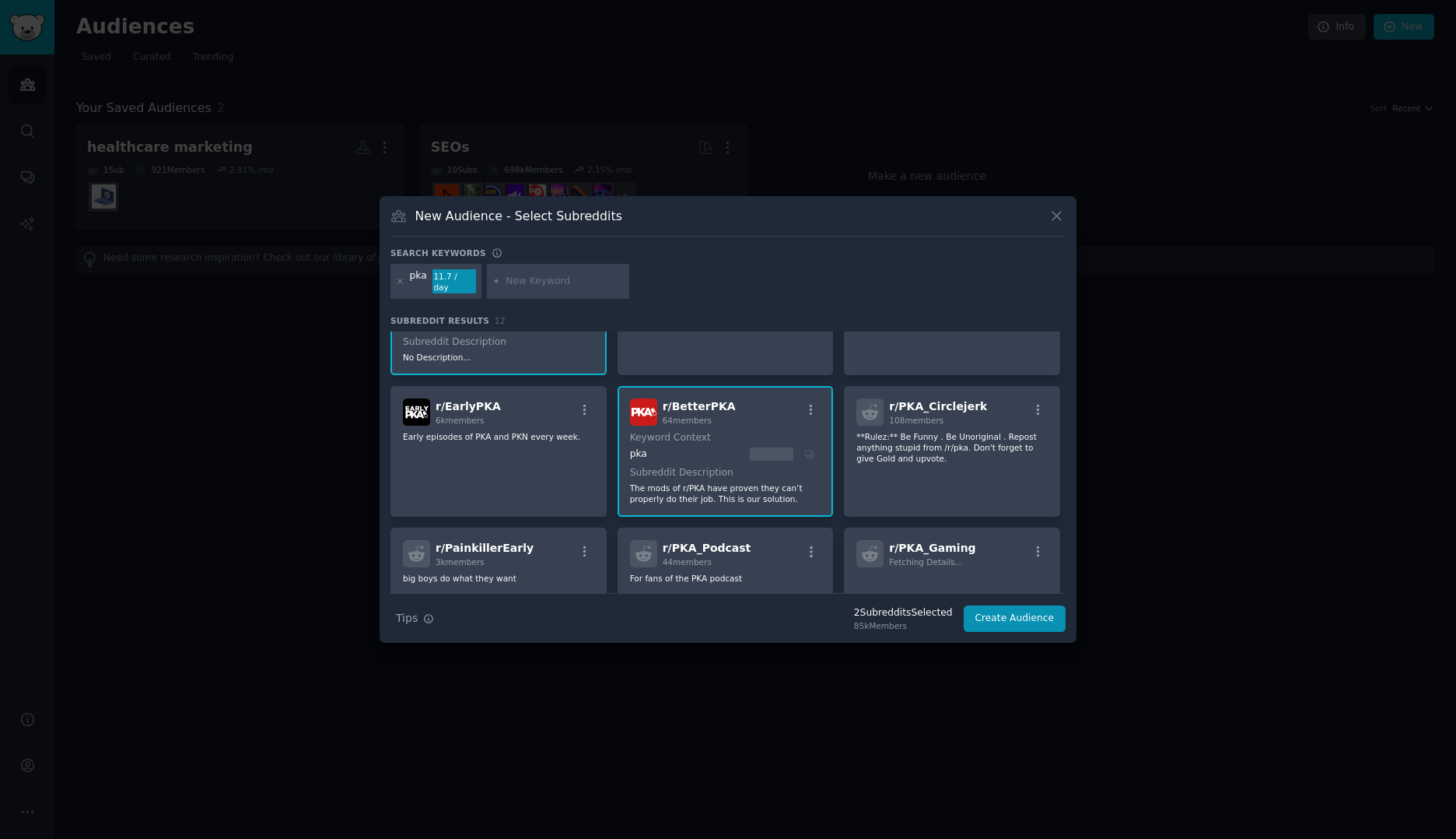
scroll to position [78, 0]
click at [810, 403] on icon "button" at bounding box center [811, 407] width 3 height 11
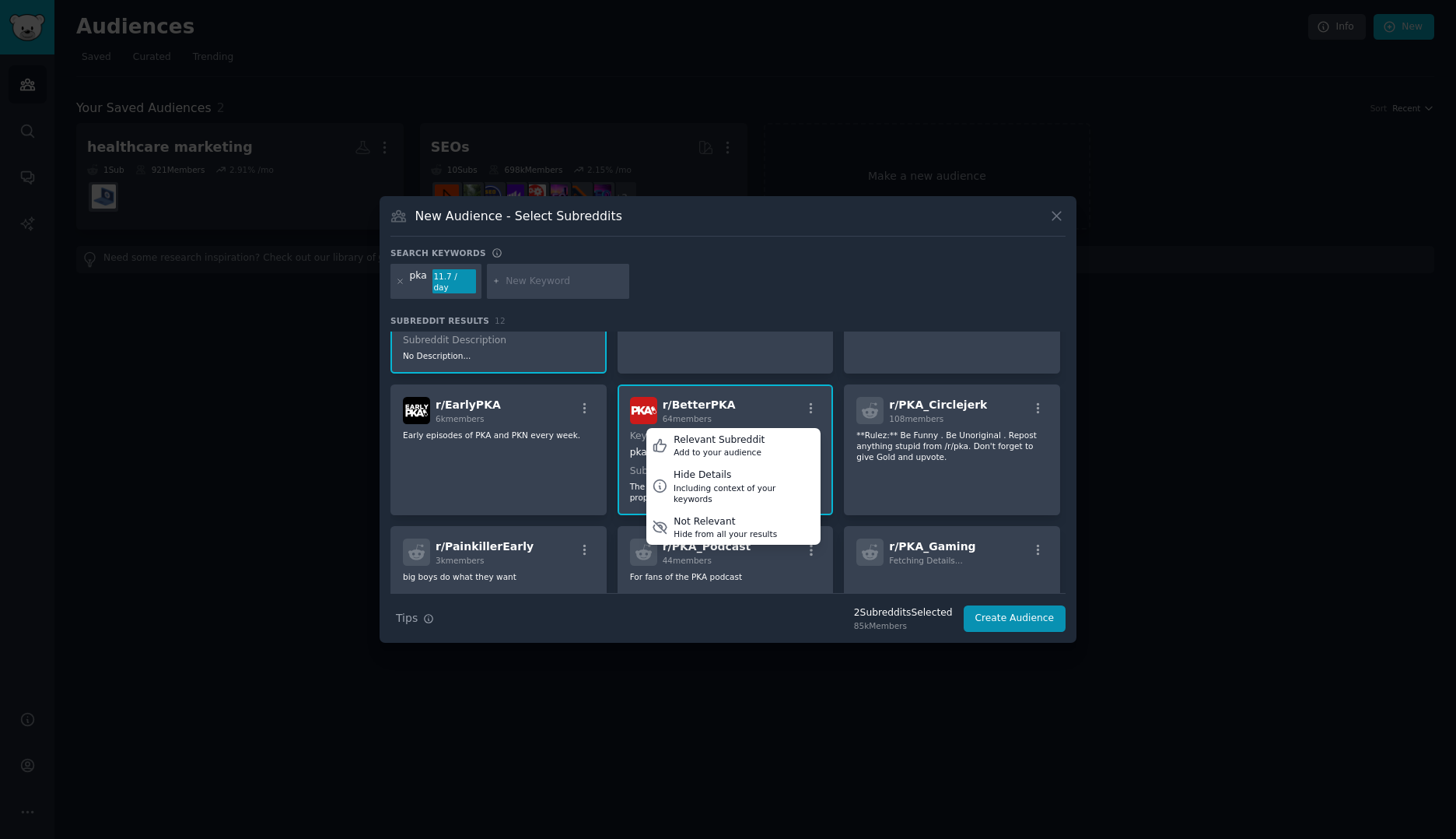
click at [741, 410] on div "r/ BetterPKA 64 members Relevant Subreddit Add to your audience Hide Details In…" at bounding box center [726, 410] width 191 height 27
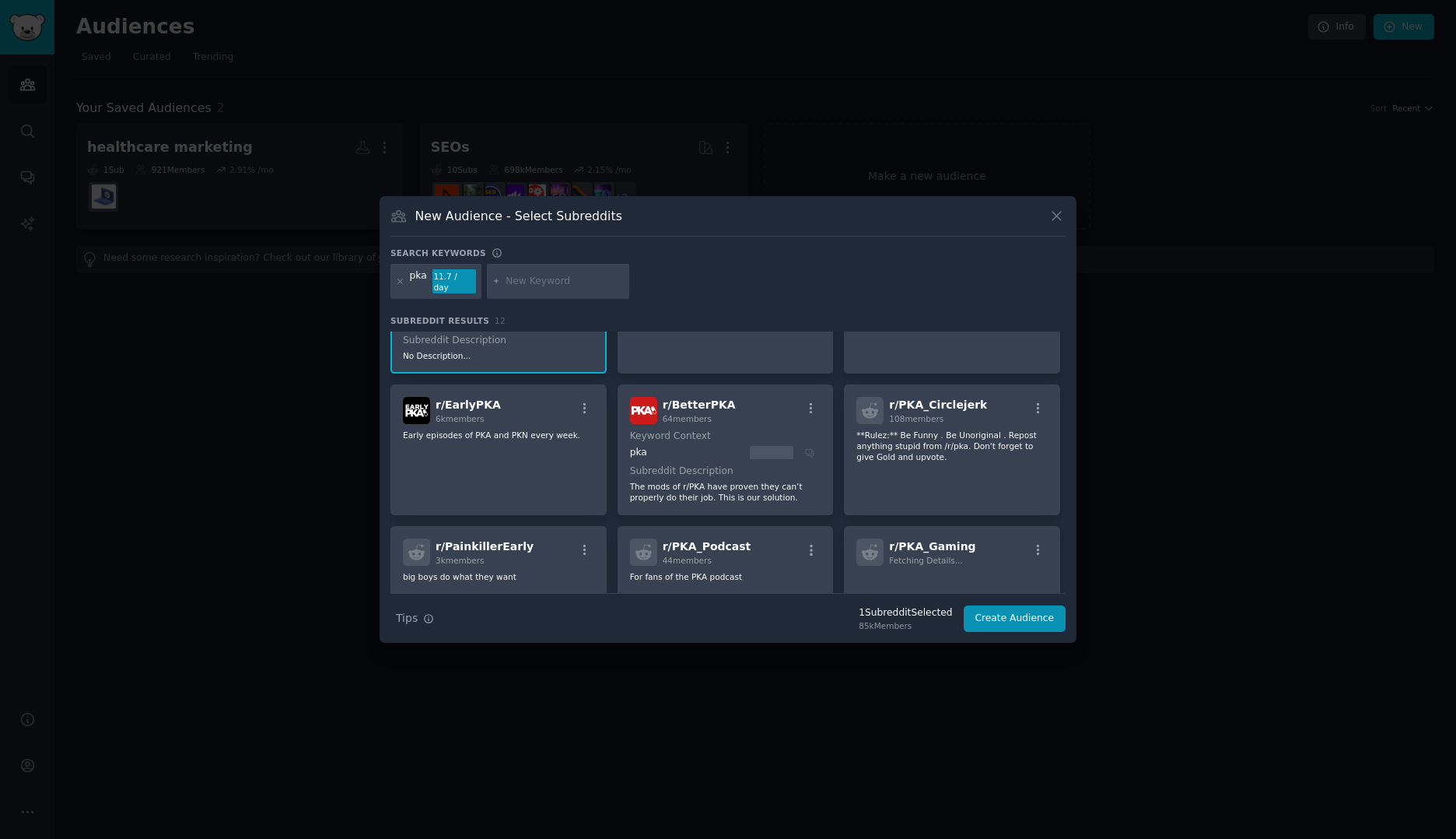
click at [678, 451] on div "pka" at bounding box center [687, 453] width 115 height 14
click at [990, 605] on button "Create Audience" at bounding box center [1014, 618] width 103 height 27
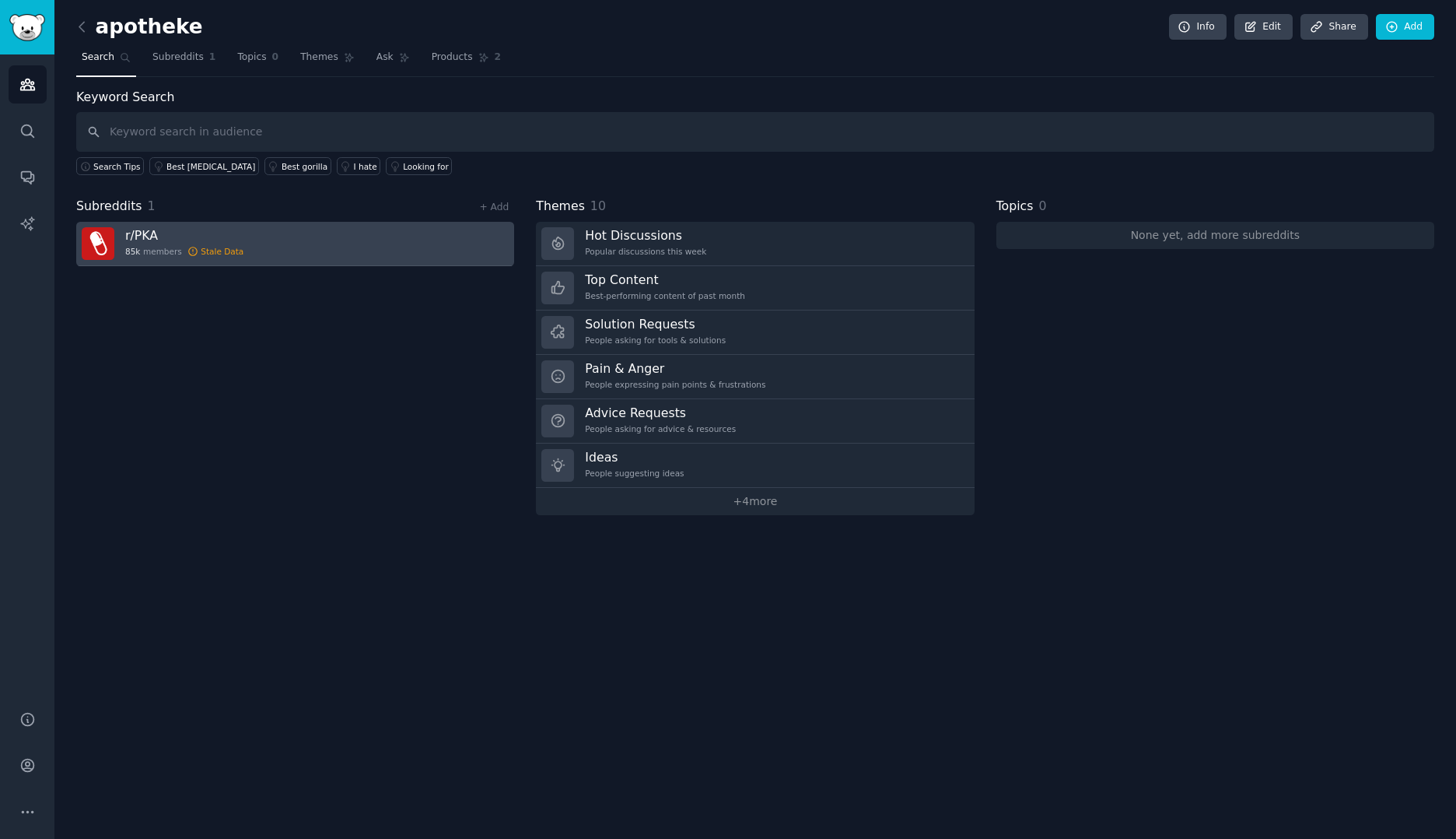
click at [348, 235] on link "r/ PKA 85k members Stale Data" at bounding box center [295, 244] width 438 height 45
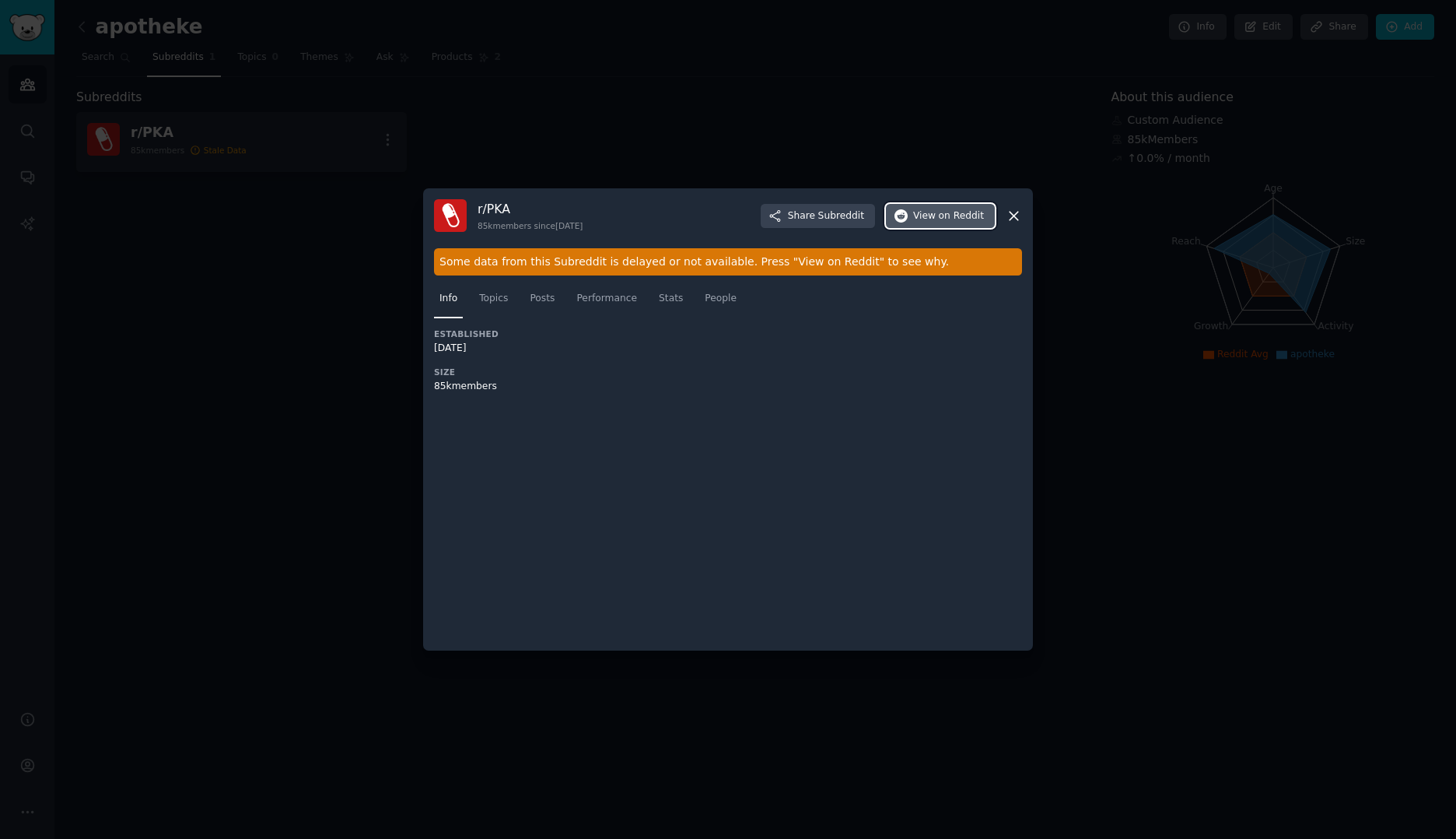
click at [945, 223] on button "View on Reddit" at bounding box center [940, 217] width 109 height 25
click at [1014, 209] on icon at bounding box center [1014, 216] width 16 height 16
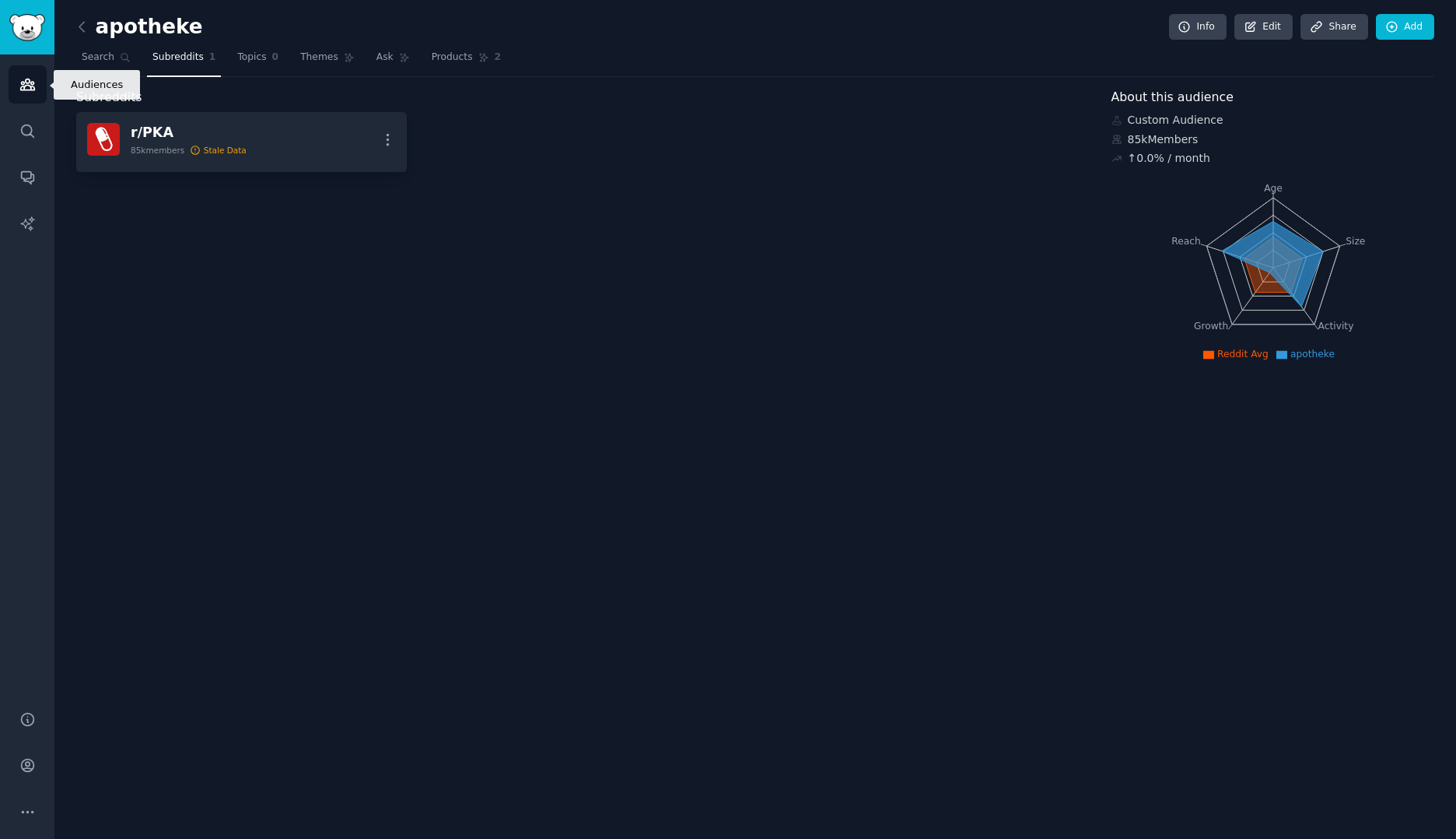
click at [29, 97] on link "Audiences" at bounding box center [27, 84] width 38 height 38
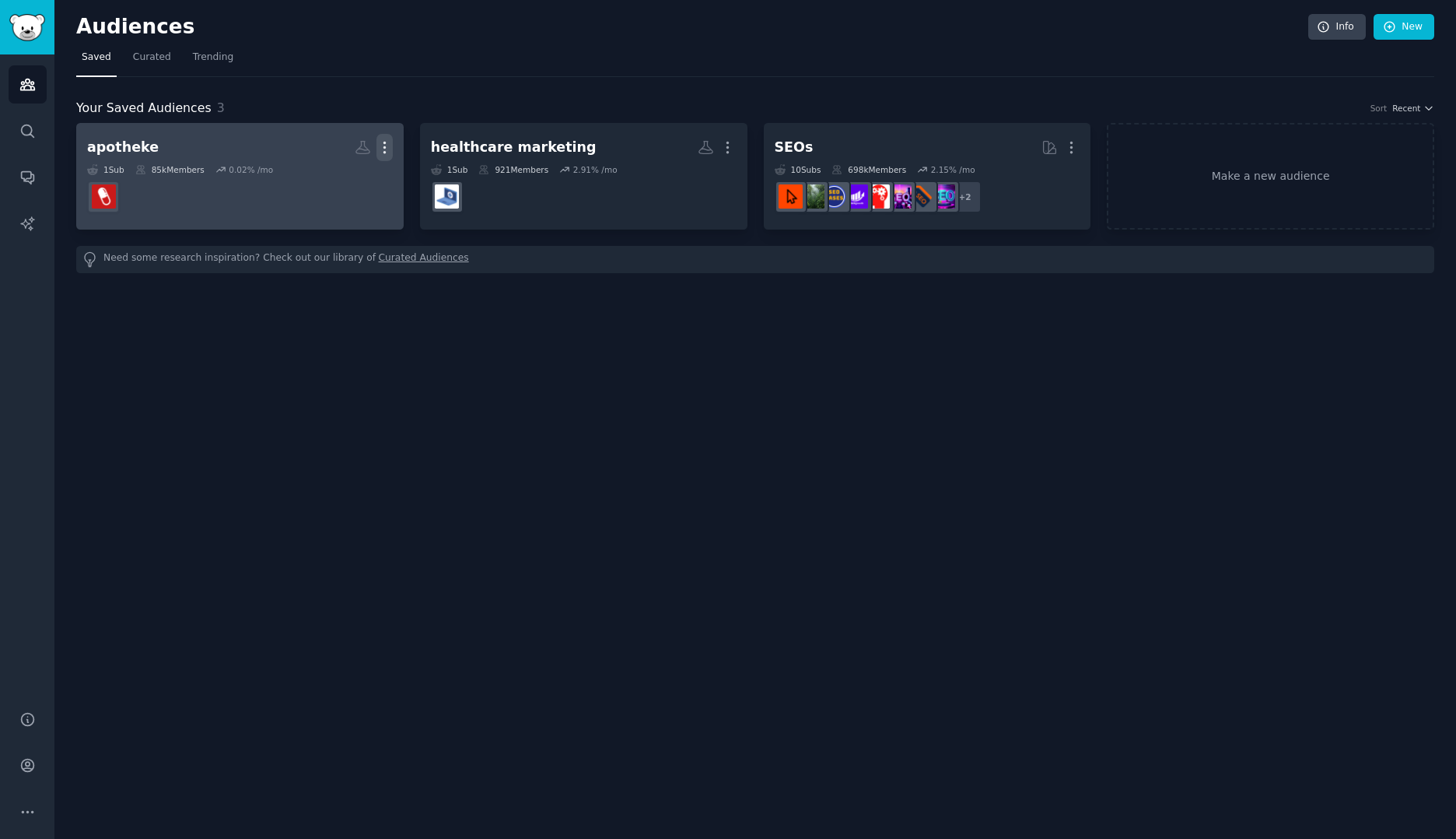
click at [388, 144] on icon "button" at bounding box center [384, 147] width 16 height 16
click at [351, 187] on p "Delete" at bounding box center [342, 180] width 36 height 16
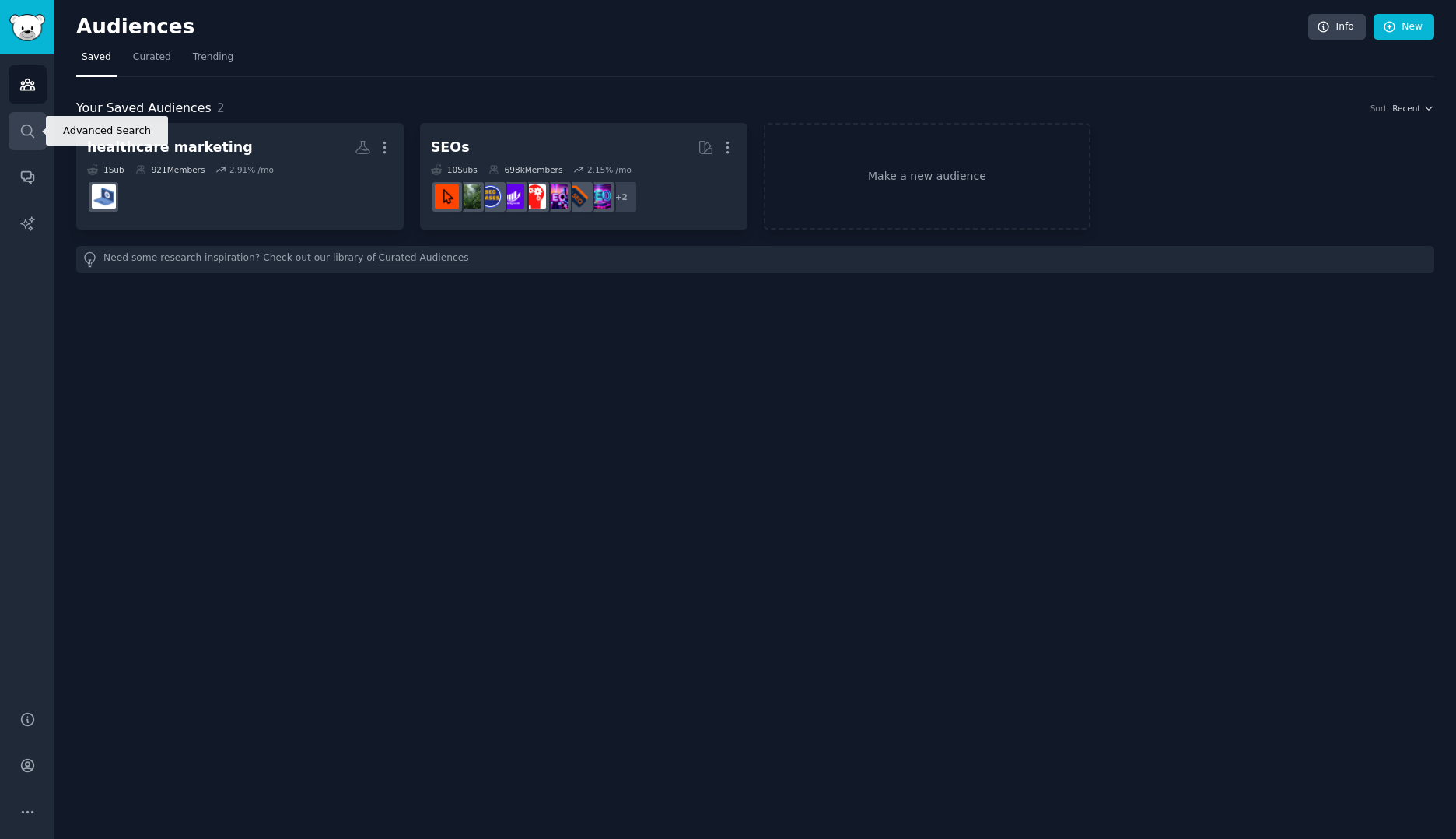
click at [20, 133] on icon "Sidebar" at bounding box center [27, 131] width 16 height 16
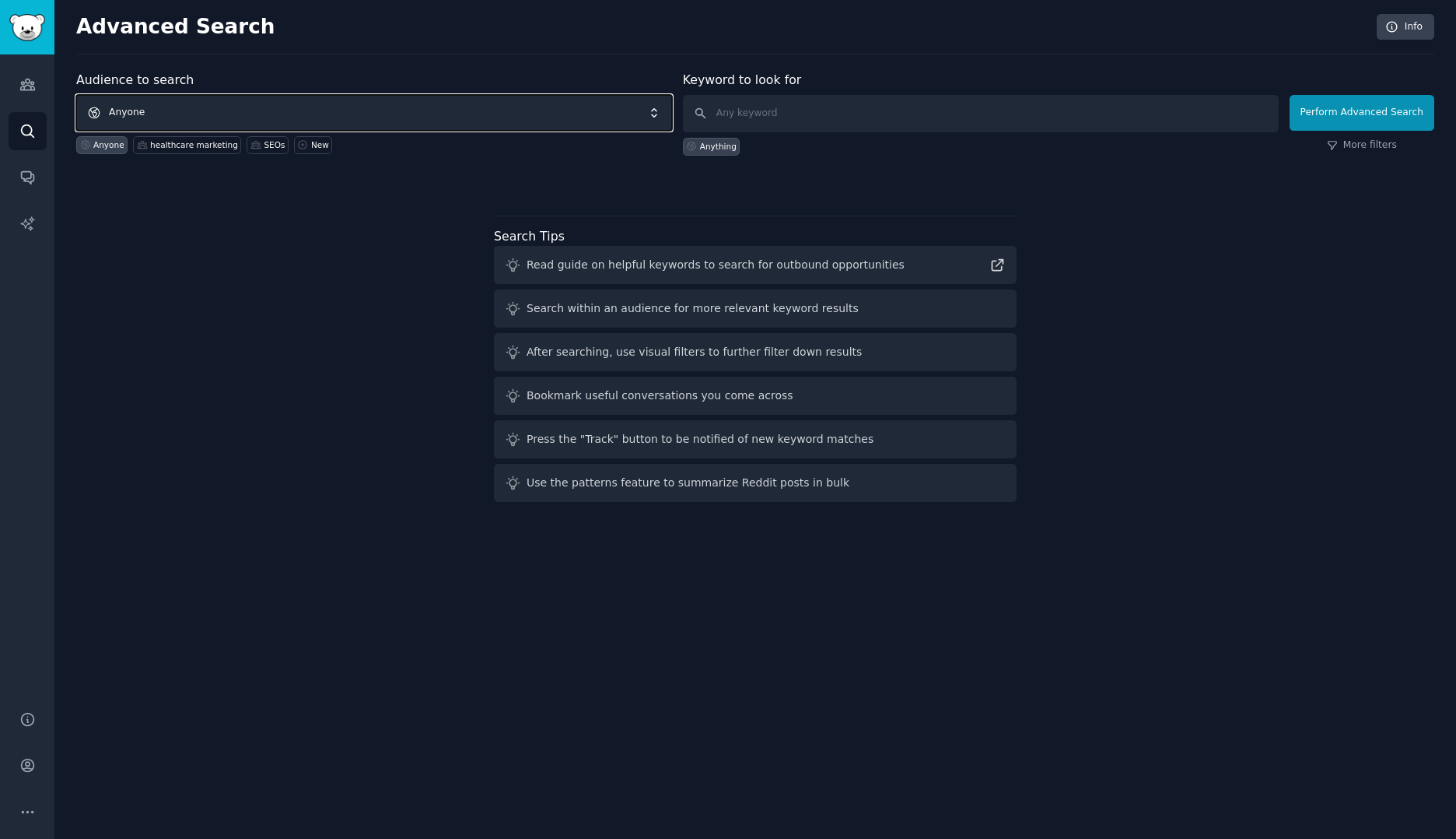
click at [370, 115] on span "Anyone" at bounding box center [373, 113] width 595 height 36
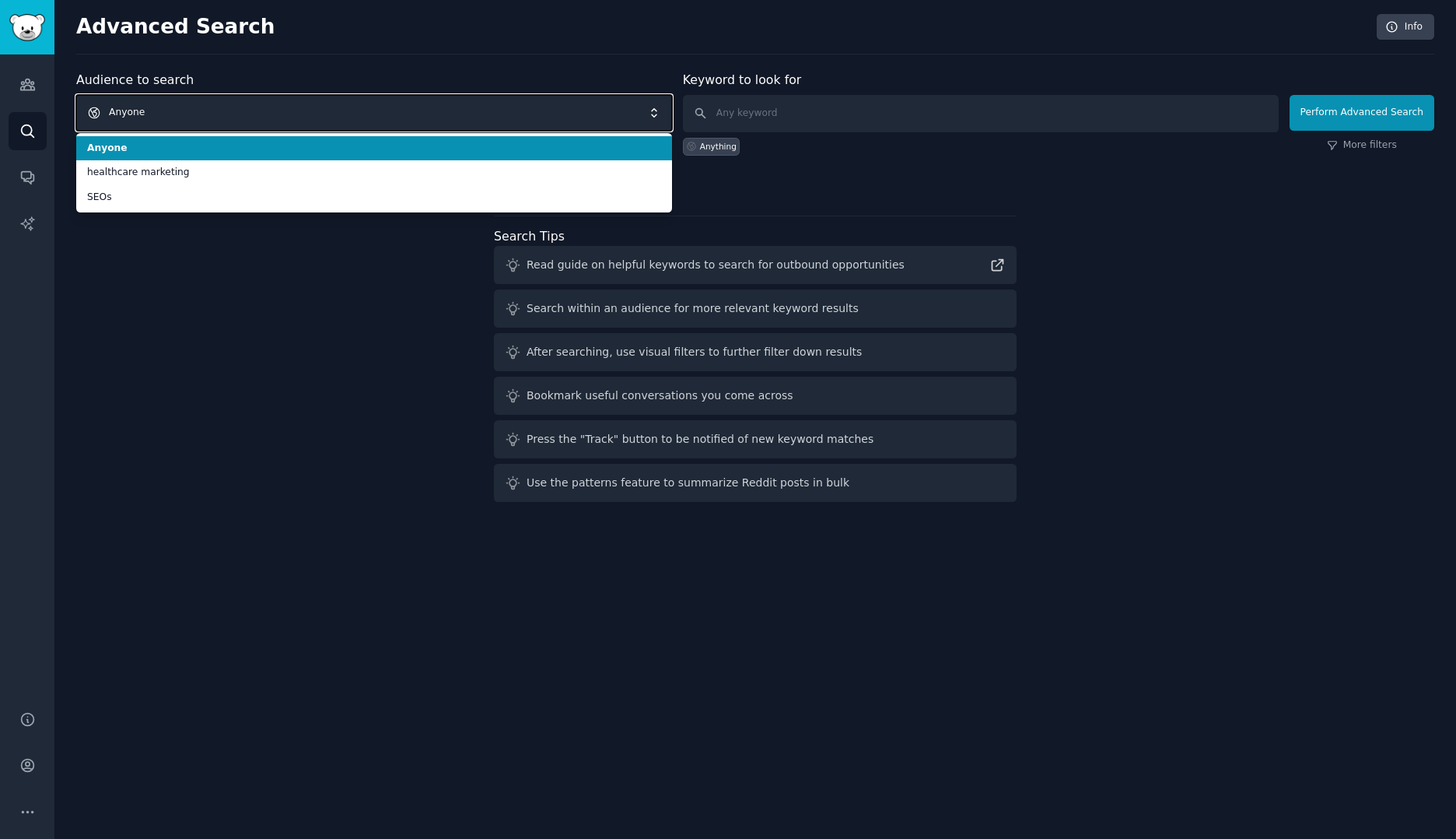
click at [370, 115] on span "Anyone" at bounding box center [373, 113] width 595 height 36
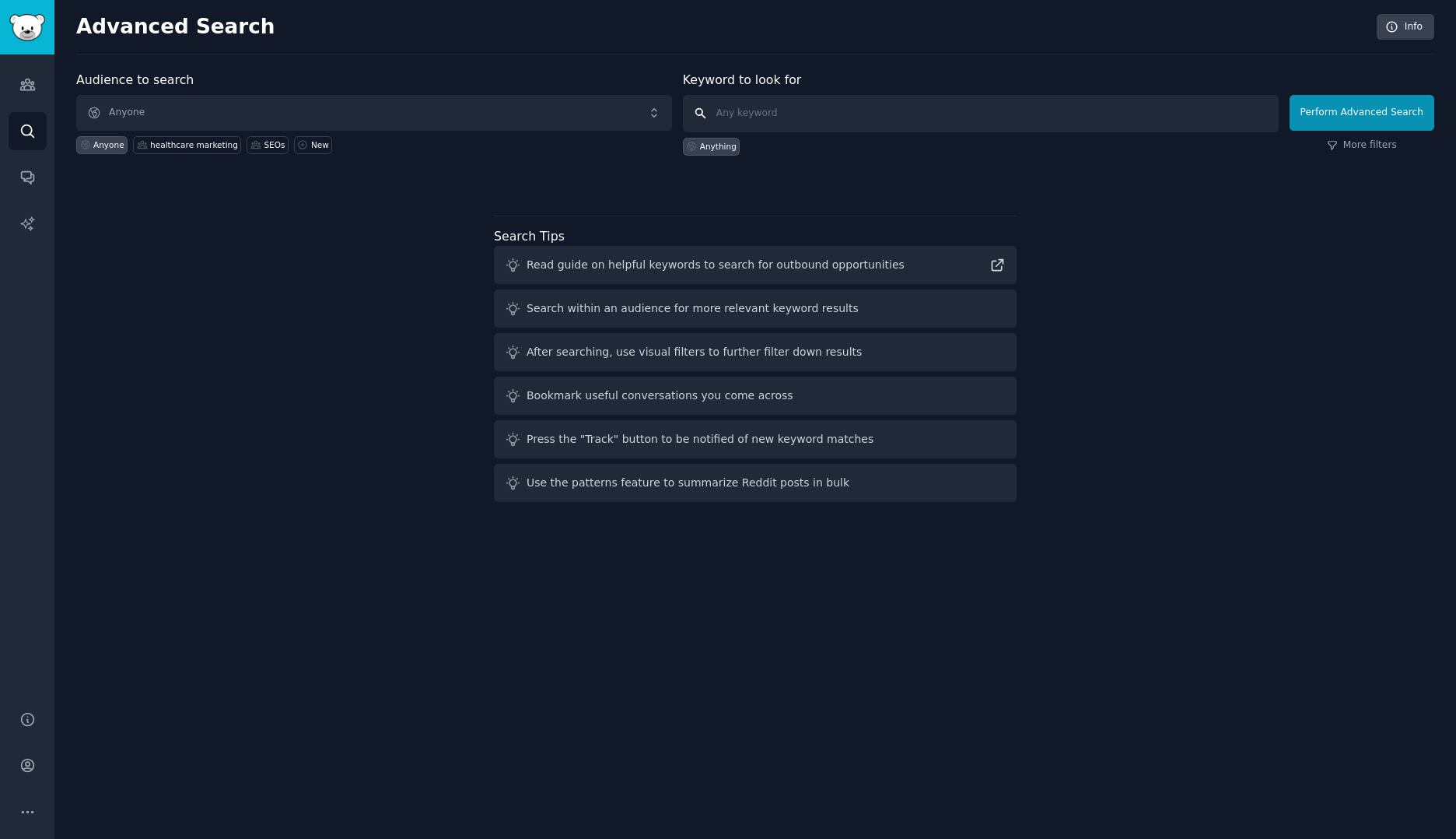
click at [761, 112] on input "text" at bounding box center [980, 114] width 595 height 38
click at [1378, 107] on button "Perform Advanced Search" at bounding box center [1362, 113] width 144 height 36
click at [1372, 140] on link "More filters" at bounding box center [1361, 145] width 70 height 14
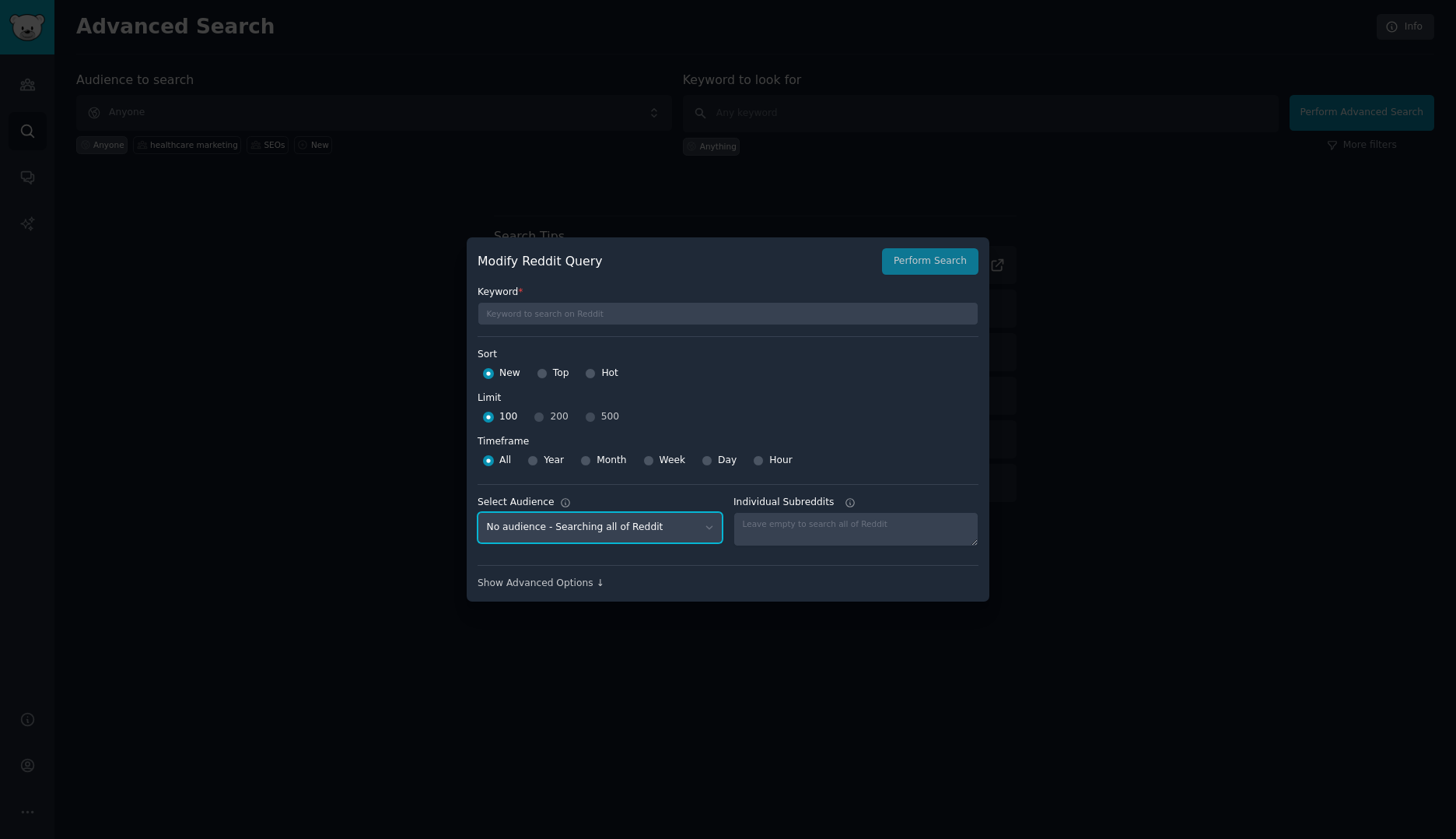
click at [632, 526] on select "No audience - Searching all of Reddit healthcare marketing - 1 Subreddit SEOs -…" at bounding box center [600, 527] width 245 height 32
click at [800, 535] on textarea "Individual Subreddits" at bounding box center [856, 529] width 245 height 35
click at [535, 582] on div "Show Advanced Options ↓" at bounding box center [728, 584] width 500 height 14
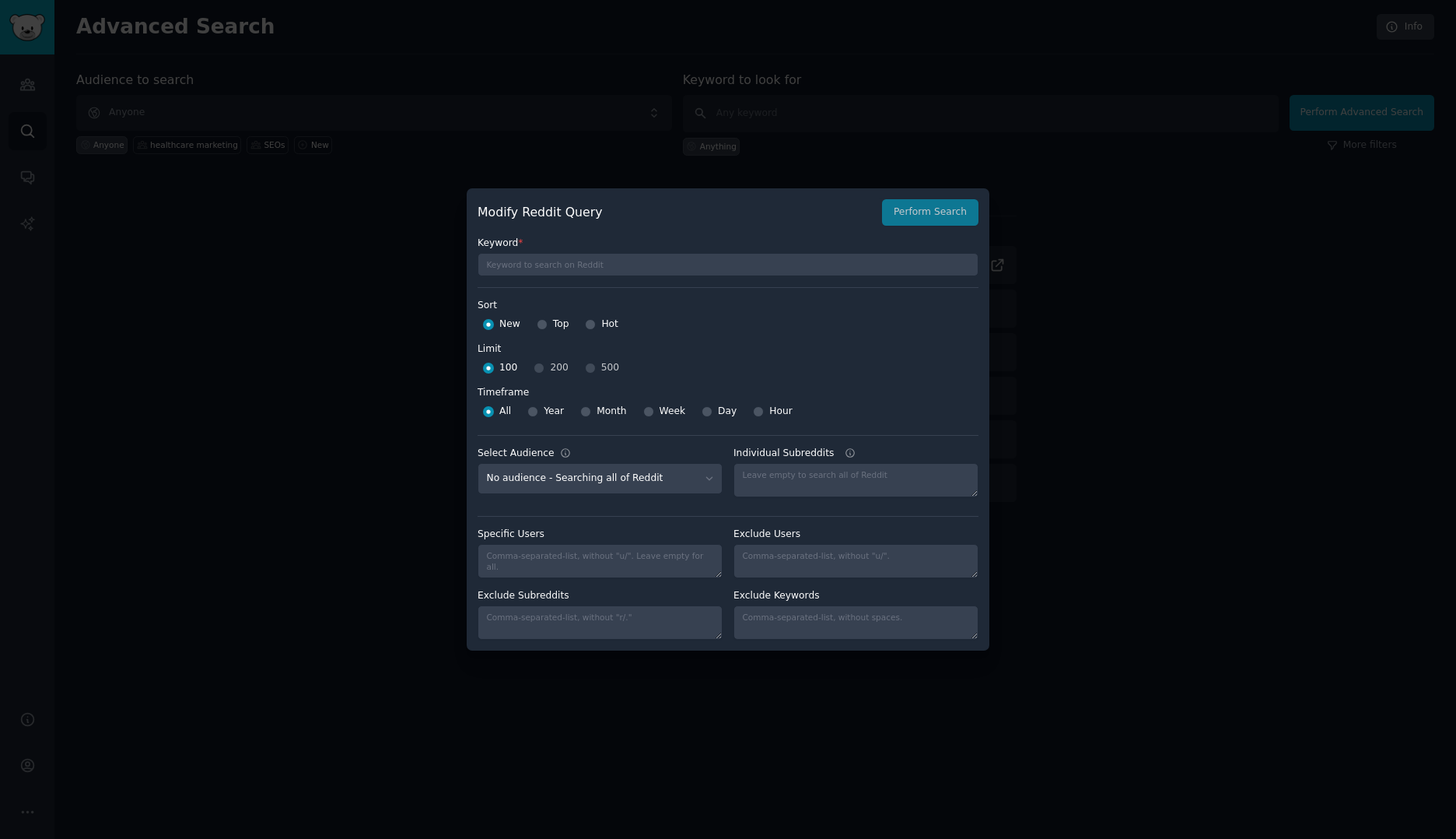
click at [343, 343] on div at bounding box center [728, 419] width 1456 height 839
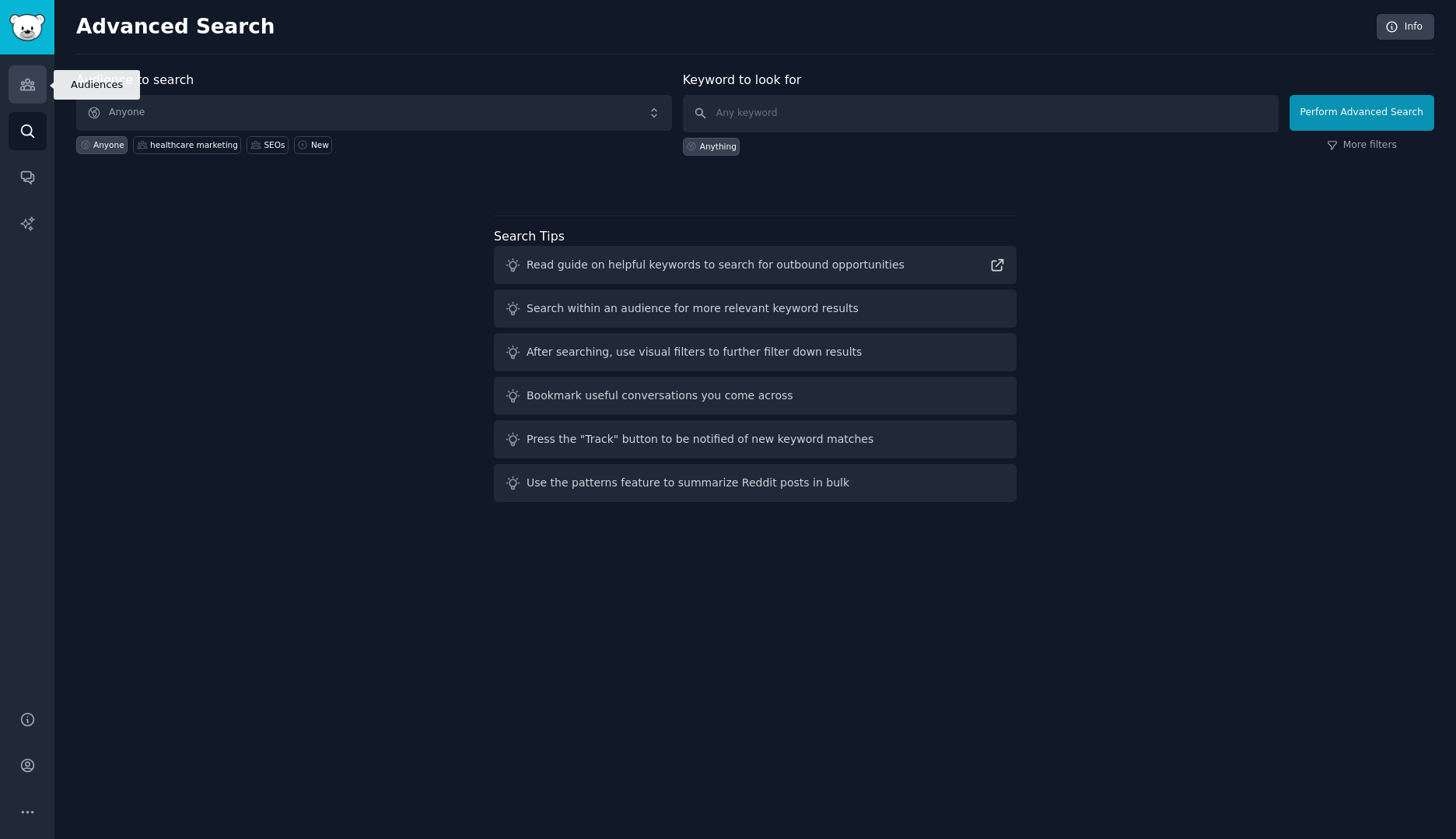
click at [31, 91] on icon "Sidebar" at bounding box center [27, 84] width 16 height 16
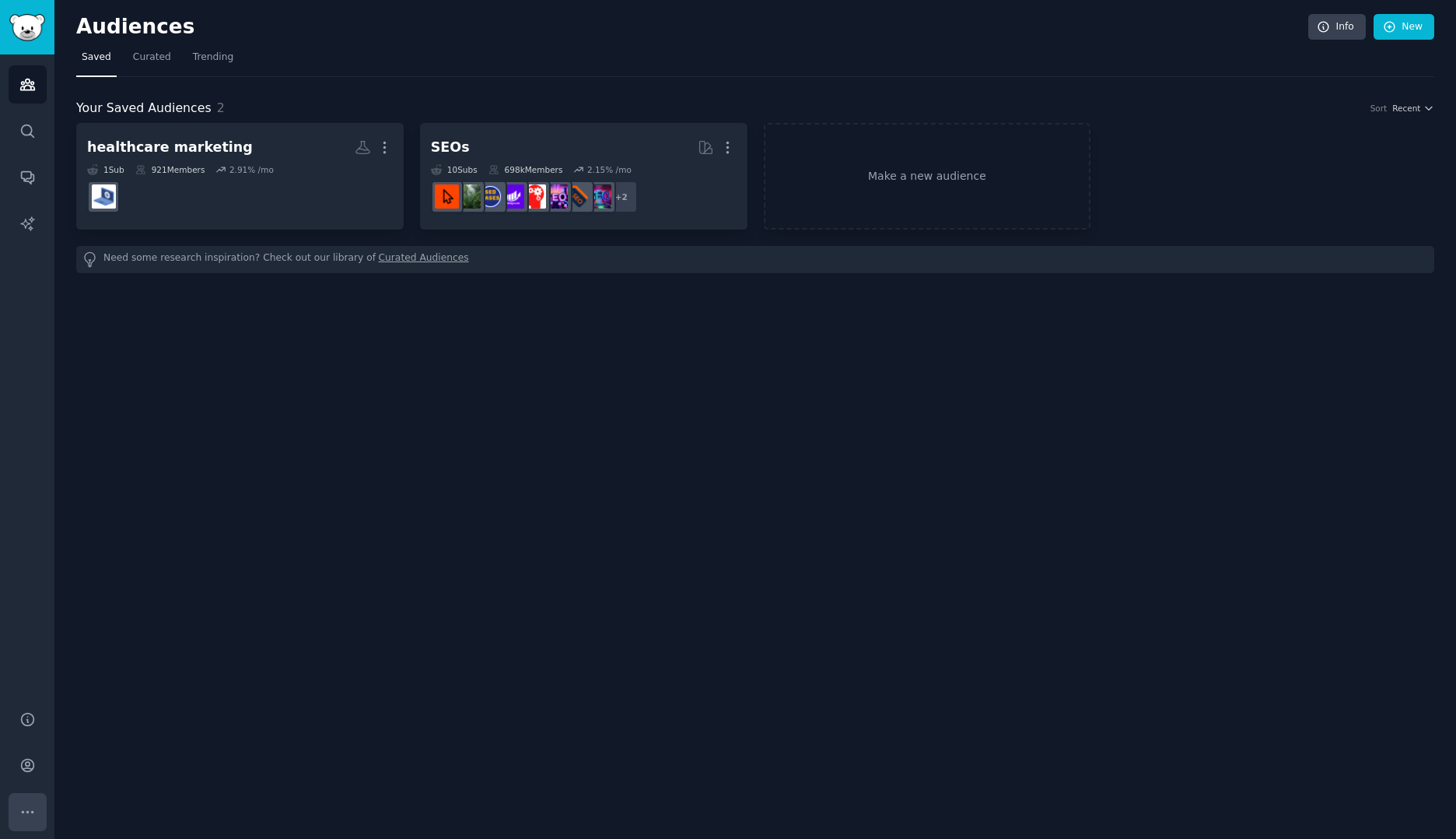
click at [22, 802] on button "More" at bounding box center [27, 812] width 38 height 38
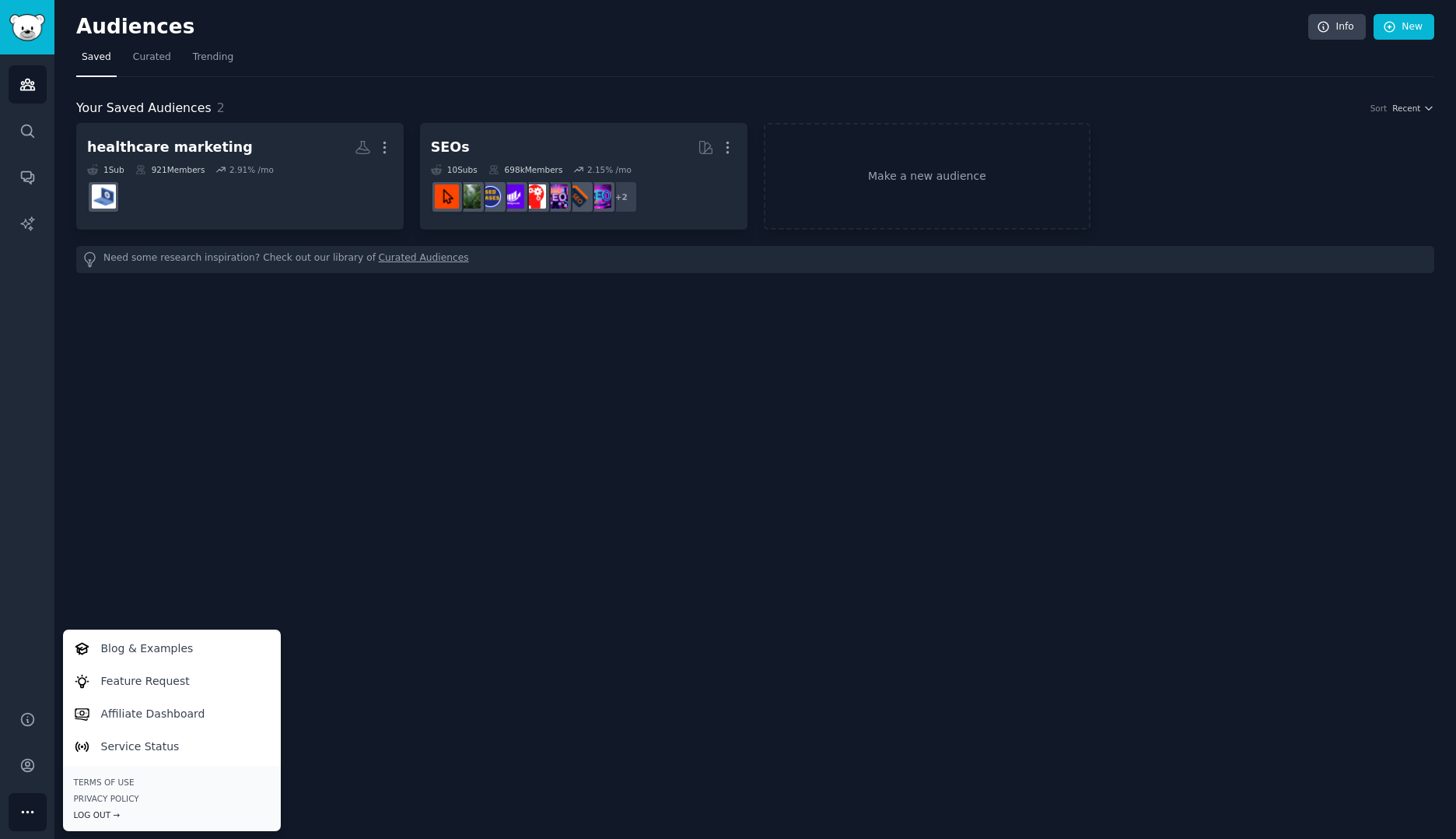
click at [114, 817] on div "Log Out →" at bounding box center [172, 815] width 196 height 11
